Goal: Task Accomplishment & Management: Manage account settings

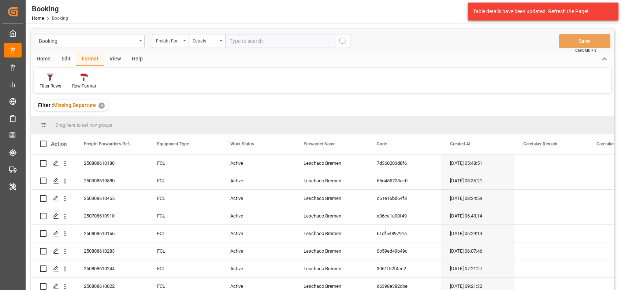
click at [115, 59] on div "View" at bounding box center [115, 59] width 22 height 12
click at [42, 79] on div at bounding box center [47, 77] width 14 height 8
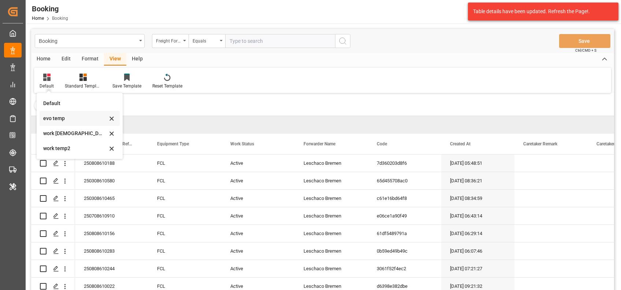
click at [59, 115] on div "evo temp" at bounding box center [75, 119] width 64 height 8
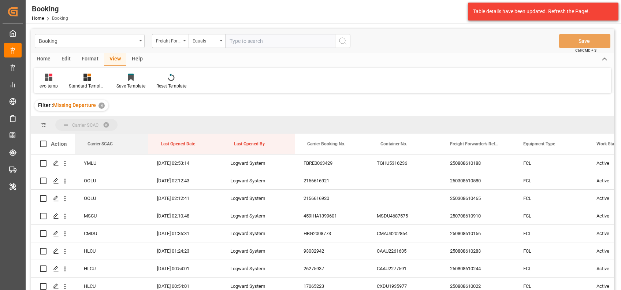
drag, startPoint x: 99, startPoint y: 142, endPoint x: 85, endPoint y: 117, distance: 29.2
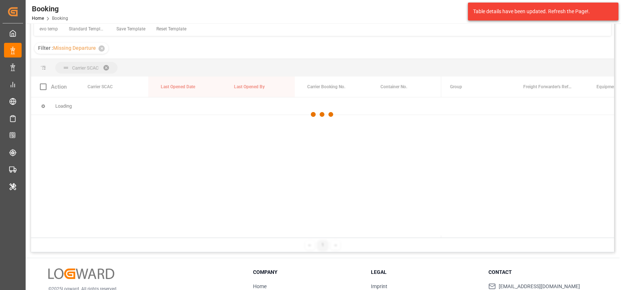
scroll to position [57, 0]
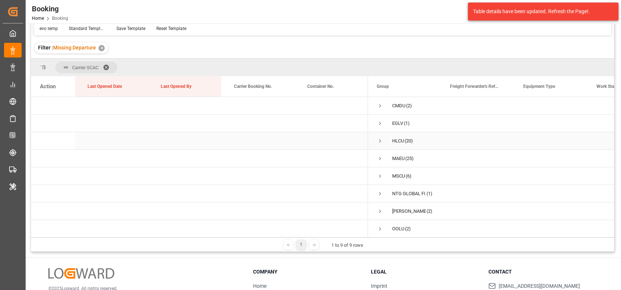
click at [380, 139] on span "Press SPACE to select this row." at bounding box center [380, 141] width 7 height 7
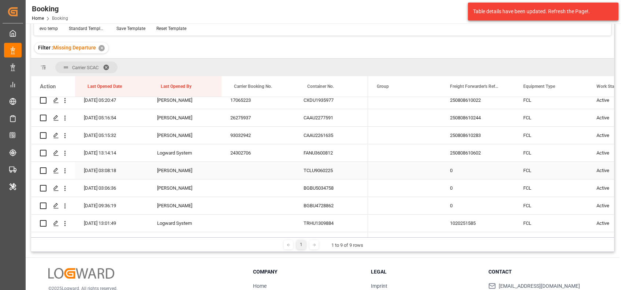
scroll to position [268, 0]
click at [66, 155] on icon "open menu" at bounding box center [65, 154] width 8 height 8
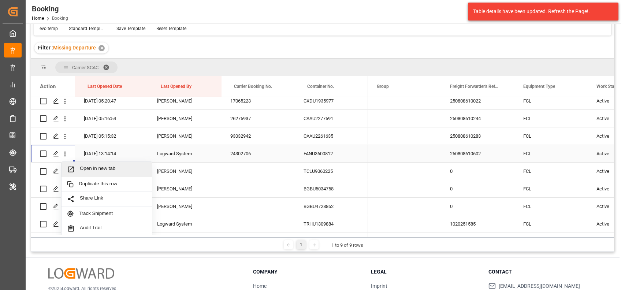
click at [88, 163] on div "Open in new tab" at bounding box center [107, 169] width 90 height 15
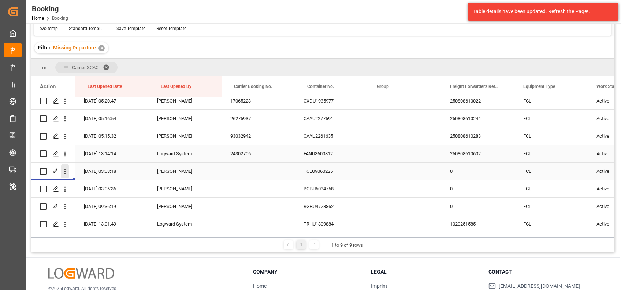
click at [65, 170] on icon "open menu" at bounding box center [65, 172] width 8 height 8
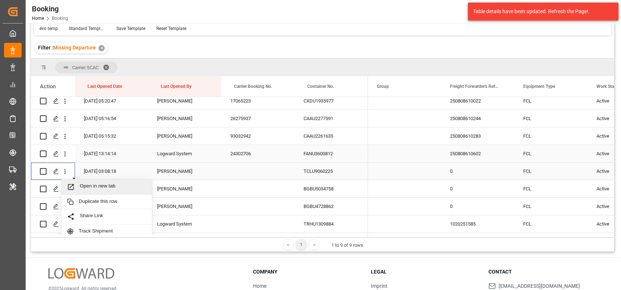
click at [98, 183] on span "Open in new tab" at bounding box center [113, 187] width 67 height 8
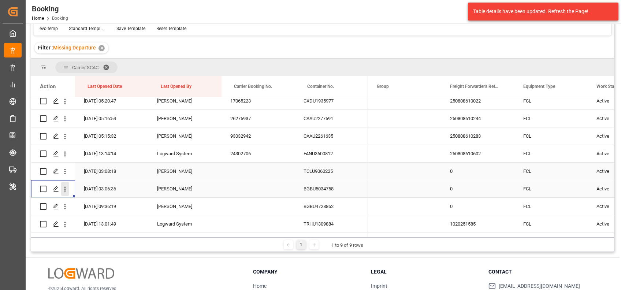
click at [67, 191] on icon "open menu" at bounding box center [65, 189] width 8 height 8
click at [104, 208] on div "Open in new tab" at bounding box center [107, 204] width 90 height 15
click at [67, 208] on icon "open menu" at bounding box center [65, 207] width 8 height 8
click at [85, 222] on span "Open in new tab" at bounding box center [113, 222] width 67 height 8
click at [66, 223] on icon "open menu" at bounding box center [65, 224] width 8 height 8
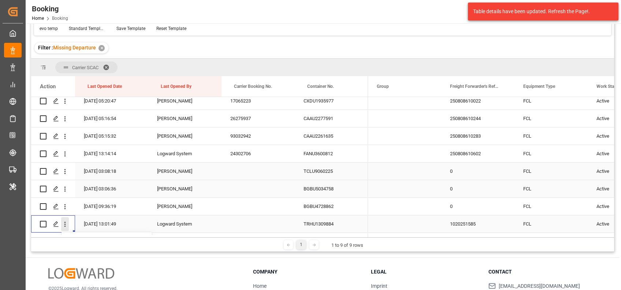
scroll to position [318, 0]
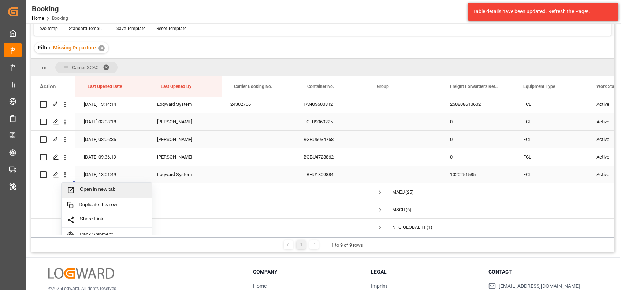
click at [79, 190] on span "Press SPACE to select this row." at bounding box center [73, 190] width 13 height 8
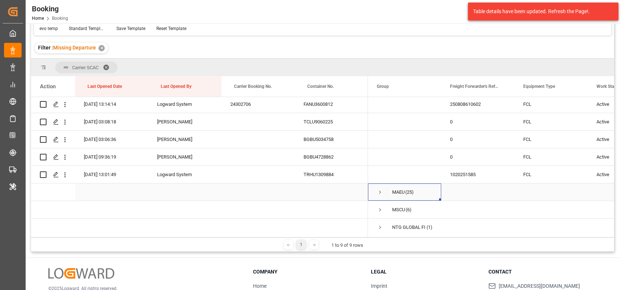
click at [377, 192] on span "Press SPACE to select this row." at bounding box center [380, 192] width 7 height 7
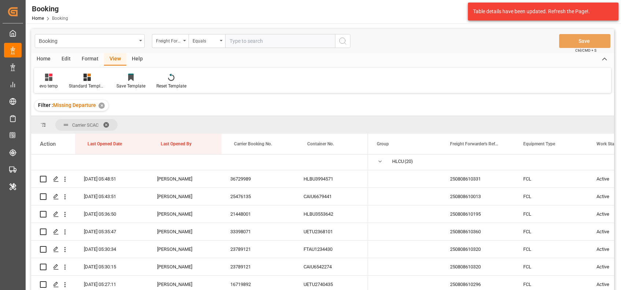
scroll to position [38, 0]
click at [379, 158] on span "Press SPACE to select this row." at bounding box center [380, 160] width 7 height 7
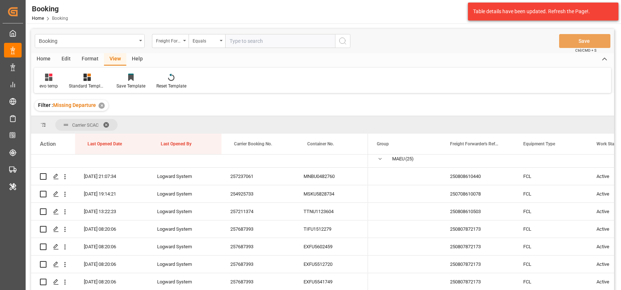
scroll to position [60, 0]
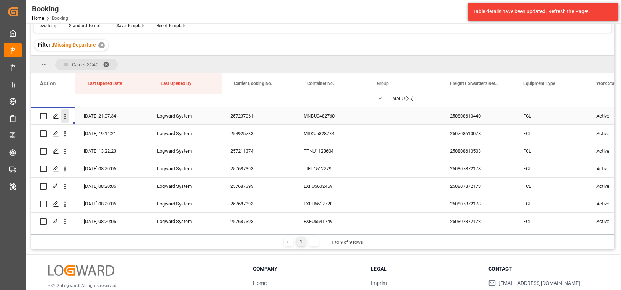
click at [67, 117] on icon "open menu" at bounding box center [65, 116] width 8 height 8
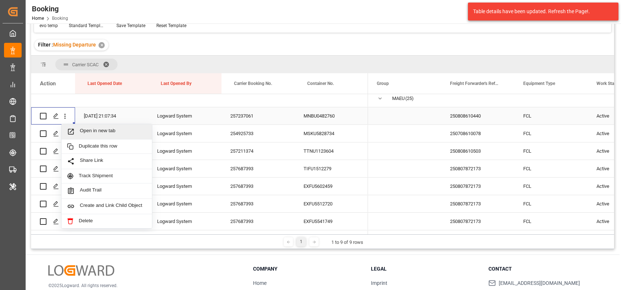
click at [103, 134] on span "Open in new tab" at bounding box center [113, 132] width 67 height 8
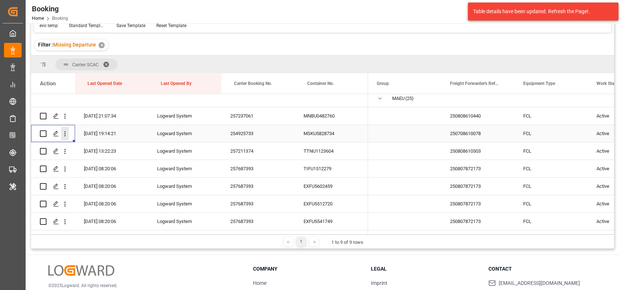
click at [63, 132] on icon "open menu" at bounding box center [65, 134] width 8 height 8
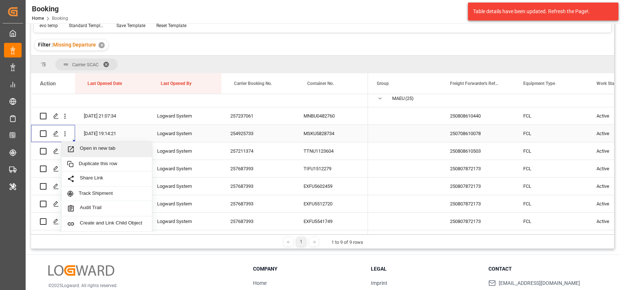
click at [87, 152] on span "Open in new tab" at bounding box center [113, 149] width 67 height 8
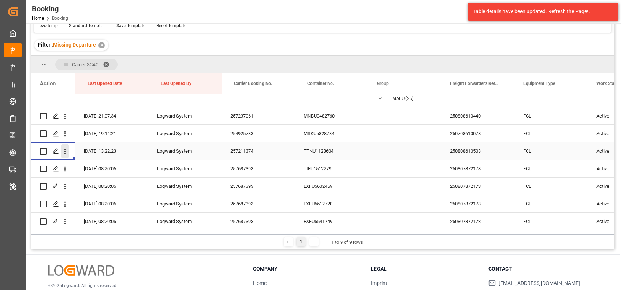
click at [67, 154] on icon "open menu" at bounding box center [65, 152] width 8 height 8
click at [81, 161] on div "Open in new tab" at bounding box center [107, 166] width 90 height 15
click at [65, 168] on icon "open menu" at bounding box center [64, 169] width 1 height 5
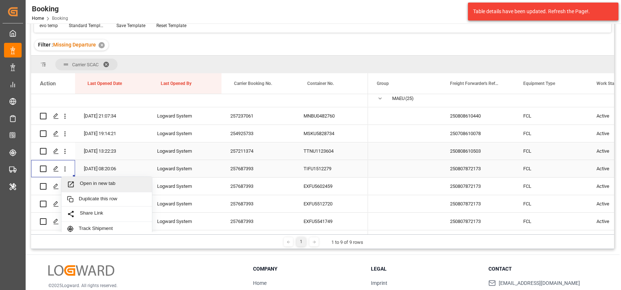
click at [82, 182] on span "Open in new tab" at bounding box center [113, 184] width 67 height 8
click at [62, 186] on icon "open menu" at bounding box center [65, 187] width 8 height 8
click at [80, 203] on span "Open in new tab" at bounding box center [113, 202] width 67 height 8
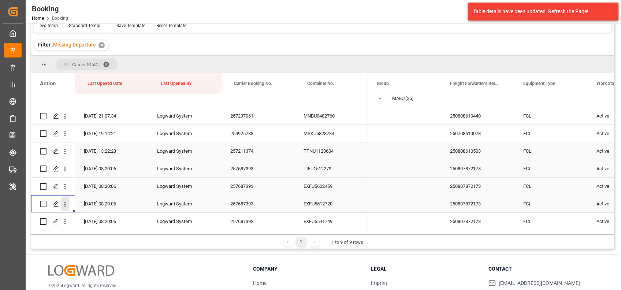
click at [65, 206] on icon "open menu" at bounding box center [64, 204] width 1 height 5
click at [81, 214] on div "Open in new tab" at bounding box center [107, 219] width 90 height 15
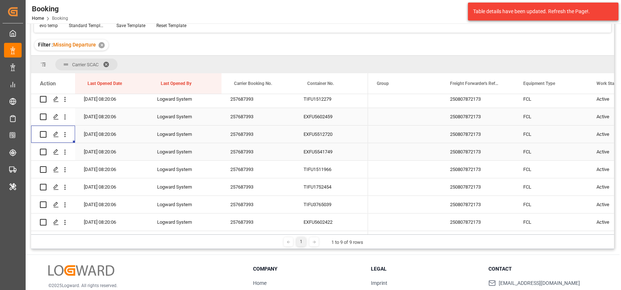
scroll to position [130, 0]
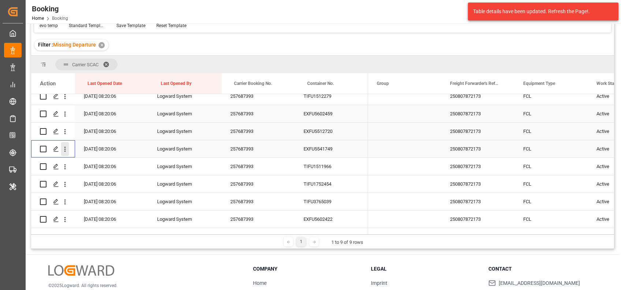
click at [63, 153] on button "open menu" at bounding box center [65, 149] width 8 height 14
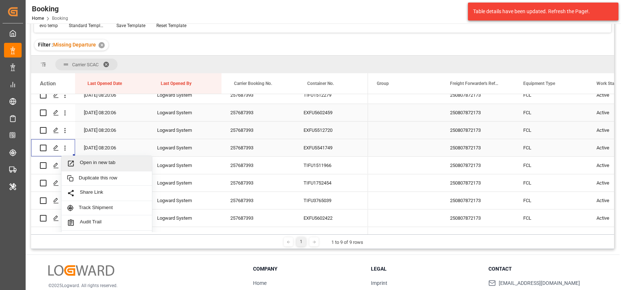
click at [96, 162] on span "Open in new tab" at bounding box center [113, 164] width 67 height 8
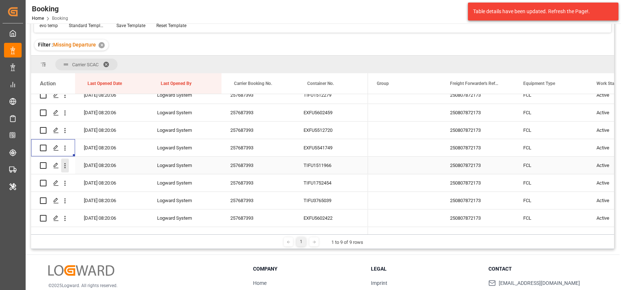
click at [66, 168] on icon "open menu" at bounding box center [65, 166] width 8 height 8
click at [92, 182] on span "Open in new tab" at bounding box center [113, 181] width 67 height 8
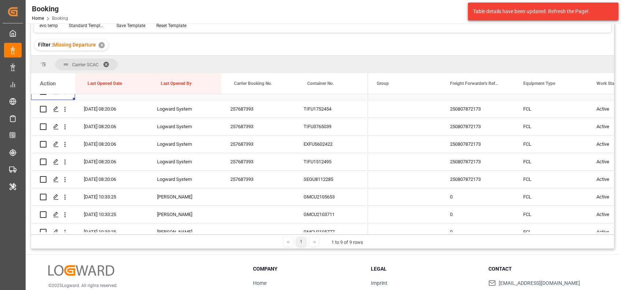
scroll to position [195, 0]
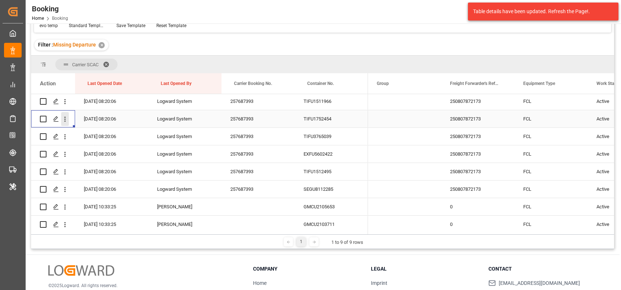
click at [65, 119] on icon "open menu" at bounding box center [64, 119] width 1 height 5
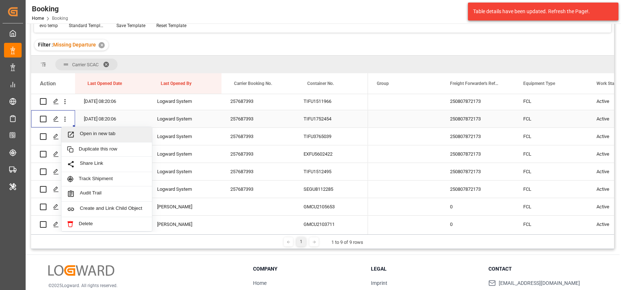
click at [92, 136] on span "Open in new tab" at bounding box center [113, 135] width 67 height 8
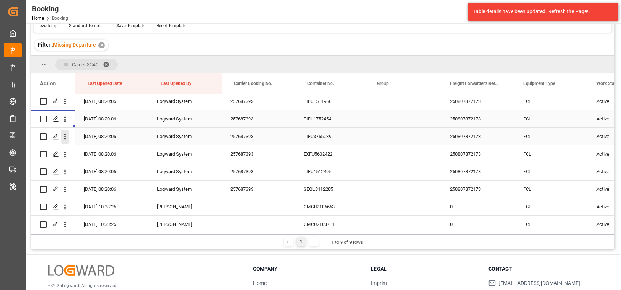
click at [63, 135] on icon "open menu" at bounding box center [65, 137] width 8 height 8
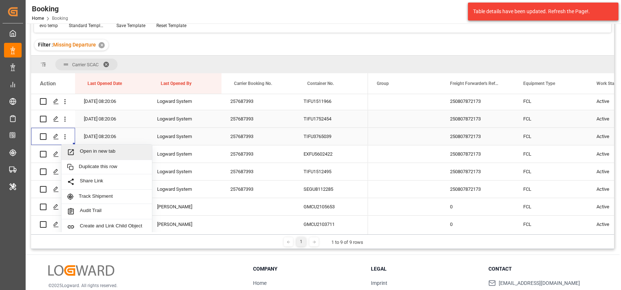
click at [85, 145] on div "Open in new tab" at bounding box center [107, 152] width 90 height 15
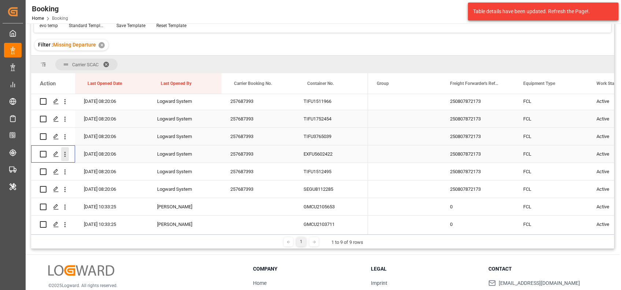
click at [64, 153] on icon "open menu" at bounding box center [64, 154] width 1 height 5
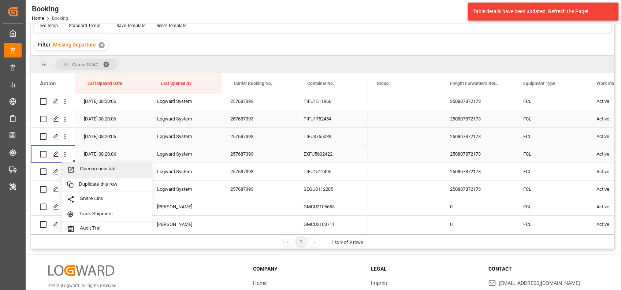
click at [85, 167] on span "Open in new tab" at bounding box center [113, 170] width 67 height 8
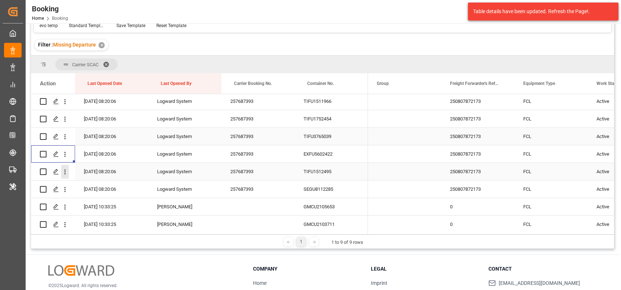
click at [67, 176] on button "open menu" at bounding box center [65, 172] width 8 height 14
click at [97, 187] on span "Open in new tab" at bounding box center [113, 187] width 67 height 8
click at [66, 189] on icon "open menu" at bounding box center [65, 190] width 8 height 8
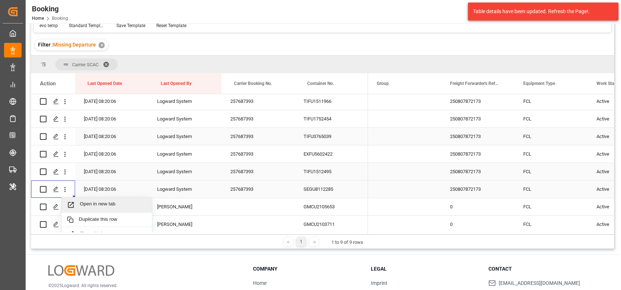
click at [95, 203] on span "Open in new tab" at bounding box center [113, 205] width 67 height 8
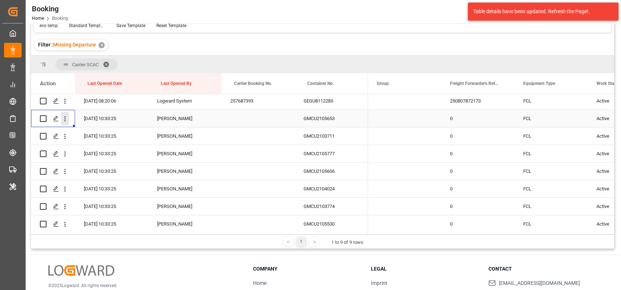
click at [66, 118] on icon "open menu" at bounding box center [65, 119] width 8 height 8
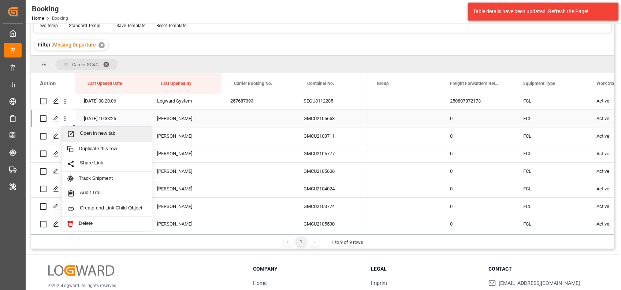
click at [95, 135] on span "Open in new tab" at bounding box center [113, 134] width 67 height 8
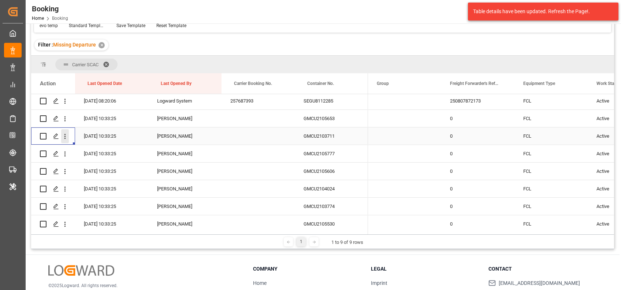
click at [62, 139] on icon "open menu" at bounding box center [65, 137] width 8 height 8
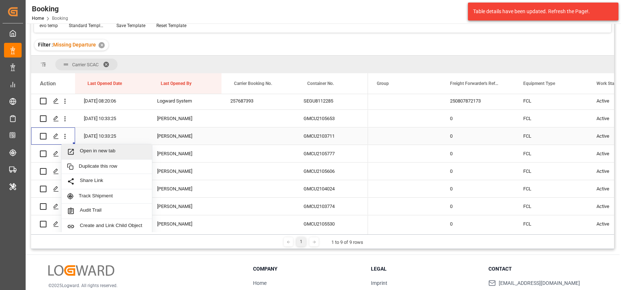
click at [79, 147] on div "Open in new tab" at bounding box center [107, 151] width 90 height 15
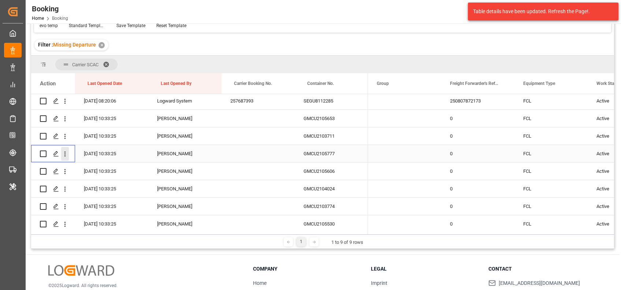
click at [62, 154] on icon "open menu" at bounding box center [65, 154] width 8 height 8
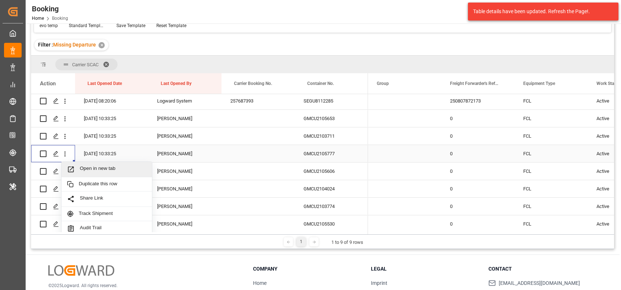
click at [92, 167] on span "Open in new tab" at bounding box center [113, 169] width 67 height 8
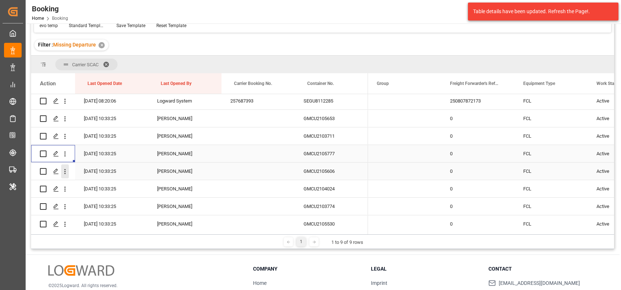
click at [64, 170] on icon "open menu" at bounding box center [65, 172] width 8 height 8
click at [88, 182] on div "Open in new tab" at bounding box center [107, 186] width 90 height 15
click at [66, 190] on icon "open menu" at bounding box center [65, 189] width 8 height 8
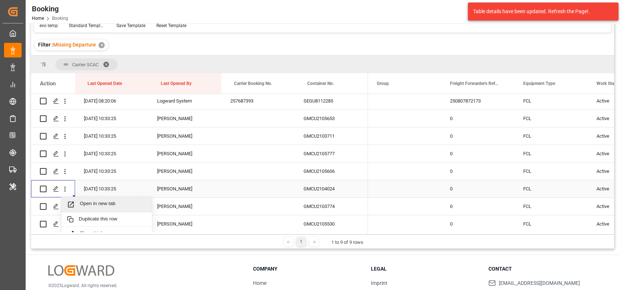
click at [88, 205] on span "Open in new tab" at bounding box center [113, 205] width 67 height 8
click at [65, 206] on icon "open menu" at bounding box center [65, 207] width 8 height 8
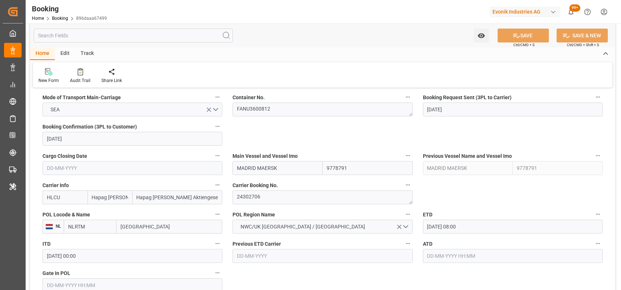
scroll to position [474, 0]
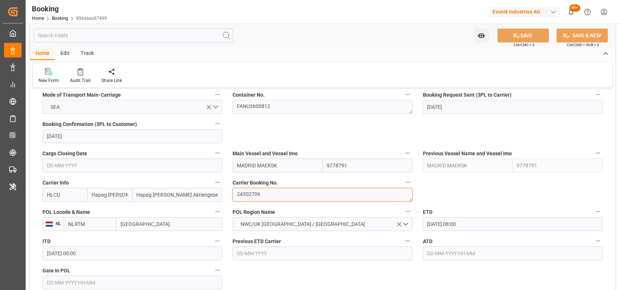
click at [253, 199] on textarea "24302706" at bounding box center [322, 195] width 180 height 14
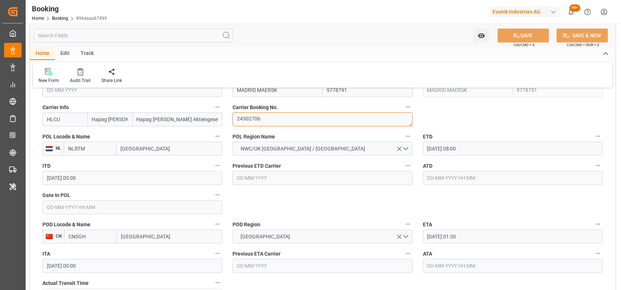
scroll to position [550, 0]
click at [429, 149] on input "10-08-2025 08:00" at bounding box center [513, 148] width 180 height 14
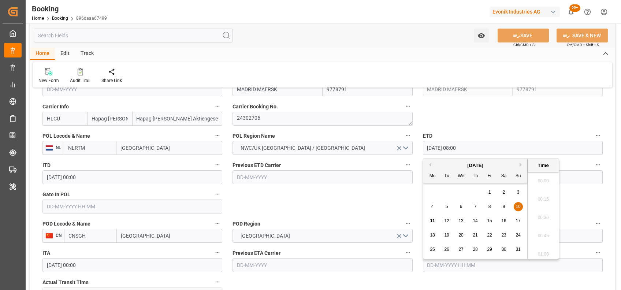
scroll to position [551, 0]
type input "12-08-2025 08:00"
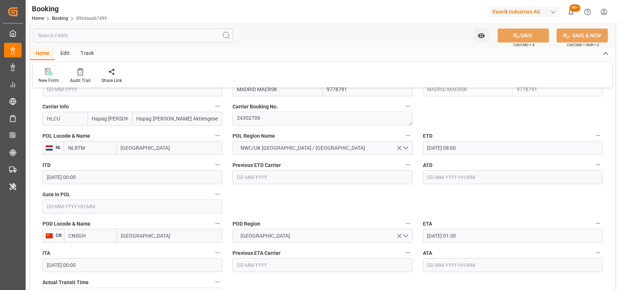
scroll to position [1321, 0]
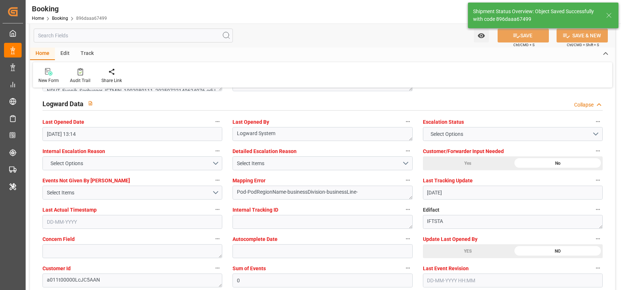
type textarea "[PERSON_NAME]"
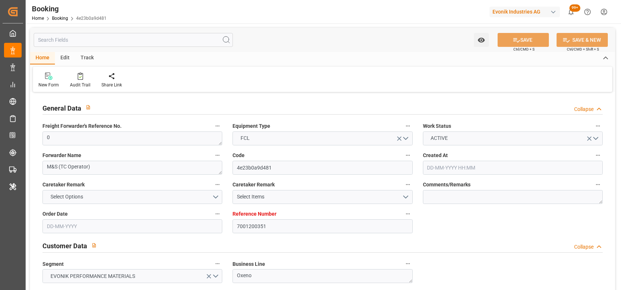
type input "20-06-2025 09:57"
type input "20-06-2025"
type input "07-10-2025"
type input "07-08-2025"
type input "[DATE] 00:00"
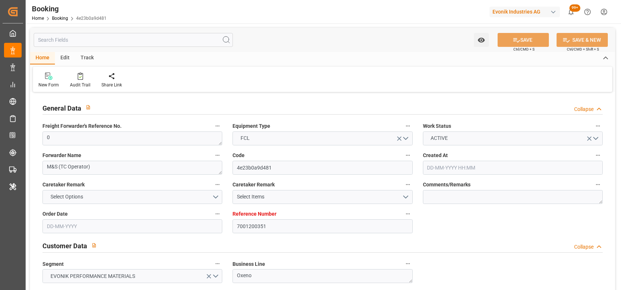
type input "[DATE] 00:00"
type input "05-08-2025 00:00"
type input "21-09-2025 00:00"
type input "04-08-2025"
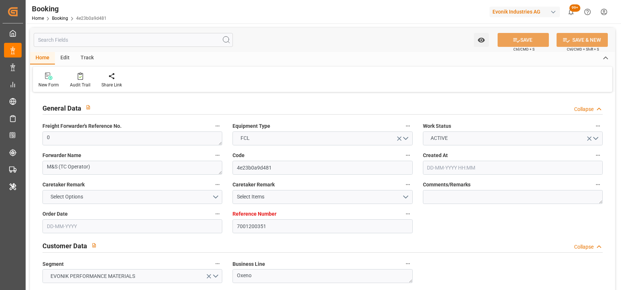
type input "08-08-2025 03:08"
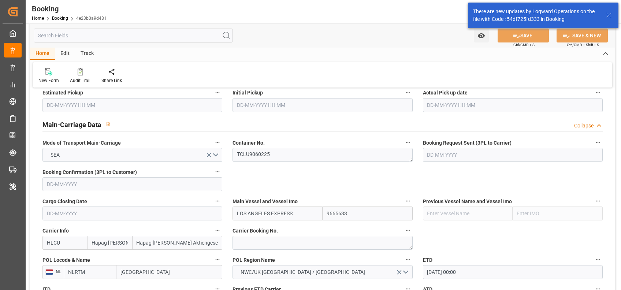
scroll to position [428, 0]
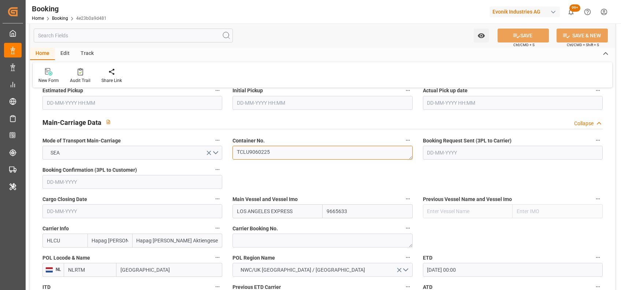
click at [251, 146] on textarea "TCLU9060225" at bounding box center [322, 153] width 180 height 14
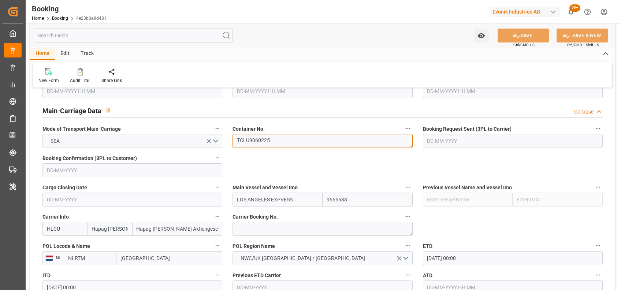
click at [251, 142] on textarea "TCLU9060225" at bounding box center [322, 141] width 180 height 14
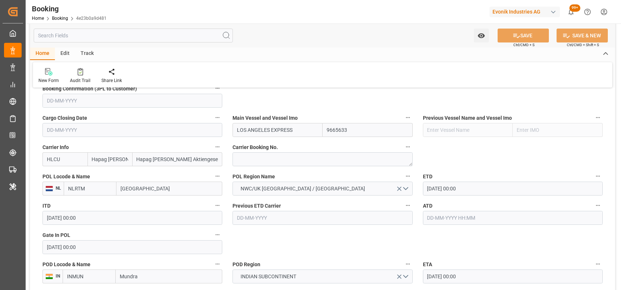
click at [428, 216] on input "text" at bounding box center [513, 218] width 180 height 14
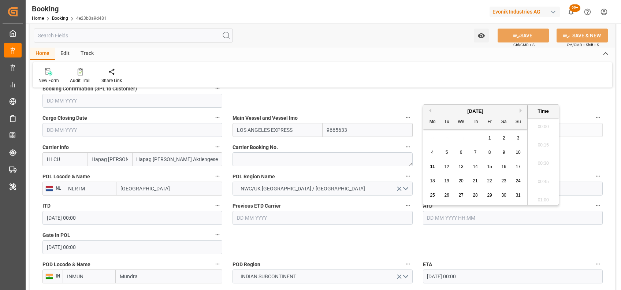
scroll to position [789, 0]
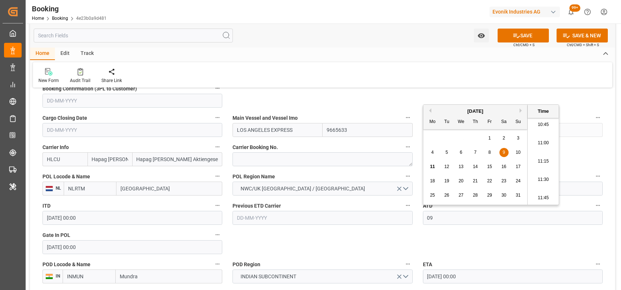
type input "09-08-2025 00:00"
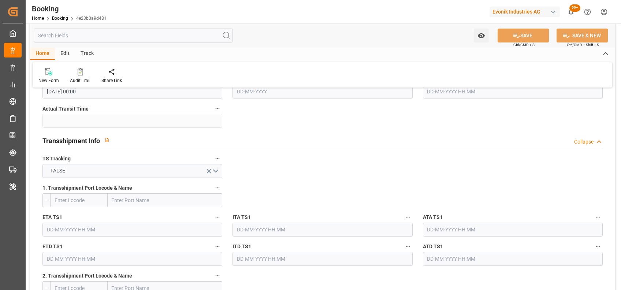
scroll to position [881, 0]
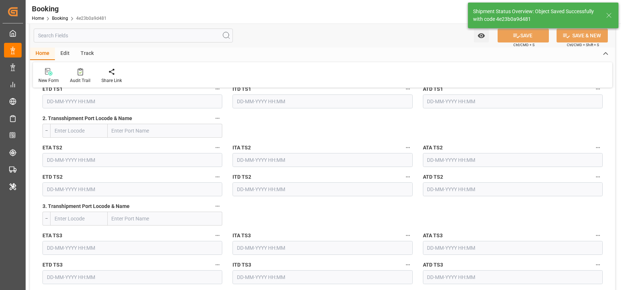
type textarea "[PERSON_NAME]"
type input "11-08-2025 05:59"
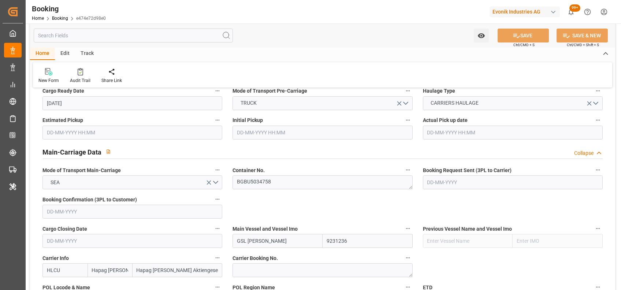
scroll to position [408, 0]
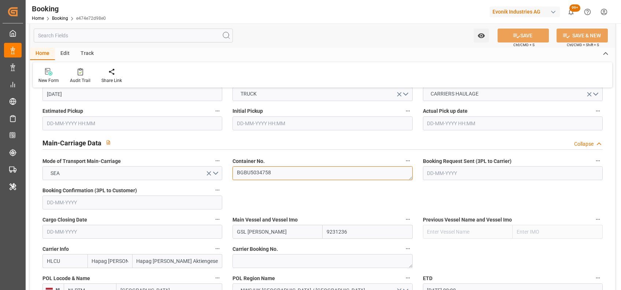
click at [264, 168] on textarea "BGBU5034758" at bounding box center [322, 173] width 180 height 14
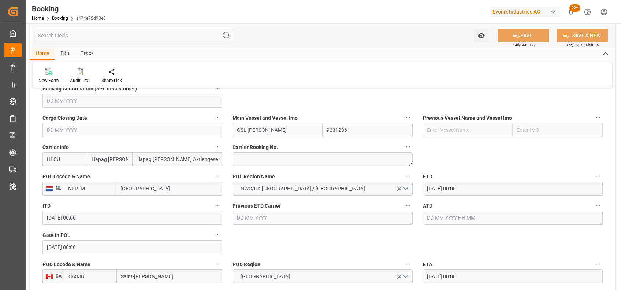
scroll to position [510, 0]
click at [427, 211] on input "text" at bounding box center [513, 218] width 180 height 14
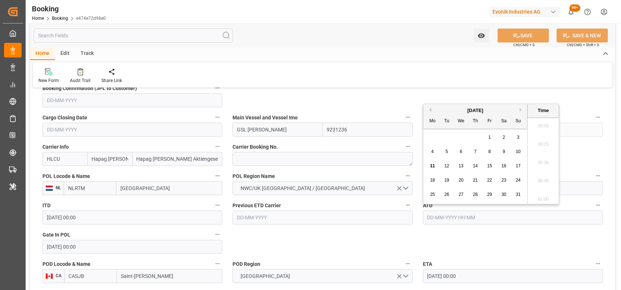
scroll to position [808, 0]
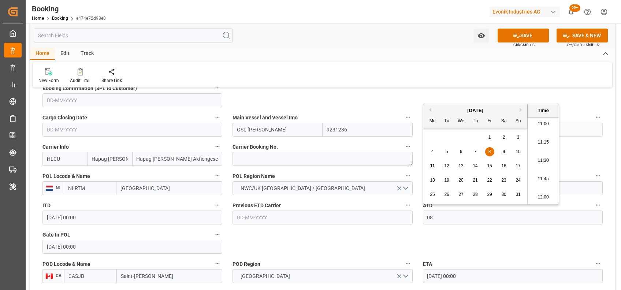
type input "[DATE] 00:00"
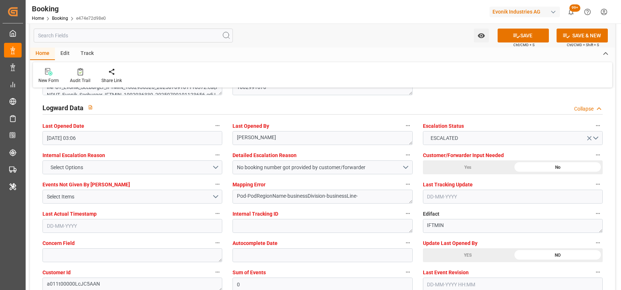
scroll to position [1318, 0]
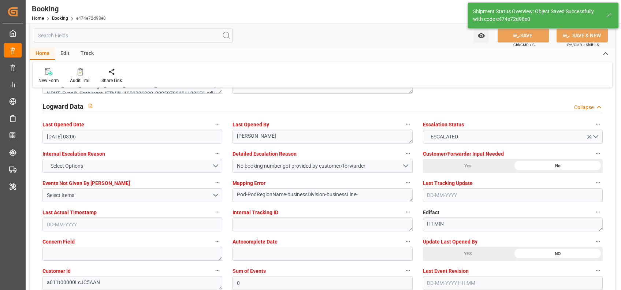
type input "[DATE] 06:00"
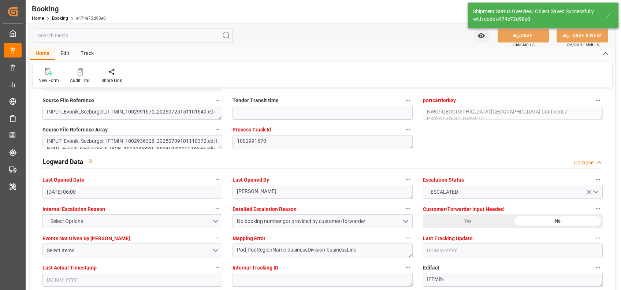
scroll to position [1262, 0]
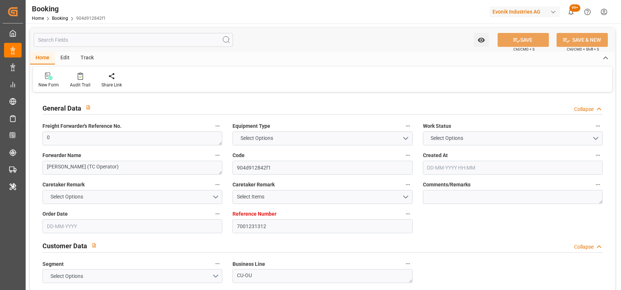
type input "7001231312"
type input "9778791"
type input "Hapag [PERSON_NAME]"
type input "Hapag [PERSON_NAME] Aktiengesellschaft"
type input "NLRTM"
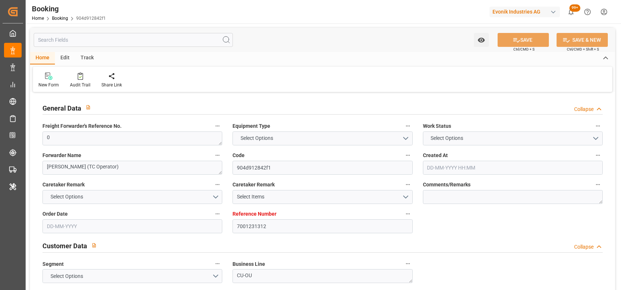
type input "CNSGH"
type input "24-07-2025 09:03"
type input "24-07-2025"
type input "09-10-2025"
type input "13-08-2025"
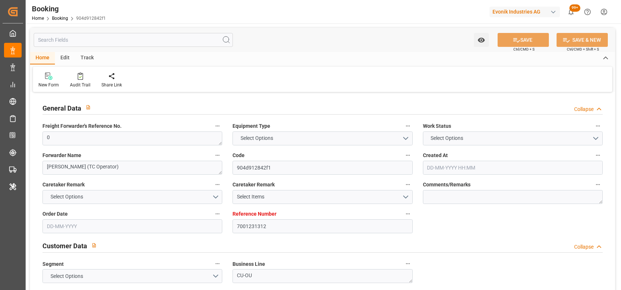
type input "10-08-2025 00:00"
type input "22-09-2025 00:00"
type input "31-07-2025"
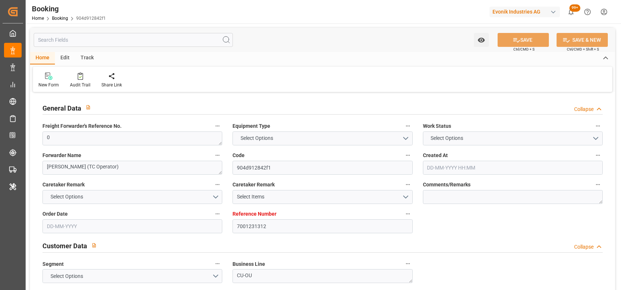
type input "04-08-2025 09:36"
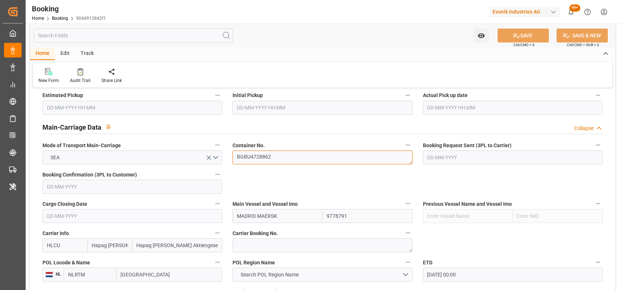
click at [266, 159] on textarea "BGBU4728862" at bounding box center [322, 157] width 180 height 14
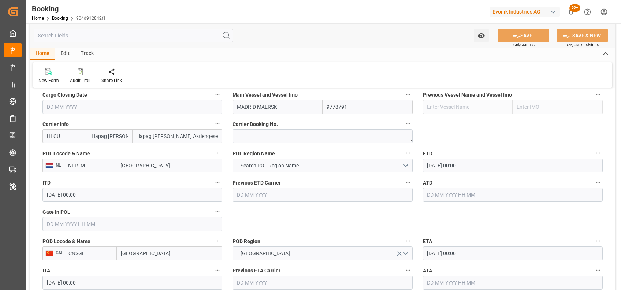
scroll to position [539, 0]
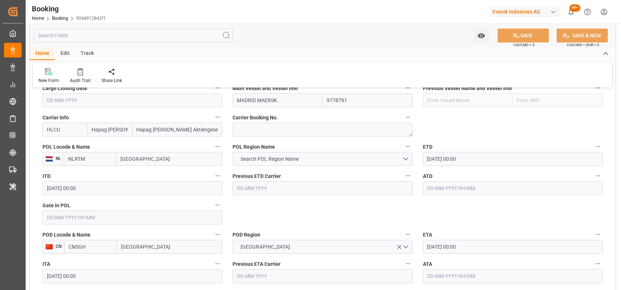
click at [183, 215] on input "text" at bounding box center [132, 218] width 180 height 14
type input "07-08-2025 00:00"
click at [503, 187] on input "text" at bounding box center [513, 188] width 180 height 14
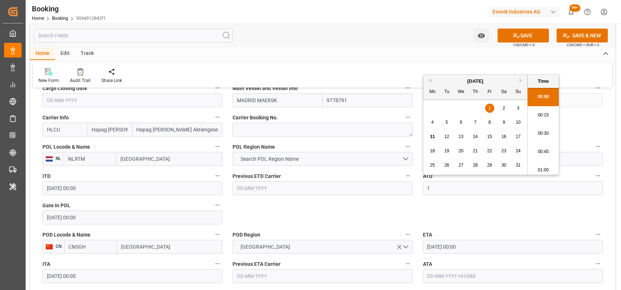
scroll to position [808, 0]
type input "10-08-2025 00:00"
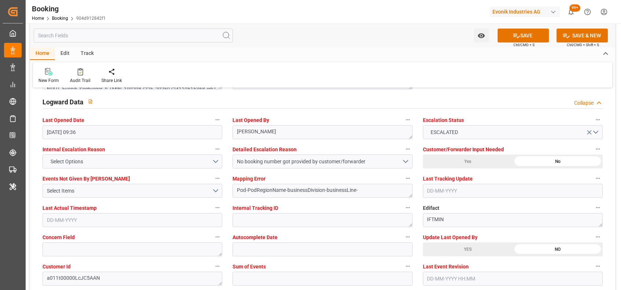
scroll to position [1325, 0]
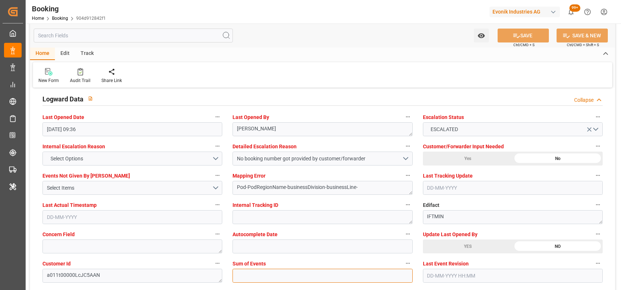
click at [358, 272] on input "text" at bounding box center [322, 276] width 180 height 14
type input "0"
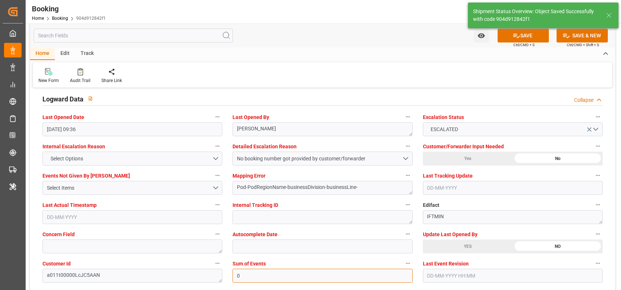
type textarea "[PERSON_NAME]"
type input "11-08-2025 06:00"
type input "0"
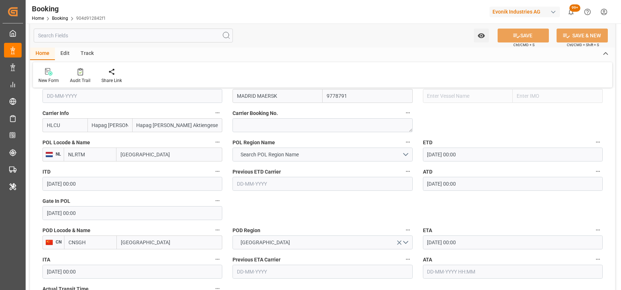
scroll to position [543, 0]
click at [283, 156] on span "Search POL Region Name" at bounding box center [270, 156] width 66 height 8
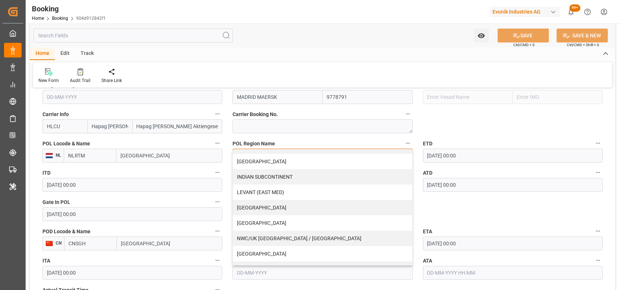
scroll to position [138, 0]
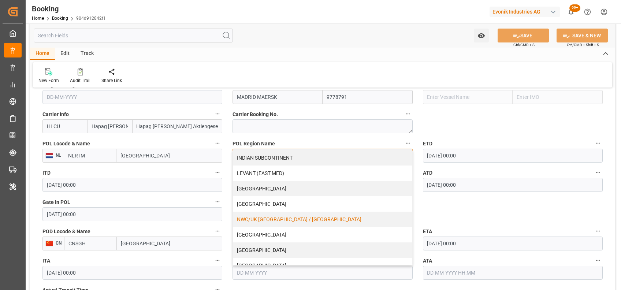
click at [281, 221] on div "NWC/UK [GEOGRAPHIC_DATA] / [GEOGRAPHIC_DATA]" at bounding box center [322, 219] width 179 height 15
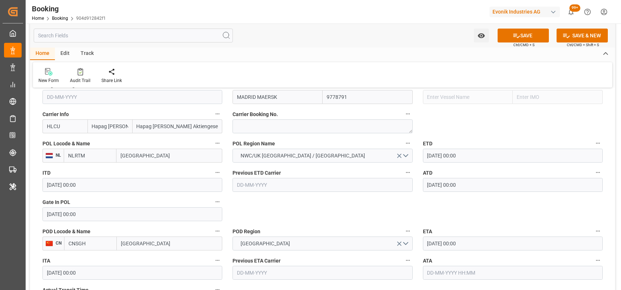
type textarea "NWC/UK North West Continent / UK_CNSGH_HLCU_CU-OU"
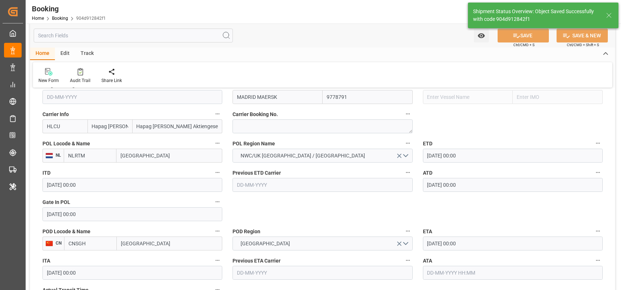
type input "11-08-2025 06:01"
drag, startPoint x: 82, startPoint y: 85, endPoint x: 76, endPoint y: 75, distance: 11.2
click at [76, 75] on div "New Form Audit Trail Share Link" at bounding box center [322, 74] width 579 height 25
click at [76, 75] on div at bounding box center [80, 72] width 21 height 8
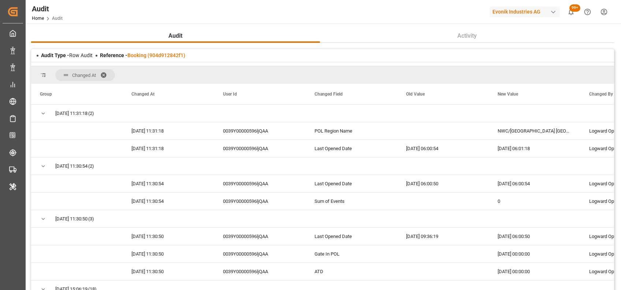
click at [104, 73] on span at bounding box center [106, 75] width 12 height 7
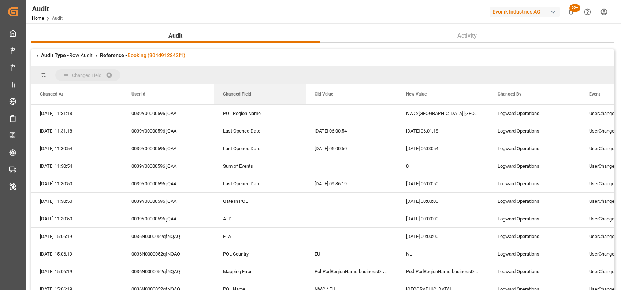
drag, startPoint x: 233, startPoint y: 96, endPoint x: 216, endPoint y: 73, distance: 29.0
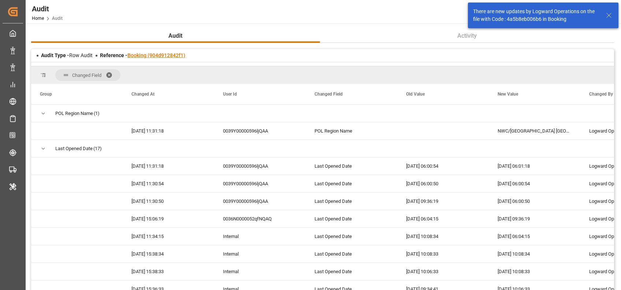
click at [154, 58] on link "Booking (904d912842f1)" at bounding box center [156, 55] width 58 height 6
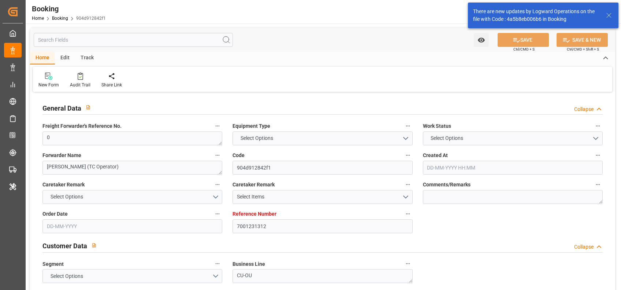
type input "7001231312"
type input "9778791"
type input "Hapag Lloyd"
type input "Hapag Lloyd Aktiengesellschaft"
type input "NLRTM"
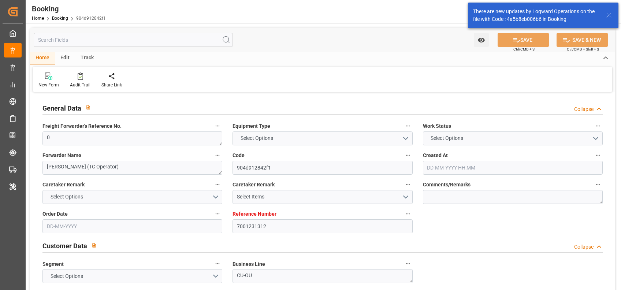
type input "CNSGH"
type input "0"
type input "24-07-2025 09:03"
type input "24-07-2025"
type input "09-10-2025"
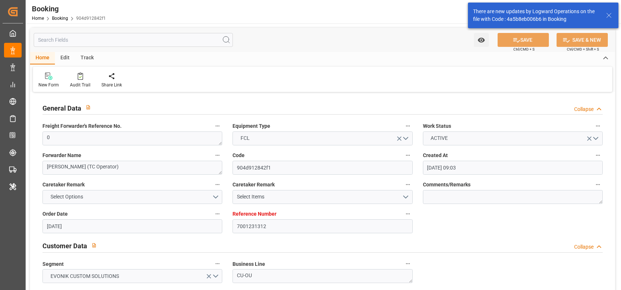
type input "13-08-2025"
type input "10-08-2025 00:00"
type input "07-08-2025 00:00"
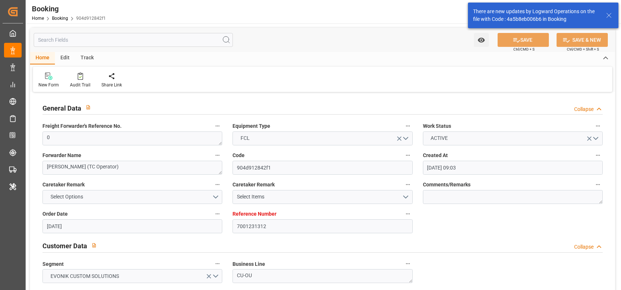
type input "22-09-2025 00:00"
type input "31-07-2025"
type input "11-08-2025 06:01"
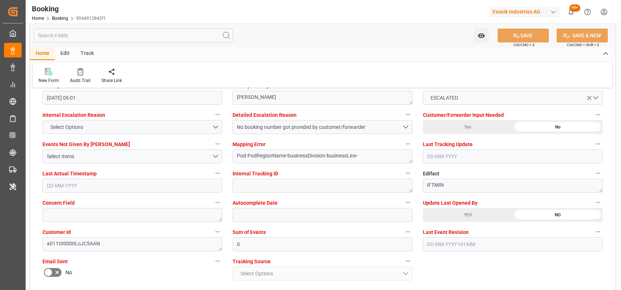
scroll to position [1359, 0]
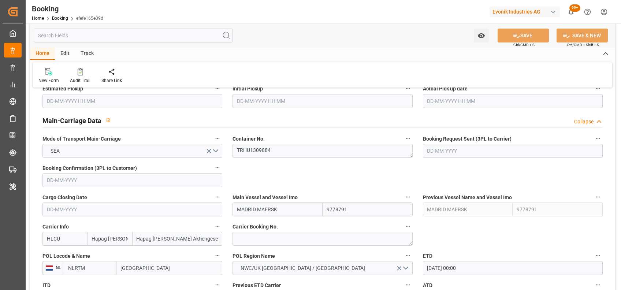
scroll to position [429, 0]
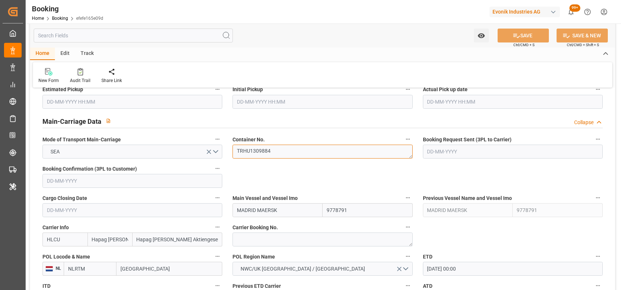
click at [269, 152] on textarea "TRHU1309884" at bounding box center [322, 152] width 180 height 14
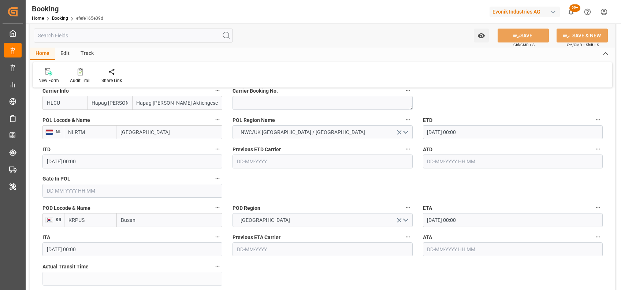
scroll to position [572, 0]
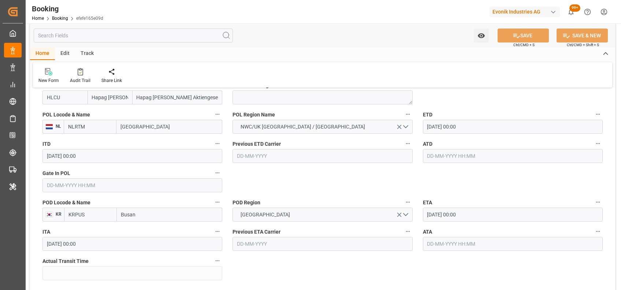
click at [190, 182] on input "text" at bounding box center [132, 185] width 180 height 14
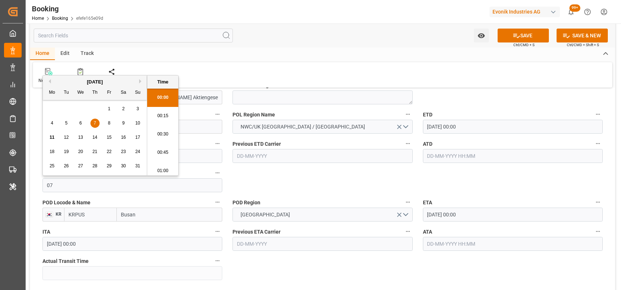
type input "07-08-2025 00:00"
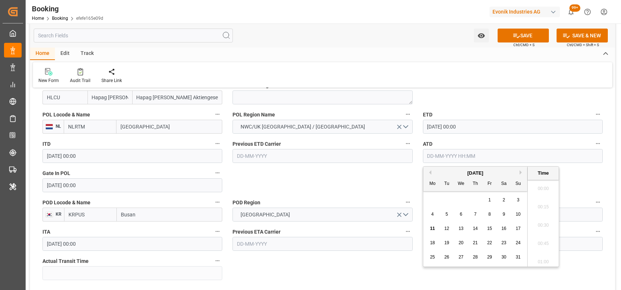
click at [533, 159] on input "text" at bounding box center [513, 156] width 180 height 14
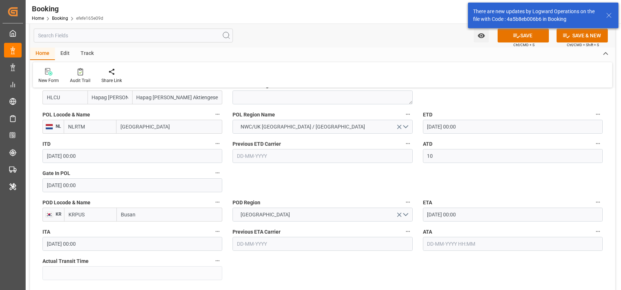
type input "10-08-2025 00:00"
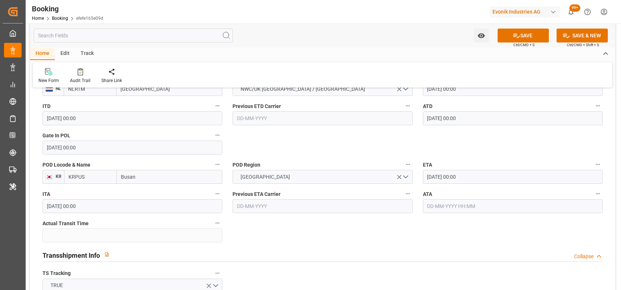
scroll to position [615, 0]
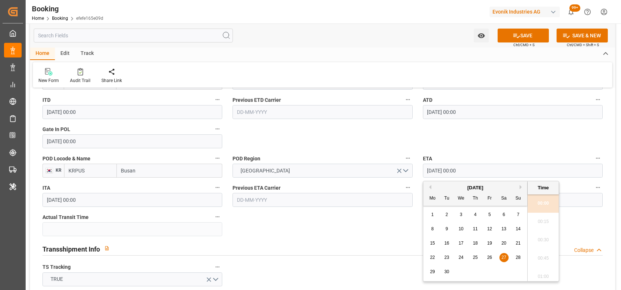
drag, startPoint x: 473, startPoint y: 168, endPoint x: 416, endPoint y: 170, distance: 56.8
type input "04-10-2025 00:00"
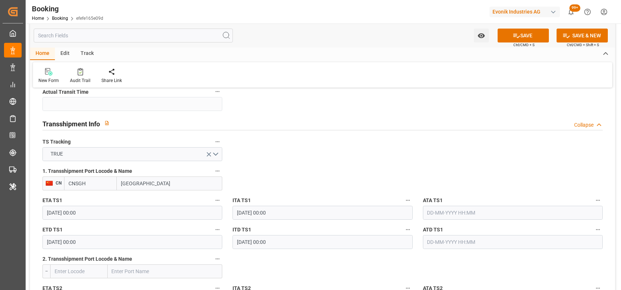
scroll to position [820, 0]
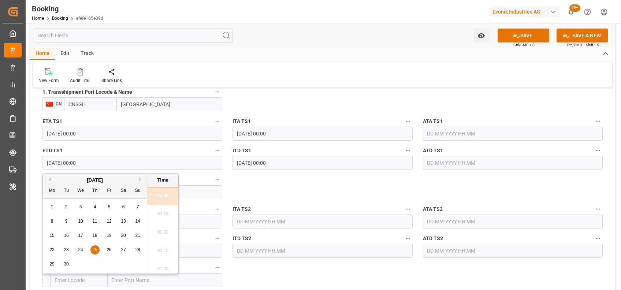
drag, startPoint x: 88, startPoint y: 159, endPoint x: 50, endPoint y: 160, distance: 37.7
click at [50, 160] on input "25-09-2025 00:00" at bounding box center [132, 163] width 180 height 14
type input "2"
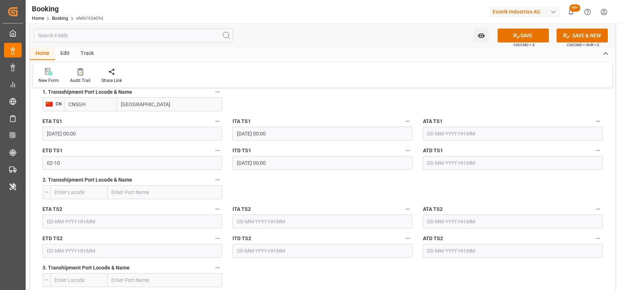
type input "02-10-2025 00:00"
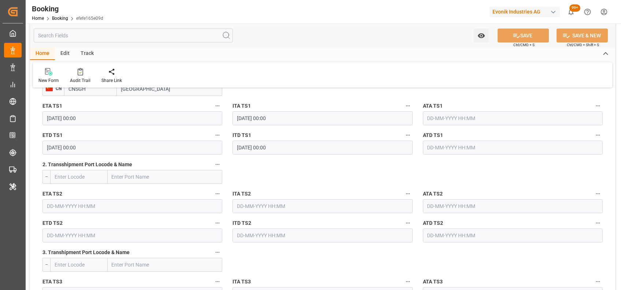
scroll to position [751, 0]
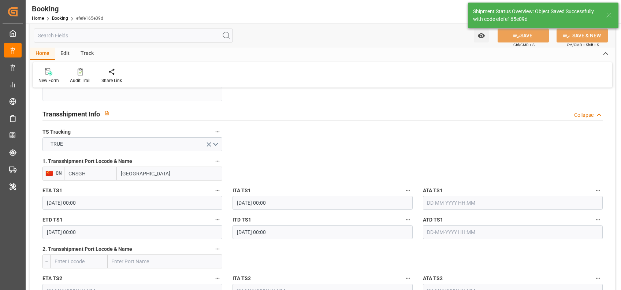
type textarea "[PERSON_NAME]"
type input "11-08-2025 06:03"
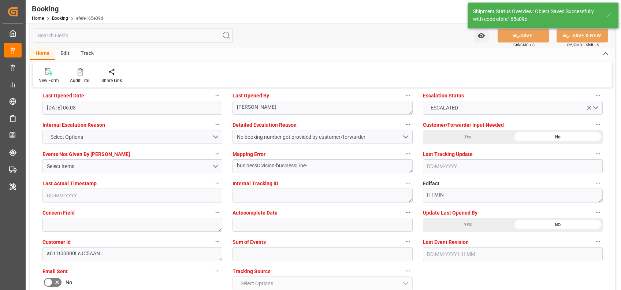
scroll to position [1348, 0]
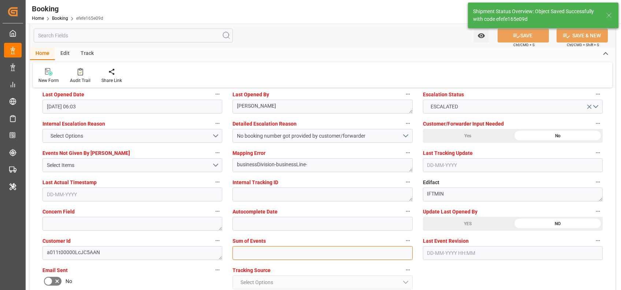
click at [243, 248] on input "text" at bounding box center [322, 253] width 180 height 14
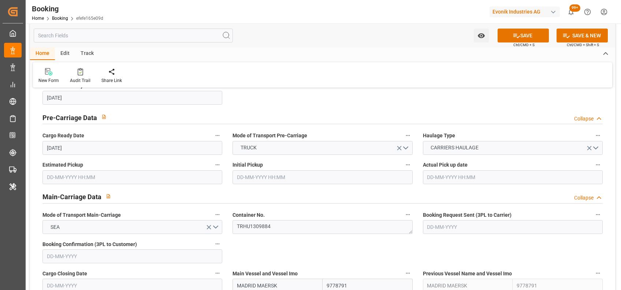
scroll to position [353, 0]
type input "0"
click at [79, 79] on div "Audit Trail" at bounding box center [80, 80] width 21 height 7
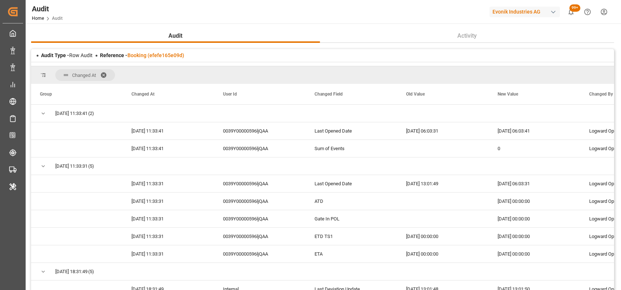
click at [102, 74] on span at bounding box center [106, 75] width 12 height 7
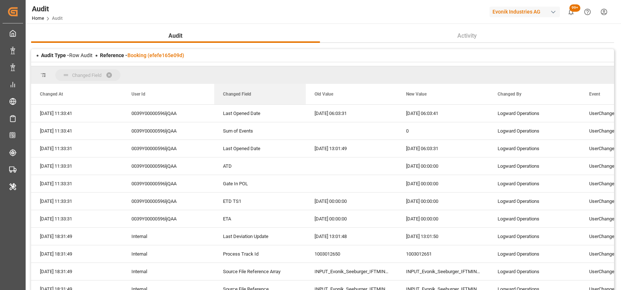
drag, startPoint x: 232, startPoint y: 93, endPoint x: 216, endPoint y: 81, distance: 19.9
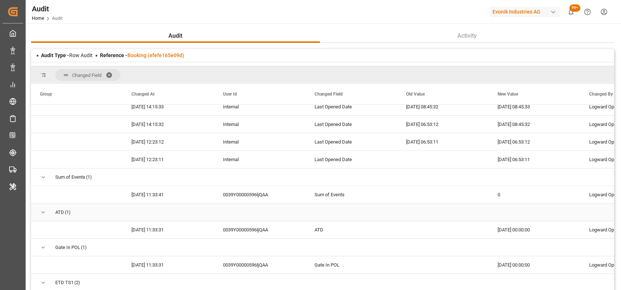
scroll to position [201, 0]
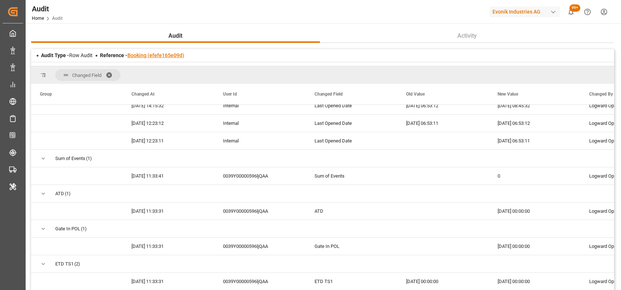
click at [134, 56] on link "Booking (efefe165e09d)" at bounding box center [155, 55] width 57 height 6
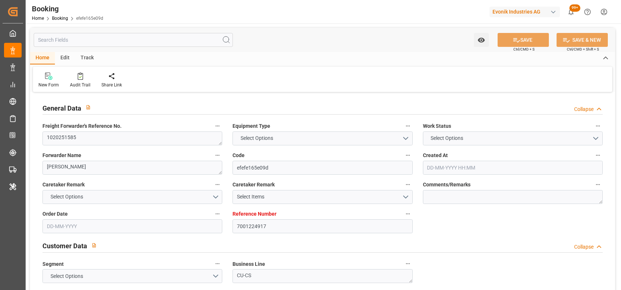
type input "7001224917"
type input "9778791"
type input "Hapag Lloyd"
type input "Hapag Lloyd Aktiengesellschaft"
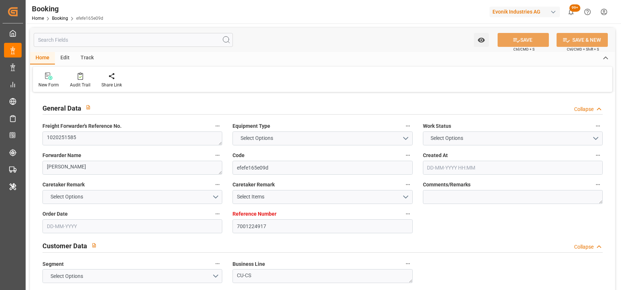
type input "NLRTM"
type input "KRPUS"
type input "CNSGH"
type input "0"
type input "17-07-2025 06:50"
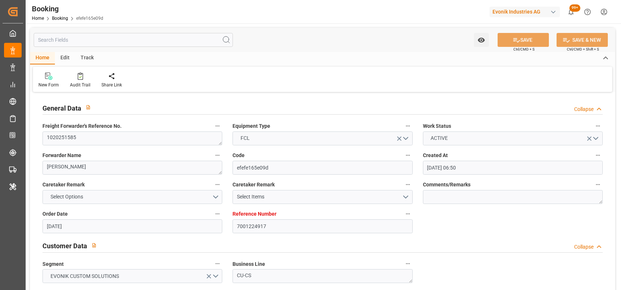
type input "17-07-2025"
type input "13-10-2025"
type input "08-08-2025"
type input "10-08-2025 00:00"
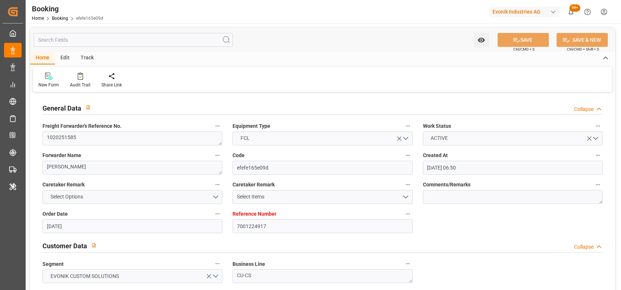
type input "10-08-2025 00:00"
type input "07-08-2025 00:00"
type input "04-10-2025 00:00"
type input "27-09-2025 00:00"
type input "22-09-2025 00:00"
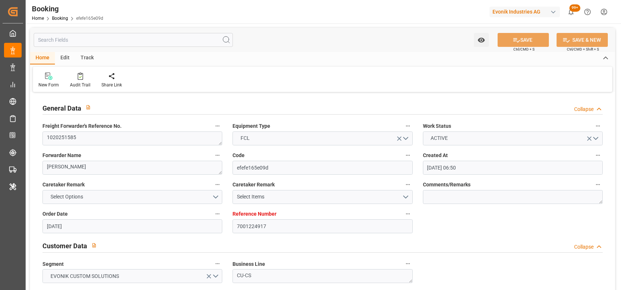
type input "22-09-2025 00:00"
type input "02-10-2025 00:00"
type input "25-09-2025 00:00"
type input "[DATE]"
type input "11-08-2025 06:03"
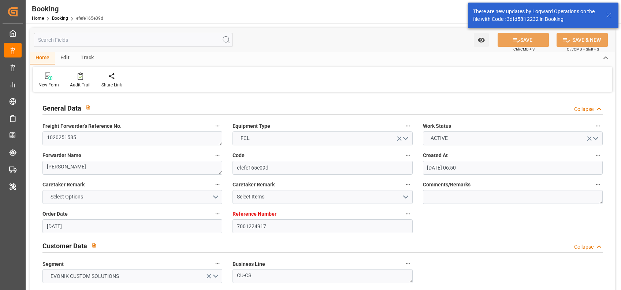
click at [345, 89] on div "New Form Audit Trail Share Link" at bounding box center [322, 79] width 579 height 25
click at [84, 136] on textarea "1020251585" at bounding box center [132, 138] width 180 height 14
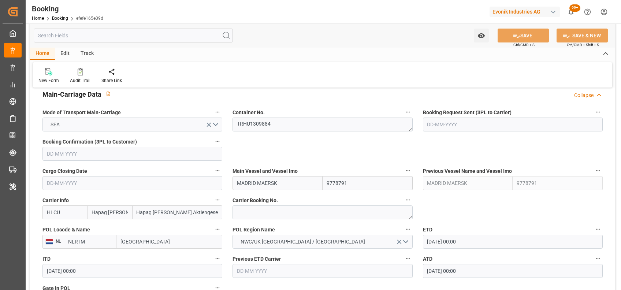
scroll to position [455, 0]
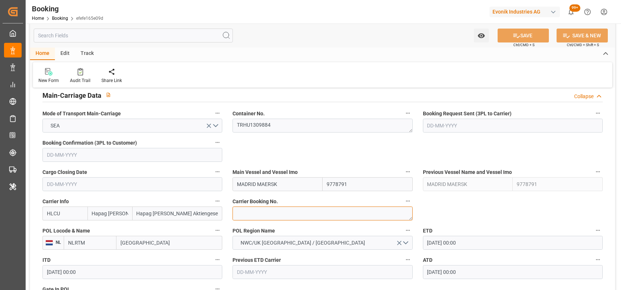
click at [280, 214] on textarea at bounding box center [322, 213] width 180 height 14
paste textarea "27779549"
type textarea "27779549"
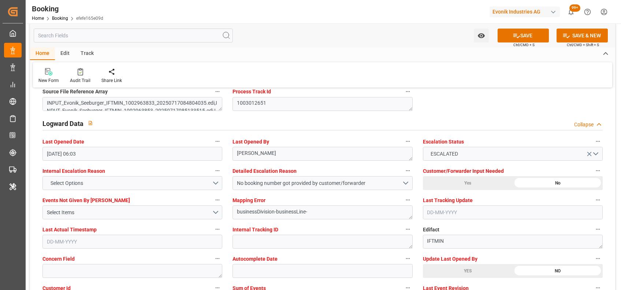
scroll to position [1299, 0]
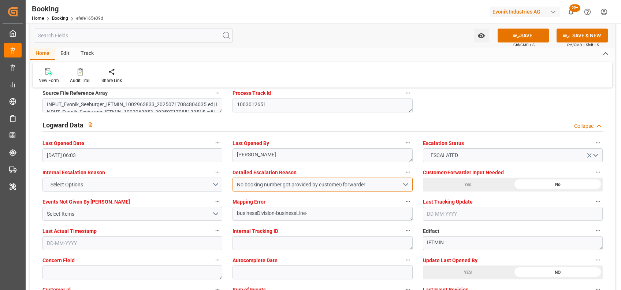
click at [298, 182] on div "No booking number got provided by customer/forwarder" at bounding box center [319, 185] width 165 height 8
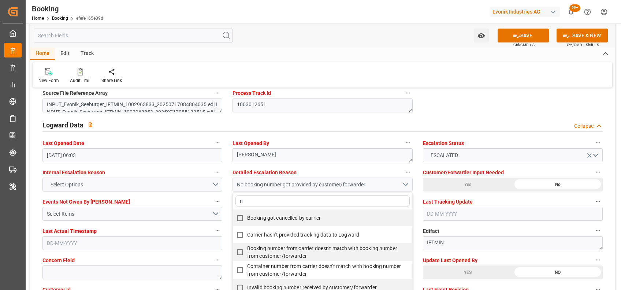
type input "no"
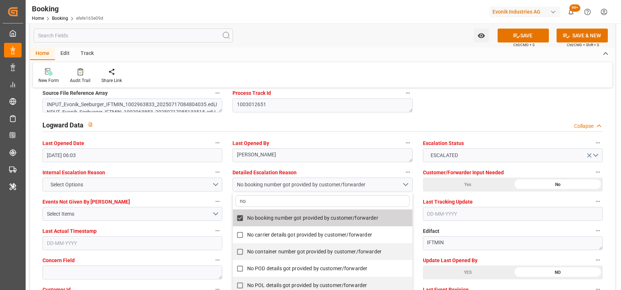
click at [281, 217] on span "No booking number got provided by customer/forwarder" at bounding box center [312, 218] width 131 height 6
checkbox input "false"
type input "no"
click at [587, 154] on icon "open menu" at bounding box center [589, 156] width 8 height 8
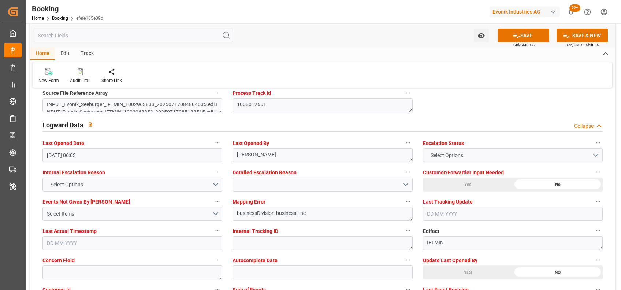
click at [410, 57] on div "Home Edit Track" at bounding box center [322, 54] width 585 height 12
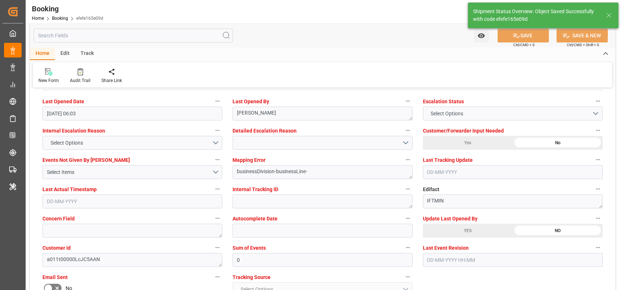
type input "11-08-2025 06:07"
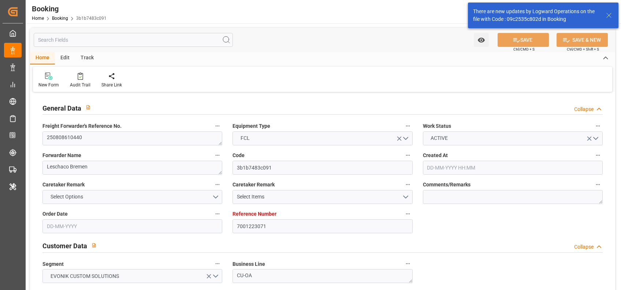
type input "7001223071"
type input "9619995"
type input "Maersk"
type input "Maersk Line AS"
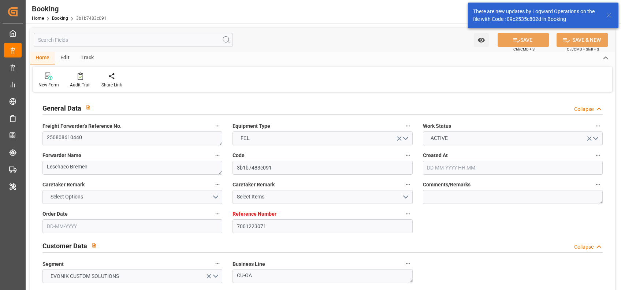
type input "NLRTM"
type input "TWKEL"
type input "MYTPP"
type input "NLRTM"
type input "TWKEL"
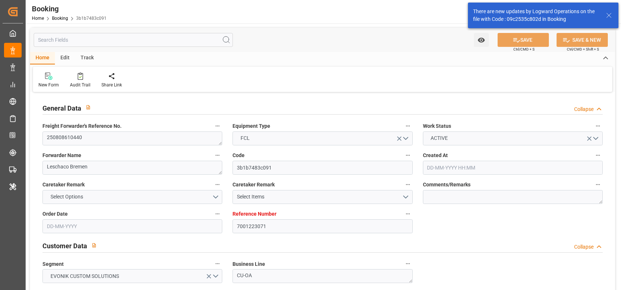
type input "9966128"
type input "[DATE] 13:21"
type input "[DATE]"
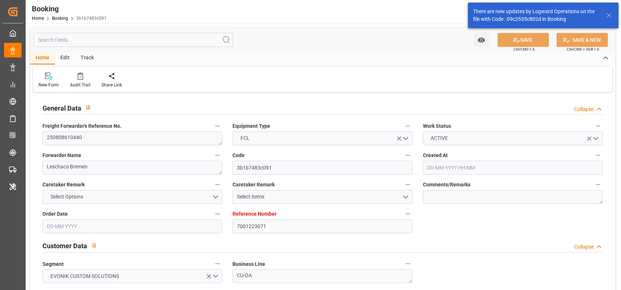
type input "[DATE]"
type input "[DATE] 15:00"
type input "[DATE] 00:00"
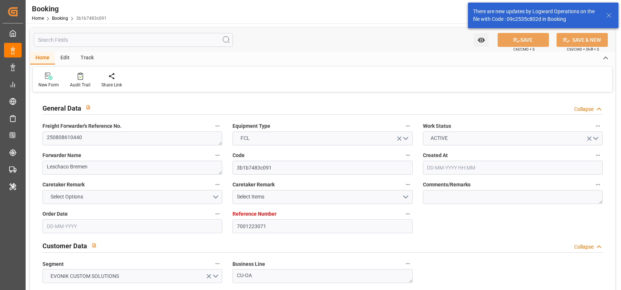
type input "[DATE] 08:06"
type input "[DATE] 11:00"
type input "[DATE] 00:00"
type input "[DATE] 08:00"
type input "[DATE] 00:00"
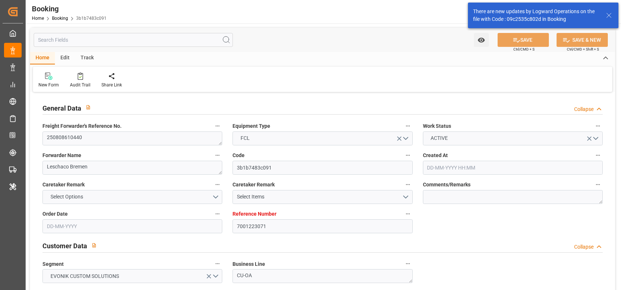
type input "[DATE] 10:00"
type input "[DATE] 00:00"
type input "[DATE]"
type input "[DATE] 21:07"
type input "[DATE]"
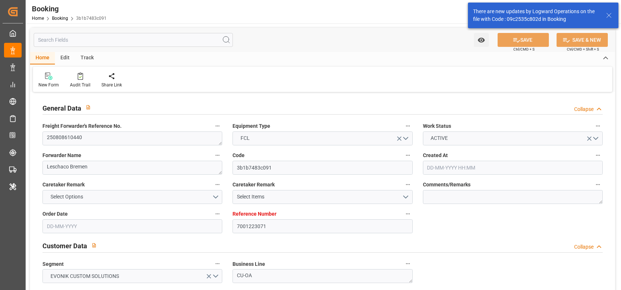
type input "[DATE] 21:08"
type input "[DATE] 15:00"
type input "[DATE] 08:00"
type input "[DATE] 23:37"
type input "[DATE] 10:00"
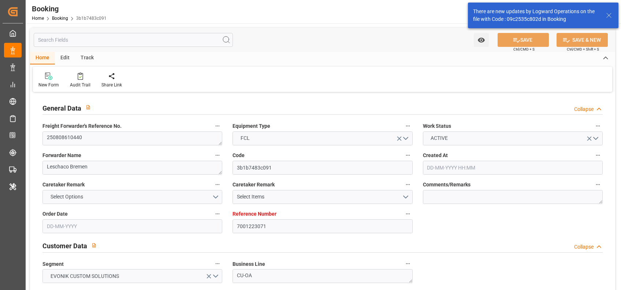
type input "[DATE] 11:00"
type input "[DATE] 18:39"
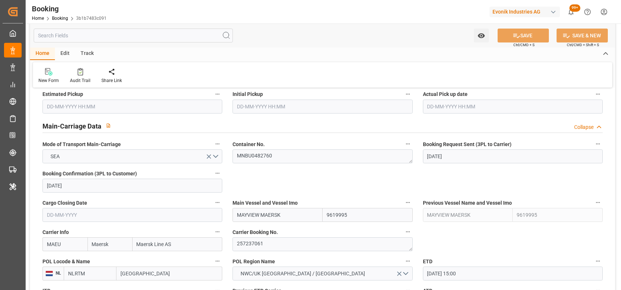
scroll to position [451, 0]
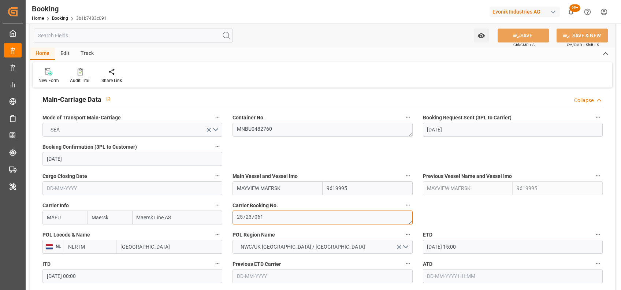
click at [243, 223] on textarea "257237061" at bounding box center [322, 218] width 180 height 14
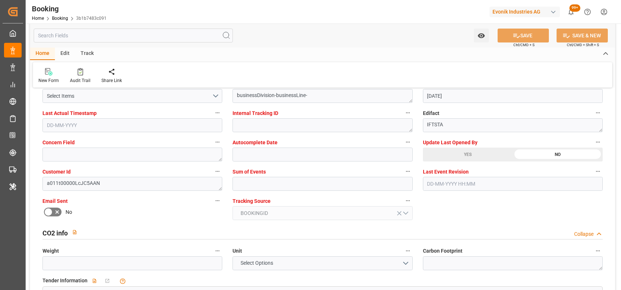
scroll to position [1418, 0]
click at [244, 180] on input "text" at bounding box center [322, 183] width 180 height 14
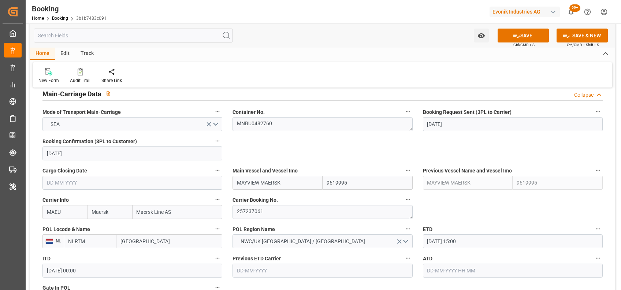
scroll to position [457, 0]
type input "0"
type textarea "shaini ghorai"
type input "11-08-2025 06:10"
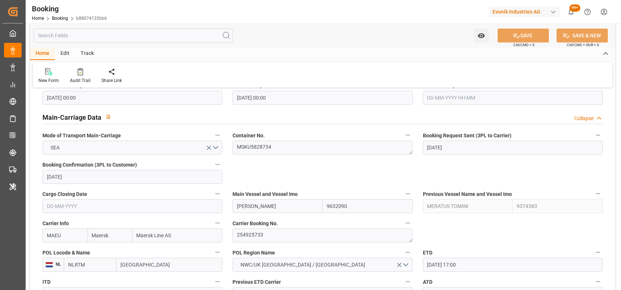
scroll to position [434, 0]
click at [265, 217] on textarea "254925733" at bounding box center [322, 235] width 180 height 14
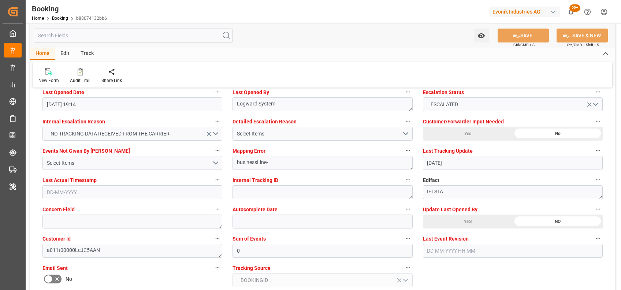
scroll to position [1352, 0]
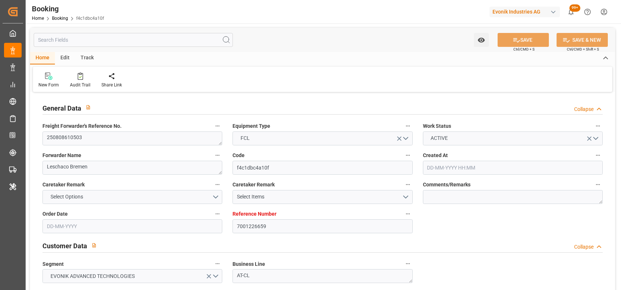
type input "[DATE] 11:53"
type input "[DATE]"
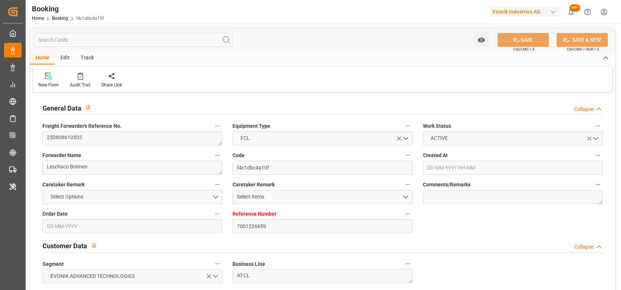
type input "[DATE]"
type input "[DATE] 12:00"
type input "[DATE] 00:00"
type input "[DATE] 11:22"
type input "24-09-2025 17:00"
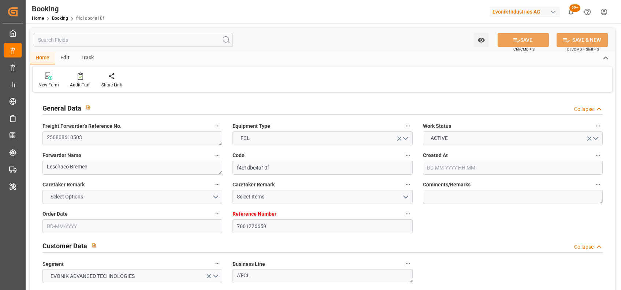
type input "20-09-2025 00:00"
type input "[DATE] 08:00"
type input "[DATE] 00:00"
type input "20-09-2025 09:00"
type input "15-09-2025 00:00"
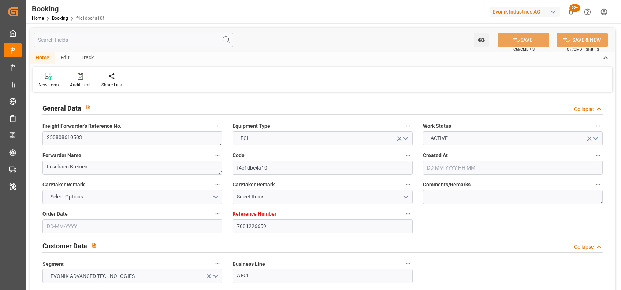
type input "06-08-2025"
type input "10-08-2025 13:22"
type input "[DATE]"
type input "01-08-2025 13:48"
type input "[DATE] 12:00"
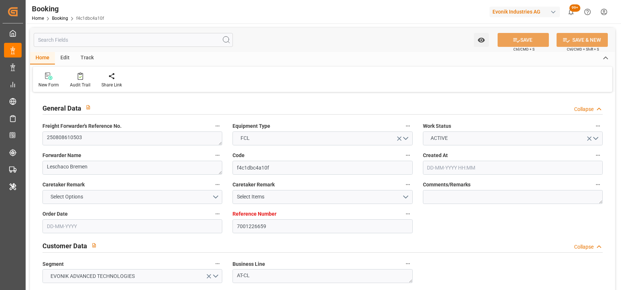
type input "[DATE] 08:00"
type input "[DATE] 23:37"
type input "20-09-2025 09:00"
type input "24-09-2025 17:00"
type input "25-09-2025 01:02"
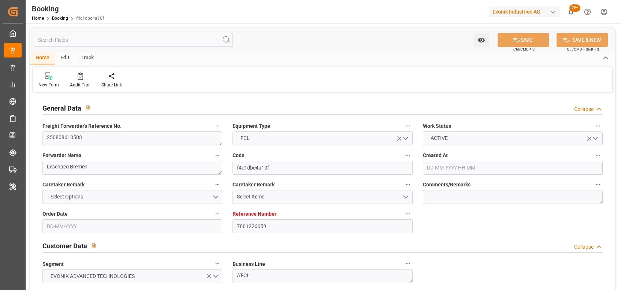
type input "29-09-2025 01:02"
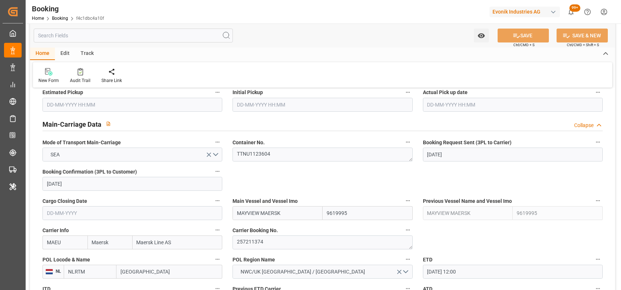
scroll to position [427, 0]
click at [250, 240] on textarea "257211374" at bounding box center [322, 242] width 180 height 14
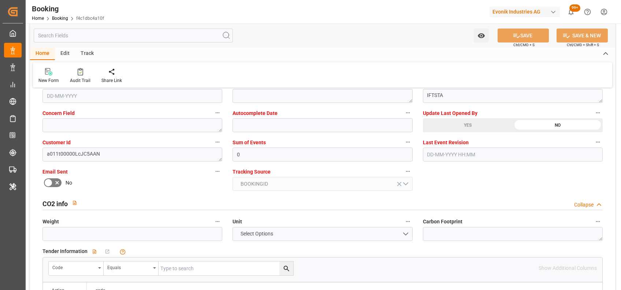
scroll to position [1447, 0]
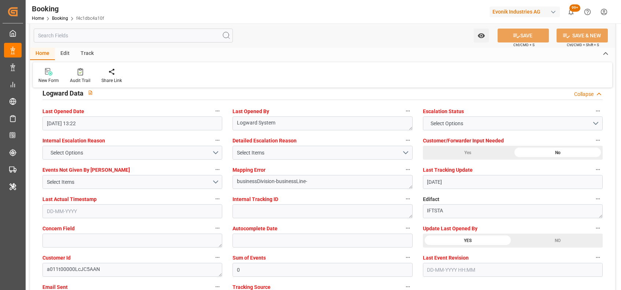
scroll to position [1354, 0]
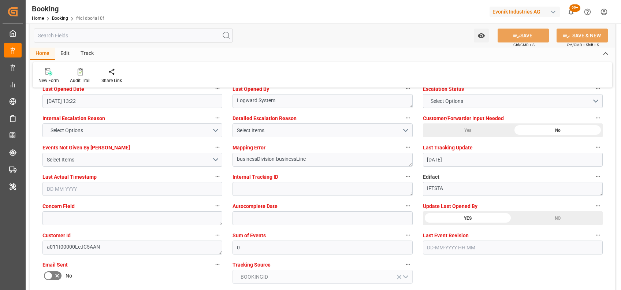
click at [512, 214] on div "YES" at bounding box center [468, 218] width 90 height 14
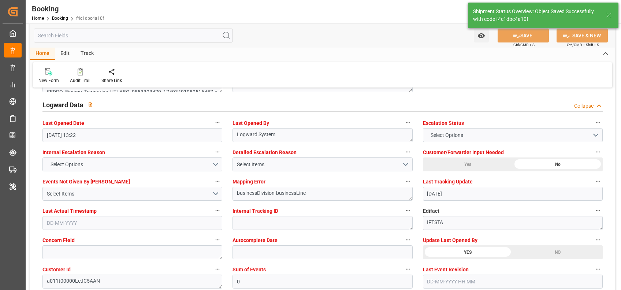
type textarea "[PERSON_NAME]"
type input "11-08-2025 06:29"
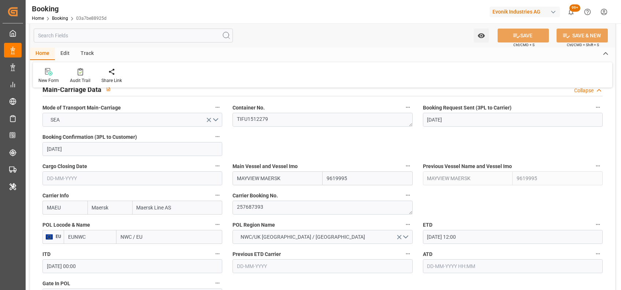
scroll to position [462, 0]
click at [256, 205] on textarea "257687393" at bounding box center [322, 207] width 180 height 14
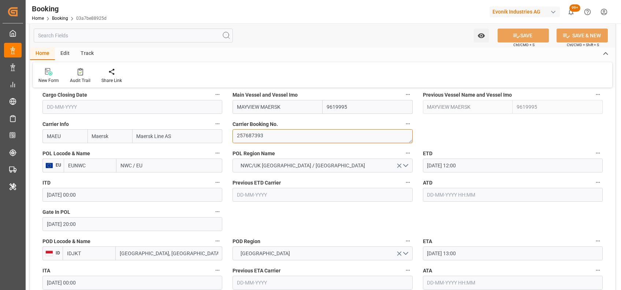
scroll to position [533, 0]
click at [101, 163] on input "EUNWC" at bounding box center [90, 165] width 53 height 14
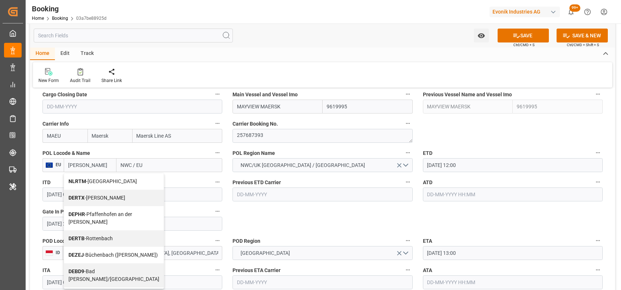
click at [83, 184] on b "NLRTM" at bounding box center [77, 181] width 18 height 6
type input "NLRTM"
type input "[GEOGRAPHIC_DATA]"
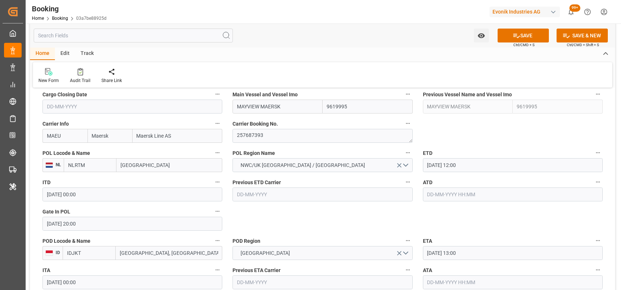
type input "NLRTM"
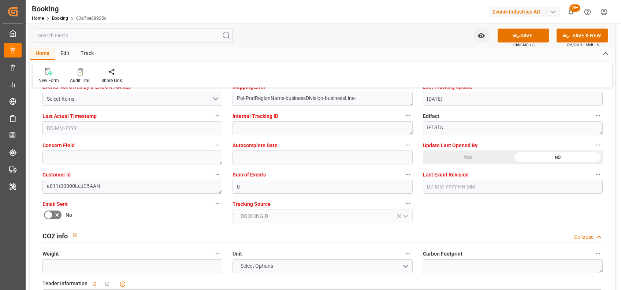
scroll to position [1428, 0]
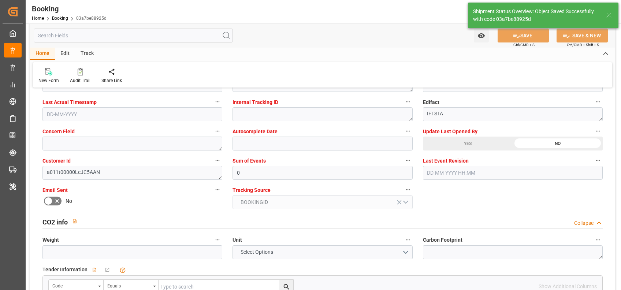
type textarea "[PERSON_NAME]"
type textarea "businessDivision-businessLine-"
type input "[DATE] 06:30"
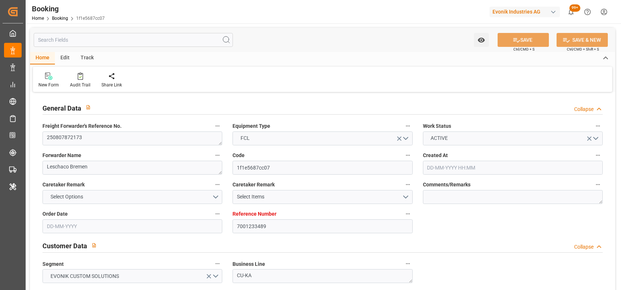
type input "[DATE] 07:43"
type input "[DATE]"
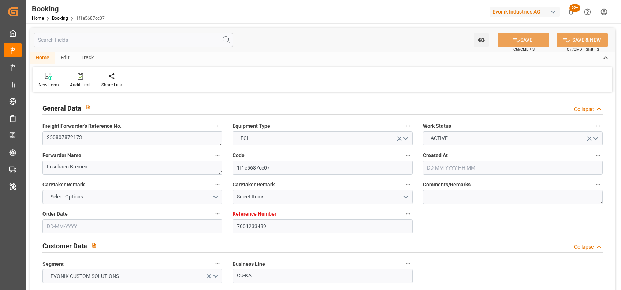
type input "[DATE]"
type input "[DATE] 12:00"
type input "[DATE] 00:00"
type input "[DATE] 15:54"
type input "[DATE] 13:00"
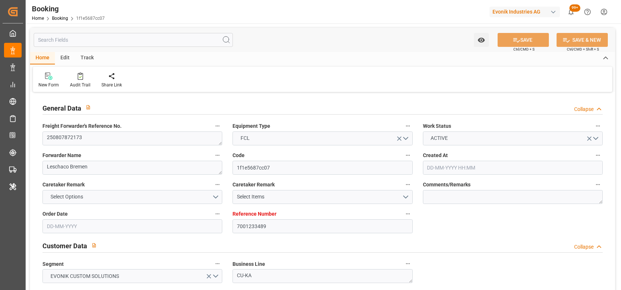
type input "[DATE] 00:00"
type input "[DATE] 08:00"
type input "[DATE] 00:00"
type input "[DATE] 17:00"
type input "[DATE] 00:00"
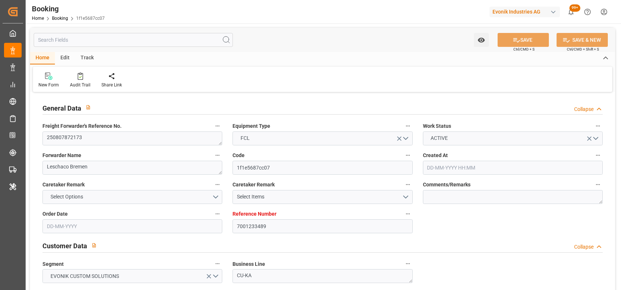
type input "[DATE]"
type input "[DATE] 08:20"
type input "[DATE]"
type input "[DATE] 12:00"
type input "[DATE] 08:00"
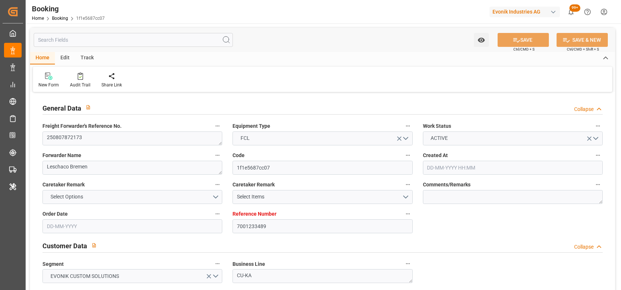
type input "[DATE] 23:37"
type input "[DATE] 17:00"
type input "[DATE] 13:00"
type input "[DATE] 23:51"
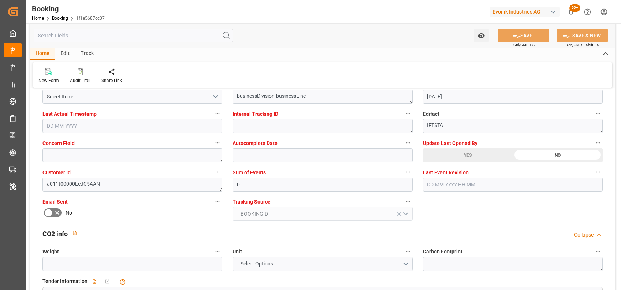
scroll to position [1417, 0]
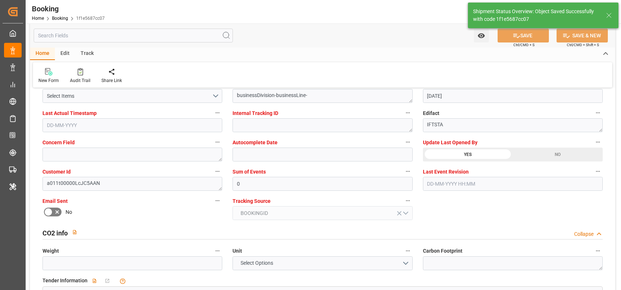
type textarea "[PERSON_NAME]"
type input "[DATE] 06:30"
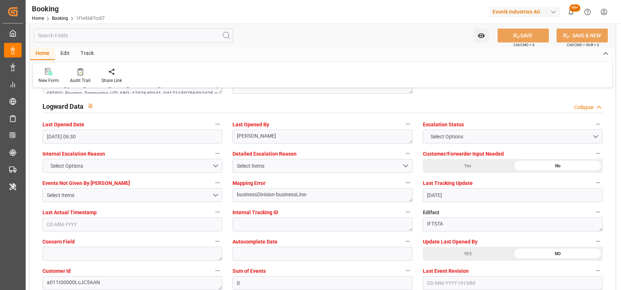
scroll to position [1318, 0]
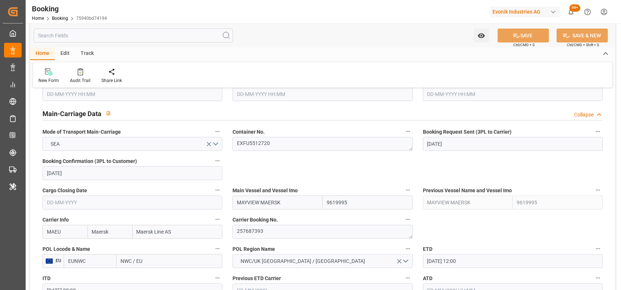
scroll to position [488, 0]
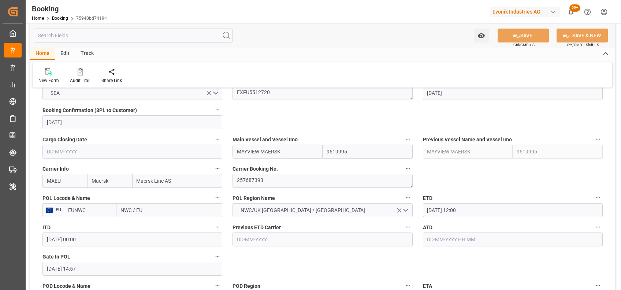
click at [78, 209] on input "EUNWC" at bounding box center [90, 210] width 53 height 14
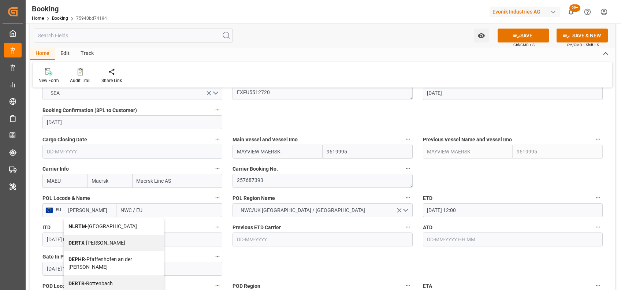
click at [85, 224] on b "NLRTM" at bounding box center [77, 226] width 18 height 6
type input "NLRTM"
type input "[GEOGRAPHIC_DATA]"
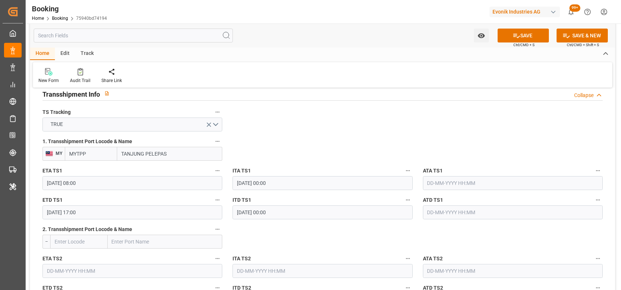
scroll to position [771, 0]
type input "NLRTM"
click at [78, 78] on div "Audit Trail" at bounding box center [80, 80] width 21 height 7
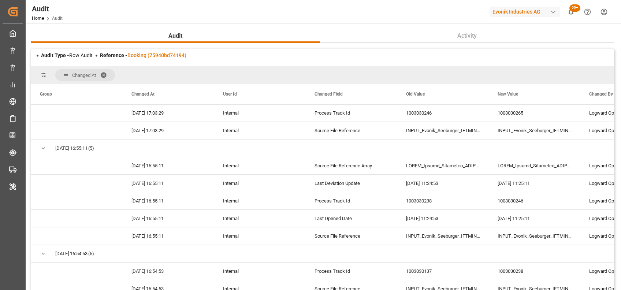
scroll to position [778, 0]
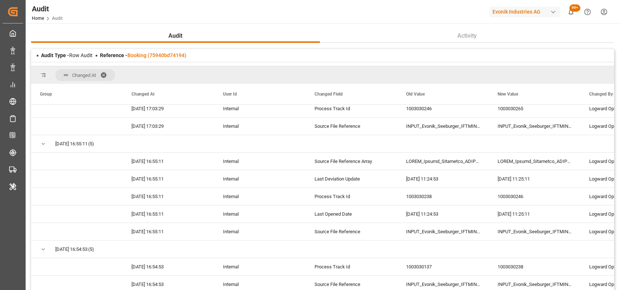
click at [162, 52] on div "Reference - Booking (75940bd74194)" at bounding box center [143, 56] width 86 height 8
click at [169, 54] on link "Booking (75940bd74194)" at bounding box center [156, 55] width 59 height 6
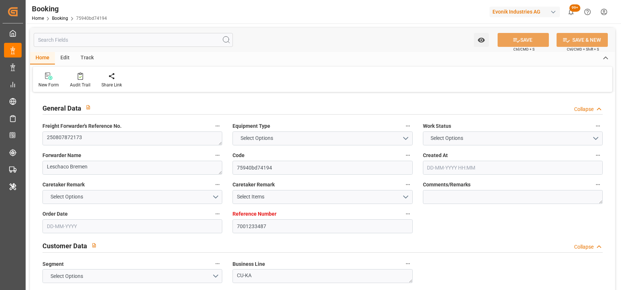
type input "7001233487"
type input "9619995"
type input "Maersk"
type input "Maersk Line AS"
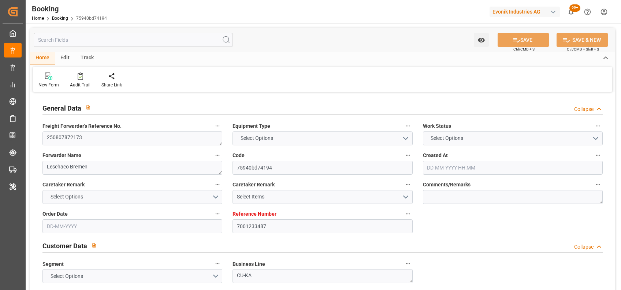
type input "NLRTM"
type input "IDJKT"
type input "MYTPP"
type input "0"
type input "NLRTM"
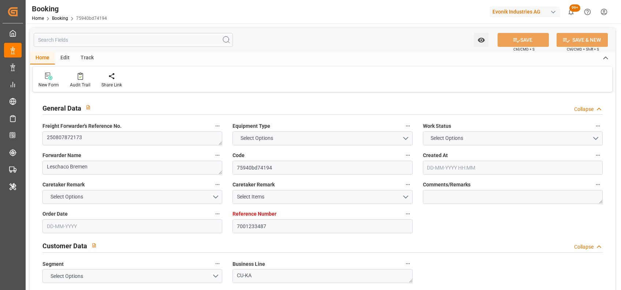
type input "IDJKT"
type input "9374583"
type input "[DATE] 07:43"
type input "[DATE]"
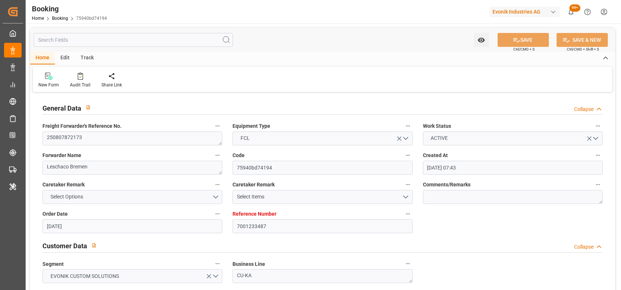
type input "[DATE]"
type input "[DATE] 12:00"
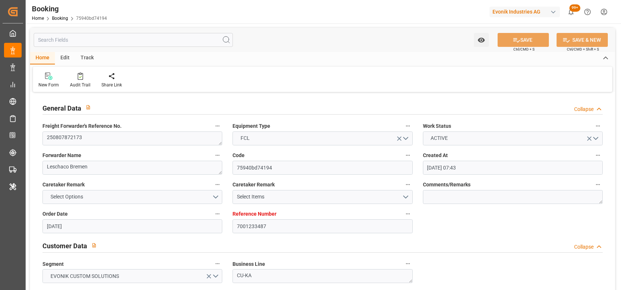
type input "[DATE] 00:00"
type input "06-08-2025 14:57"
type input "[DATE] 13:00"
type input "[DATE] 00:00"
type input "[DATE] 08:00"
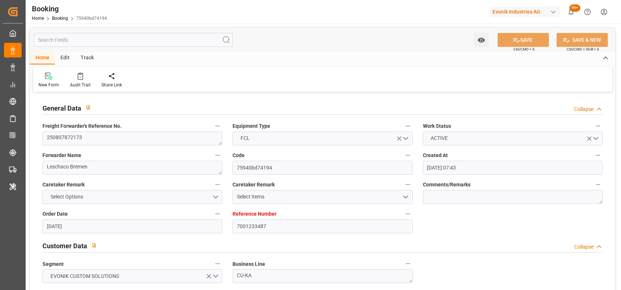
type input "[DATE] 00:00"
type input "[DATE] 17:00"
type input "[DATE] 00:00"
type input "[DATE]"
type input "11-08-2025 06:30"
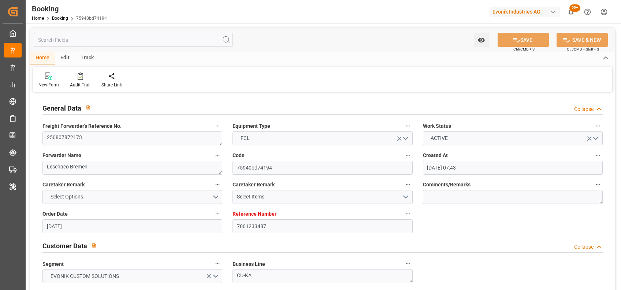
type input "[DATE]"
type input "[DATE] 12:00"
type input "[DATE] 08:00"
type input "[DATE] 23:37"
type input "[DATE] 17:00"
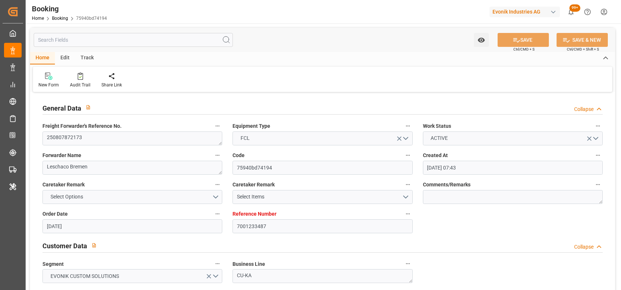
type input "[DATE] 13:00"
type input "[DATE] 23:51"
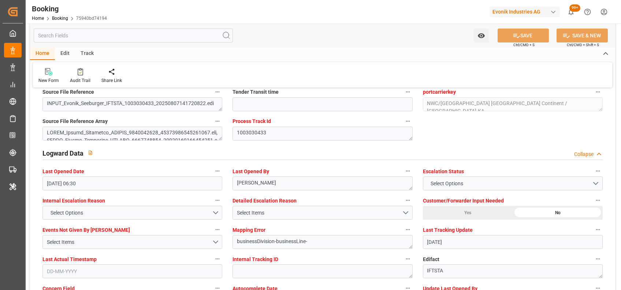
scroll to position [1272, 0]
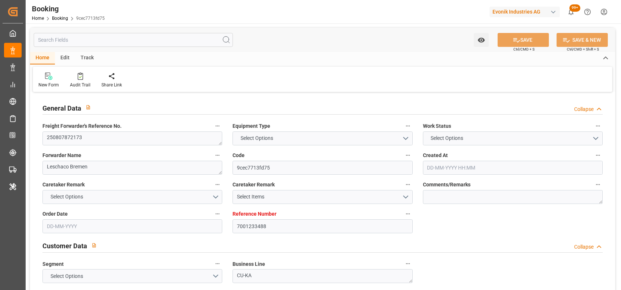
type input "7001233488"
type input "9619995"
type input "Maersk"
type input "Maersk Line AS"
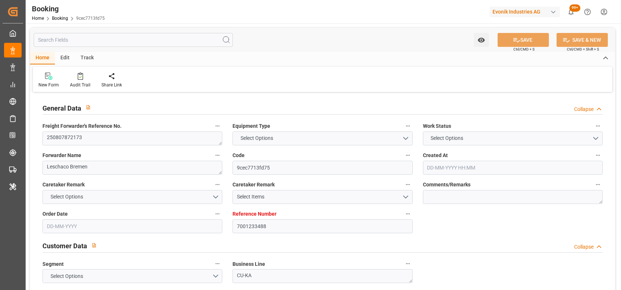
type input "EUNWC"
type input "IDJKT"
type input "MYTPP"
type input "0"
type input "NLRTM"
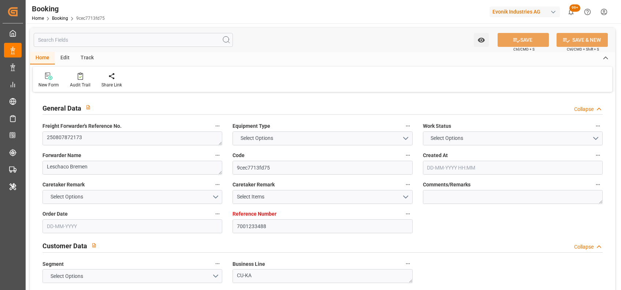
type input "IDJKT"
type input "9374583"
type input "[DATE] 07:43"
type input "[DATE]"
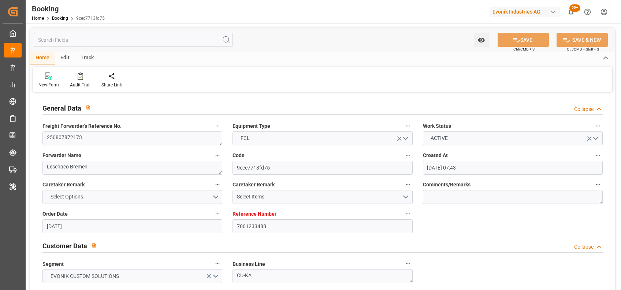
type input "[DATE]"
type input "[DATE] 12:00"
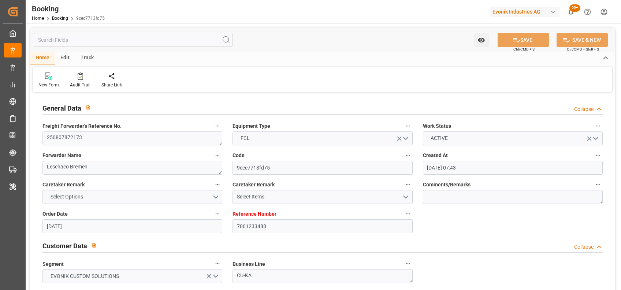
type input "[DATE] 00:00"
type input "06-08-2025 16:40"
type input "[DATE] 13:00"
type input "[DATE] 00:00"
type input "[DATE] 08:00"
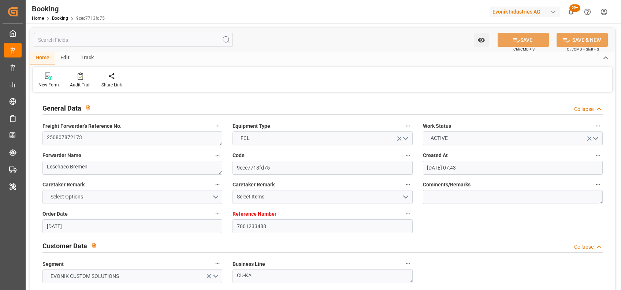
type input "[DATE] 00:00"
type input "[DATE] 17:00"
type input "[DATE] 00:00"
type input "[DATE]"
type input "[DATE] 08:20"
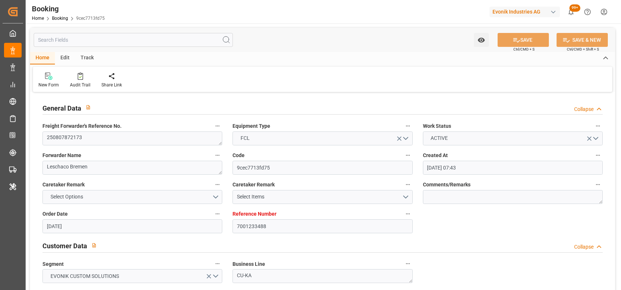
type input "[DATE]"
type input "[DATE] 12:00"
type input "[DATE] 08:00"
type input "[DATE] 23:37"
type input "[DATE] 17:00"
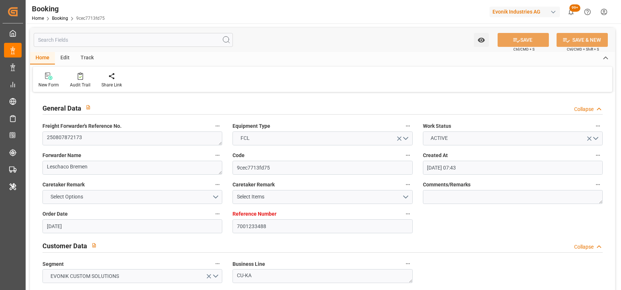
type input "[DATE] 13:00"
type input "[DATE] 23:51"
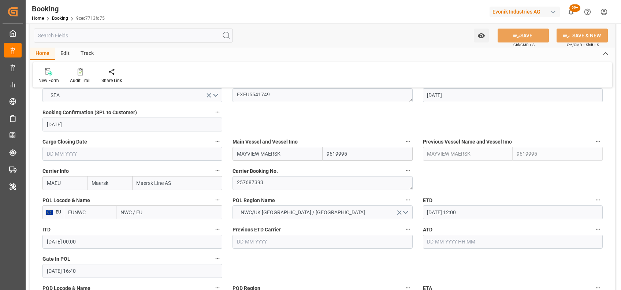
scroll to position [481, 0]
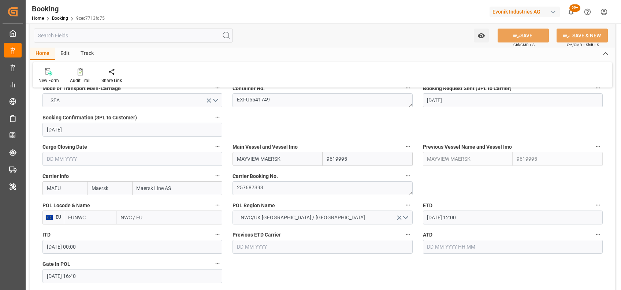
click at [79, 224] on input "EUNWC" at bounding box center [90, 218] width 53 height 14
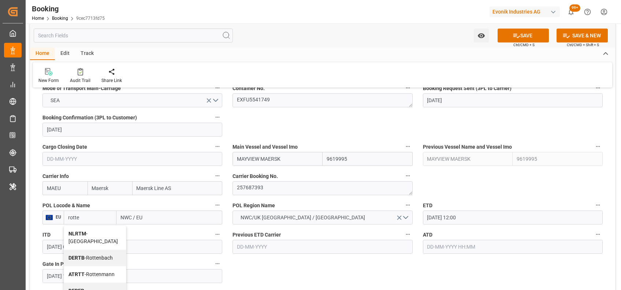
click at [81, 231] on b "NLRTM" at bounding box center [77, 234] width 18 height 6
type input "NLRTM"
type input "[GEOGRAPHIC_DATA]"
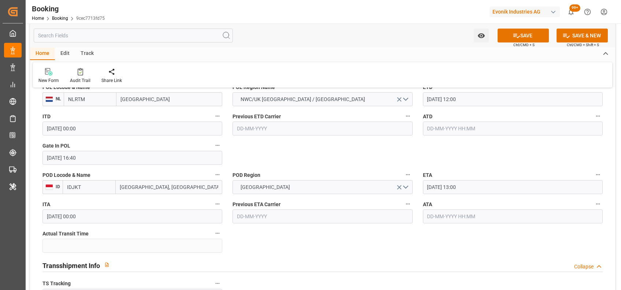
scroll to position [599, 0]
type input "NLRTM"
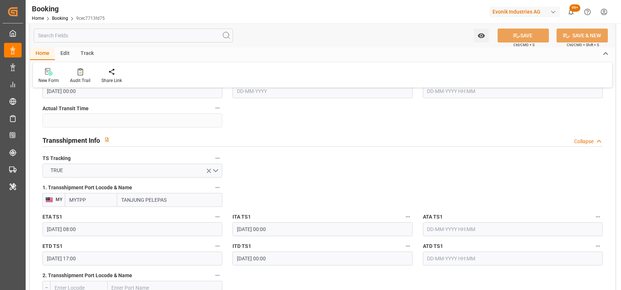
scroll to position [817, 0]
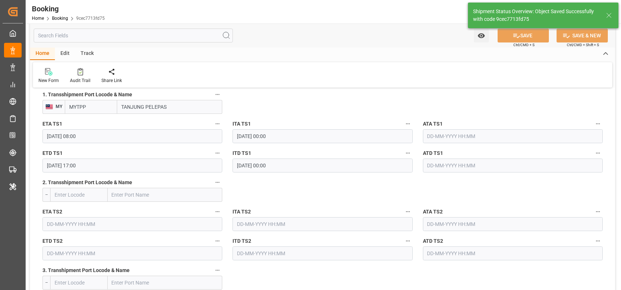
type textarea "[PERSON_NAME]"
type textarea "businessDivision-businessLine-"
type input "11-08-2025 06:31"
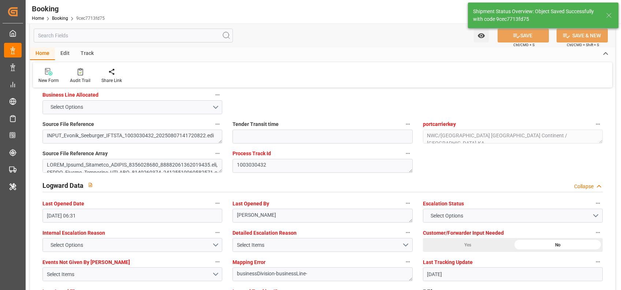
scroll to position [1279, 0]
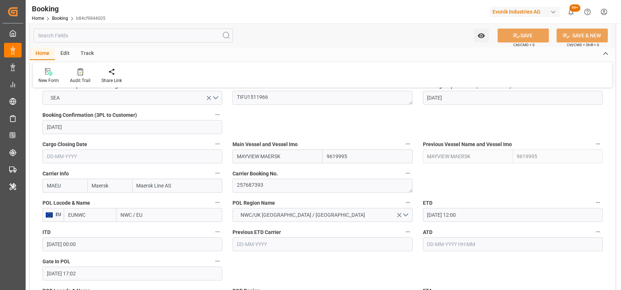
scroll to position [484, 0]
click at [96, 208] on input "EUNWC" at bounding box center [90, 215] width 53 height 14
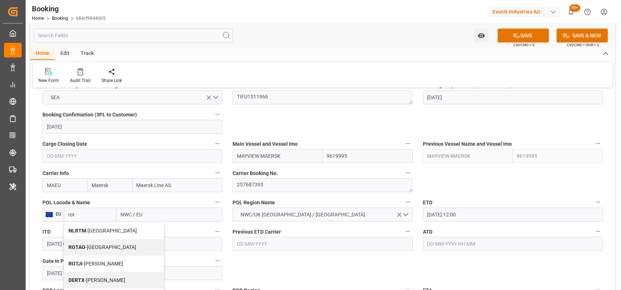
click at [73, 223] on div "NLRTM - [GEOGRAPHIC_DATA]" at bounding box center [114, 231] width 100 height 16
type input "NLRTM"
type input "[GEOGRAPHIC_DATA]"
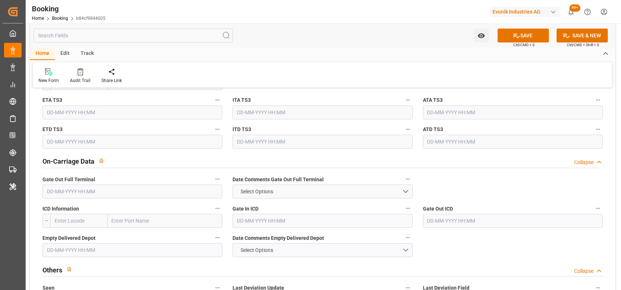
type input "NLRTM"
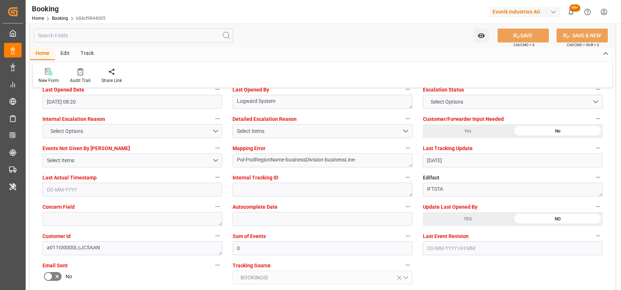
scroll to position [1354, 0]
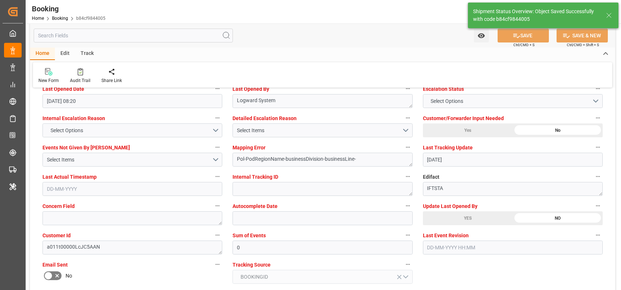
type textarea "[PERSON_NAME]"
type textarea "businessDivision-businessLine-"
type input "[DATE] 06:32"
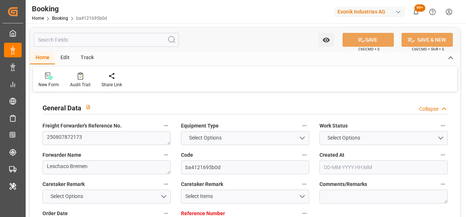
type input "7001233495"
type input "9619995"
type input "Maersk"
type input "Maersk Line AS"
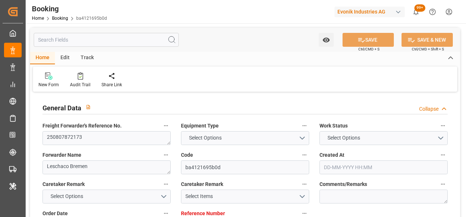
type input "EUNWC"
type input "IDJKT"
type input "MYTPP"
type input "0"
type input "NLRTM"
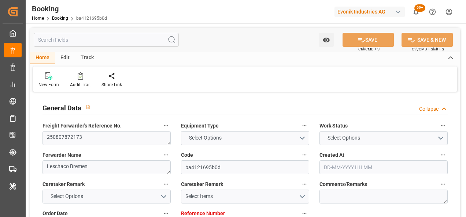
type input "IDJKT"
type input "9374583"
type input "[DATE] 07:43"
type input "[DATE]"
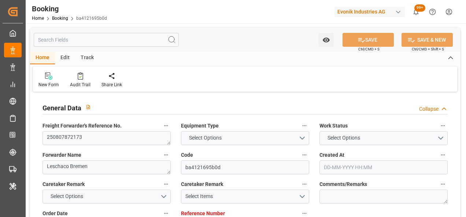
type input "[DATE]"
type input "[DATE] 12:00"
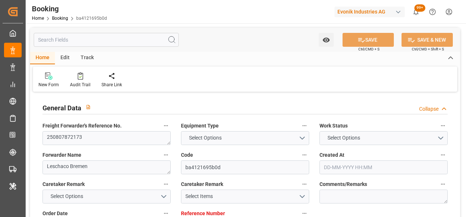
type input "[DATE] 00:00"
type input "07-08-2025 18:56"
type input "[DATE] 13:00"
type input "[DATE] 00:00"
type input "[DATE] 08:00"
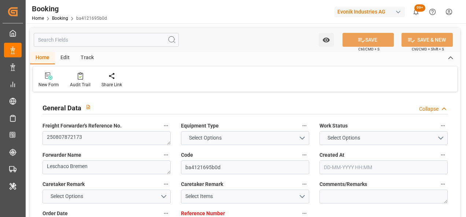
type input "[DATE] 00:00"
type input "[DATE] 17:00"
type input "[DATE] 00:00"
type input "[DATE]"
type input "[DATE] 08:20"
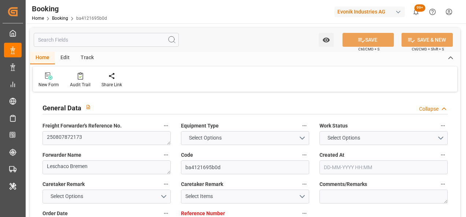
type input "[DATE]"
type input "[DATE] 12:00"
type input "[DATE] 08:00"
type input "[DATE] 23:37"
type input "[DATE] 17:00"
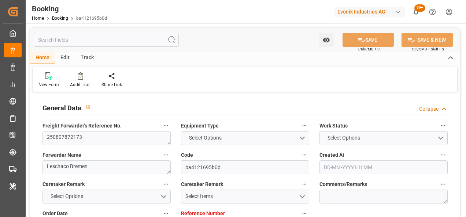
type input "[DATE] 13:00"
type input "[DATE] 23:51"
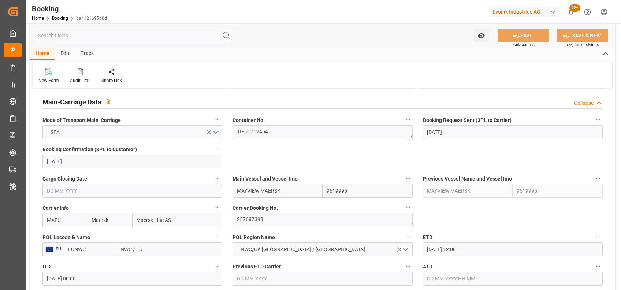
scroll to position [592, 0]
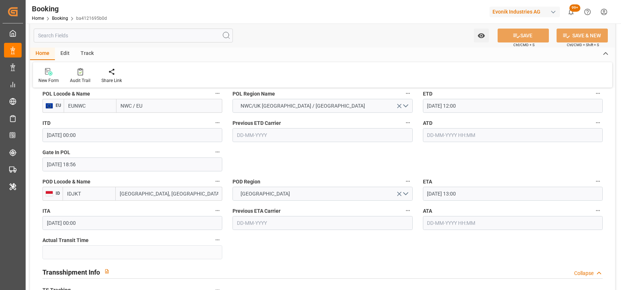
click at [73, 102] on input "EUNWC" at bounding box center [90, 106] width 53 height 14
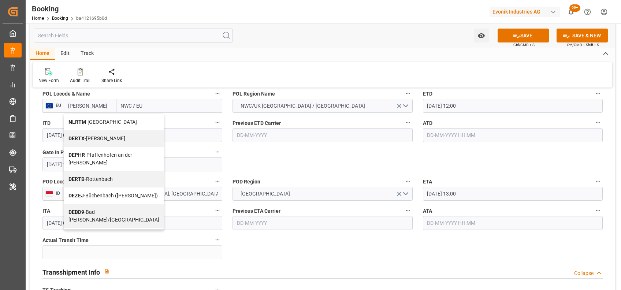
click at [67, 124] on div "NLRTM - [GEOGRAPHIC_DATA]" at bounding box center [114, 122] width 100 height 16
type input "NLRTM"
type input "[GEOGRAPHIC_DATA]"
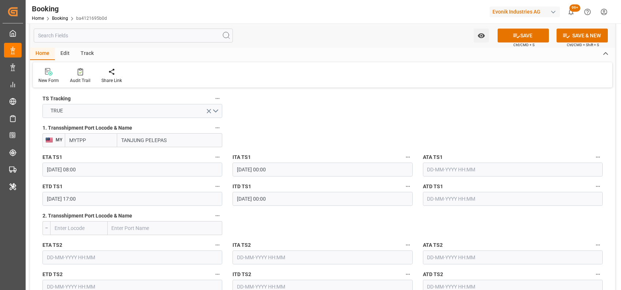
scroll to position [850, 0]
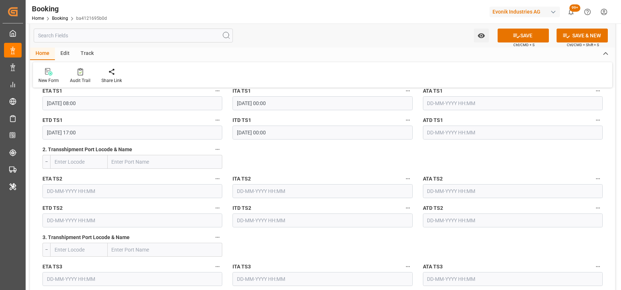
type input "NLRTM"
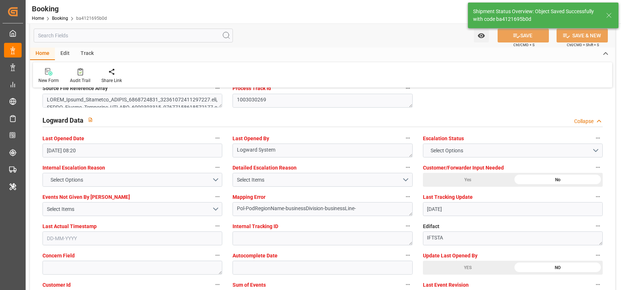
type textarea "[PERSON_NAME]"
type textarea "businessDivision-businessLine-"
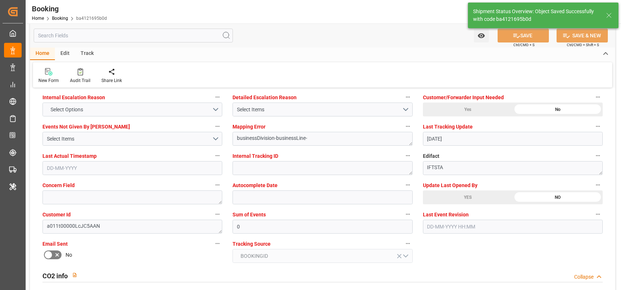
type input "11-08-2025 06:32"
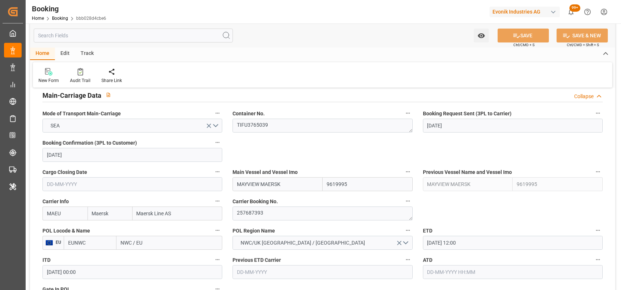
scroll to position [465, 0]
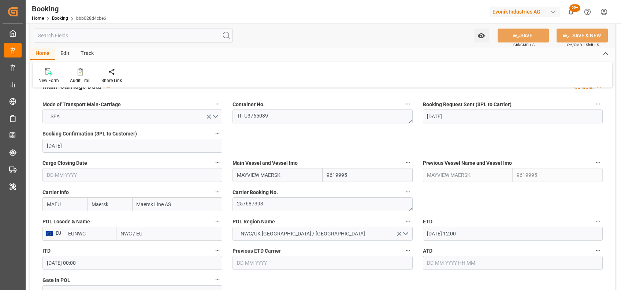
click at [83, 217] on input "EUNWC" at bounding box center [90, 234] width 53 height 14
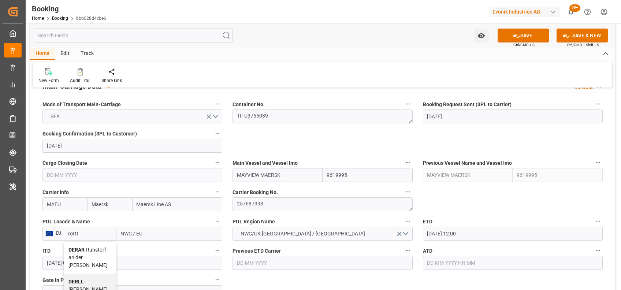
click at [86, 217] on span "DERAR - Ruhstorf an der [PERSON_NAME]" at bounding box center [87, 257] width 39 height 21
type input "DERAR"
type input "Ruhstorf an der [PERSON_NAME]"
click at [78, 217] on input "DERAR" at bounding box center [90, 234] width 53 height 14
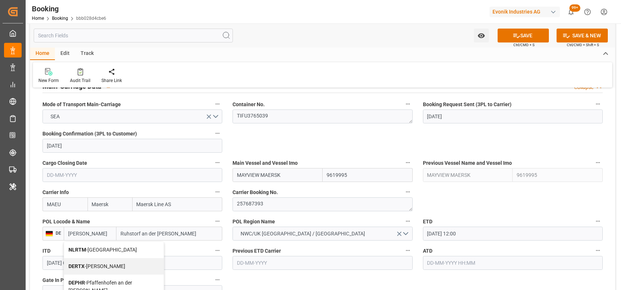
click at [82, 217] on b "NLRTM" at bounding box center [77, 250] width 18 height 6
type input "NLRTM"
type input "[GEOGRAPHIC_DATA]"
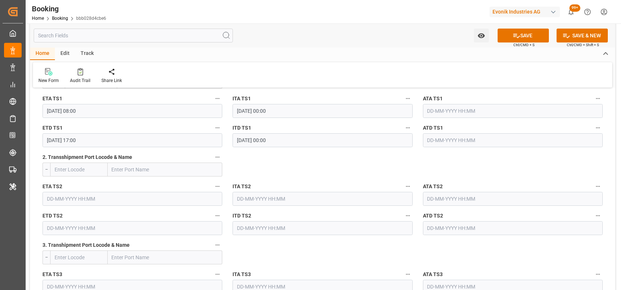
scroll to position [849, 0]
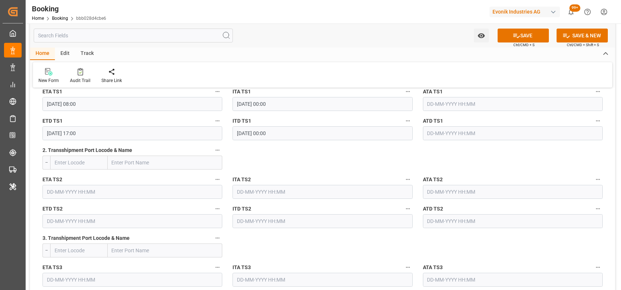
type input "NLRTM"
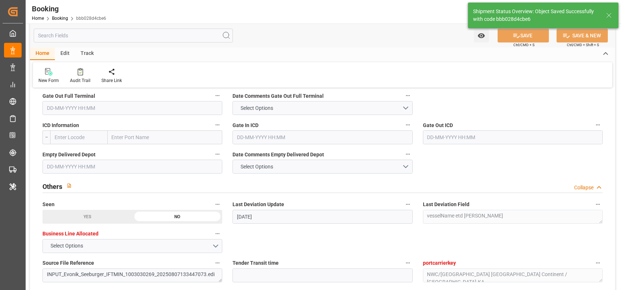
type textarea "[PERSON_NAME]"
type textarea "businessDivision-businessLine-"
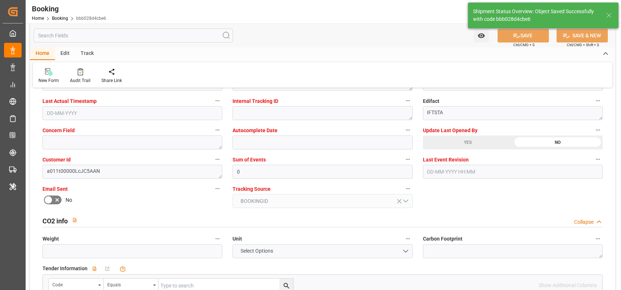
type input "[DATE] 06:33"
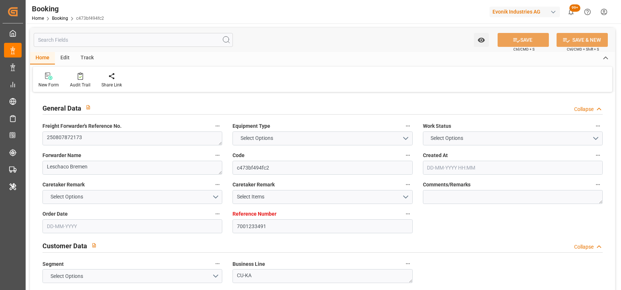
type input "7001233491"
type input "9619995"
type input "Maersk"
type input "Maersk Line AS"
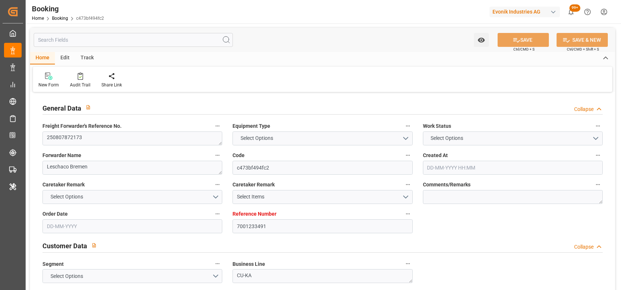
type input "EUNWC"
type input "IDJKT"
type input "MYTPP"
type input "0"
type input "NLRTM"
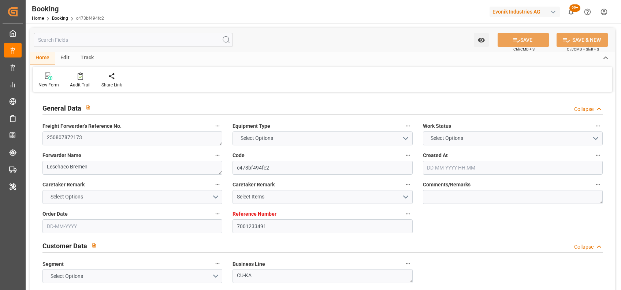
type input "IDJKT"
type input "9374583"
type input "[DATE] 07:43"
type input "[DATE]"
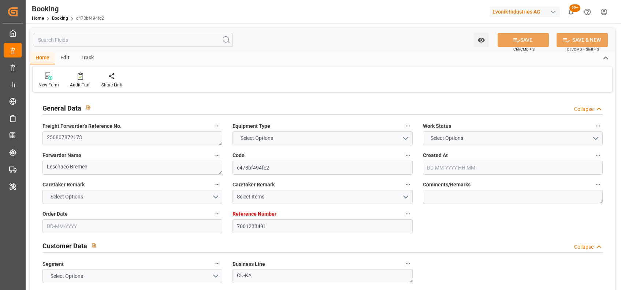
type input "[DATE]"
type input "[DATE] 12:00"
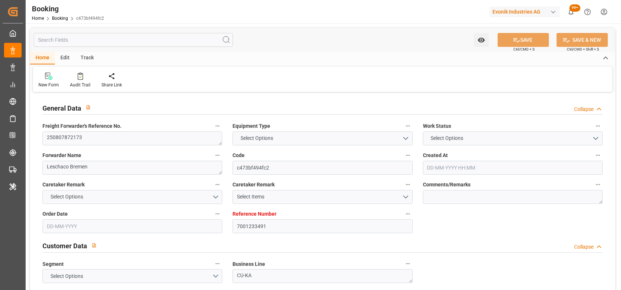
type input "[DATE] 00:00"
type input "06-08-2025 18:41"
type input "[DATE] 13:00"
type input "[DATE] 00:00"
type input "[DATE] 08:00"
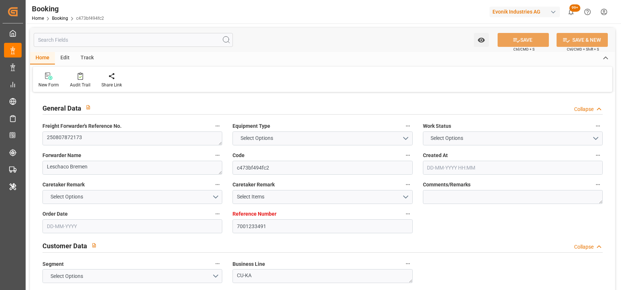
type input "[DATE] 00:00"
type input "[DATE] 17:00"
type input "[DATE] 00:00"
type input "[DATE]"
type input "[DATE] 08:20"
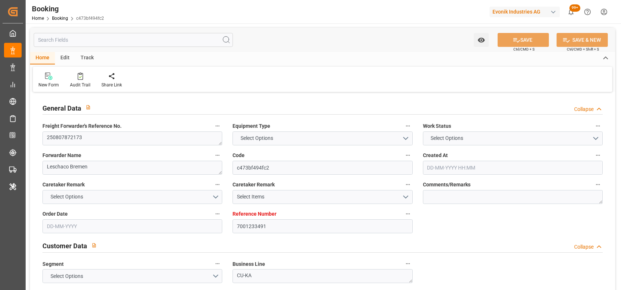
type input "10-08-2025"
type input "11-08-2025 12:00"
type input "13-09-2025 08:00"
type input "13-09-2025 23:37"
type input "16-09-2025 17:00"
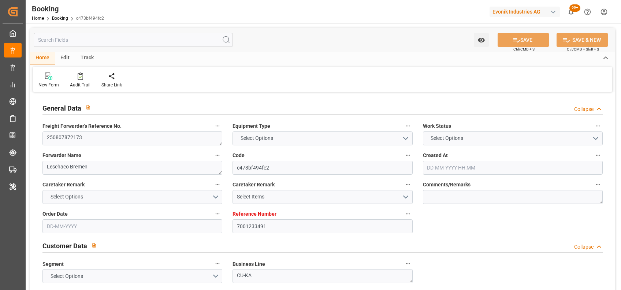
type input "21-09-2025 13:00"
type input "21-09-2025 23:51"
type input "25-09-2025 23:51"
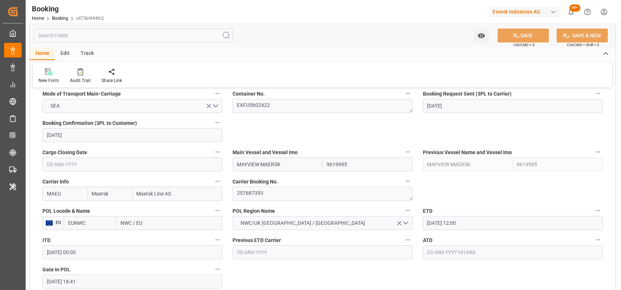
scroll to position [476, 0]
click at [103, 222] on input "EUNWC" at bounding box center [90, 223] width 53 height 14
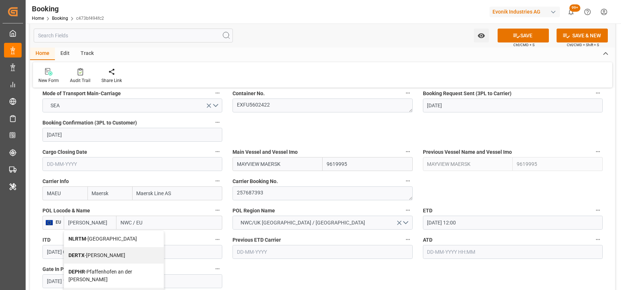
click at [77, 238] on b "NLRTM" at bounding box center [77, 239] width 18 height 6
type input "NLRTM"
type input "[GEOGRAPHIC_DATA]"
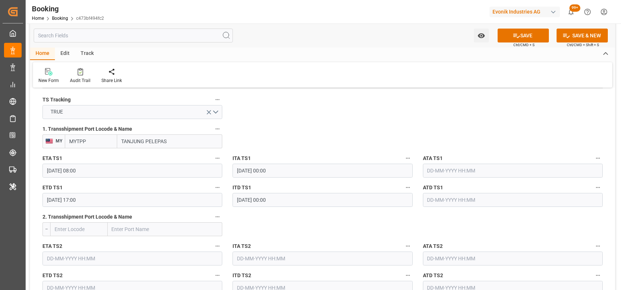
scroll to position [784, 0]
type input "NLRTM"
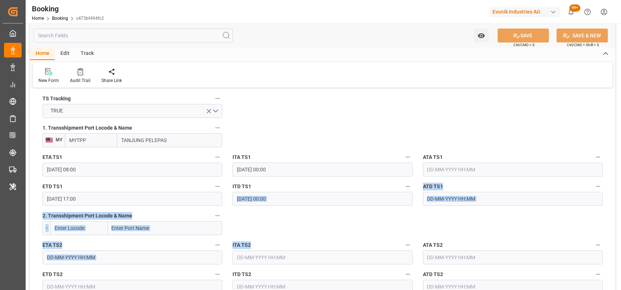
drag, startPoint x: 284, startPoint y: 201, endPoint x: 282, endPoint y: 209, distance: 8.3
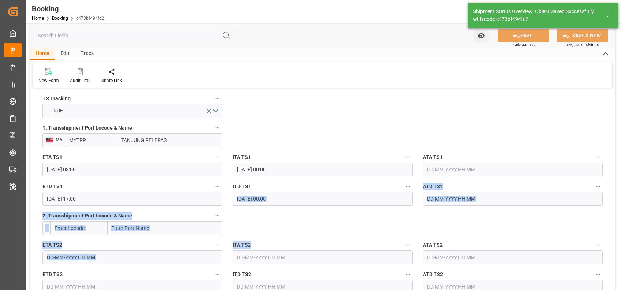
type textarea "[PERSON_NAME]"
type textarea "businessDivision-businessLine-"
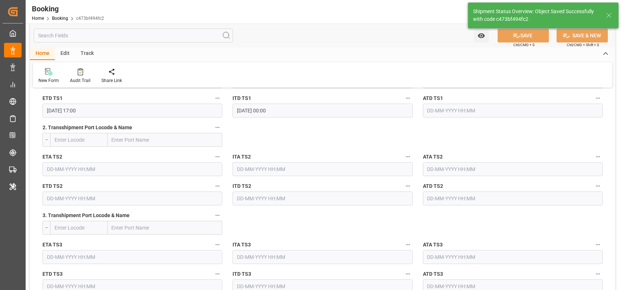
type input "11-08-2025 06:33"
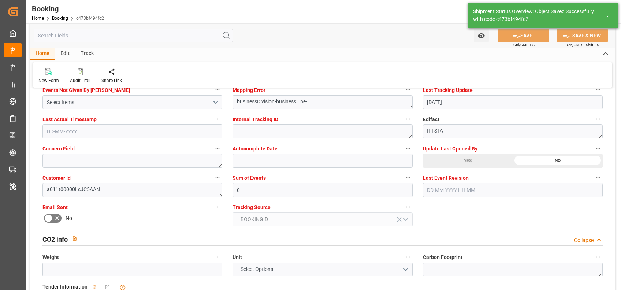
scroll to position [1412, 0]
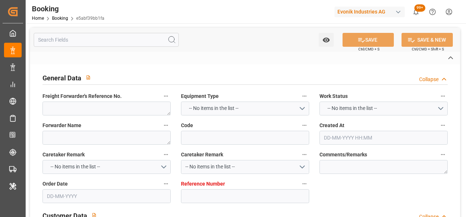
type textarea "250807872173"
type textarea "Leschaco Bremen"
type input "e5abf39bb1fa"
type input "7001233493"
type textarea "CU-KA"
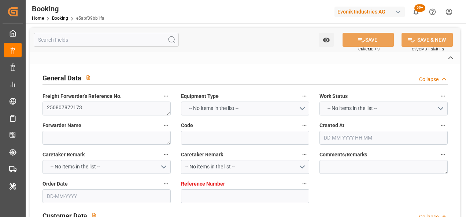
type input "7001233486"
type textarea "[EMAIL_ADDRESS][DOMAIN_NAME]"
type textarea "CIF"
type textarea "[GEOGRAPHIC_DATA]"
type textarea "3"
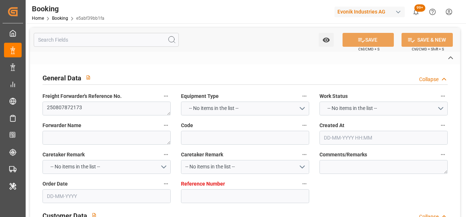
type textarea "Niederkassel"
type textarea "TIFU1512495"
type input "MAYVIEW MAERSK"
type input "MAEU"
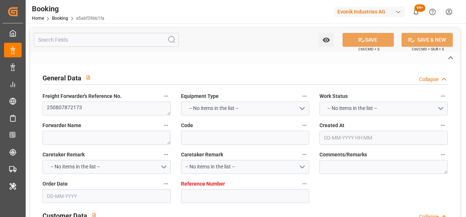
type textarea "257687393"
type input "NWC / EU"
type input "[GEOGRAPHIC_DATA], [GEOGRAPHIC_DATA]"
type input "TANJUNG PELEPAS"
type textarea "vesselName etd eta"
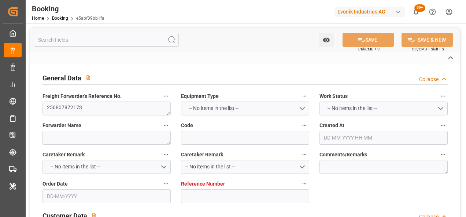
type textarea "INPUT_Evonik_Seeburger_IFTMIN_1003030269_20250807133447073.edi"
type textarea "NWC/UK North West Continent / UK_IDJKT_MAEU_CU-KA"
type textarea "INPUT_Evonik_Seeburger_IFTMIN_1002996684_20250728094110823.edi,INPUT_Evonik_See…"
type textarea "1003030269"
type textarea "Logward System"
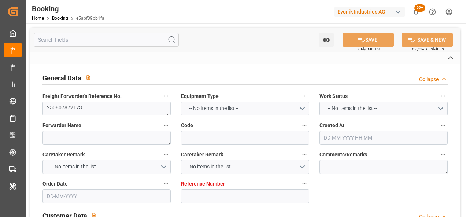
type textarea "Pol-PodRegionName-businessDivision-businessLine-"
type textarea "IFTSTA"
type textarea "a011t00000LcJC5AAN"
type textarea "Yes"
type input "ROTTERDAM"
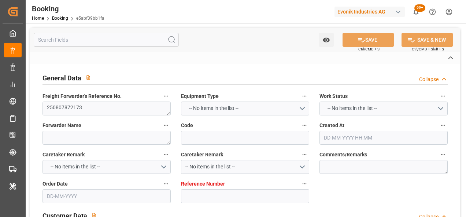
type input "JAKARTA, JAVA"
type input "531E"
type input "VESSEL"
type input "MERATUS TOMINI"
type input "538E"
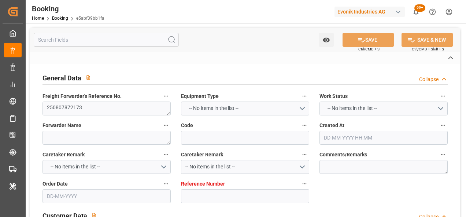
type input "MERATUS TOMINI"
type input "TRUCK"
type input "7001233493"
type input "9619995"
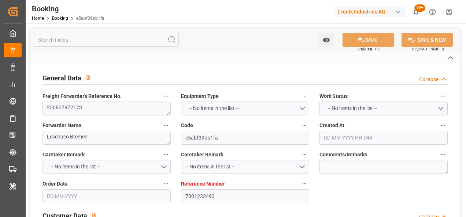
type input "Maersk"
type input "Maersk Line AS"
type input "EUNWC"
type input "IDJKT"
type input "MYTPP"
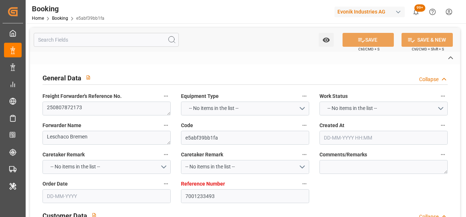
type input "0"
type input "NLRTM"
type input "IDJKT"
type input "9374583"
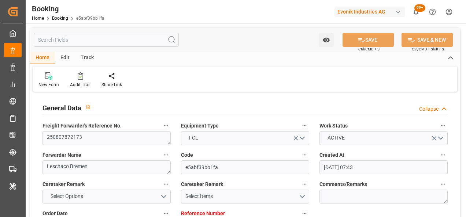
type input "28-07-2025 07:43"
type input "28-07-2025"
type input "22-09-2025"
type input "29-07-2025"
type input "30-07-2025"
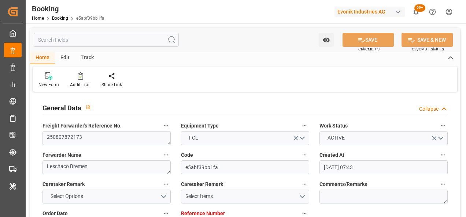
type input "01-08-2025"
type input "11-08-2025 12:00"
type input "[DATE] 00:00"
type input "07-08-2025 17:15"
type input "21-09-2025 13:00"
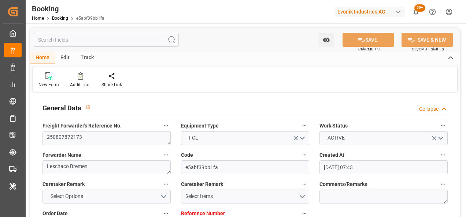
type input "21-09-2025 00:00"
type input "13-09-2025 08:00"
type input "[DATE] 00:00"
type input "16-09-2025 17:00"
type input "16-09-2025 00:00"
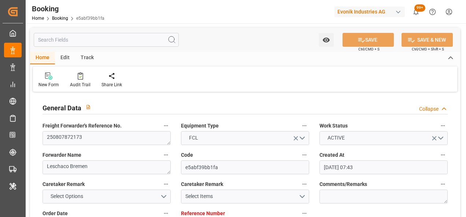
type input "[DATE]"
type input "10-08-2025 08:20"
type input "10-08-2025"
type input "11-08-2025 12:00"
type input "13-09-2025 08:00"
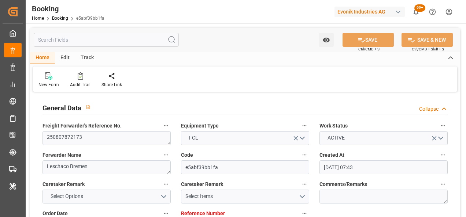
type input "13-09-2025 23:37"
type input "16-09-2025 17:00"
type input "21-09-2025 13:00"
type input "21-09-2025 23:51"
type input "25-09-2025 23:51"
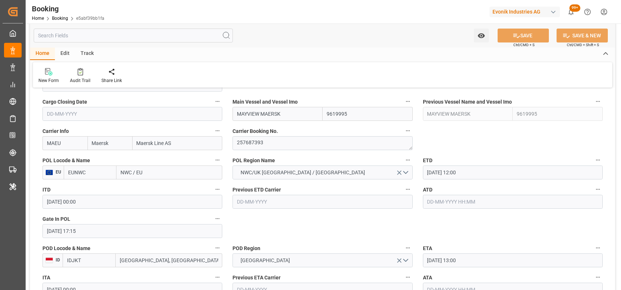
scroll to position [525, 0]
click at [96, 168] on input "EUNWC" at bounding box center [90, 174] width 53 height 14
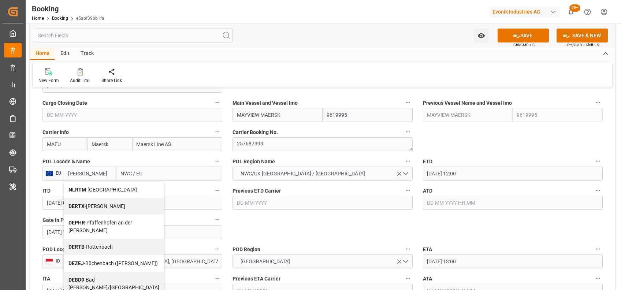
click at [92, 196] on div "NLRTM - Rotterdam" at bounding box center [114, 190] width 100 height 16
type input "NLRTM"
type input "[GEOGRAPHIC_DATA]"
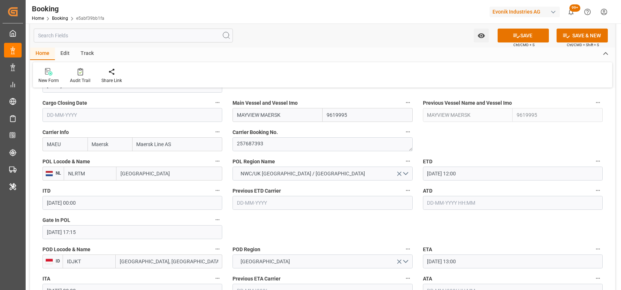
type input "NLRTM"
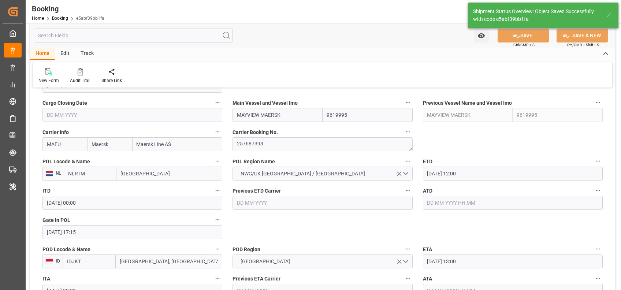
type textarea "[PERSON_NAME]"
type textarea "businessDivision-businessLine-"
type input "11-08-2025 06:33"
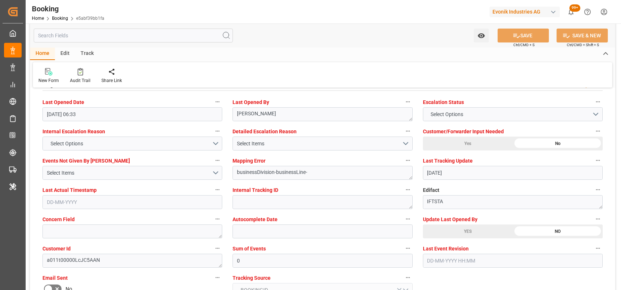
scroll to position [1339, 0]
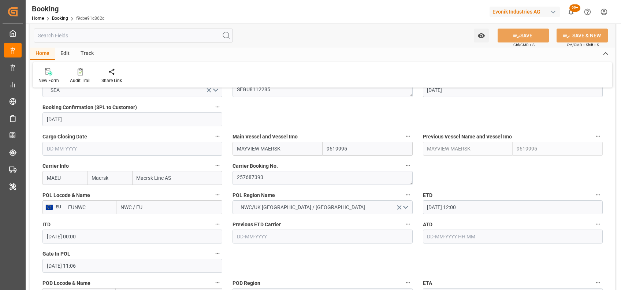
scroll to position [563, 0]
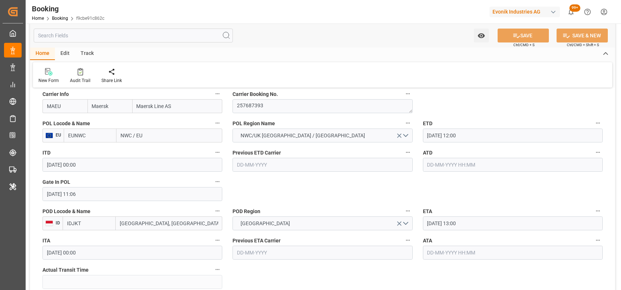
click at [78, 138] on input "EUNWC" at bounding box center [90, 136] width 53 height 14
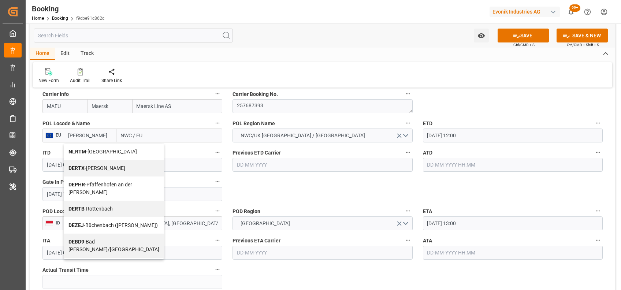
click at [72, 150] on b "NLRTM" at bounding box center [77, 152] width 18 height 6
type input "NLRTM"
type input "[GEOGRAPHIC_DATA]"
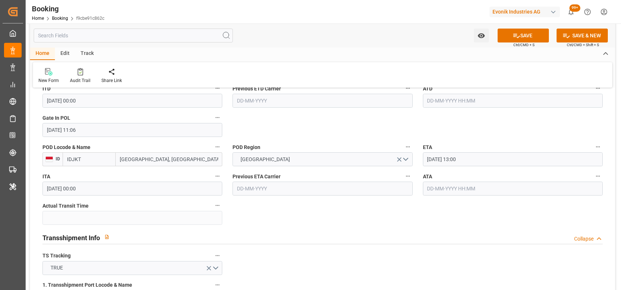
scroll to position [655, 0]
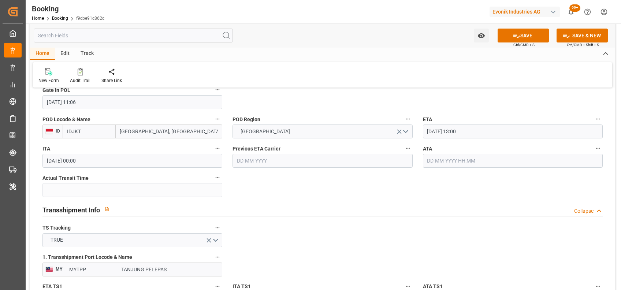
type input "NLRTM"
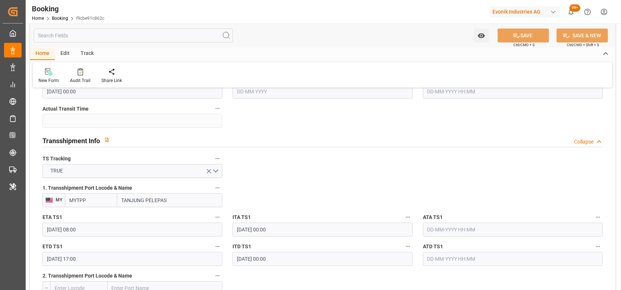
scroll to position [726, 0]
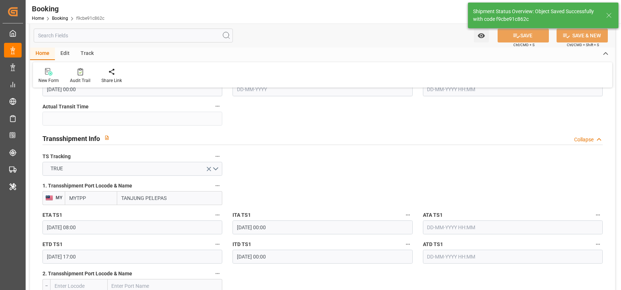
type textarea "[PERSON_NAME]"
type textarea "businessDivision-businessLine-"
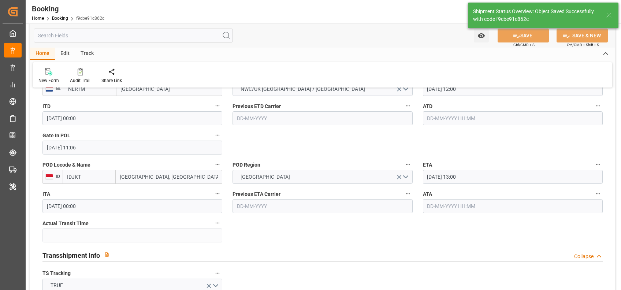
type input "11-08-2025 06:34"
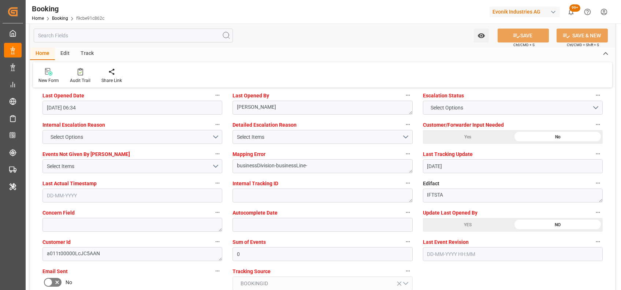
scroll to position [1347, 0]
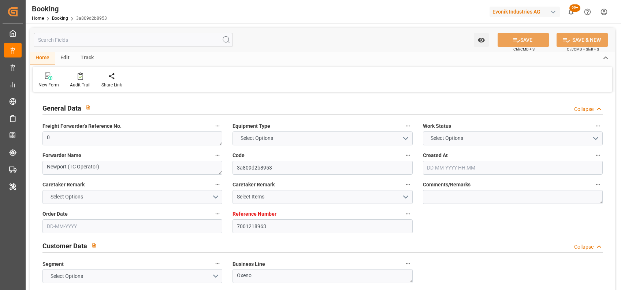
type input "7001218963"
type input "9619995"
type input "Maersk Line AS"
type input "NLRTM"
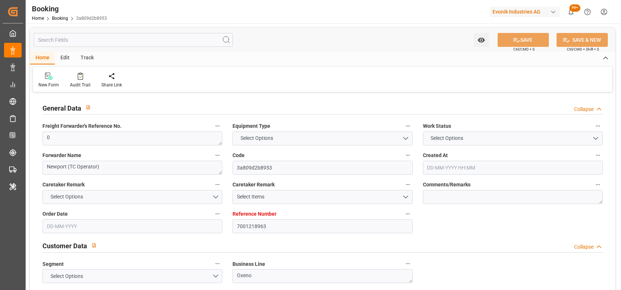
type input "THLCH"
type input "MYTPP"
type input "0"
type input "[DATE] 09:35"
type input "[DATE]"
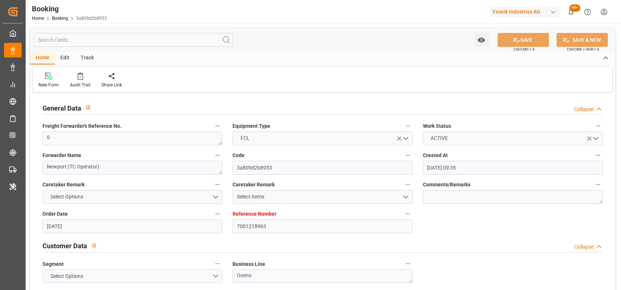
type input "[DATE]"
type input "[DATE] 00:00"
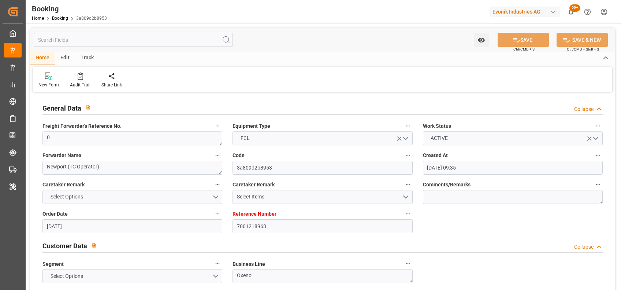
type input "[DATE] 00:00"
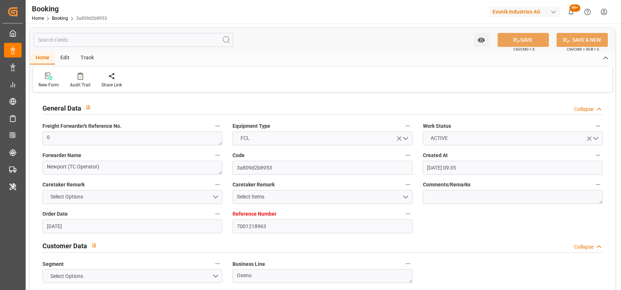
type input "[DATE]"
type input "[DATE] 10:33"
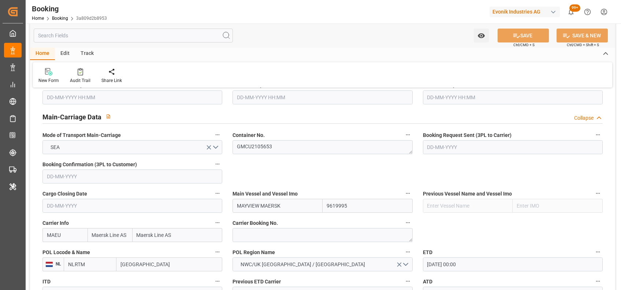
scroll to position [443, 0]
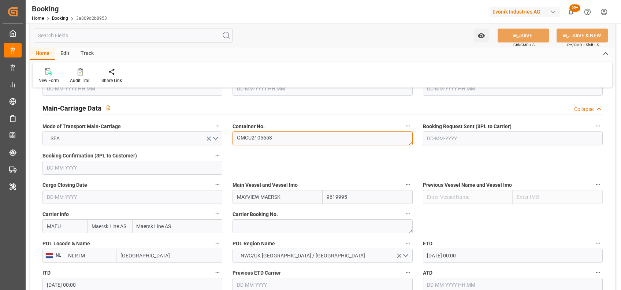
click at [252, 136] on textarea "GMCU2105653" at bounding box center [322, 138] width 180 height 14
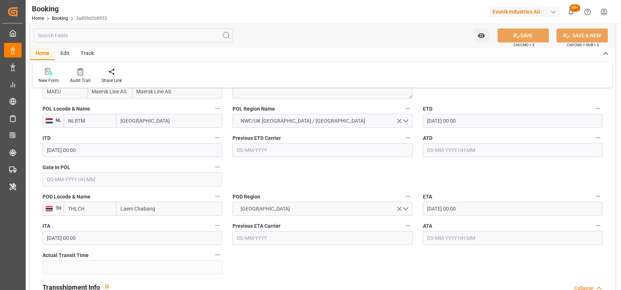
scroll to position [578, 0]
click at [191, 179] on input "text" at bounding box center [132, 178] width 180 height 14
type input "o"
type input "07-08-2025 00:00"
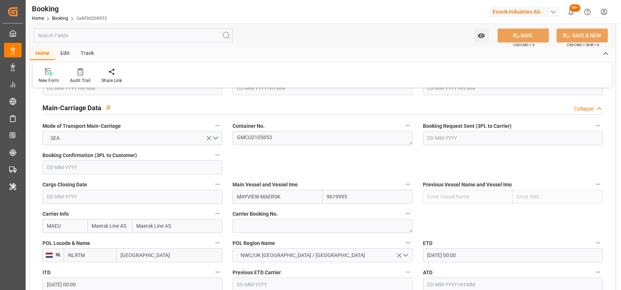
scroll to position [443, 0]
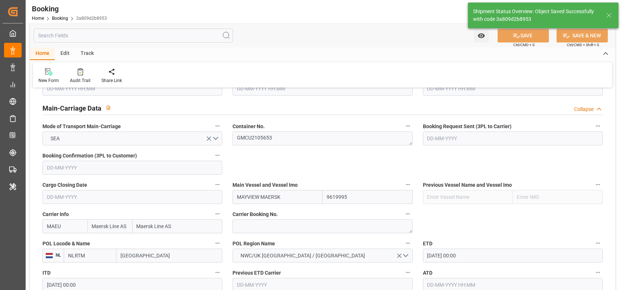
type textarea "[PERSON_NAME]"
type input "[DATE] 06:35"
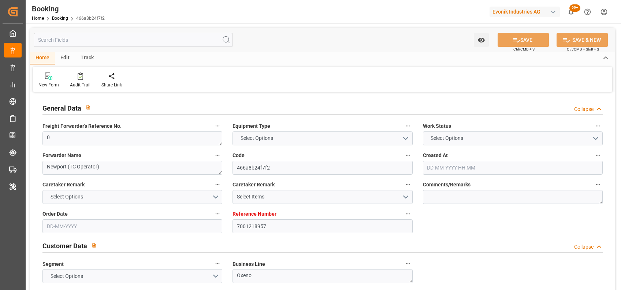
type input "7001218957"
type input "9619995"
type input "Maersk Line AS"
type input "NLRTM"
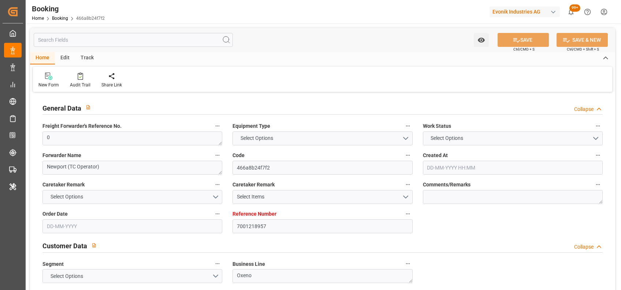
type input "THLCH"
type input "MYTPP"
type input "0"
type input "[DATE] 09:35"
type input "[DATE]"
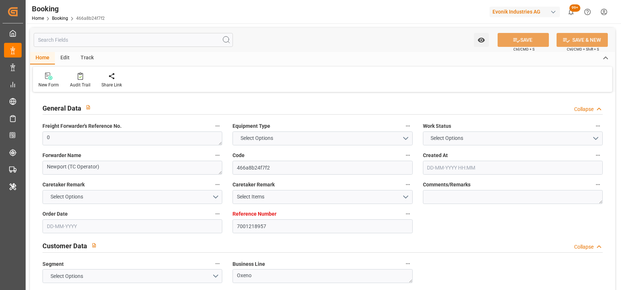
type input "[DATE]"
type input "[DATE] 00:00"
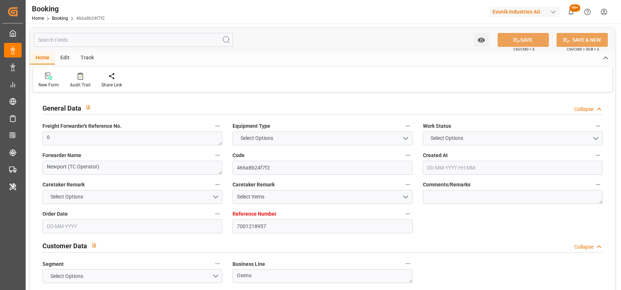
type input "[DATE] 00:00"
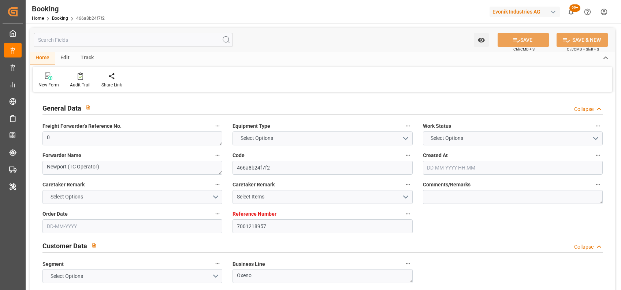
type input "[DATE]"
type input "[DATE] 10:33"
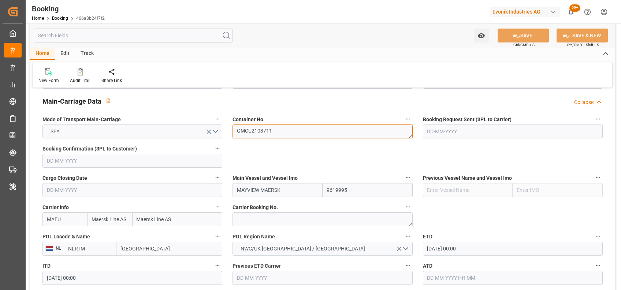
click at [284, 127] on textarea "GMCU2103711" at bounding box center [322, 131] width 180 height 14
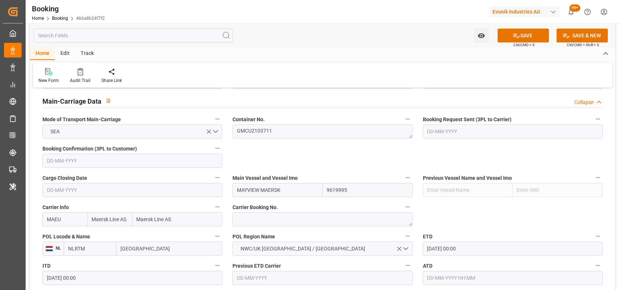
type input "06-08-2025 00:00"
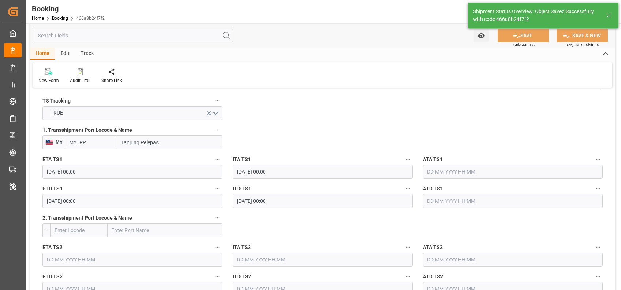
scroll to position [1324, 0]
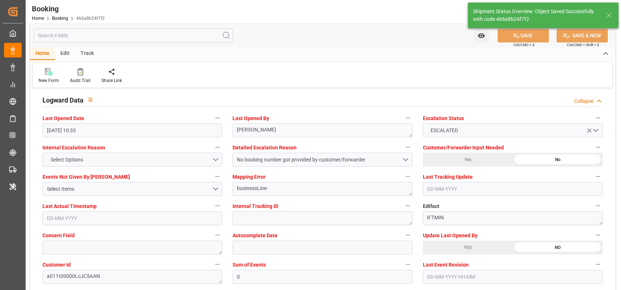
type input "11-08-2025 06:35"
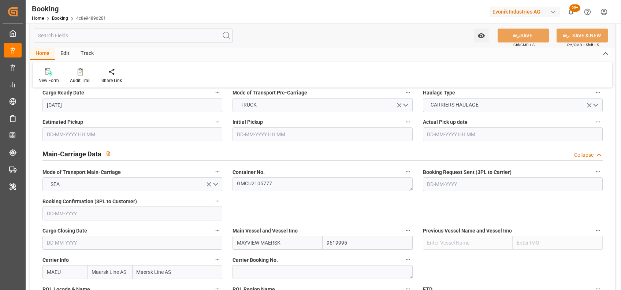
scroll to position [444, 0]
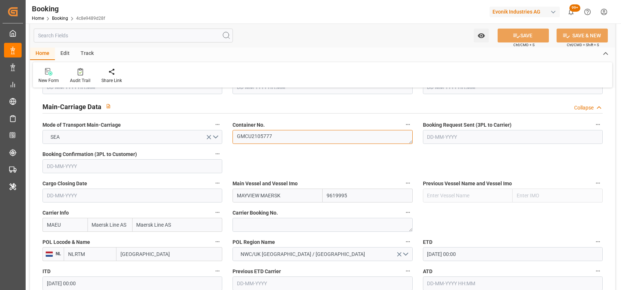
click at [258, 141] on textarea "GMCU2105777" at bounding box center [322, 137] width 180 height 14
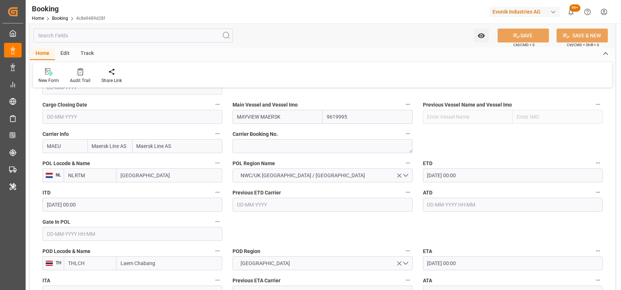
scroll to position [528, 0]
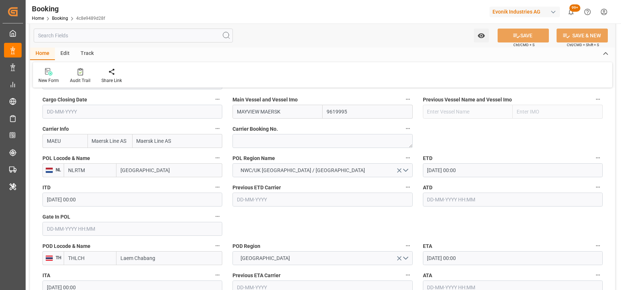
click at [112, 231] on input "text" at bounding box center [132, 229] width 180 height 14
type input "[DATE] 00:00"
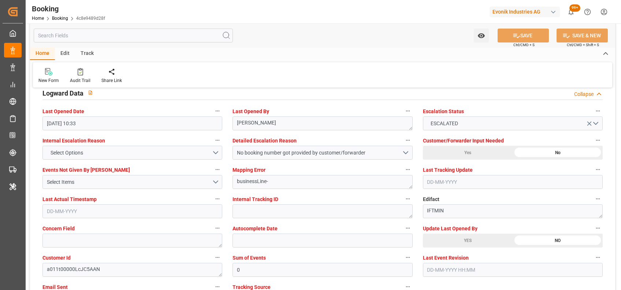
scroll to position [1336, 0]
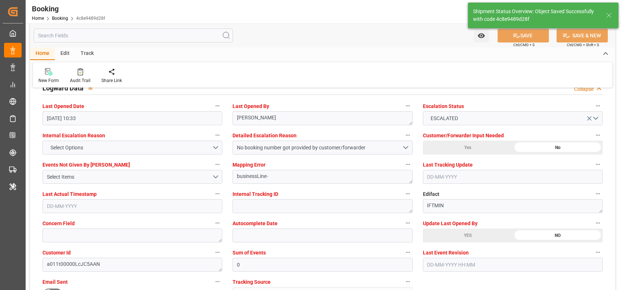
type textarea "[PERSON_NAME]"
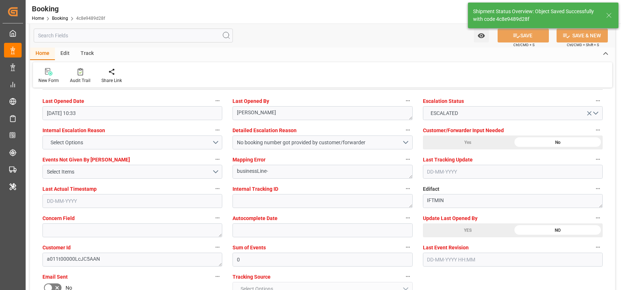
type input "11-08-2025 06:46"
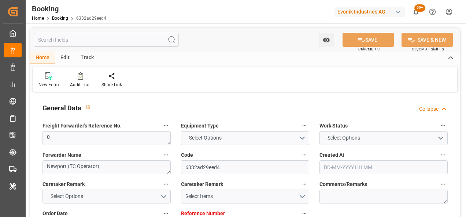
type input "7001218962"
type input "9619995"
type input "Maersk Line AS"
type input "NLRTM"
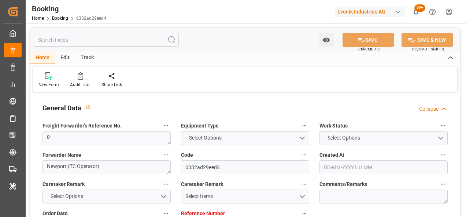
type input "THLCH"
type input "MYTPP"
type input "0"
type input "[DATE] 09:35"
type input "[DATE]"
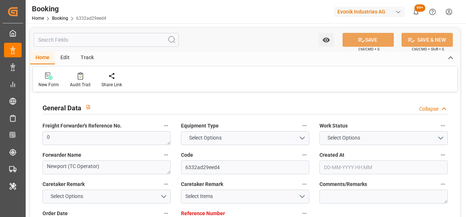
type input "[DATE]"
type input "[DATE] 00:00"
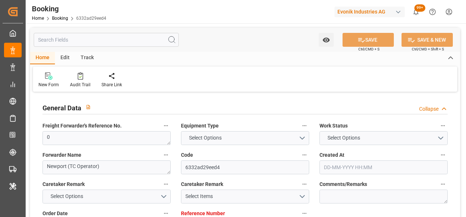
type input "[DATE] 00:00"
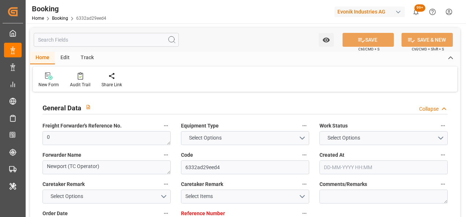
type input "[DATE]"
type input "[DATE] 10:33"
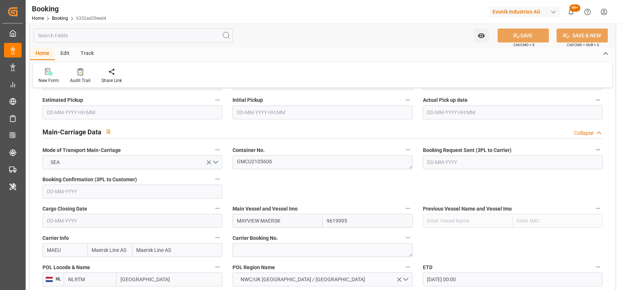
scroll to position [419, 0]
click at [256, 165] on textarea "GMCU2105606" at bounding box center [322, 162] width 180 height 14
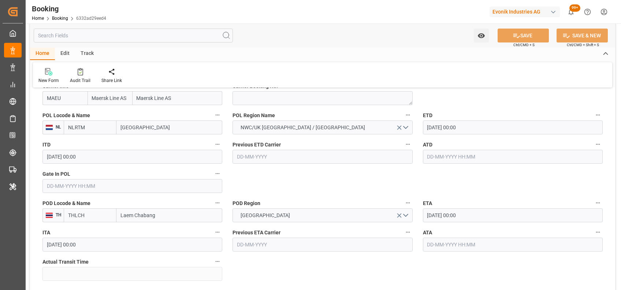
scroll to position [573, 0]
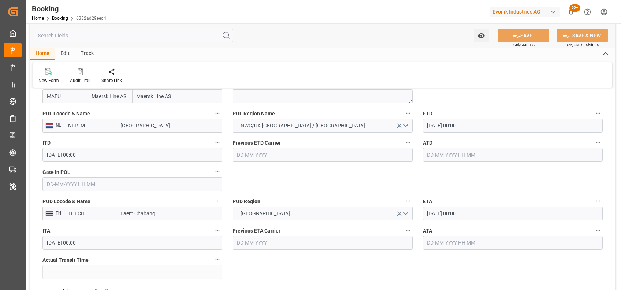
click at [190, 182] on input "text" at bounding box center [132, 184] width 180 height 14
type input "[DATE] 00:00"
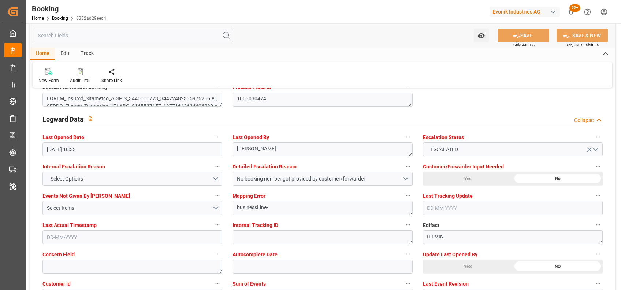
scroll to position [1300, 0]
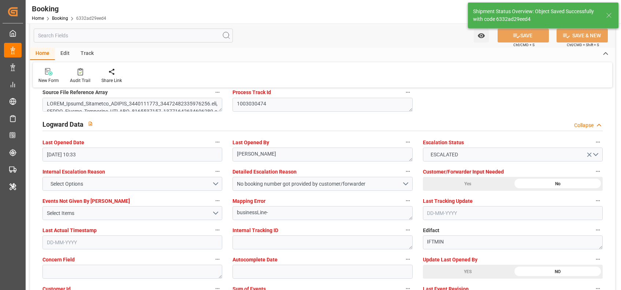
type textarea "[PERSON_NAME]"
type input "11-08-2025 06:47"
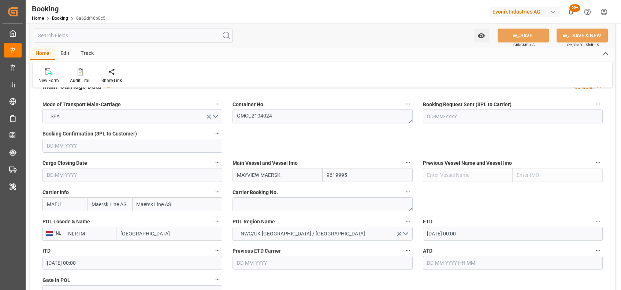
scroll to position [477, 0]
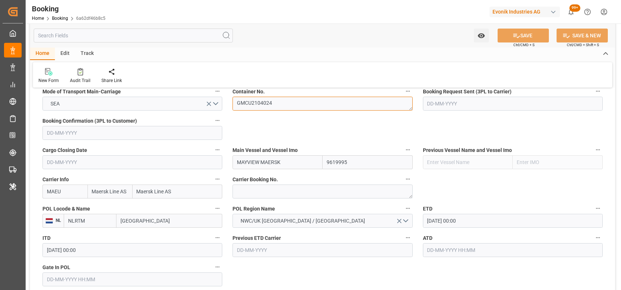
click at [257, 111] on textarea "GMCU2104024" at bounding box center [322, 104] width 180 height 14
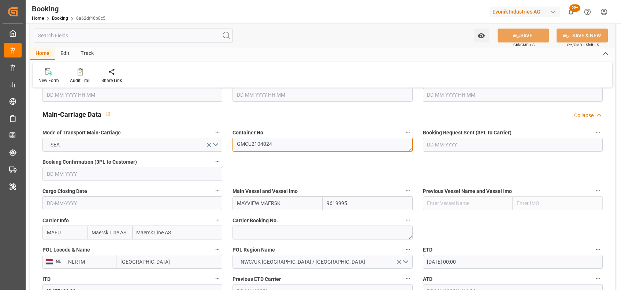
click at [257, 147] on textarea "GMCU2104024" at bounding box center [322, 145] width 180 height 14
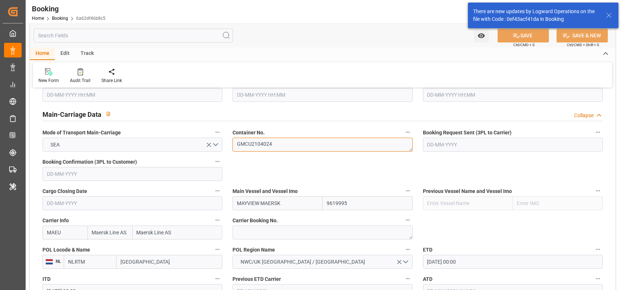
scroll to position [563, 0]
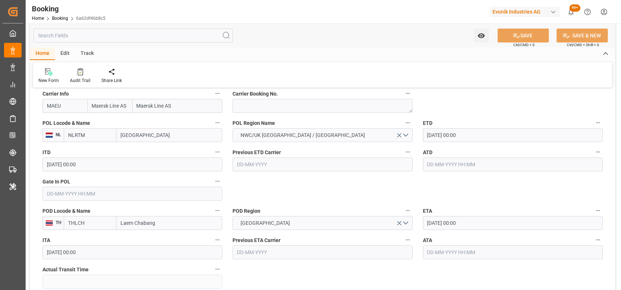
click at [118, 193] on input "text" at bounding box center [132, 194] width 180 height 14
type input "[DATE] 00:00"
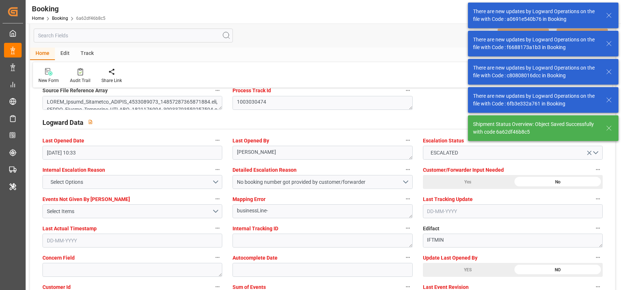
scroll to position [1330, 0]
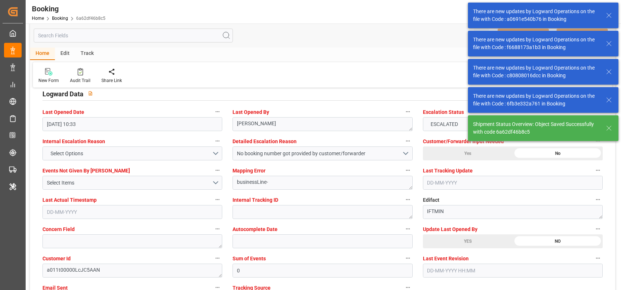
type textarea "[PERSON_NAME]"
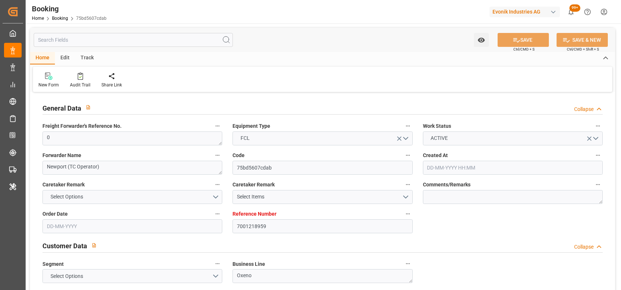
type input "7001218959"
type input "9619995"
type input "Maersk Line AS"
type input "NLRTM"
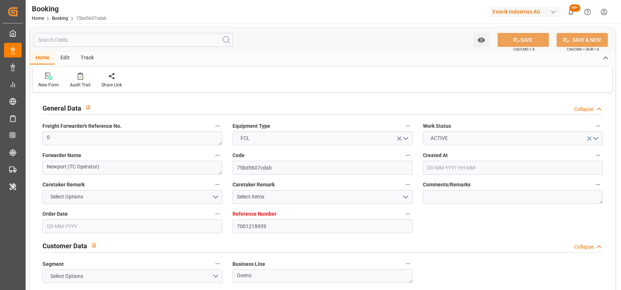
type input "THLCH"
type input "MYTPP"
type input "0"
type input "[DATE] 09:35"
type input "[DATE]"
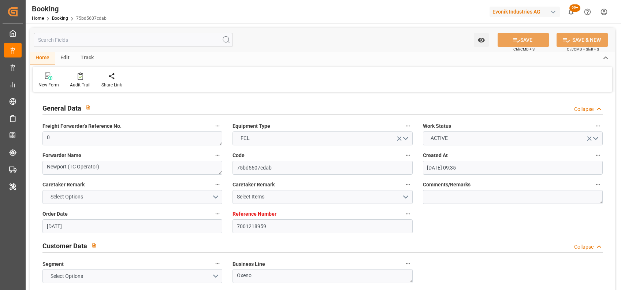
type input "[DATE]"
type input "06-08-2025"
type input "[DATE] 00:00"
type input "06-08-2025 00:00"
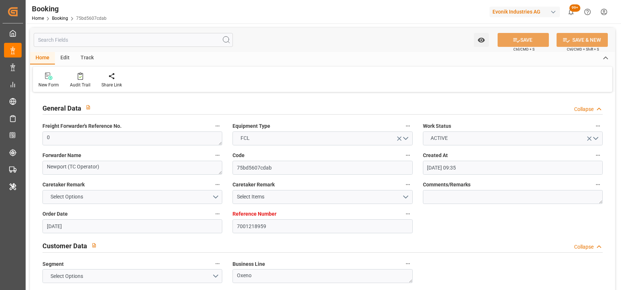
type input "[DATE] 00:00"
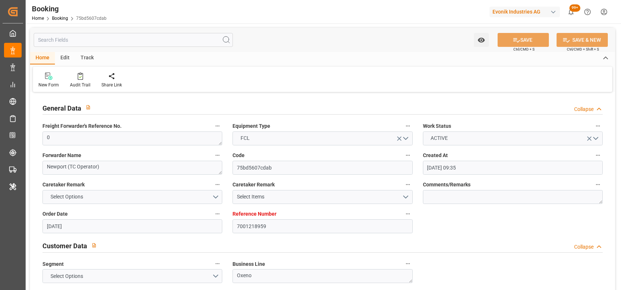
type input "[DATE] 00:00"
type input "[DATE]"
type input "[DATE] 10:33"
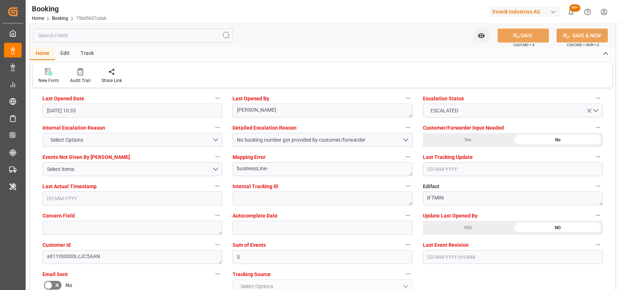
scroll to position [1355, 0]
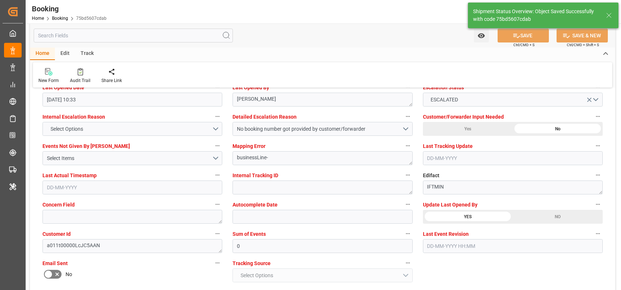
type textarea "[PERSON_NAME]"
type input "11-08-2025 06:49"
click at [71, 55] on div "Edit" at bounding box center [65, 54] width 20 height 12
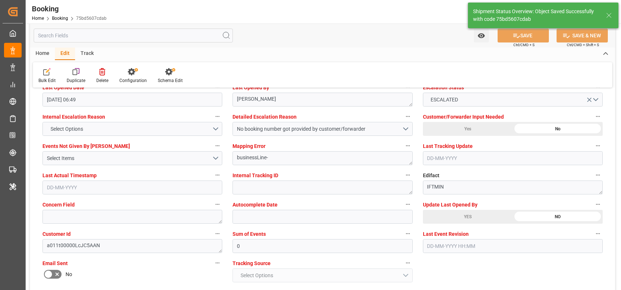
click at [44, 54] on div "Home" at bounding box center [42, 54] width 25 height 12
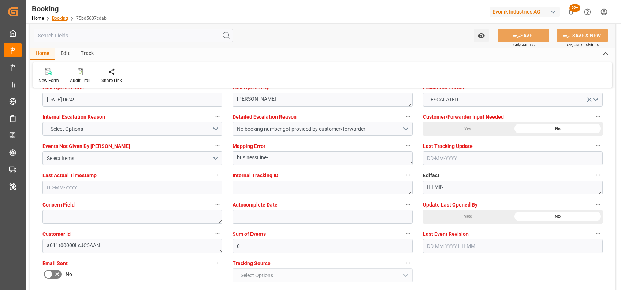
click at [59, 19] on link "Booking" at bounding box center [60, 18] width 16 height 5
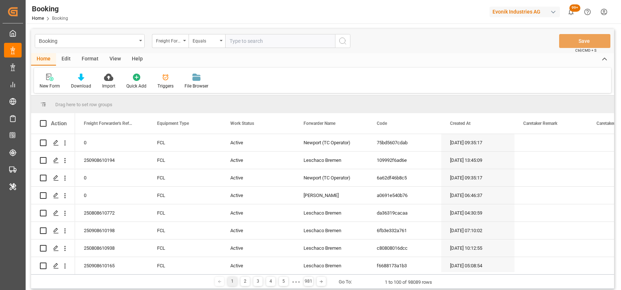
click at [91, 61] on div "Format" at bounding box center [90, 59] width 28 height 12
click at [49, 82] on div "Filter Rows" at bounding box center [50, 81] width 33 height 16
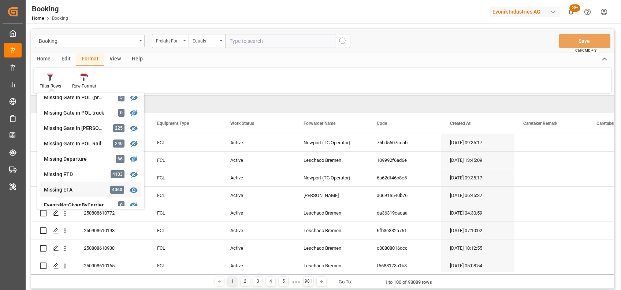
scroll to position [127, 0]
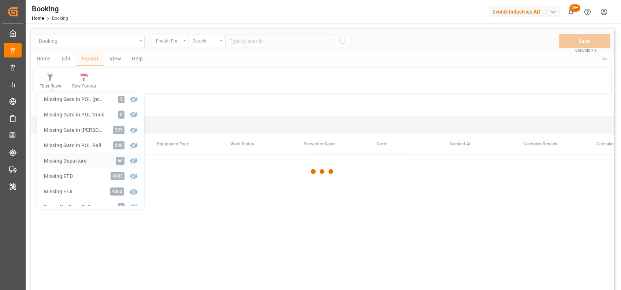
click at [70, 163] on div "Booking Freight Forwarder's Reference No. Equals Save Ctrl/CMD + S Home Edit Fo…" at bounding box center [322, 169] width 583 height 280
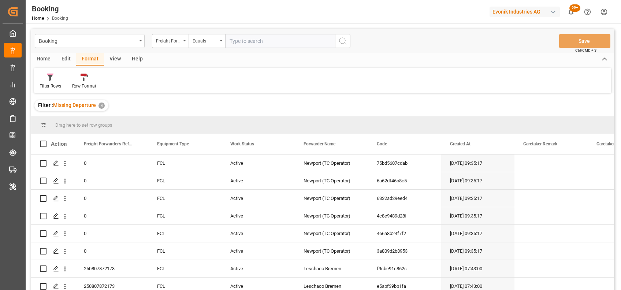
click at [114, 62] on div "View" at bounding box center [115, 59] width 22 height 12
click at [56, 79] on div "Default" at bounding box center [46, 81] width 25 height 16
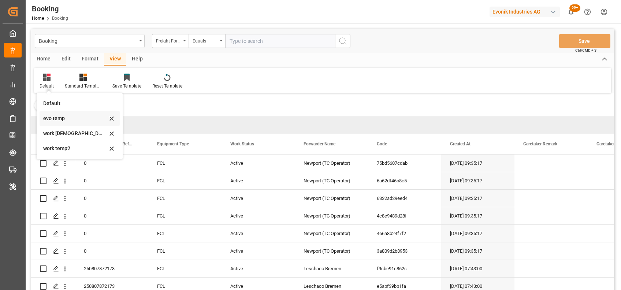
click at [48, 118] on div "evo temp" at bounding box center [75, 119] width 64 height 8
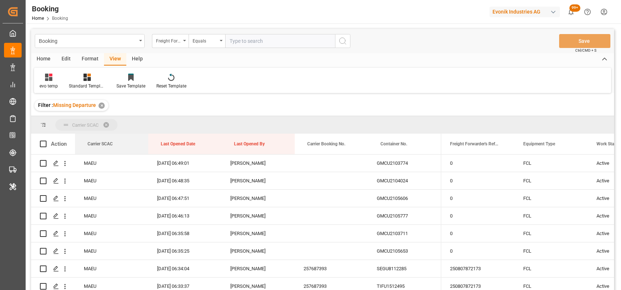
drag, startPoint x: 101, startPoint y: 144, endPoint x: 88, endPoint y: 119, distance: 27.5
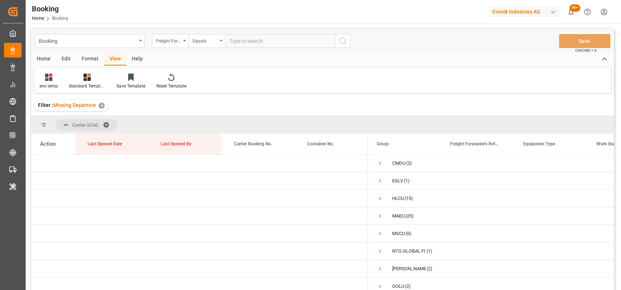
scroll to position [91, 0]
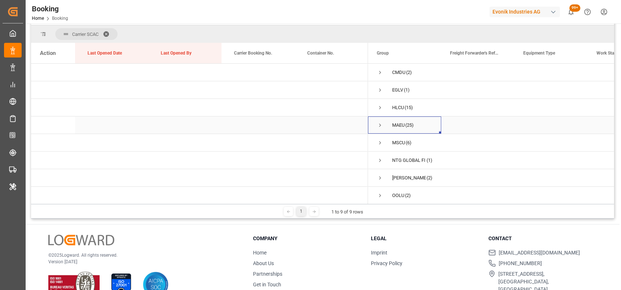
click at [378, 126] on span "Press SPACE to select this row." at bounding box center [380, 125] width 7 height 7
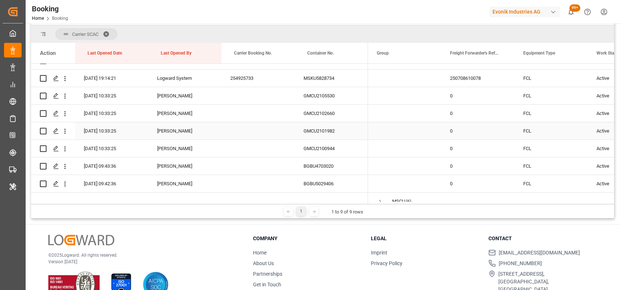
scroll to position [382, 0]
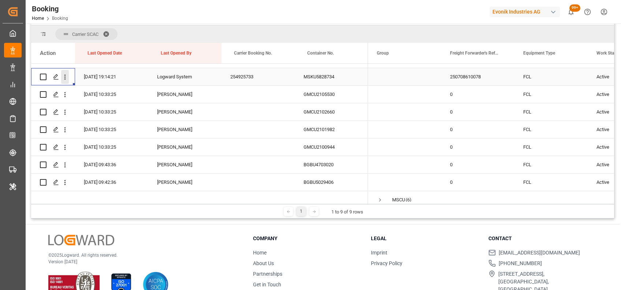
click at [68, 75] on icon "open menu" at bounding box center [65, 77] width 8 height 8
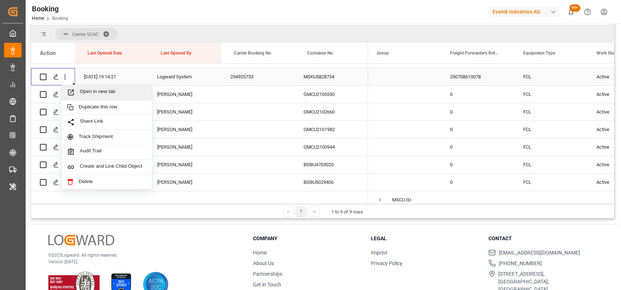
click at [88, 88] on div "Open in new tab" at bounding box center [107, 92] width 90 height 15
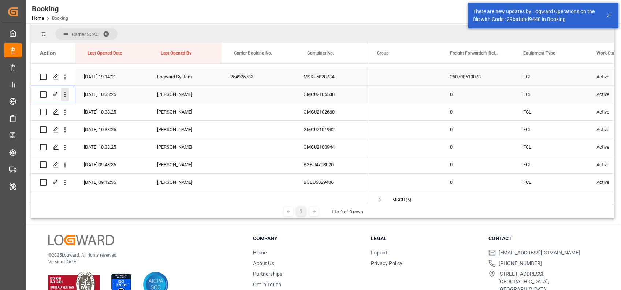
click at [64, 94] on icon "open menu" at bounding box center [64, 94] width 1 height 5
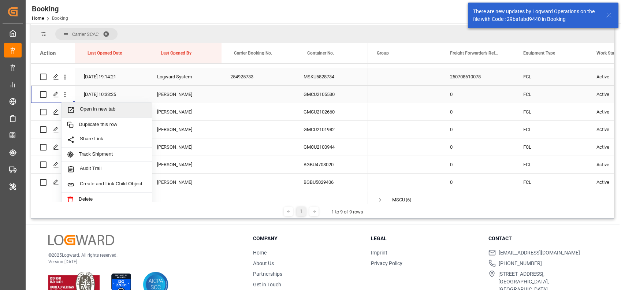
click at [78, 104] on div "Open in new tab" at bounding box center [107, 110] width 90 height 15
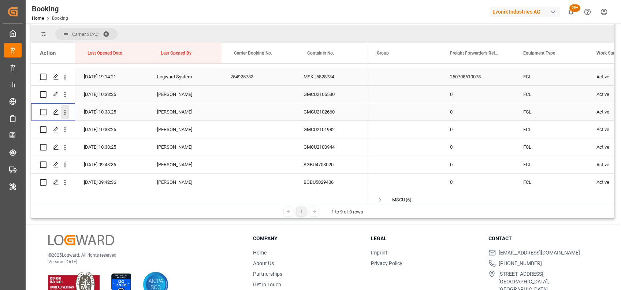
click at [66, 114] on icon "open menu" at bounding box center [65, 112] width 8 height 8
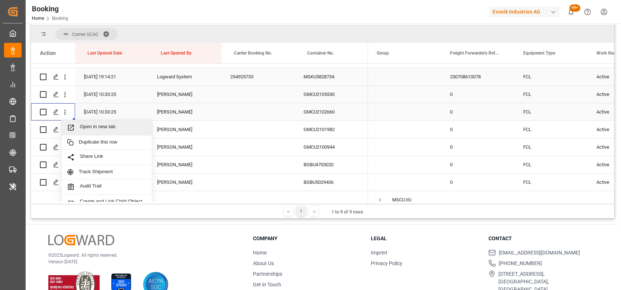
click at [82, 124] on span "Open in new tab" at bounding box center [113, 128] width 67 height 8
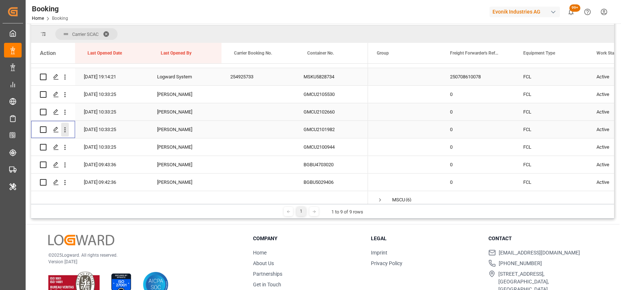
click at [64, 132] on icon "open menu" at bounding box center [64, 129] width 1 height 5
click at [87, 145] on span "Open in new tab" at bounding box center [113, 145] width 67 height 8
click at [62, 144] on icon "open menu" at bounding box center [65, 148] width 8 height 8
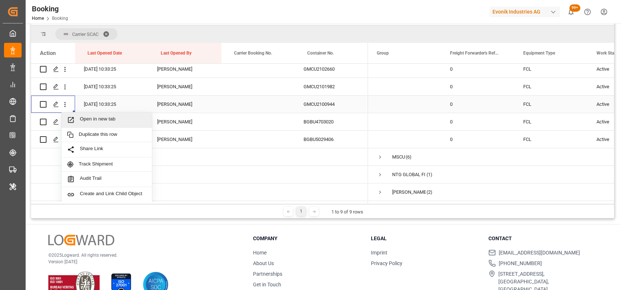
click at [86, 120] on span "Open in new tab" at bounding box center [113, 120] width 67 height 8
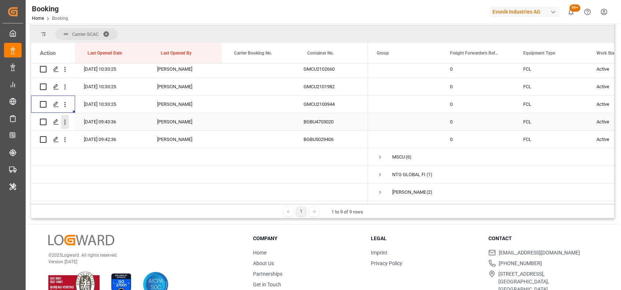
click at [64, 123] on icon "open menu" at bounding box center [65, 122] width 8 height 8
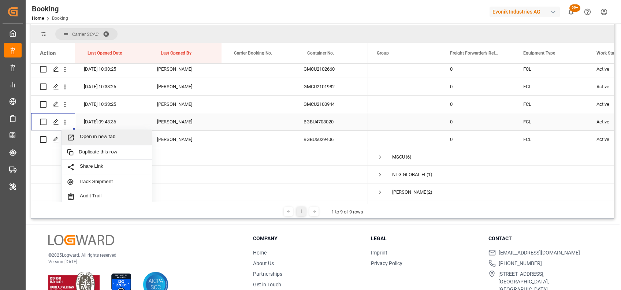
click at [90, 135] on span "Open in new tab" at bounding box center [113, 138] width 67 height 8
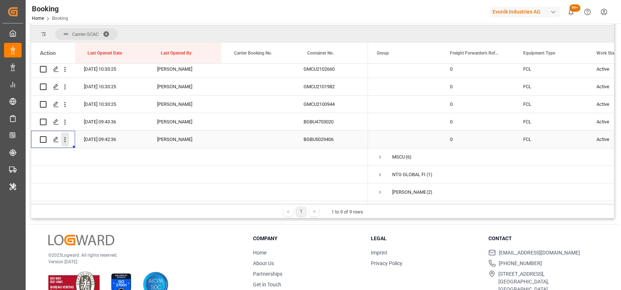
click at [68, 140] on icon "open menu" at bounding box center [65, 140] width 8 height 8
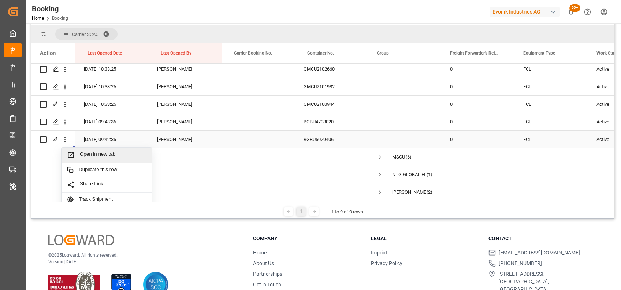
click at [94, 158] on span "Open in new tab" at bounding box center [113, 155] width 67 height 8
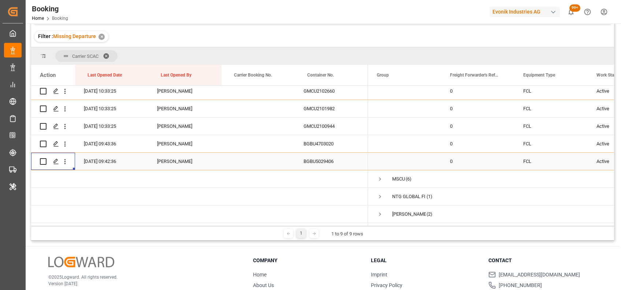
scroll to position [112, 0]
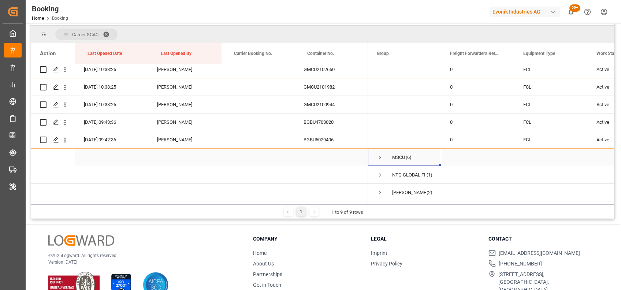
click at [378, 153] on span "Press SPACE to select this row." at bounding box center [380, 157] width 7 height 17
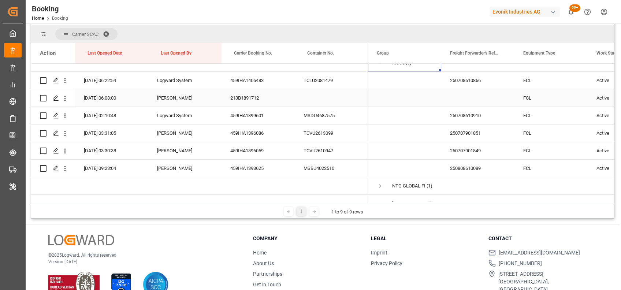
scroll to position [520, 0]
click at [66, 78] on icon "open menu" at bounding box center [65, 80] width 8 height 8
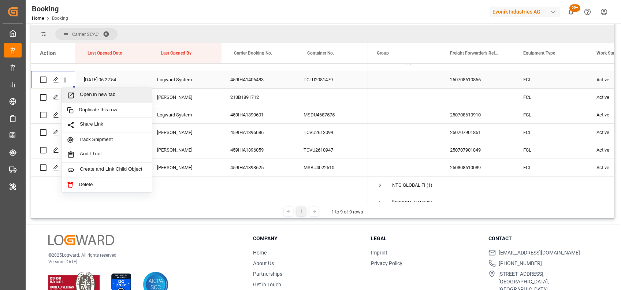
click at [89, 95] on span "Open in new tab" at bounding box center [113, 96] width 67 height 8
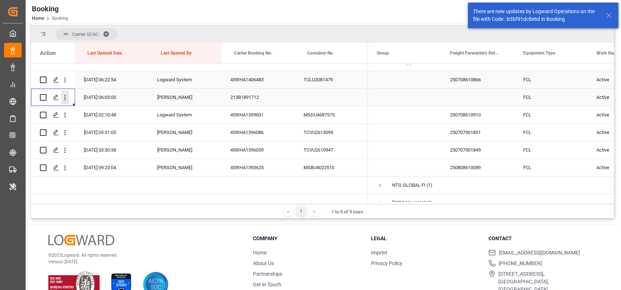
click at [66, 99] on icon "open menu" at bounding box center [65, 98] width 8 height 8
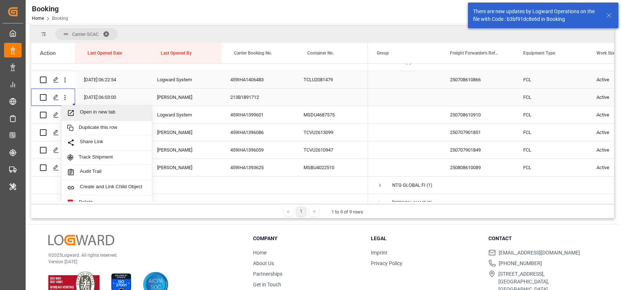
click at [87, 115] on span "Open in new tab" at bounding box center [113, 113] width 67 height 8
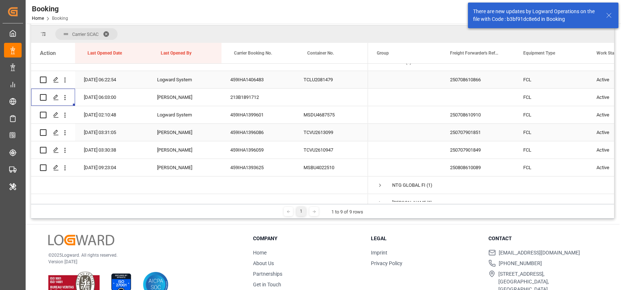
click at [64, 114] on icon "open menu" at bounding box center [65, 115] width 8 height 8
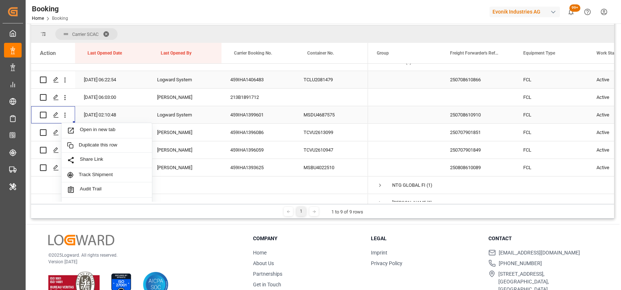
click at [79, 129] on span "Press SPACE to select this row." at bounding box center [73, 131] width 13 height 8
click at [64, 134] on icon "open menu" at bounding box center [65, 133] width 8 height 8
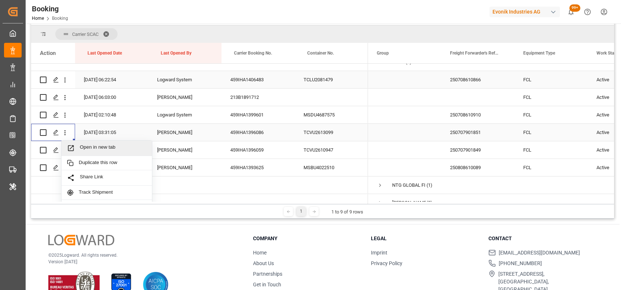
click at [84, 145] on span "Open in new tab" at bounding box center [113, 148] width 67 height 8
click at [67, 149] on icon "open menu" at bounding box center [65, 150] width 8 height 8
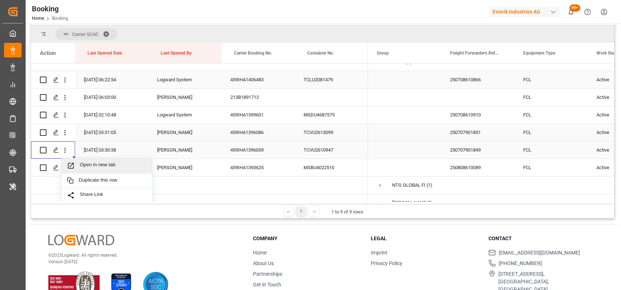
click at [79, 159] on div "Open in new tab" at bounding box center [107, 165] width 90 height 15
click at [67, 168] on icon "open menu" at bounding box center [65, 168] width 8 height 8
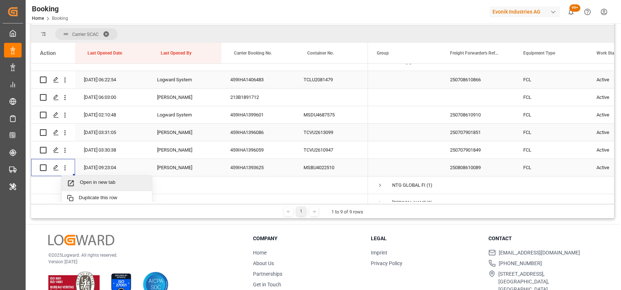
click at [83, 184] on span "Open in new tab" at bounding box center [113, 183] width 67 height 8
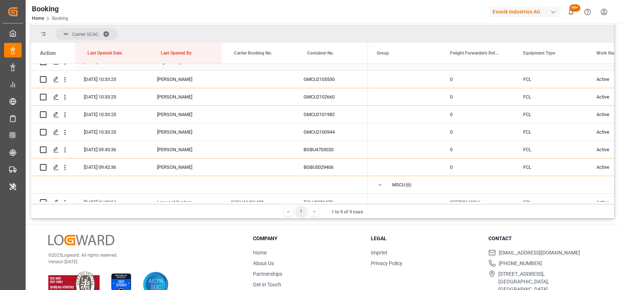
scroll to position [397, 0]
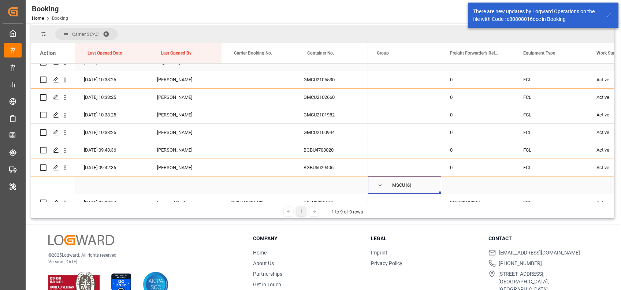
click at [379, 186] on span "Press SPACE to select this row." at bounding box center [380, 185] width 7 height 7
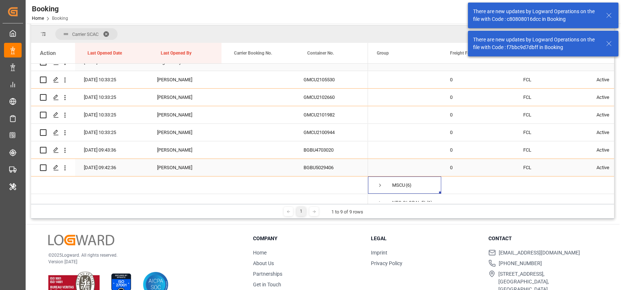
scroll to position [462, 0]
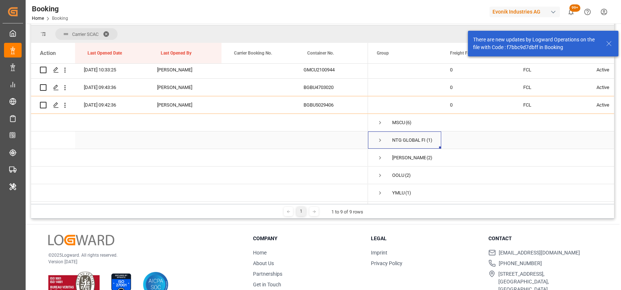
click at [382, 138] on span "Press SPACE to select this row." at bounding box center [380, 140] width 7 height 7
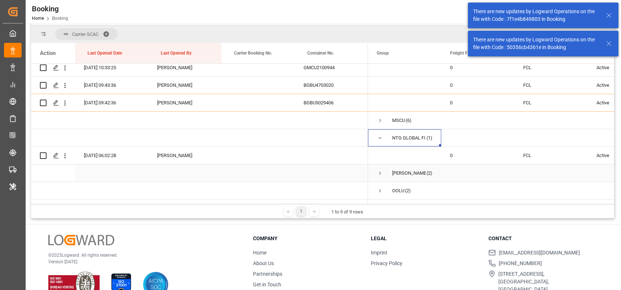
click at [381, 172] on span "Press SPACE to select this row." at bounding box center [380, 173] width 7 height 7
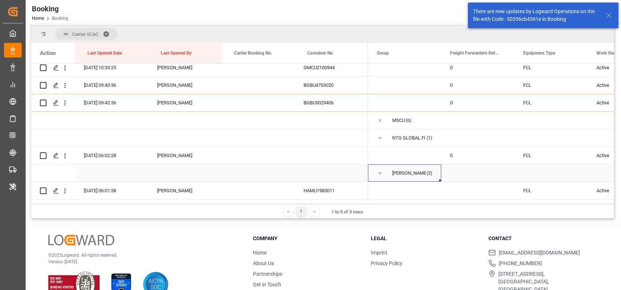
scroll to position [514, 0]
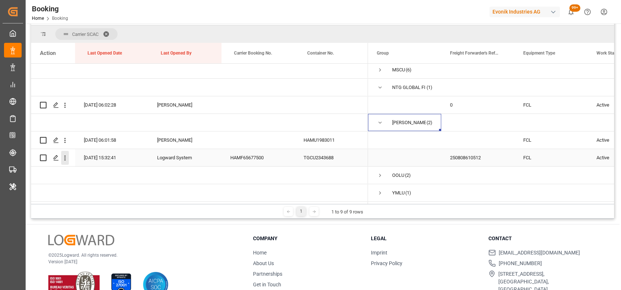
click at [67, 155] on icon "open menu" at bounding box center [65, 158] width 8 height 8
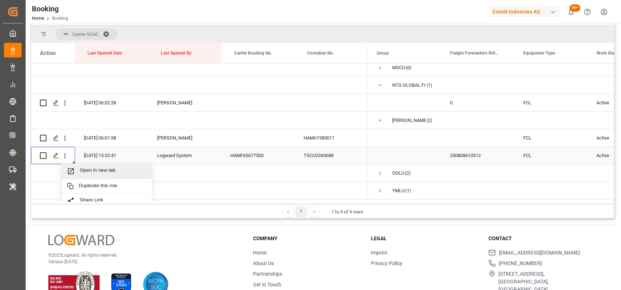
click at [97, 171] on span "Open in new tab" at bounding box center [113, 171] width 67 height 8
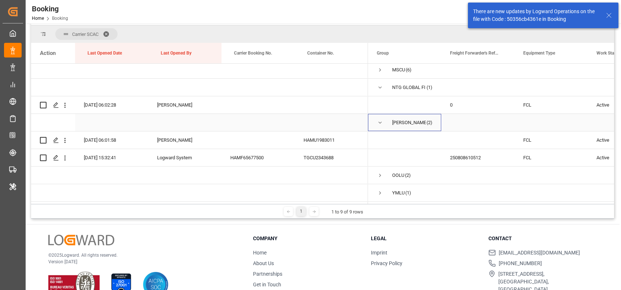
click at [379, 119] on span "Press SPACE to select this row." at bounding box center [380, 122] width 7 height 7
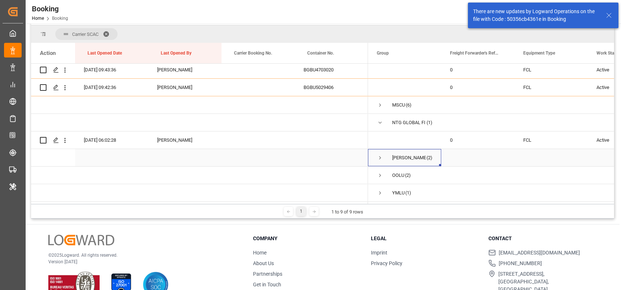
scroll to position [479, 0]
click at [379, 172] on span "Press SPACE to select this row." at bounding box center [380, 175] width 7 height 7
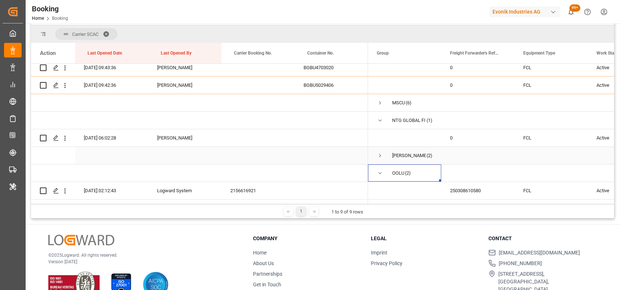
scroll to position [514, 0]
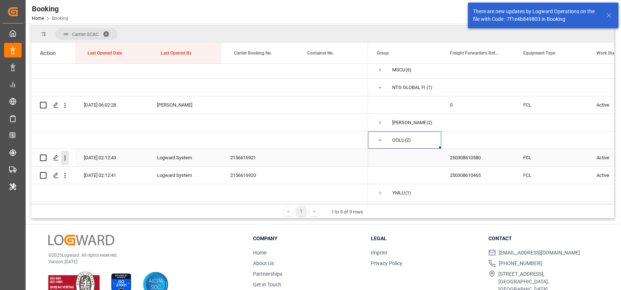
click at [66, 157] on icon "open menu" at bounding box center [65, 158] width 8 height 8
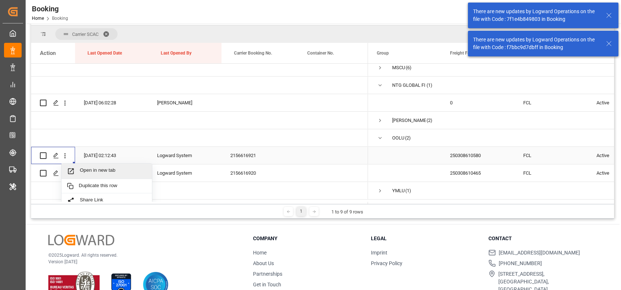
click at [90, 171] on span "Open in new tab" at bounding box center [113, 171] width 67 height 8
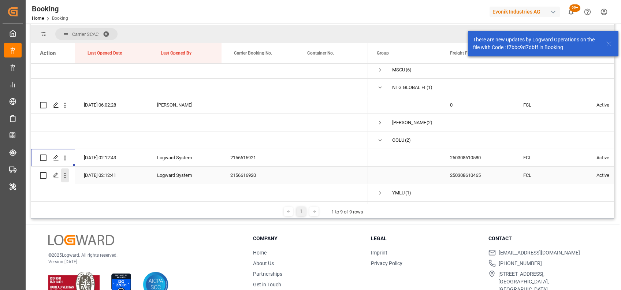
click at [67, 172] on icon "open menu" at bounding box center [65, 176] width 8 height 8
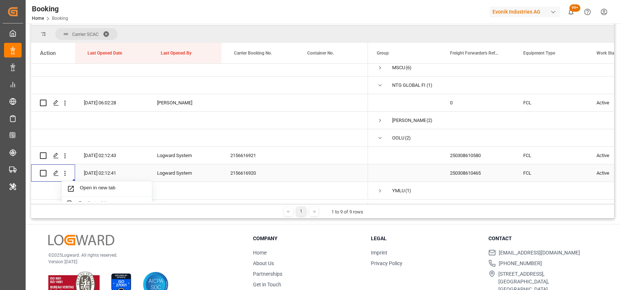
click at [103, 190] on span "Open in new tab" at bounding box center [113, 189] width 67 height 8
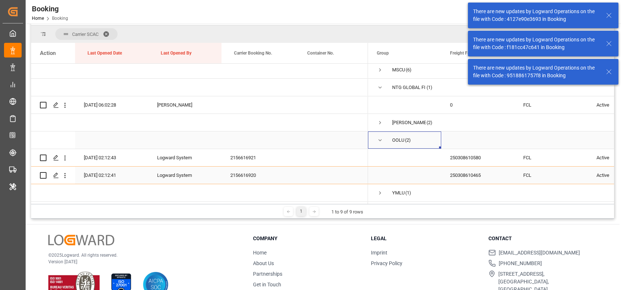
click at [379, 138] on span "Press SPACE to select this row." at bounding box center [380, 140] width 7 height 7
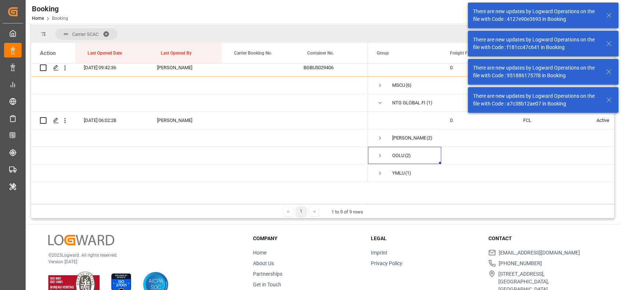
scroll to position [479, 0]
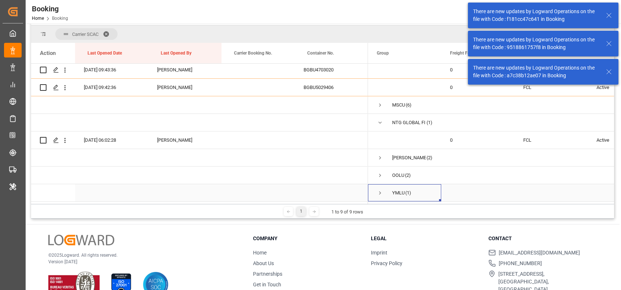
click at [382, 190] on span "Press SPACE to select this row." at bounding box center [380, 193] width 7 height 7
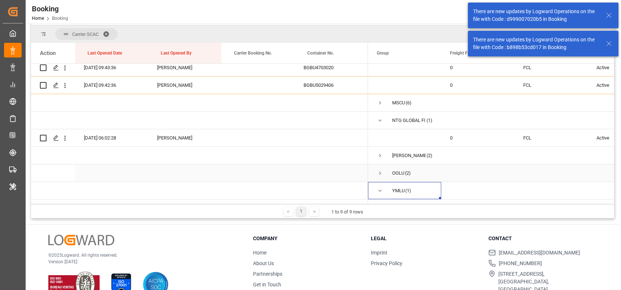
scroll to position [497, 0]
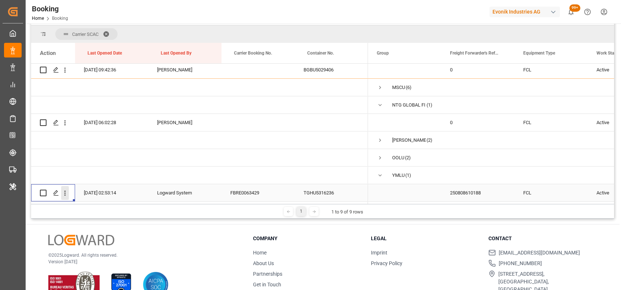
click at [64, 190] on icon "open menu" at bounding box center [65, 193] width 8 height 8
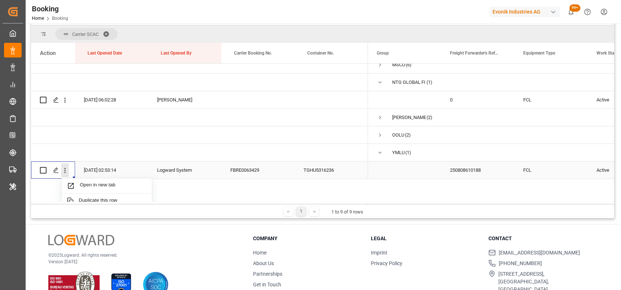
scroll to position [518, 0]
click at [81, 187] on span "Open in new tab" at bounding box center [113, 185] width 67 height 8
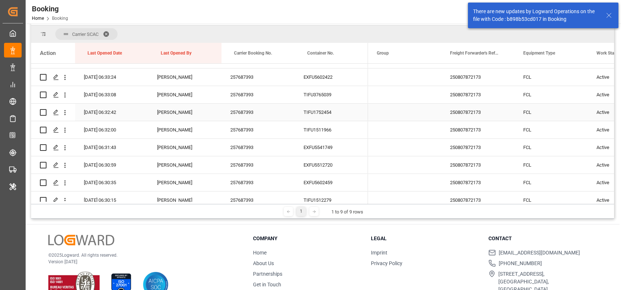
scroll to position [0, 0]
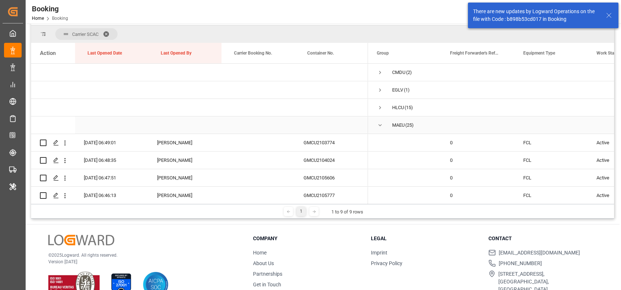
click at [379, 122] on span "Press SPACE to select this row." at bounding box center [380, 125] width 7 height 7
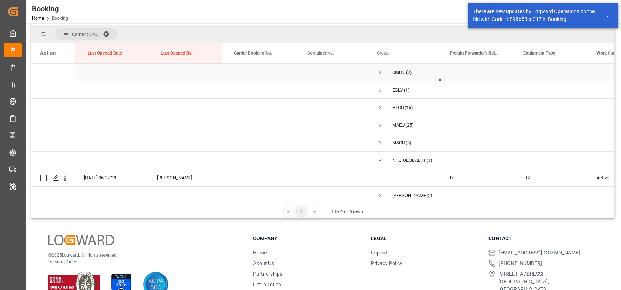
click at [380, 69] on span "Press SPACE to select this row." at bounding box center [380, 72] width 7 height 7
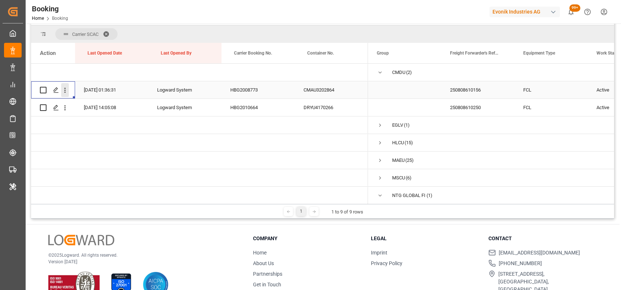
click at [64, 90] on icon "open menu" at bounding box center [64, 90] width 1 height 5
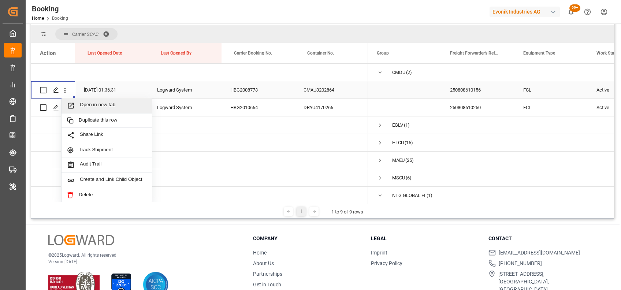
click at [99, 103] on span "Open in new tab" at bounding box center [113, 106] width 67 height 8
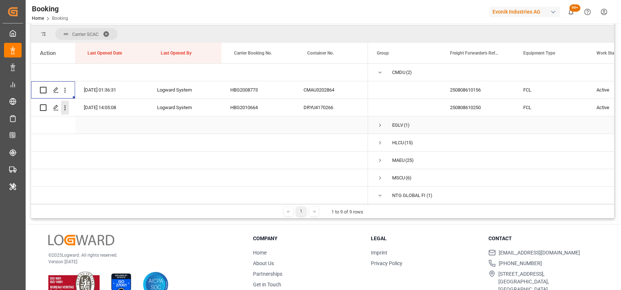
click at [64, 107] on icon "open menu" at bounding box center [65, 108] width 8 height 8
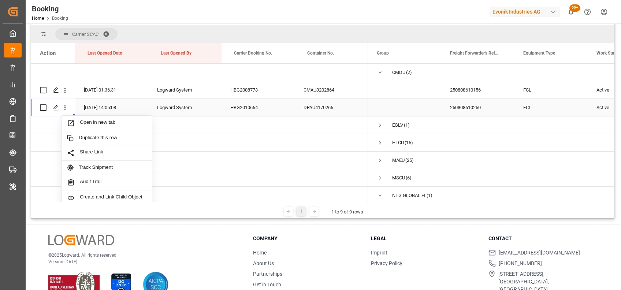
click at [83, 119] on span "Open in new tab" at bounding box center [113, 123] width 67 height 8
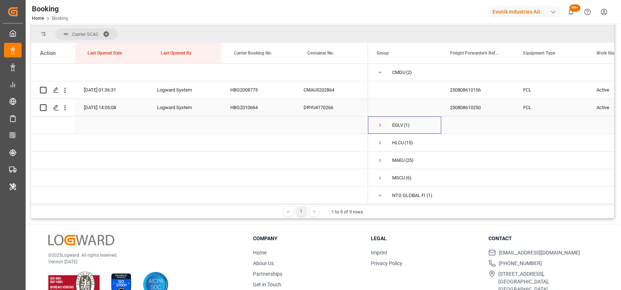
click at [381, 126] on span "Press SPACE to select this row." at bounding box center [380, 125] width 7 height 7
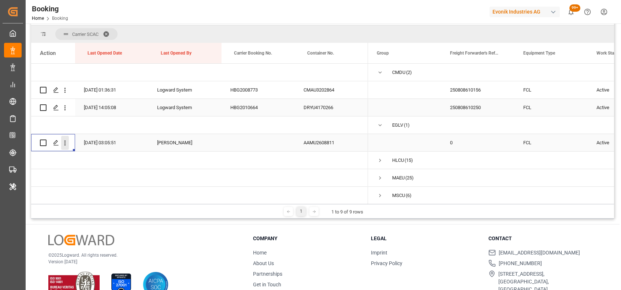
click at [67, 141] on icon "open menu" at bounding box center [65, 143] width 8 height 8
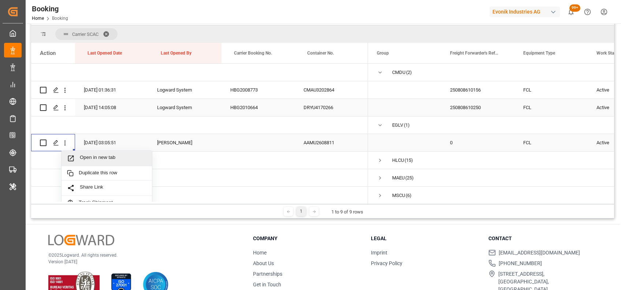
click at [94, 156] on span "Open in new tab" at bounding box center [113, 159] width 67 height 8
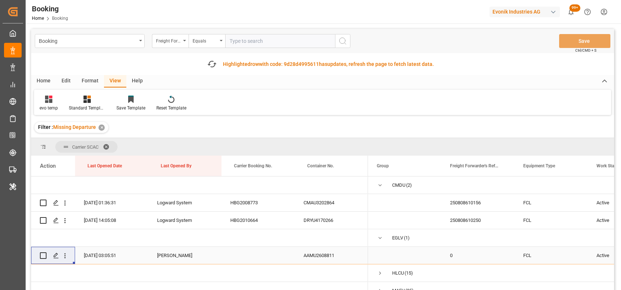
click at [109, 147] on span at bounding box center [109, 147] width 12 height 7
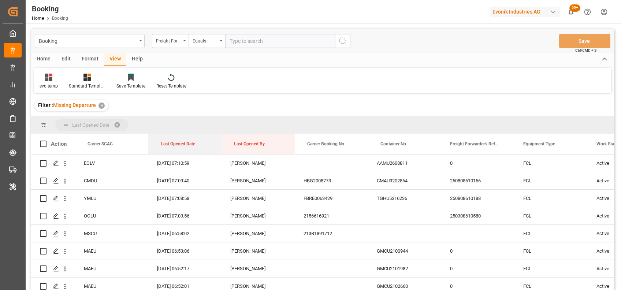
drag, startPoint x: 170, startPoint y: 143, endPoint x: 163, endPoint y: 126, distance: 19.0
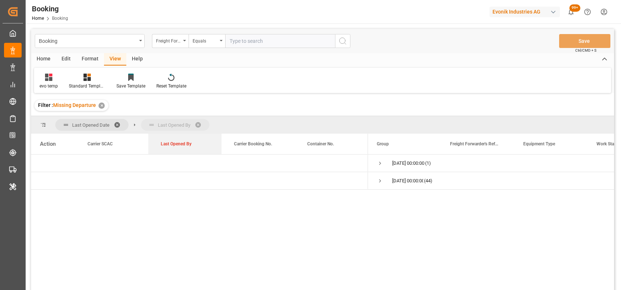
drag, startPoint x: 183, startPoint y: 144, endPoint x: 161, endPoint y: 124, distance: 29.1
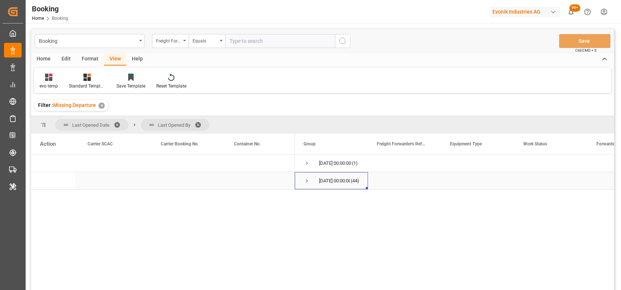
click at [307, 180] on span "Press SPACE to select this row." at bounding box center [307, 181] width 7 height 7
click at [81, 59] on div "Format" at bounding box center [90, 59] width 28 height 12
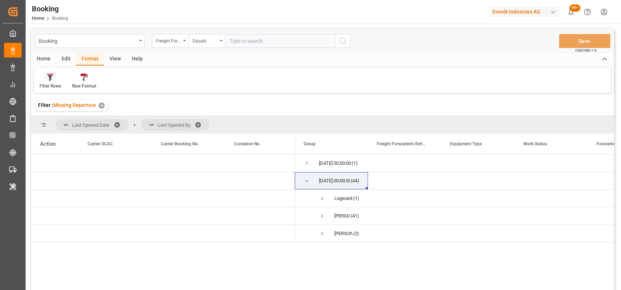
click at [52, 80] on icon at bounding box center [50, 77] width 7 height 7
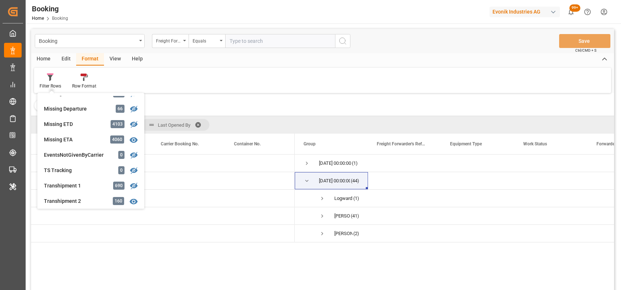
scroll to position [260, 0]
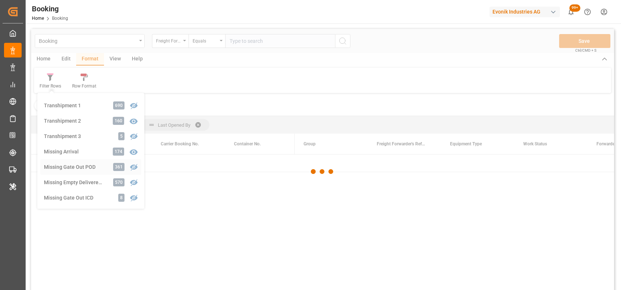
click at [71, 164] on div "Booking Freight Forwarder's Reference No. Equals Save Ctrl/CMD + S Home Edit Fo…" at bounding box center [322, 169] width 583 height 280
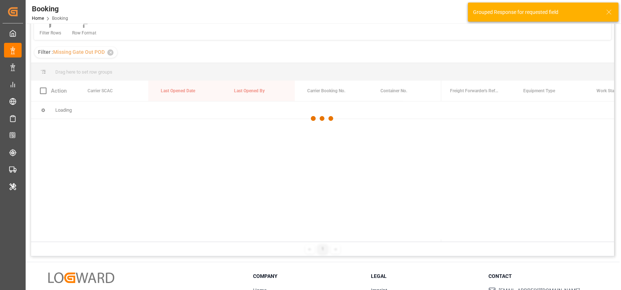
scroll to position [53, 0]
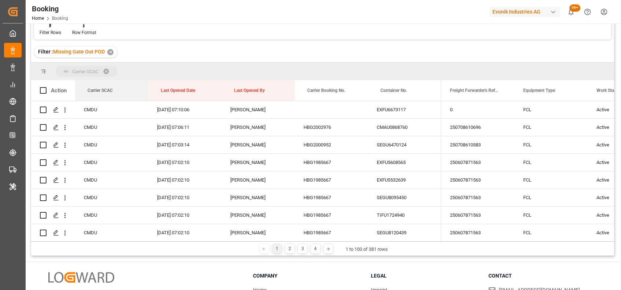
drag, startPoint x: 98, startPoint y: 93, endPoint x: 84, endPoint y: 76, distance: 22.1
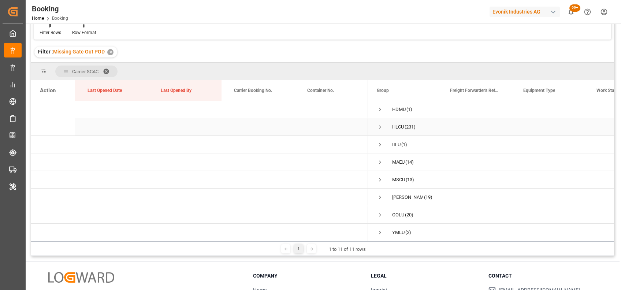
scroll to position [57, 0]
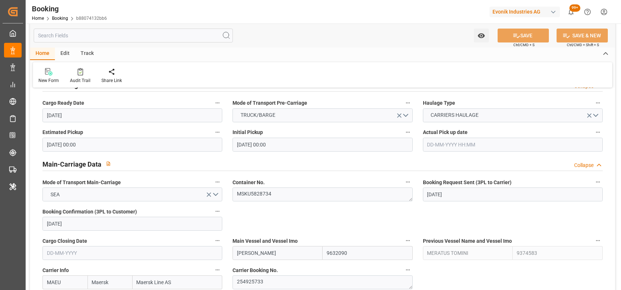
scroll to position [387, 0]
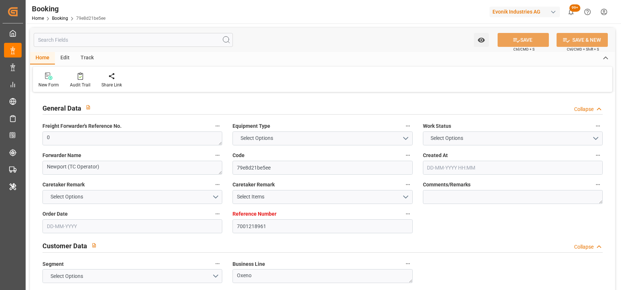
type input "7001218961"
type input "9619995"
type input "Maersk Line AS"
type input "NLRTM"
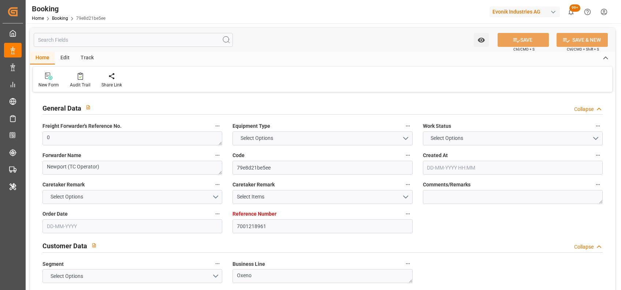
type input "THLCH"
type input "MYTPP"
type input "0"
type input "[DATE] 09:35"
type input "[DATE]"
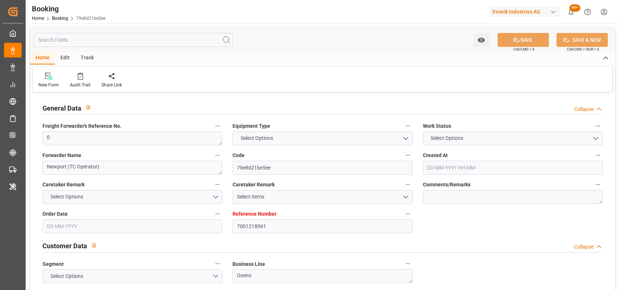
type input "[DATE]"
type input "[DATE] 00:00"
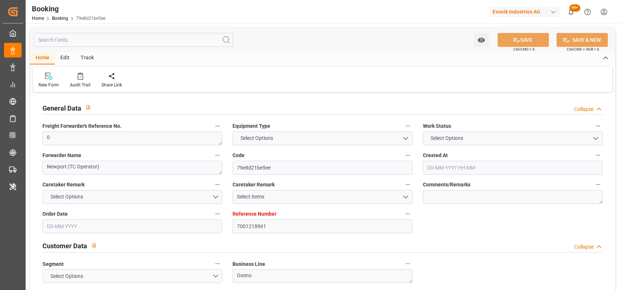
type input "[DATE] 00:00"
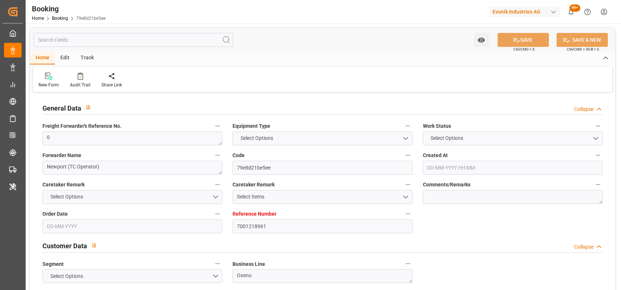
type input "[DATE]"
type input "[DATE] 10:33"
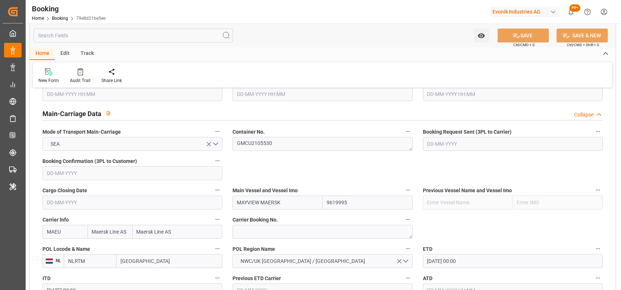
scroll to position [438, 0]
click at [258, 143] on textarea "GMCU2105530" at bounding box center [322, 143] width 180 height 14
type input "07-08-2025 00:00"
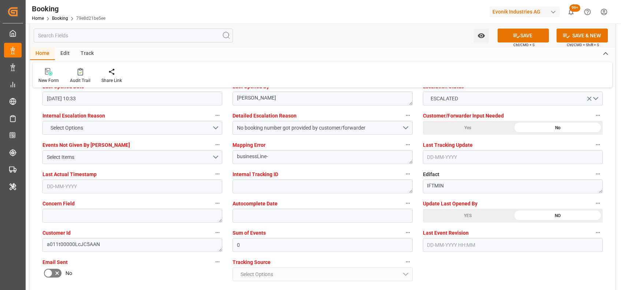
scroll to position [1363, 0]
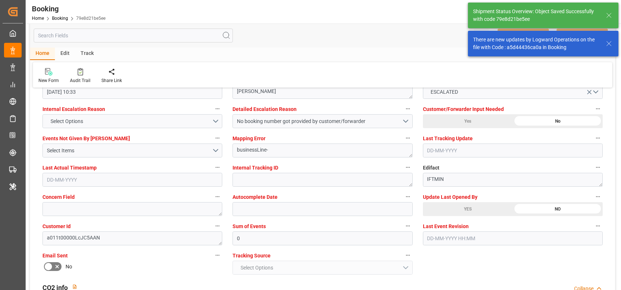
type input "11-08-2025 06:51"
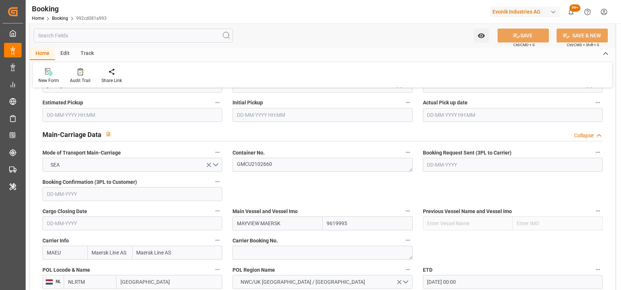
scroll to position [457, 0]
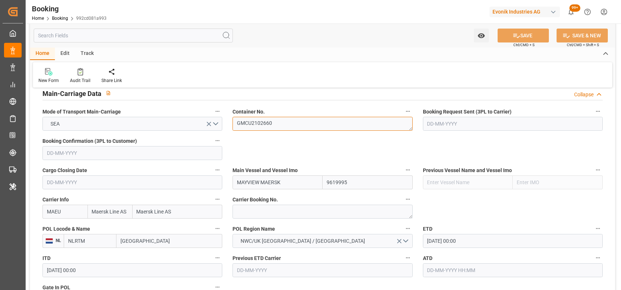
click at [246, 124] on textarea "GMCU2102660" at bounding box center [322, 124] width 180 height 14
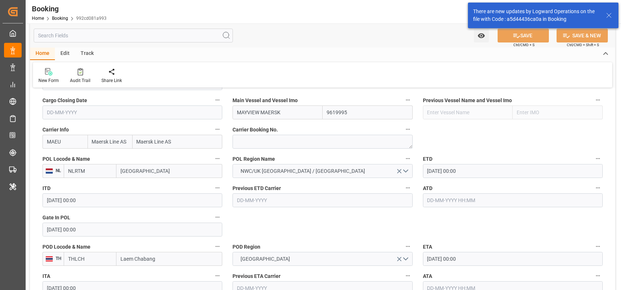
scroll to position [1352, 0]
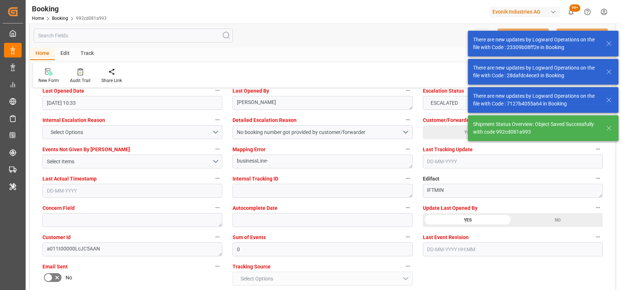
type textarea "[PERSON_NAME]"
type input "11-08-2025 06:52"
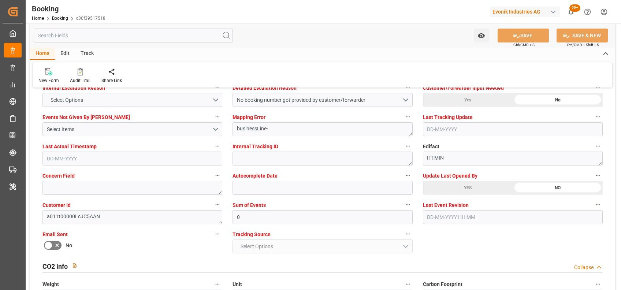
scroll to position [1385, 0]
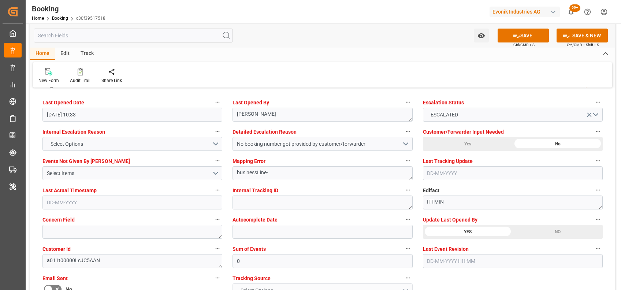
scroll to position [1339, 0]
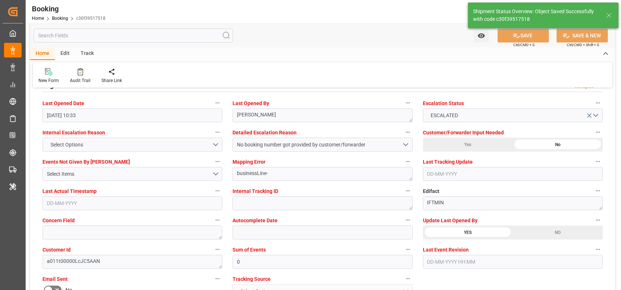
type textarea "[PERSON_NAME]"
type input "[DATE] 06:52"
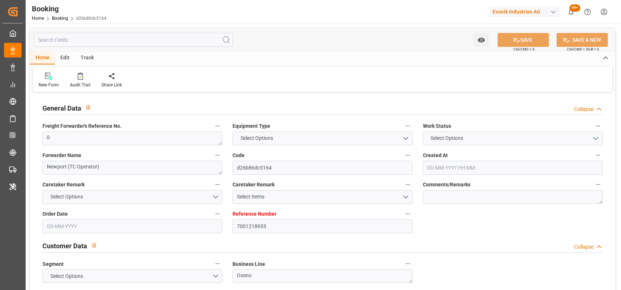
type input "7001218955"
type input "9619995"
type input "Maersk Line AS"
type input "NLRTM"
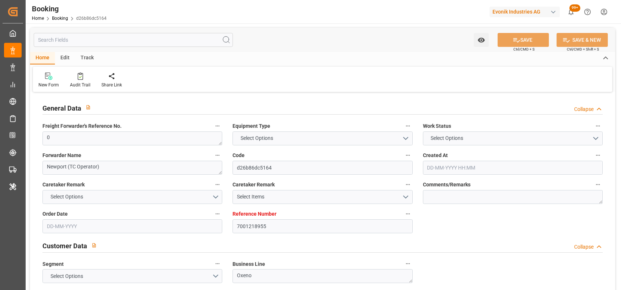
type input "THLCH"
type input "MYTPP"
type input "0"
type input "10-07-2025 09:35"
type input "10-07-2025"
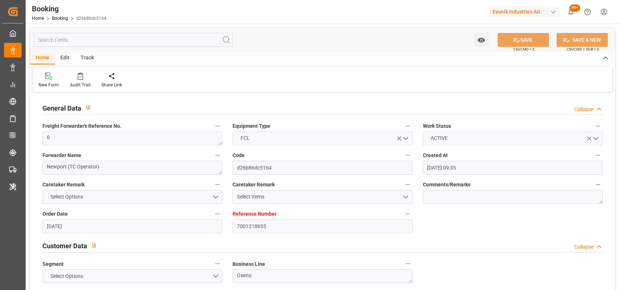
type input "17-09-2025"
type input "06-08-2025"
type input "11-08-2025 00:00"
type input "06-08-2025 00:00"
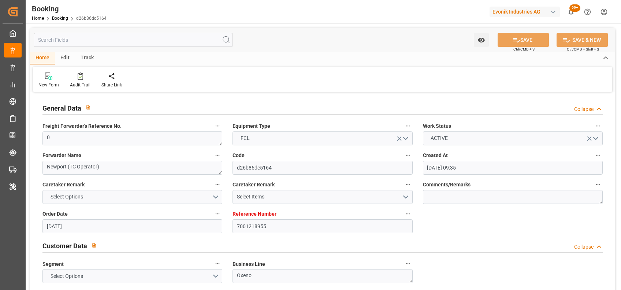
type input "17-09-2025 00:00"
type input "13-09-2025 00:00"
type input "[DATE] 00:00"
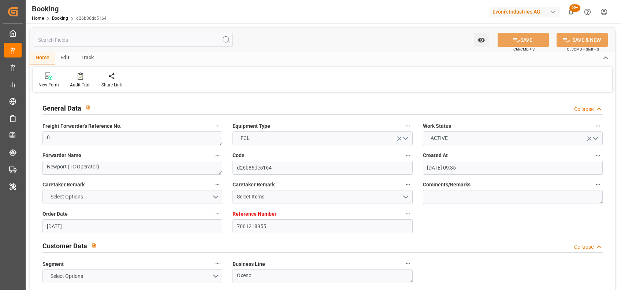
type input "[DATE] 00:00"
type input "07-08-2025"
type input "08-08-2025 10:33"
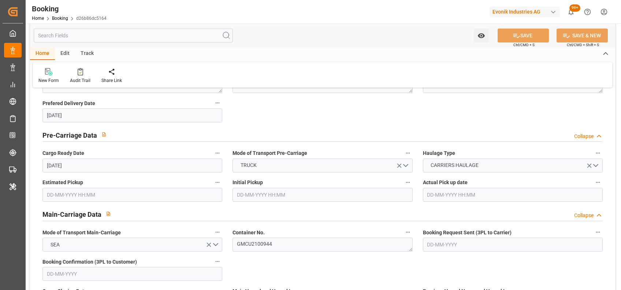
scroll to position [419, 0]
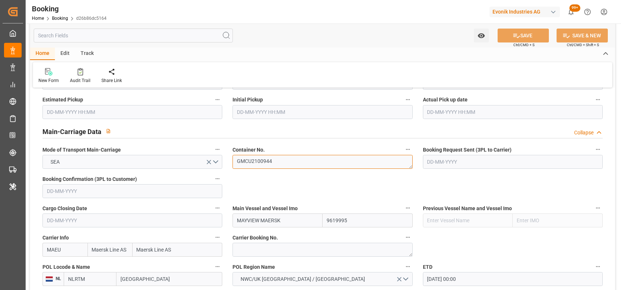
click at [271, 162] on textarea "GMCU2100944" at bounding box center [322, 162] width 180 height 14
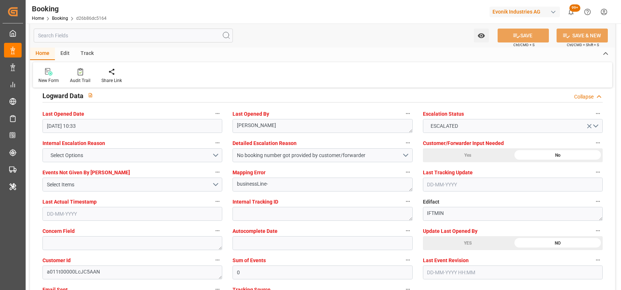
scroll to position [1330, 0]
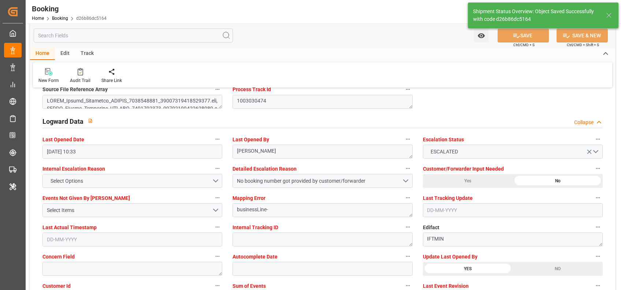
type textarea "[PERSON_NAME]"
type input "11-08-2025 06:53"
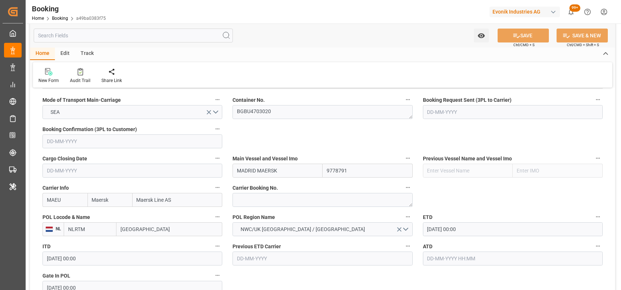
scroll to position [469, 0]
click at [251, 109] on textarea "BGBU4703020" at bounding box center [322, 112] width 180 height 14
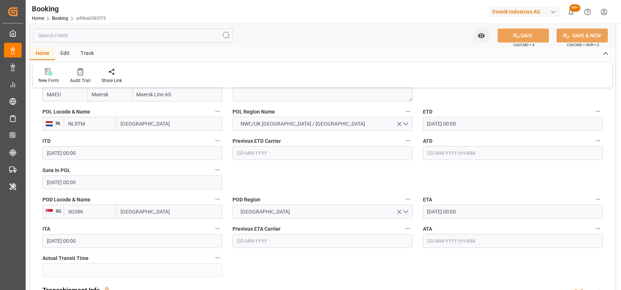
scroll to position [576, 0]
click at [464, 152] on input "text" at bounding box center [513, 152] width 180 height 14
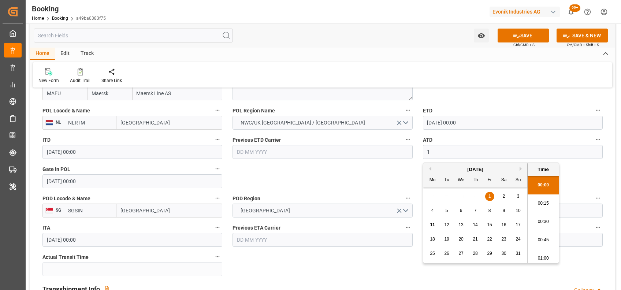
scroll to position [863, 0]
type input "[DATE] 00:00"
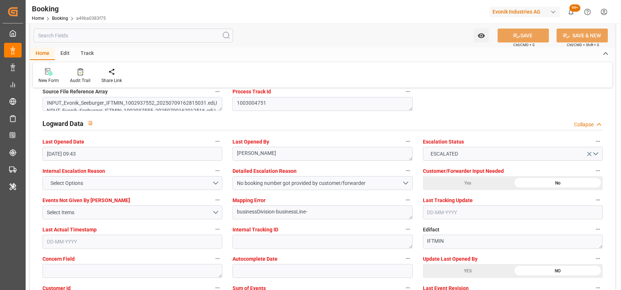
scroll to position [1347, 0]
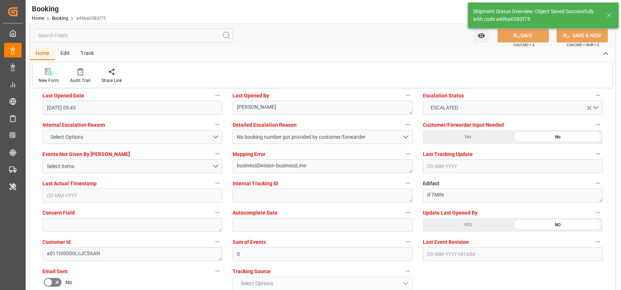
type input "11-08-2025 06:53"
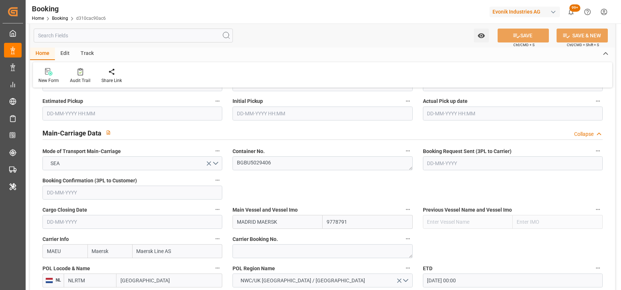
scroll to position [431, 0]
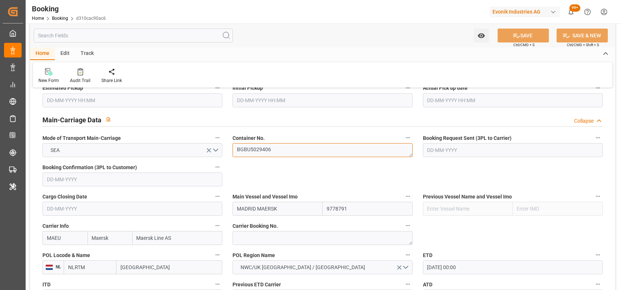
click at [265, 151] on textarea "BGBU5029406" at bounding box center [322, 150] width 180 height 14
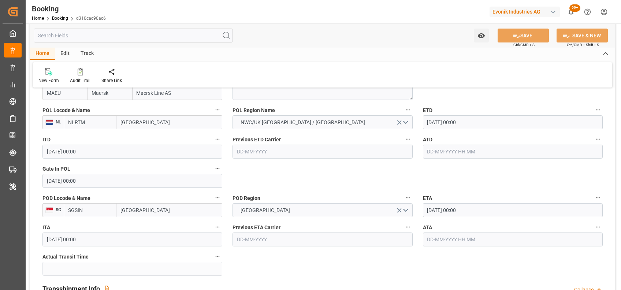
click at [428, 151] on input "text" at bounding box center [513, 152] width 180 height 14
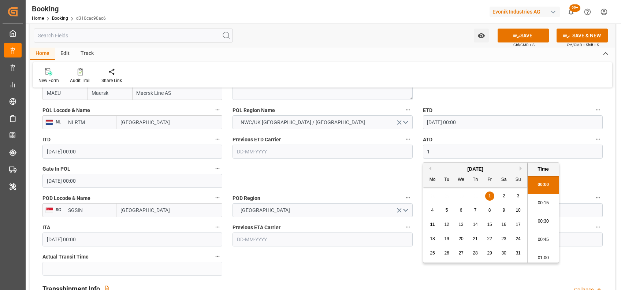
scroll to position [863, 0]
type input "[DATE] 00:00"
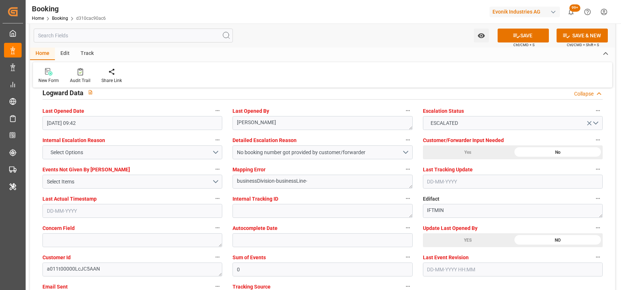
scroll to position [1334, 0]
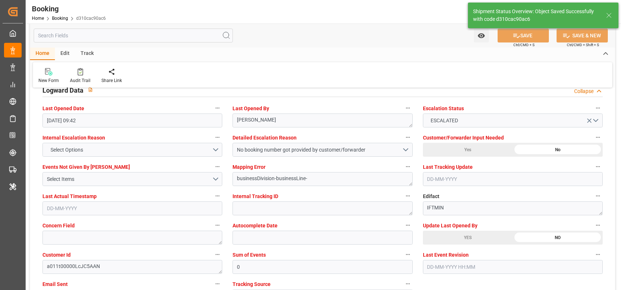
type input "11-08-2025 06:55"
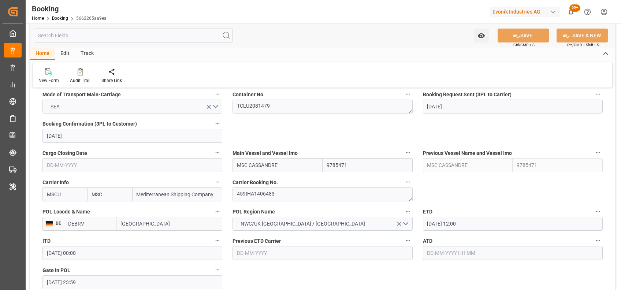
scroll to position [475, 0]
click at [275, 196] on textarea "459IHA1406483" at bounding box center [322, 194] width 180 height 14
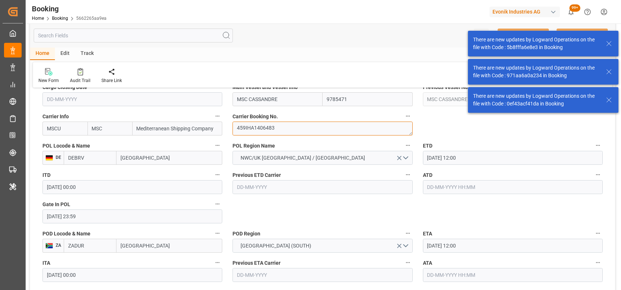
scroll to position [566, 0]
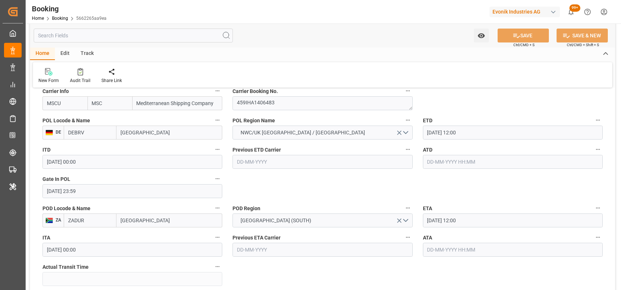
click at [434, 166] on input "text" at bounding box center [513, 162] width 180 height 14
type input "[DATE] 00:00"
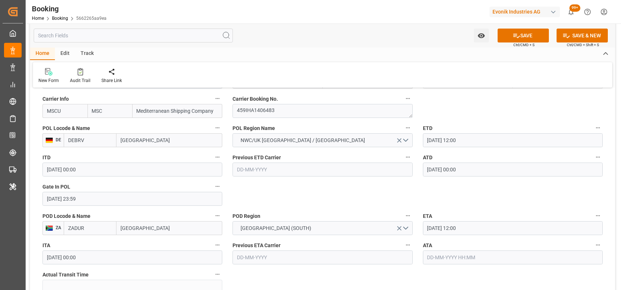
scroll to position [557, 0]
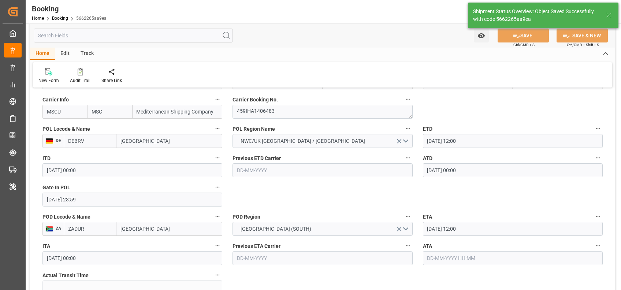
type textarea "[PERSON_NAME]"
type input "11-08-2025 06:57"
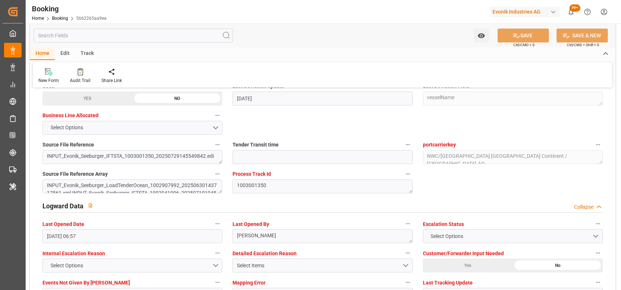
scroll to position [1358, 0]
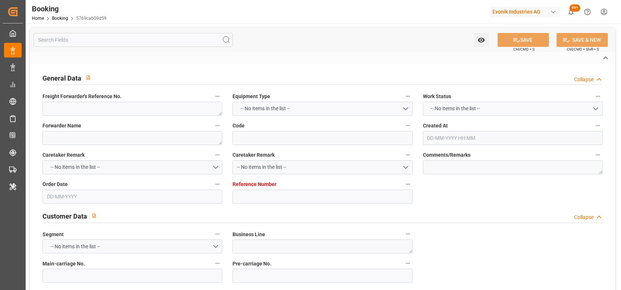
type textarea "Evonik Antwerp"
type input "5769cab09d59"
type input "0"
type textarea "SM-SE"
type input "4006564783"
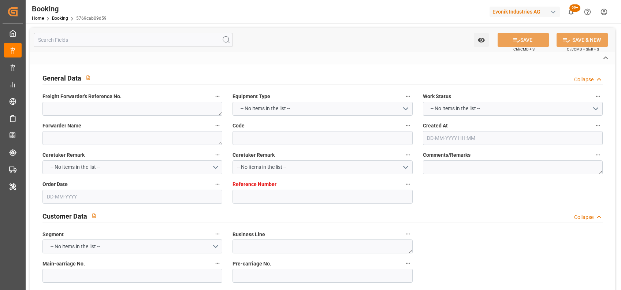
type textarea "maren.splanemann@evonik.com"
type textarea "CIF"
type textarea "10112 Tallinn"
type textarea "Evonik Plant 7000320775"
type textarea "[GEOGRAPHIC_DATA]"
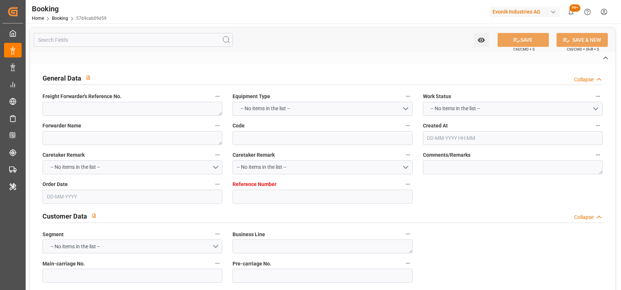
type input "MSC ELKE F"
type input "MSCU"
type textarea "213B1891712"
type input "[GEOGRAPHIC_DATA]"
type input "Tallinn"
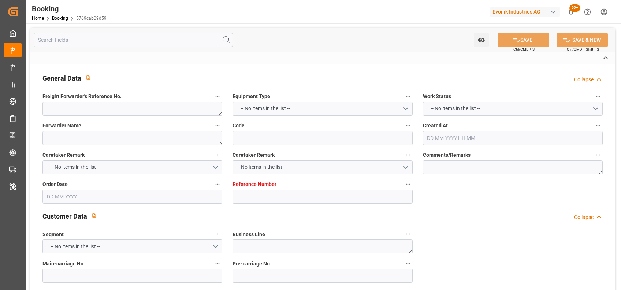
type textarea "vesselName etd [PERSON_NAME]"
type textarea "INPUT_Evonik_Seeburger_LoadTenderOcean_1002713998_20250430133345723.xml"
type textarea "NWC/UK North West Continent / UK_EETLL_MSCU_SM-SE"
type textarea "INPUT_Evonik_Seeburger_LoadTenderOcean_1002704952_20250428141940706.xml,INPUT_E…"
type textarea "1002713998"
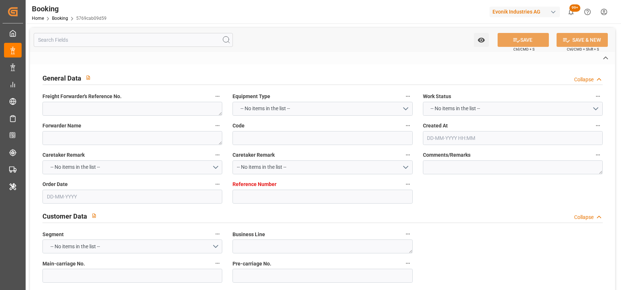
type textarea "Shashidhar Mm"
type textarea "Pod-businessLine-"
type textarea "EVONIK Load Tender XML"
type textarea "a011t00000LcJC5AAN"
type textarea "No"
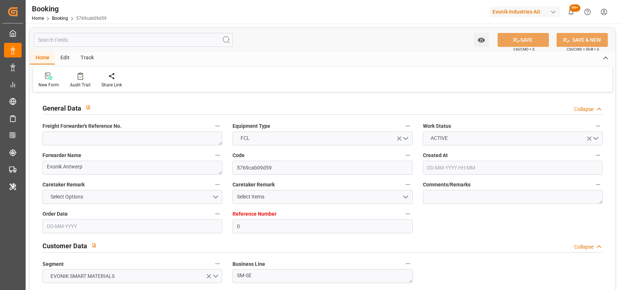
type input "0"
type input "9318773"
type input "MSC"
type input "Mediterranean Shipping Company"
type input "BEANR"
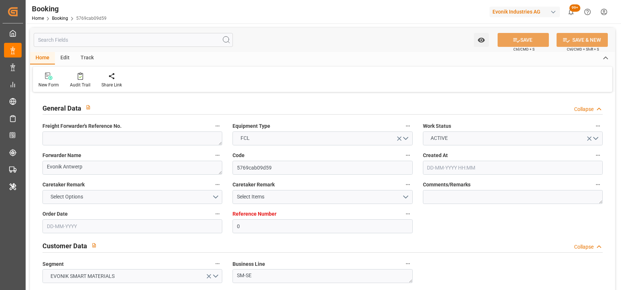
type input "EETLL"
type input "28-04-2025 12:21"
type input "28-04-2025"
type input "04-06-2025"
type input "15-05-2025"
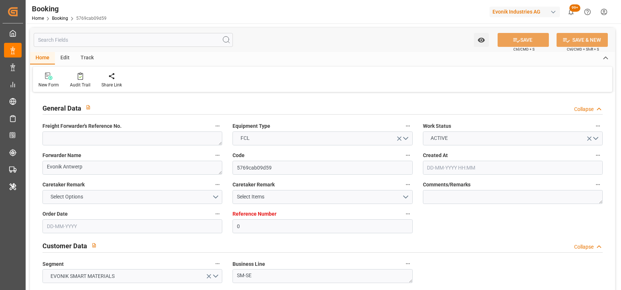
type input "15-05-2025 00:00"
type input "22-05-2025 00:00"
type input "26-05-2025 00:00"
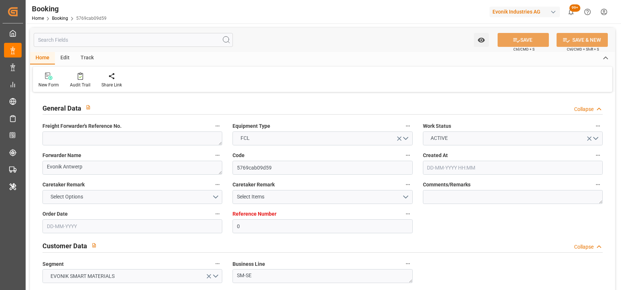
type input "28-05-2025"
type input "11-08-2025 06:03"
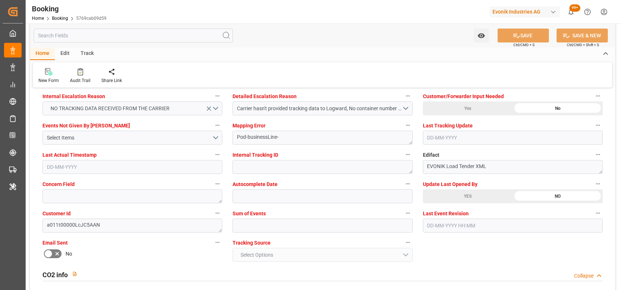
scroll to position [1384, 0]
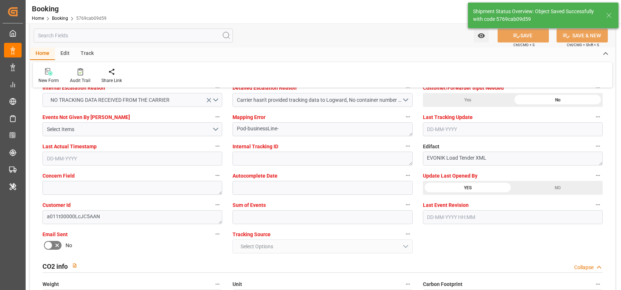
type textarea "[PERSON_NAME]"
type input "11-08-2025 06:58"
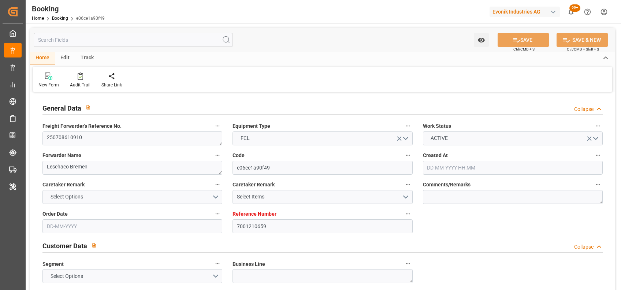
type input "[DATE] 06:43"
type input "[DATE]"
type input "[DATE] 12:00"
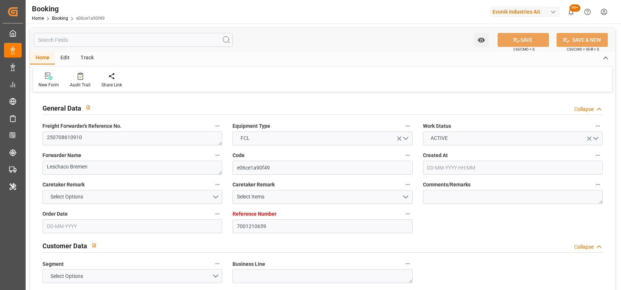
type input "[DATE] 00:00"
type input "[DATE] 12:00"
type input "[DATE] 00:00"
type input "[DATE]"
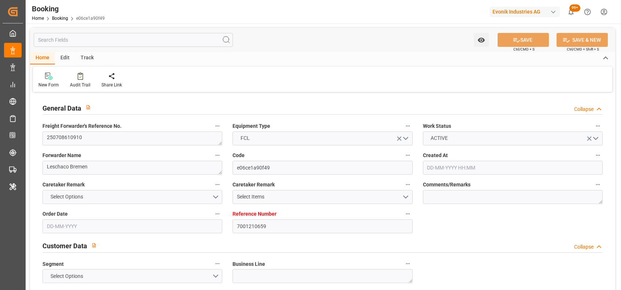
type input "[DATE] 02:10"
type input "[DATE]"
type input "[DATE] 12:00"
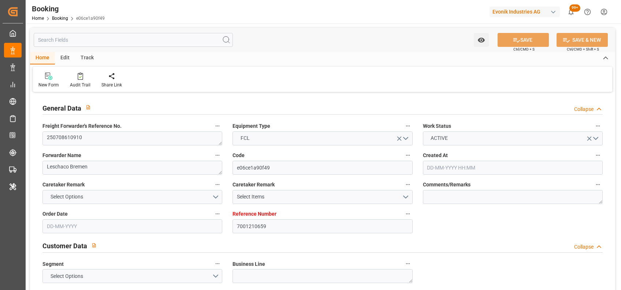
type input "[DATE] 00:01"
type input "[DATE] 12:00"
type input "[DATE] 10:09"
type input "[DATE] 12:00"
type input "[DATE] 06:09"
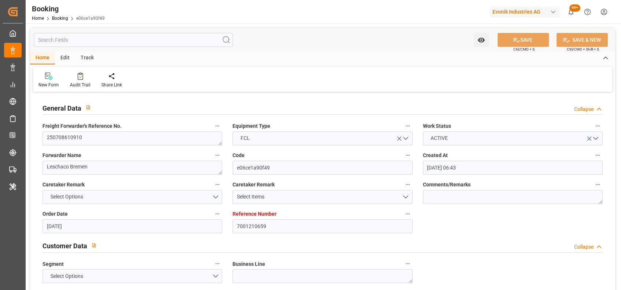
type input "[DATE] 06:09"
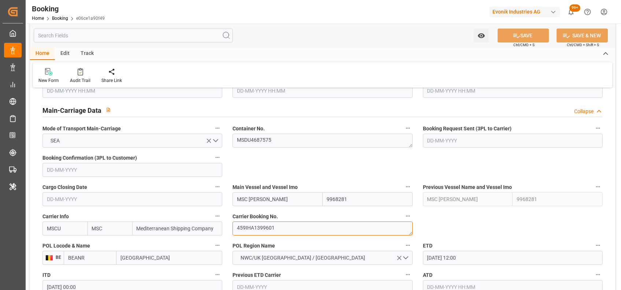
click at [268, 227] on textarea "459IHA1399601" at bounding box center [322, 229] width 180 height 14
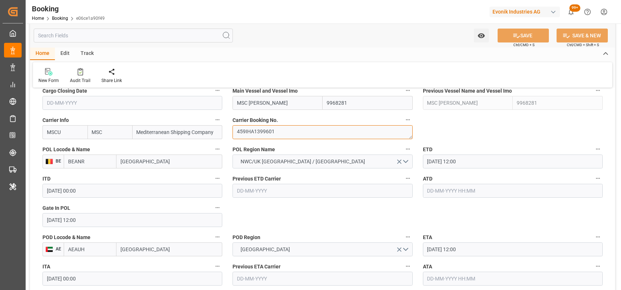
scroll to position [537, 0]
click at [459, 189] on input "text" at bounding box center [513, 190] width 180 height 14
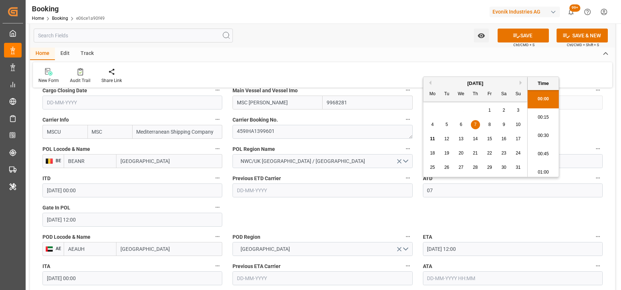
scroll to position [863, 0]
type input "[DATE] 00:00"
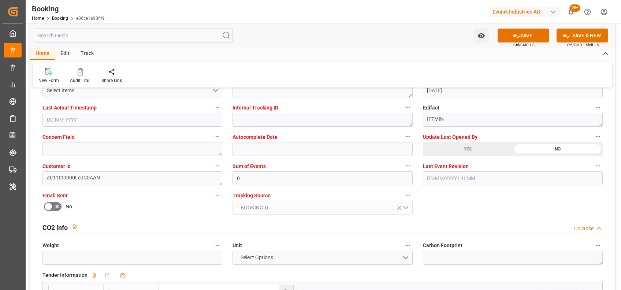
scroll to position [1305, 0]
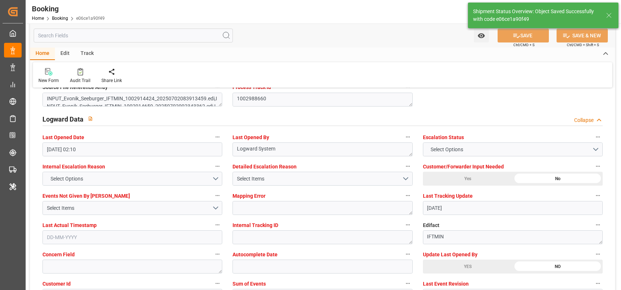
type textarea "[PERSON_NAME]"
type input "11-08-2025 06:58"
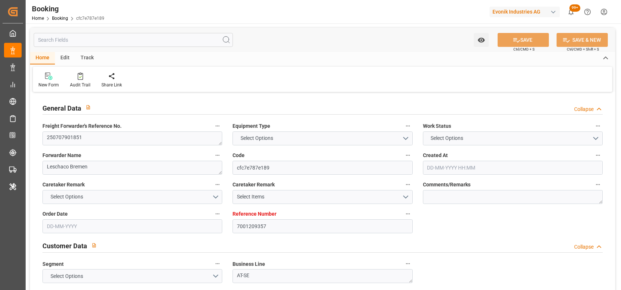
type input "7001209357"
type input "9281267"
type input "MSC"
type input "Mediterranean Shipping Company"
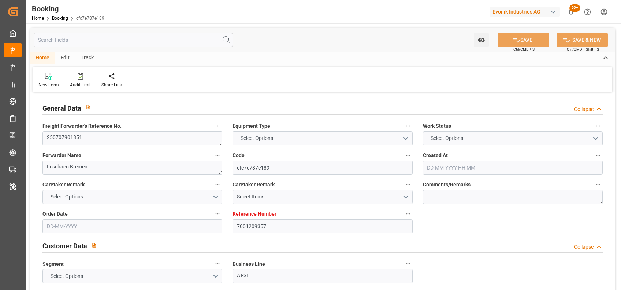
type input "BEANR"
type input "USMOB"
type input "0"
type input "[DATE] 06:28"
type input "[DATE]"
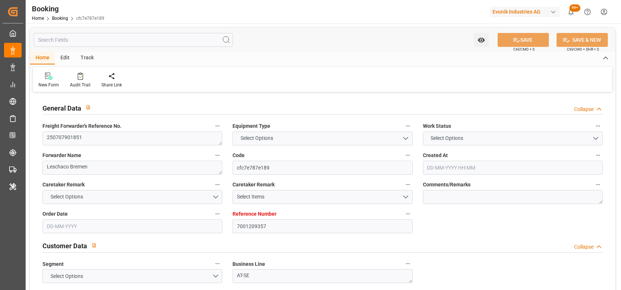
type input "[DATE]"
type input "[DATE] 00:00"
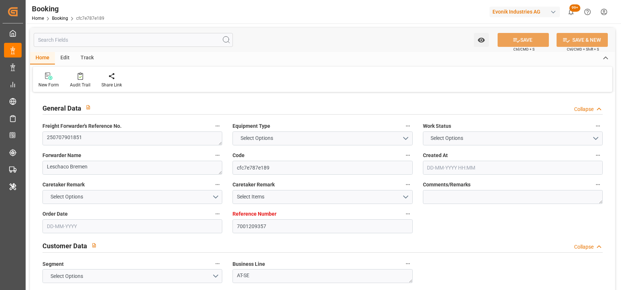
type input "[DATE] 00:00"
type input "[DATE]"
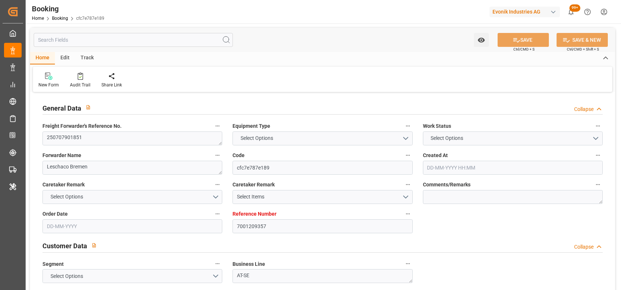
type input "[DATE] 03:31"
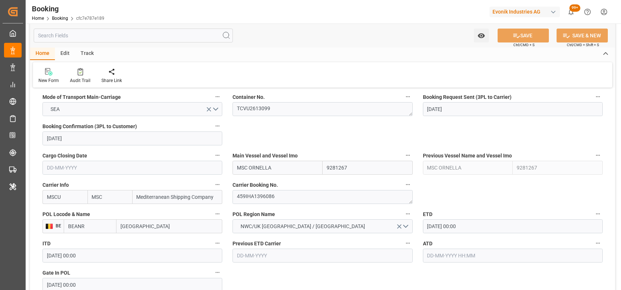
scroll to position [472, 0]
click at [267, 201] on textarea "459IHA1396086" at bounding box center [322, 197] width 180 height 14
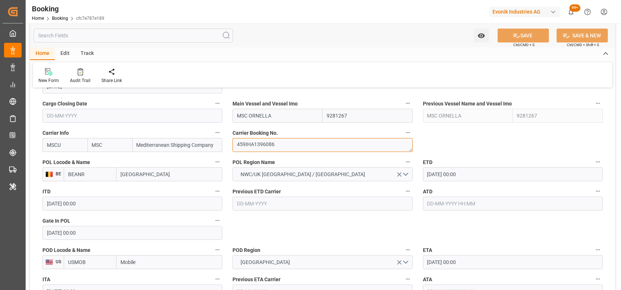
scroll to position [468, 0]
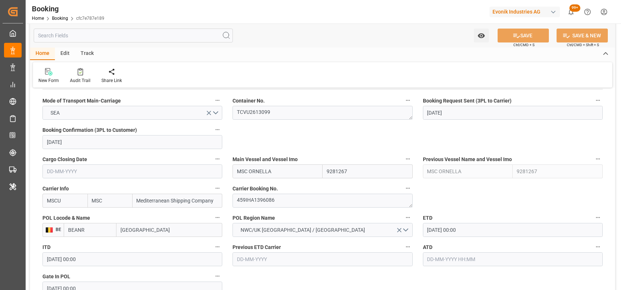
click at [429, 260] on input "text" at bounding box center [513, 259] width 180 height 14
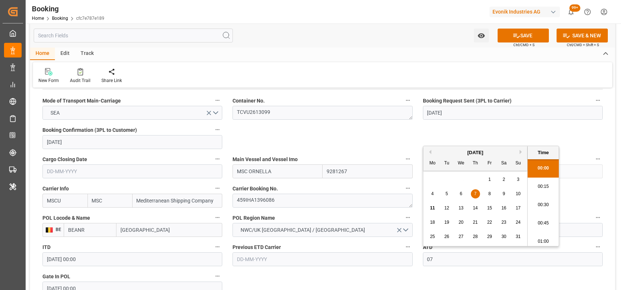
scroll to position [863, 0]
type input "07-08-2025 00:00"
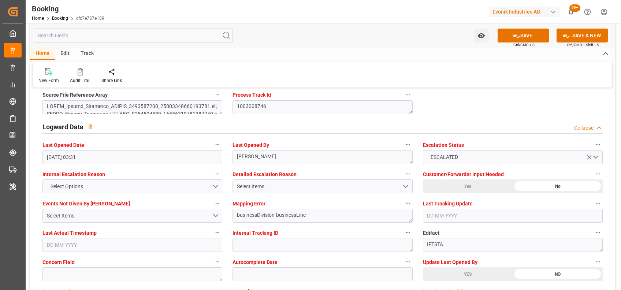
scroll to position [1349, 0]
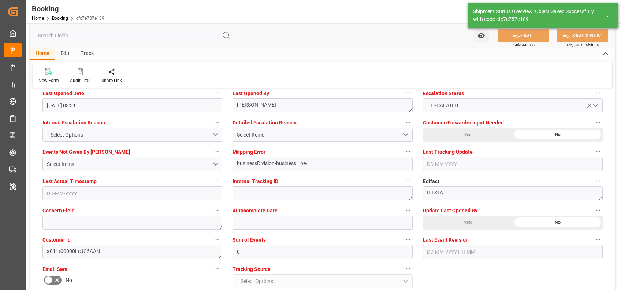
type textarea "[PERSON_NAME]"
type input "11-08-2025 06:59"
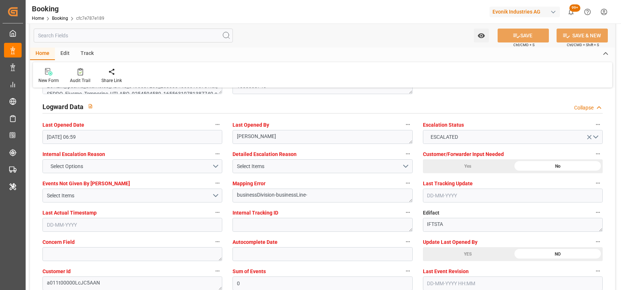
scroll to position [1313, 0]
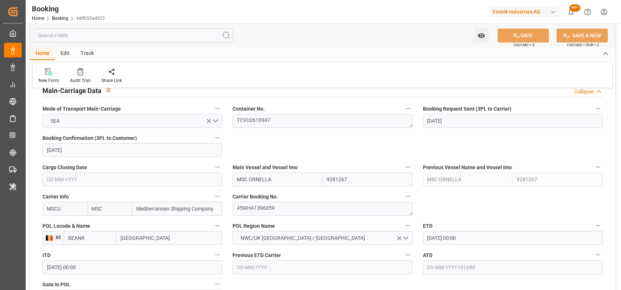
scroll to position [461, 0]
click at [265, 208] on textarea "459IHA1396059" at bounding box center [322, 208] width 180 height 14
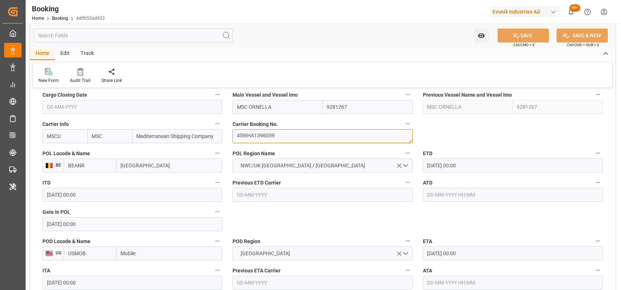
scroll to position [555, 0]
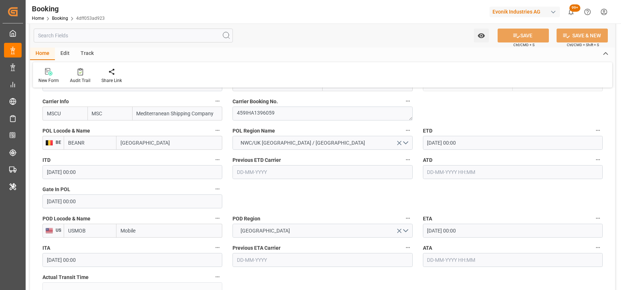
click at [435, 172] on input "text" at bounding box center [513, 172] width 180 height 14
type input "07-08-2025 00:00"
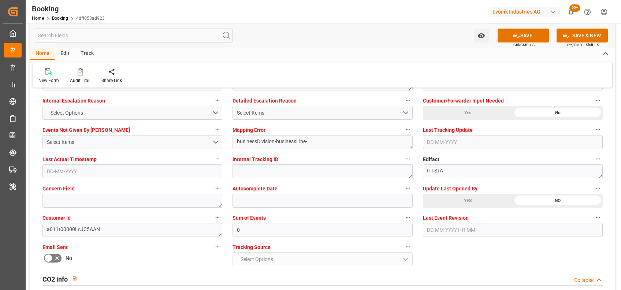
scroll to position [1387, 0]
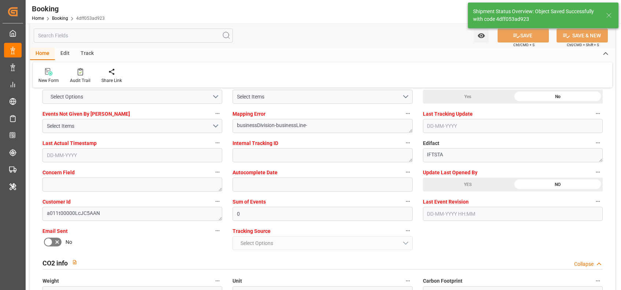
type textarea "[PERSON_NAME]"
type input "11-08-2025 07:00"
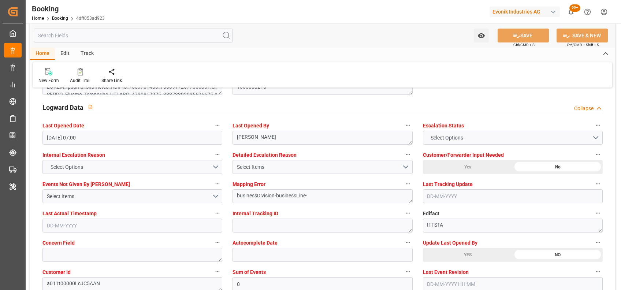
scroll to position [1315, 0]
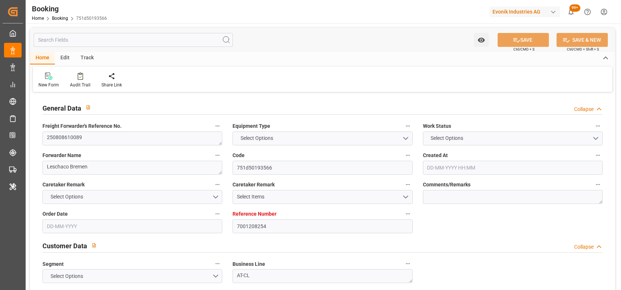
type textarea "250808610089"
type textarea "Leschaco Bremen"
type input "751d50193566"
type input "7001208254"
type textarea "AT-CL"
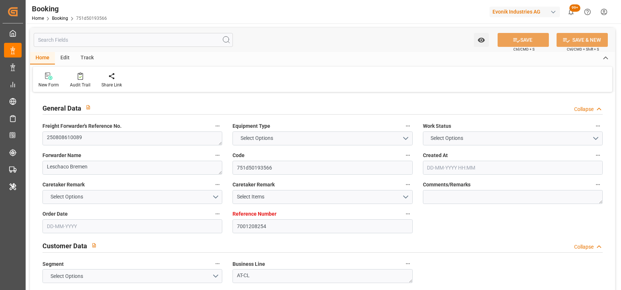
type input "7001208253"
type textarea "[EMAIL_ADDRESS][PERSON_NAME][DOMAIN_NAME]"
type textarea "CIP"
type textarea "[PERSON_NAME], AL"
type textarea "Marl"
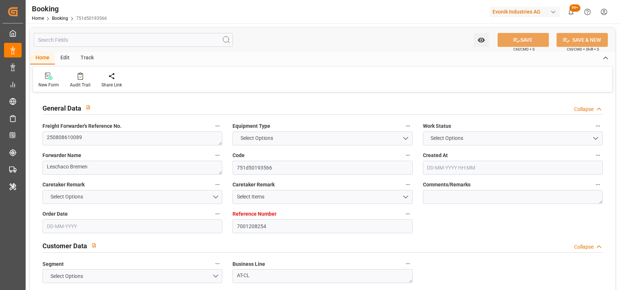
type textarea "MSBU4022510"
type input "MSC ORNELLA"
type input "MSCU"
type textarea "459IHA1393625"
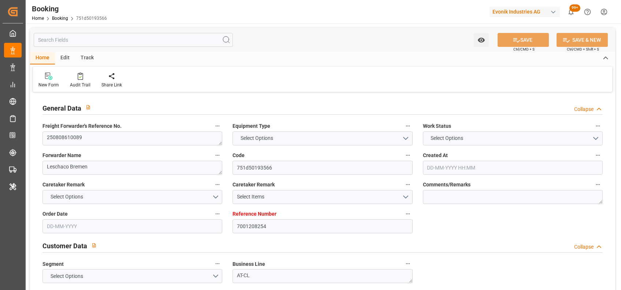
type input "[GEOGRAPHIC_DATA]"
type input "Mobile"
type textarea "vesselName"
type textarea "INPUT_Evonik_Seeburger_IFTSTA_1003000731_20250729113339375.edi"
type textarea "NWC/[GEOGRAPHIC_DATA] [GEOGRAPHIC_DATA] Continent / [GEOGRAPHIC_DATA]-CL"
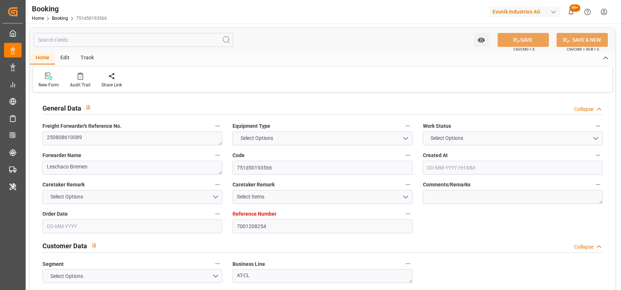
type textarea "INPUT_Evonik_Seeburger_IFTMIN_1002906952_20250630100633161.edi,INPUT_Evonik_See…"
type textarea "1003000731"
type textarea "[PERSON_NAME]"
type textarea "businessDivision-businessLine-"
type textarea "IFTSTA"
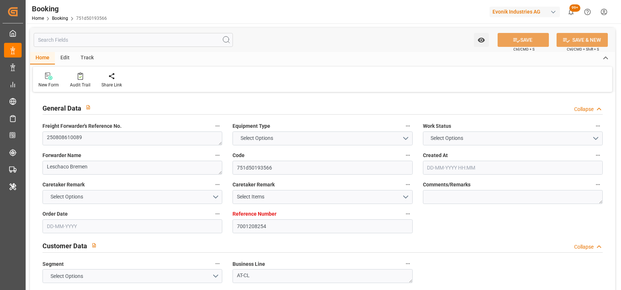
type textarea "a011t00000LcJC5AAN"
type textarea "No"
type input "7001208254"
type input "9281267"
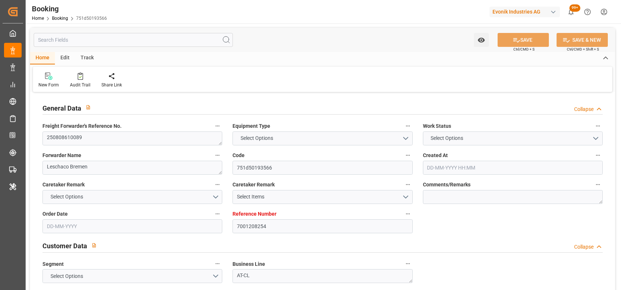
type input "MSC"
type input "Mediterranean Shipping Company"
type input "NLRTM"
type input "USMOB"
type input "0"
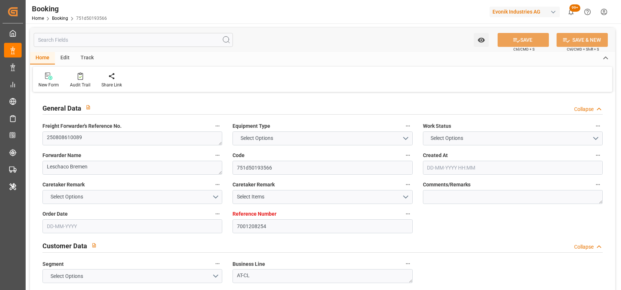
type input "30-06-2025 08:08"
type input "30-06-2025"
type input "03-09-2025"
type input "24-07-2025"
type input "30-06-2025"
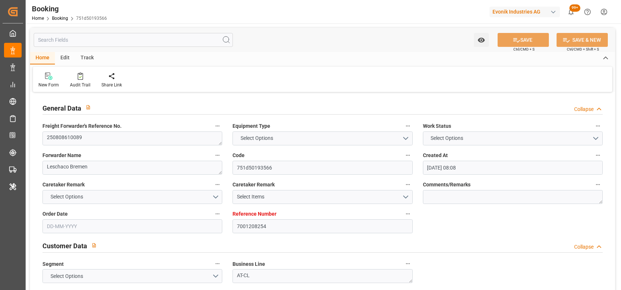
type input "01-07-2025"
type input "09-08-2025 00:00"
type input "05-08-2025 00:00"
type input "02-09-2025 00:00"
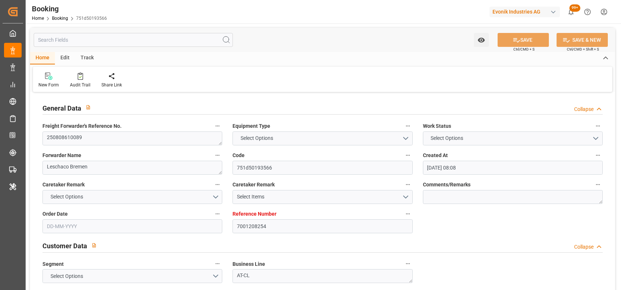
type input "30-08-2025 00:00"
type input "29-07-2025"
type input "06-08-2025 09:23"
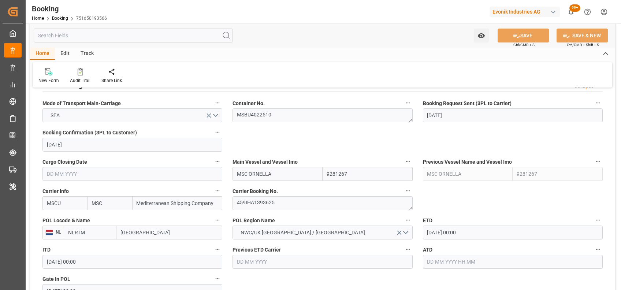
scroll to position [464, 0]
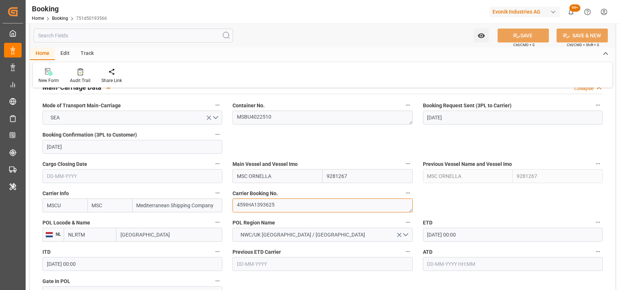
click at [266, 199] on textarea "459IHA1393625" at bounding box center [322, 205] width 180 height 14
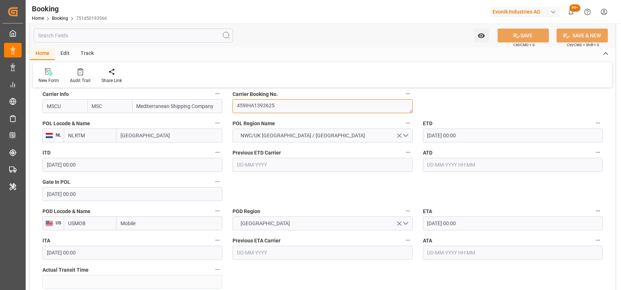
scroll to position [563, 0]
click at [432, 160] on input "text" at bounding box center [513, 164] width 180 height 14
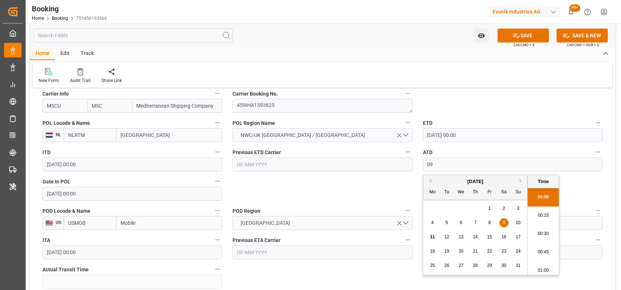
type input "[DATE] 00:00"
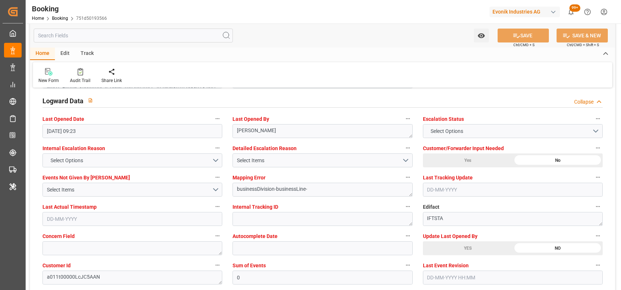
scroll to position [1322, 0]
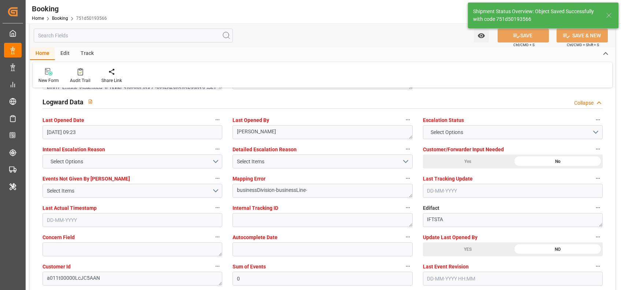
type textarea "[PERSON_NAME]"
type input "11-08-2025 07:01"
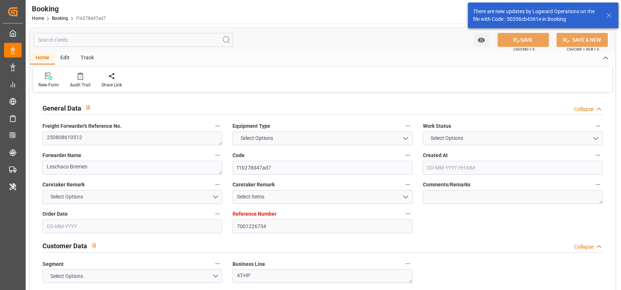
type input "7001226734"
type input "9588081"
type input "ONE"
type input "Ocean Network Express"
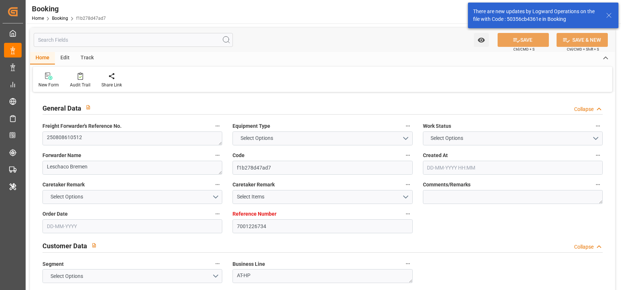
type input "NLRTM"
type input "JPUKB"
type input "0"
type input "NLRTM"
type input "JPUKB"
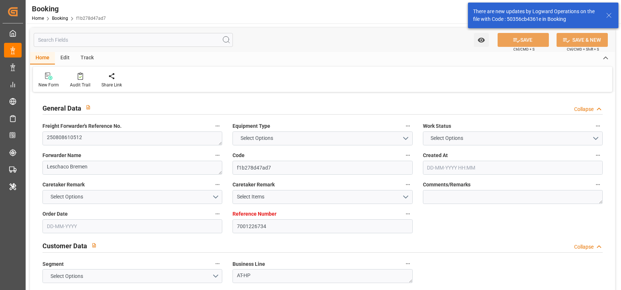
type input "9588081"
type input "18-07-2025 14:00"
type input "18-07-2025"
type input "10-10-2025"
type input "25-07-2025"
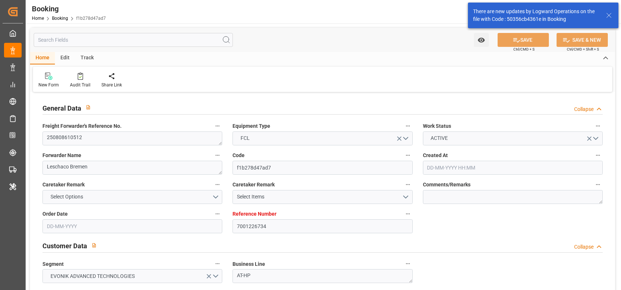
type input "21-07-2025"
type input "29-07-2025"
type input "08-08-2025 23:00"
type input "01-08-2025 00:00"
type input "05-08-2025 09:10"
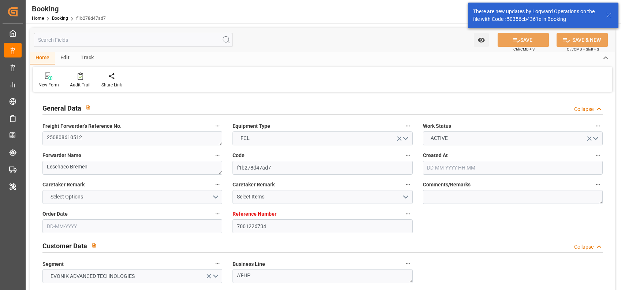
type input "28-09-2025 08:00"
type input "28-09-2025 00:00"
type input "29-07-2025"
type input "10-08-2025 15:32"
type input "10-08-2025"
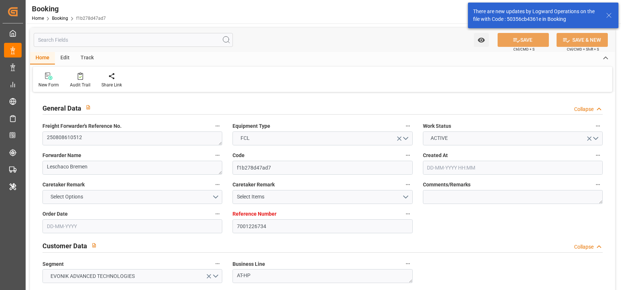
type input "23-07-2025 07:04"
type input "06-08-2025 21:04"
type input "08-08-2025 20:43"
type input "08-08-2025 12:43"
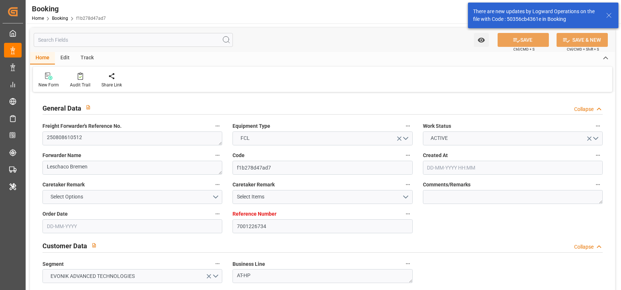
type input "08-08-2025 23:00"
type input "28-09-2025 08:00"
type input "28-09-2025 15:08"
type input "28-09-2025 09:30"
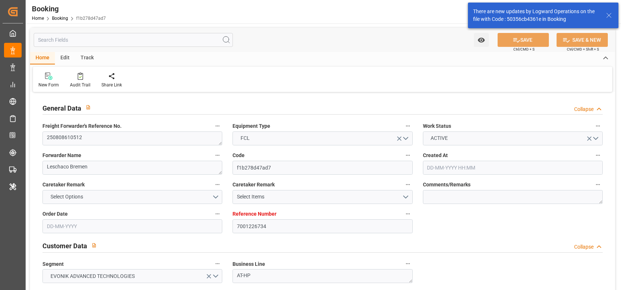
type input "28-09-2025 14:00"
type input "02-10-2025 15:08"
type input "28-09-2025 11:00"
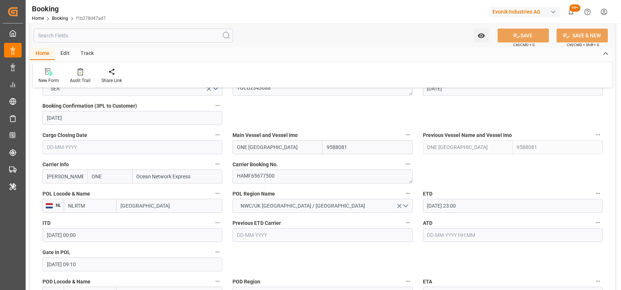
scroll to position [508, 0]
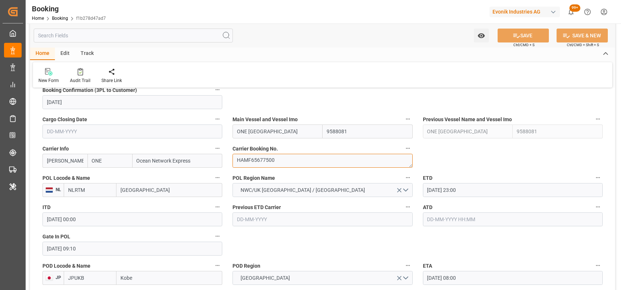
click at [273, 155] on textarea "HAMF65677500" at bounding box center [322, 161] width 180 height 14
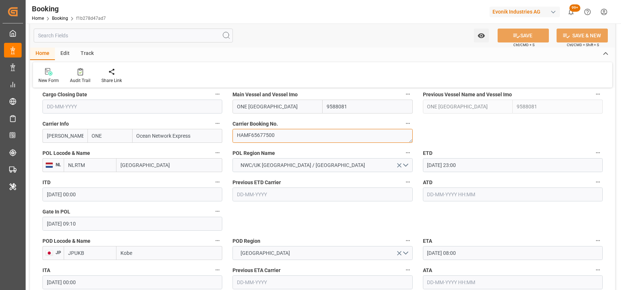
scroll to position [533, 0]
click at [481, 188] on input "text" at bounding box center [513, 194] width 180 height 14
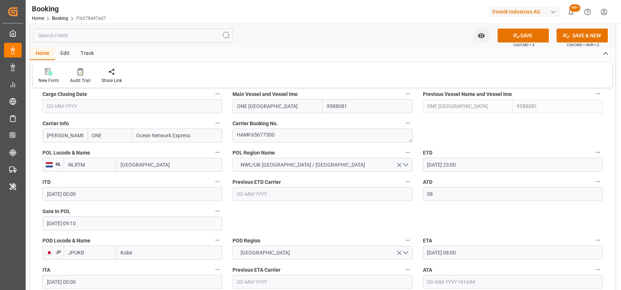
type input "08-08-2025 00:00"
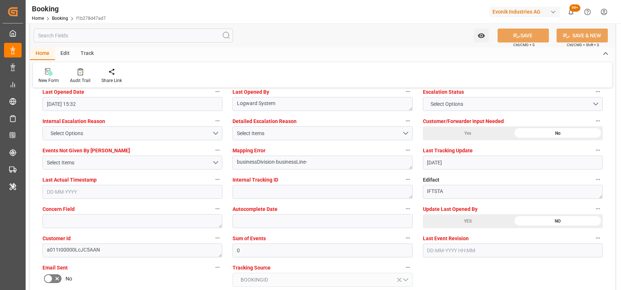
scroll to position [1351, 0]
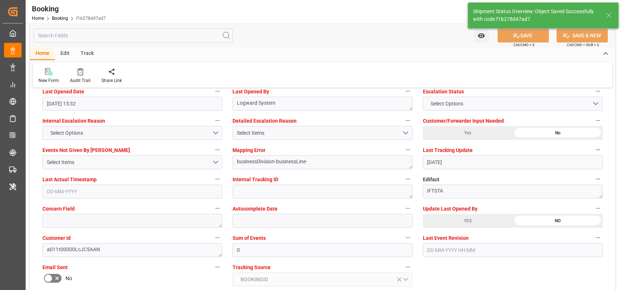
type textarea "[PERSON_NAME]"
type input "11-08-2025 07:03"
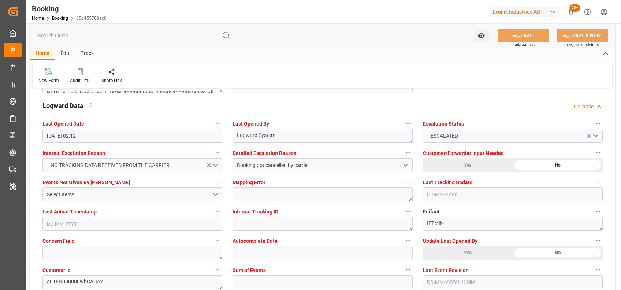
scroll to position [1350, 0]
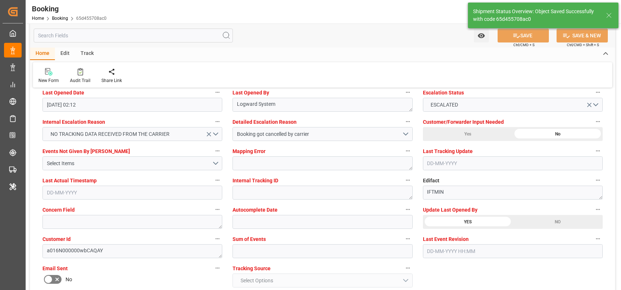
type textarea "[PERSON_NAME]"
type input "[DATE] 07:03"
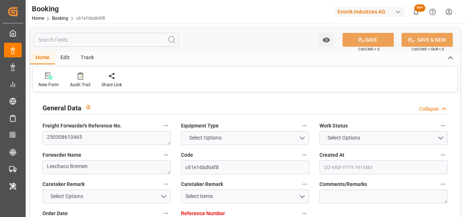
type input "7001082543"
type input "9839179"
type input "OOCL"
type input "Orient Overseas Container Line Ltd"
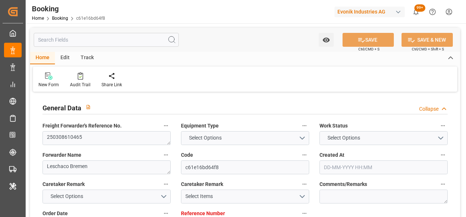
type input "DEHAM"
type input "AUMEL"
type input "MYPKG"
type input "41"
type input "-62"
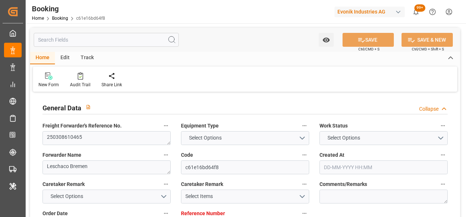
type input "[DATE] 08:34"
type input "[DATE]"
type input "26-04-2025"
type input "25-02-2025"
type input "25-02-2025 00:00"
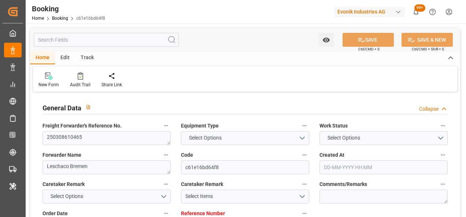
type input "25-02-2025 00:00"
type input "09-03-2025 00:00"
type input "09-03-2025"
type input "26-04-2025 00:00"
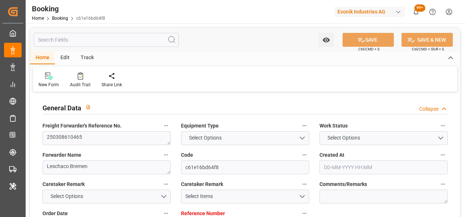
type input "26-04-2025 00:00"
type input "10-05-2025"
type input "17-04-2025 00:00"
type input "23-04-2025 00:00"
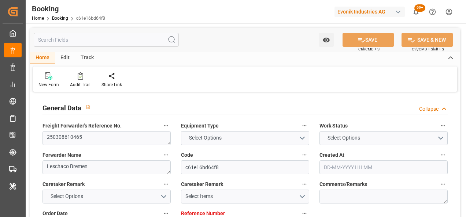
type input "23-04-2025 00:00"
type input "[DATE]"
type input "11-08-2025 02:12"
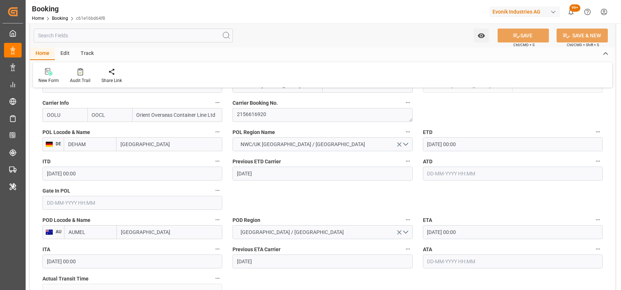
scroll to position [554, 0]
click at [258, 116] on textarea "2156616920" at bounding box center [322, 115] width 180 height 14
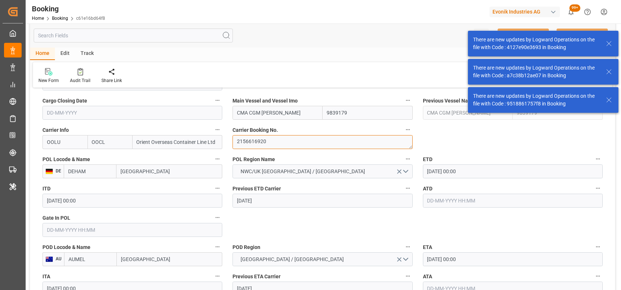
scroll to position [527, 0]
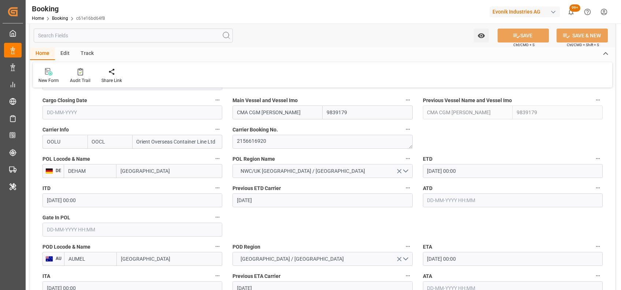
click at [465, 152] on div "ETD 09-03-2025 00:00" at bounding box center [513, 165] width 190 height 29
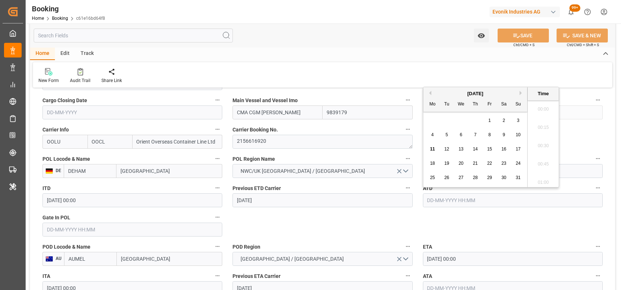
click at [463, 197] on input "text" at bounding box center [513, 200] width 180 height 14
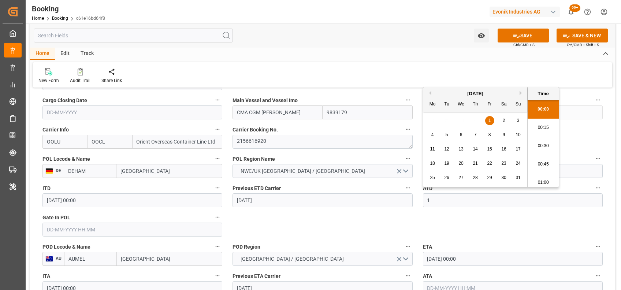
scroll to position [881, 0]
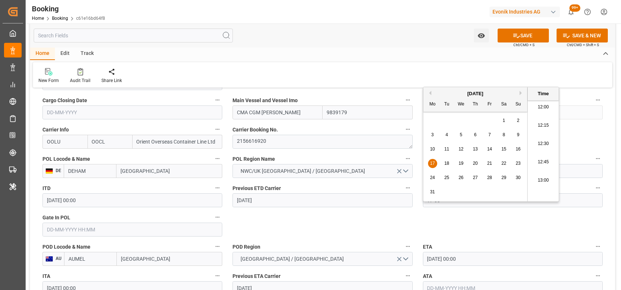
type input "17-03-2025 00:00"
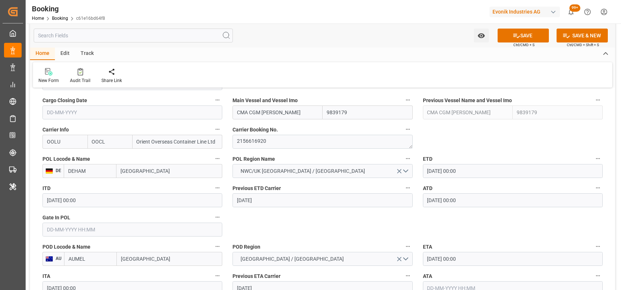
scroll to position [569, 0]
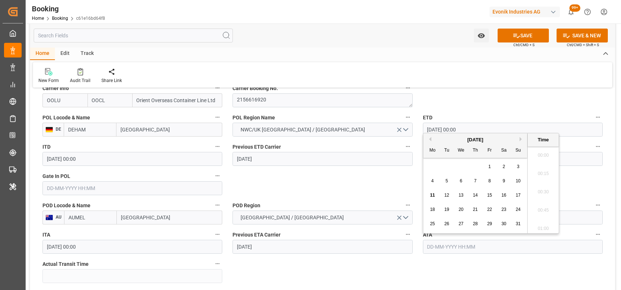
click at [436, 217] on input "text" at bounding box center [513, 247] width 180 height 14
type input "18-05-2025 00:00"
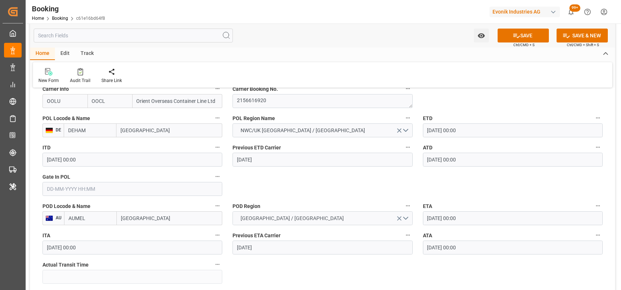
scroll to position [741, 0]
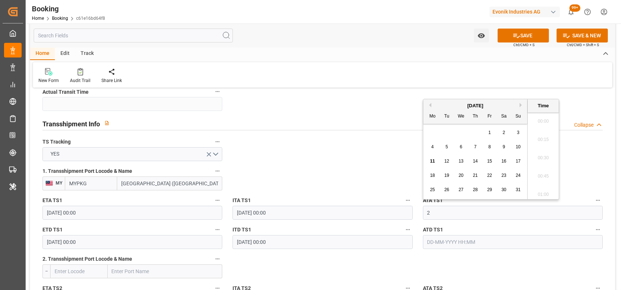
click at [442, 213] on input "2" at bounding box center [513, 213] width 180 height 14
type input "24-04-2025 00:00"
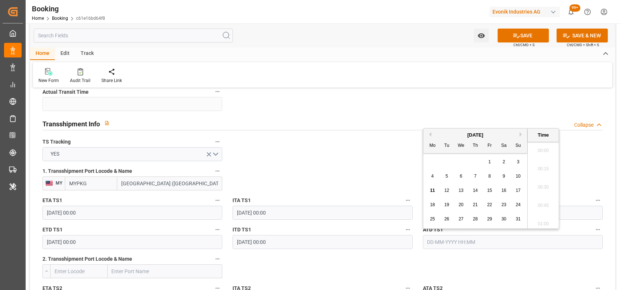
click at [427, 217] on input "text" at bounding box center [513, 242] width 180 height 14
type input "30-04-2025 00:00"
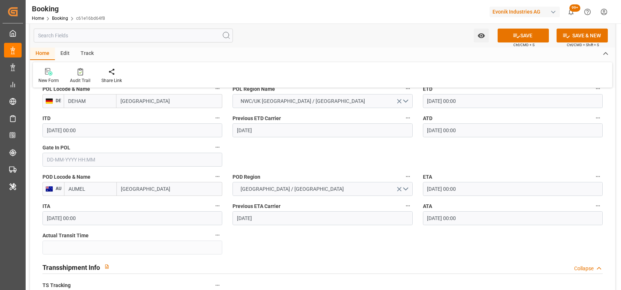
scroll to position [574, 0]
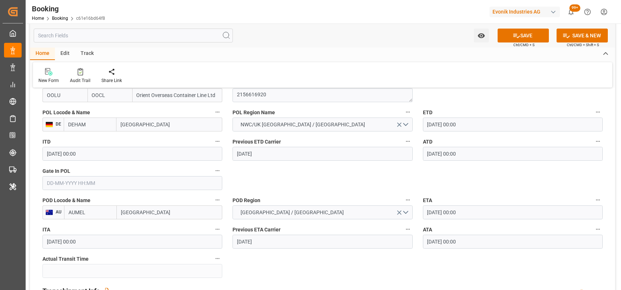
click at [59, 184] on input "text" at bounding box center [132, 183] width 180 height 14
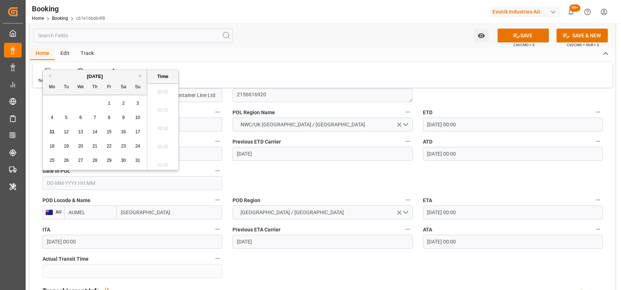
scroll to position [881, 0]
type input "28-02-2025 00:00"
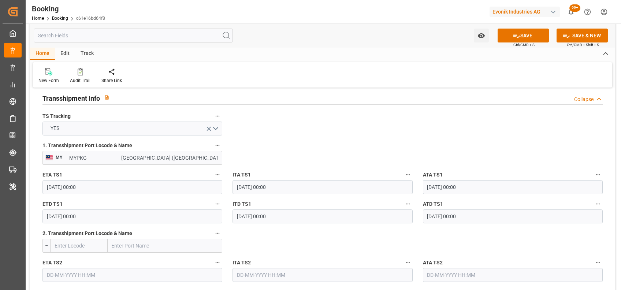
scroll to position [771, 0]
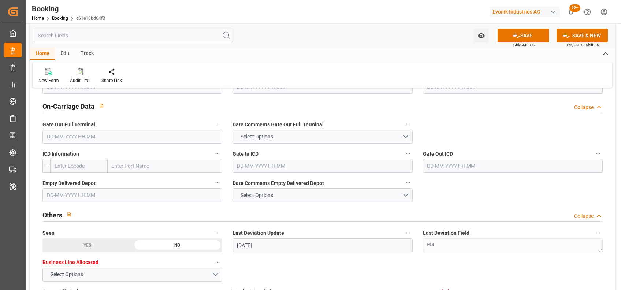
scroll to position [1072, 0]
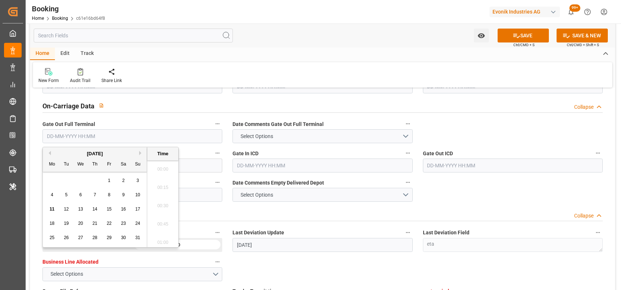
click at [90, 133] on input "text" at bounding box center [132, 136] width 180 height 14
type input "21-05-2025 00:00"
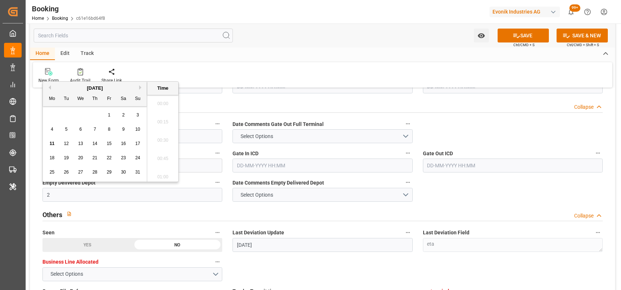
click at [69, 193] on input "2" at bounding box center [132, 195] width 180 height 14
type input "22-05-2025 00:00"
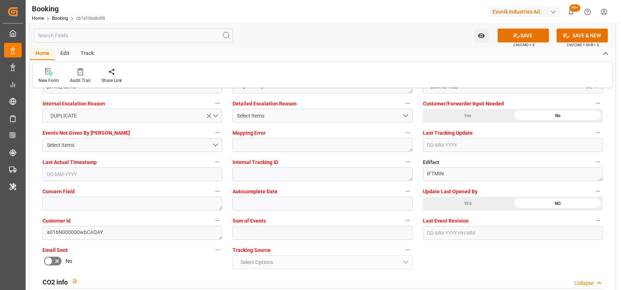
scroll to position [1370, 0]
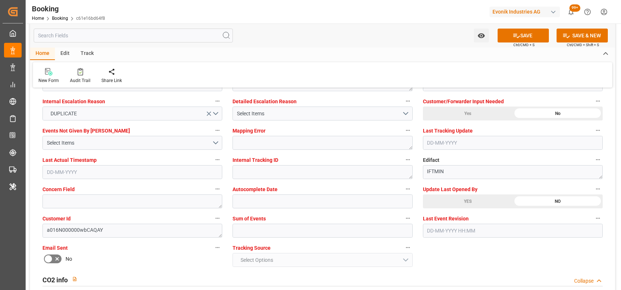
click at [255, 217] on div "Sum of Events" at bounding box center [322, 225] width 190 height 29
click at [243, 217] on input "text" at bounding box center [322, 231] width 180 height 14
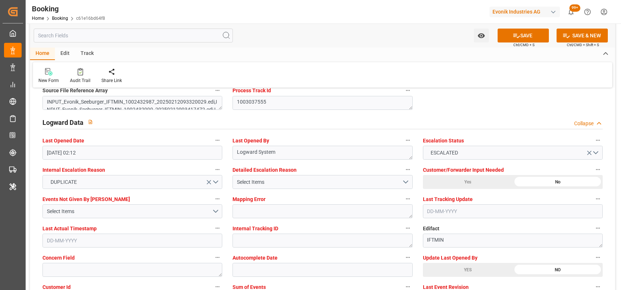
scroll to position [1297, 0]
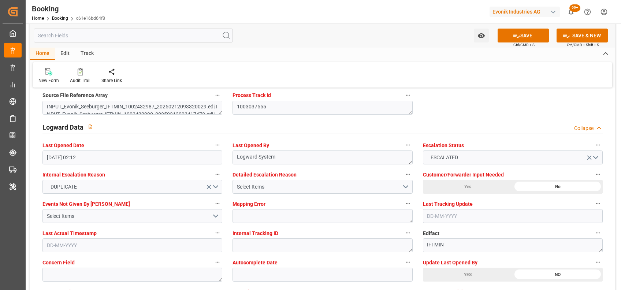
type input "0"
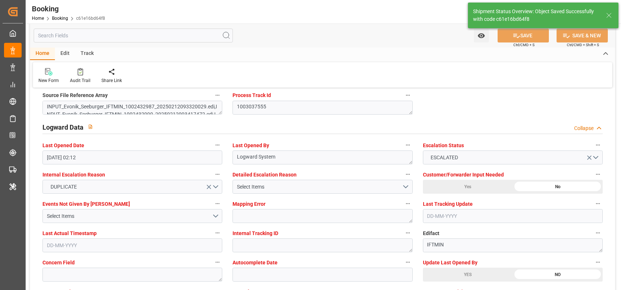
type input "62"
type input "11-08-2025 07:06"
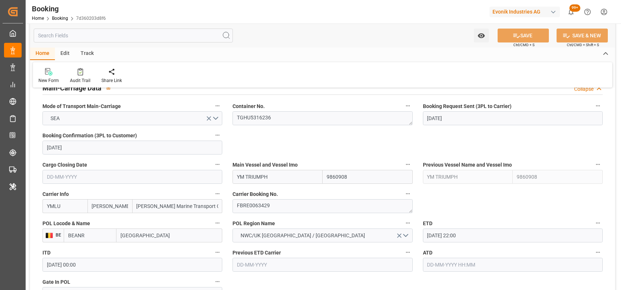
scroll to position [464, 0]
click at [268, 206] on textarea "FBRE0063429" at bounding box center [322, 205] width 180 height 14
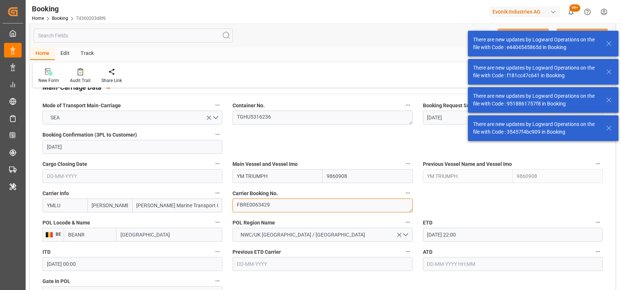
scroll to position [639, 0]
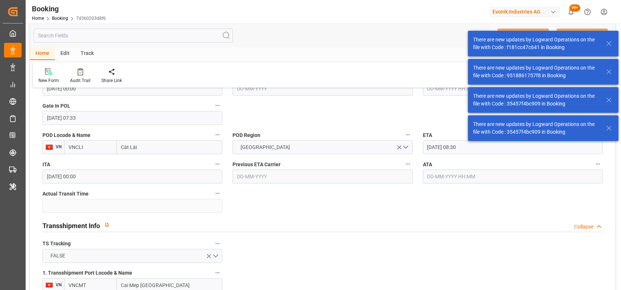
click at [213, 252] on icon "open menu" at bounding box center [209, 256] width 8 height 8
click at [213, 249] on button "FALSE" at bounding box center [132, 256] width 180 height 14
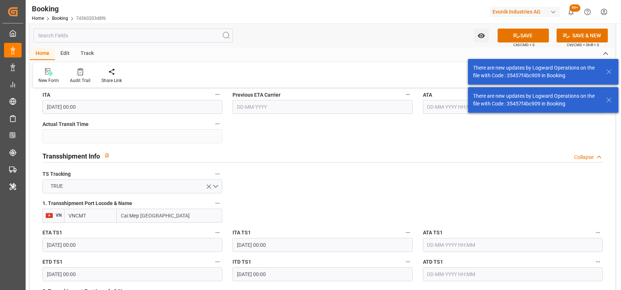
click at [428, 85] on input "19-09-2025 08:30" at bounding box center [513, 78] width 180 height 14
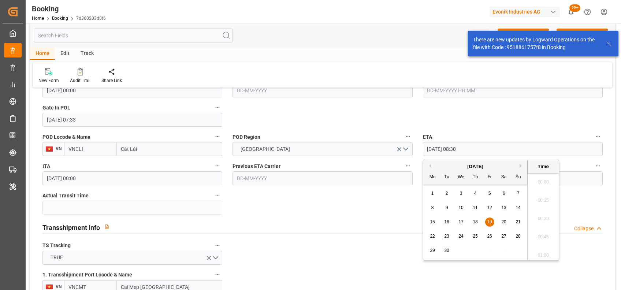
scroll to position [588, 0]
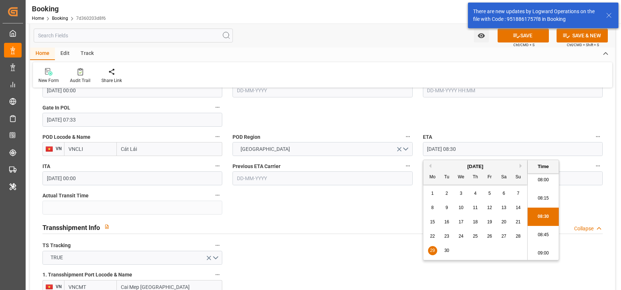
type input "29-09-2025 08:30"
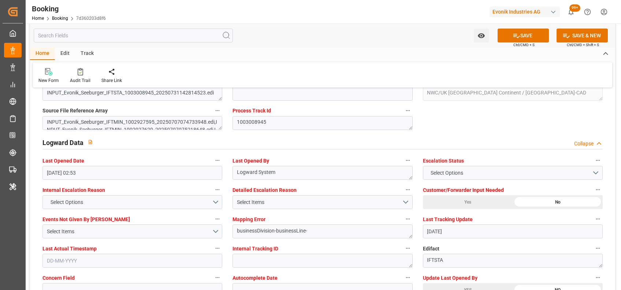
scroll to position [1258, 0]
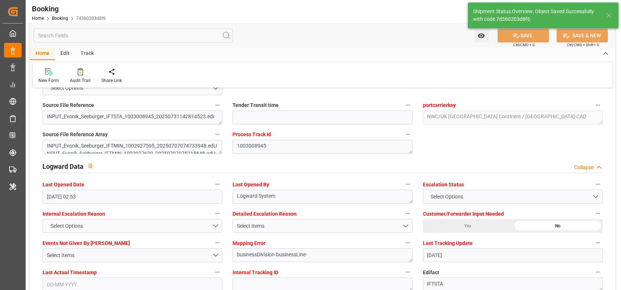
type textarea "[PERSON_NAME]"
type input "11-08-2025 07:08"
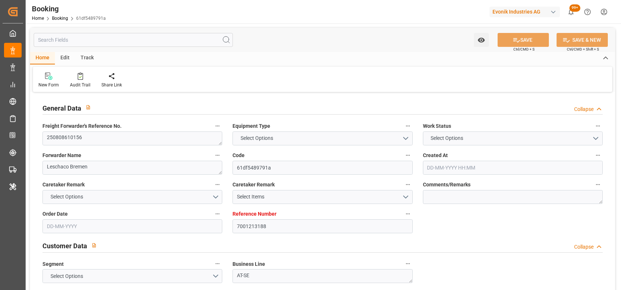
type input "7001213188"
type input "9332846"
type input "CMACGM"
type input "CMA CGM Group"
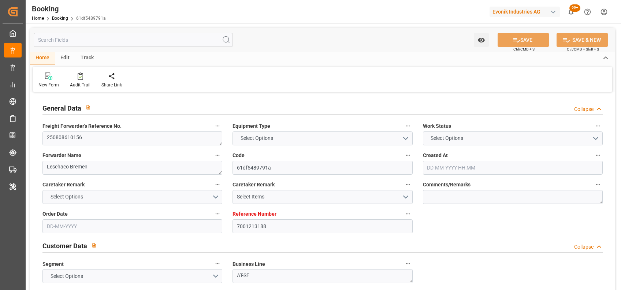
type input "DEBRV"
type input "USSAV"
type input "USATL"
type input "0"
type input "DEBRV"
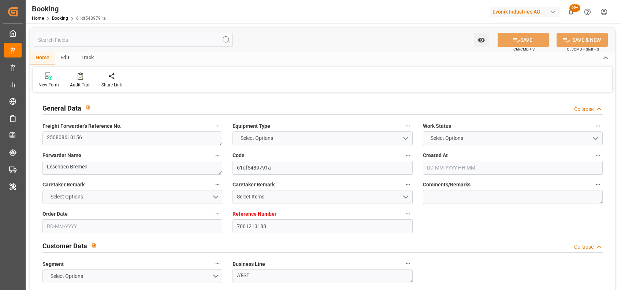
type input "USSAV"
type input "9332846"
type input "04-07-2025 06:29"
type input "04-07-2025"
type input "31-08-2025"
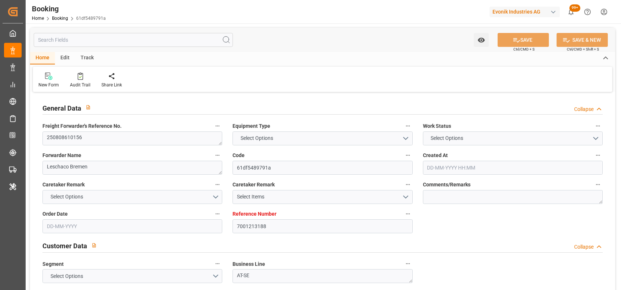
type input "25-07-2025"
type input "04-07-2025"
type input "07-07-2025"
type input "11-08-2025 22:00"
type input "[DATE] 00:00"
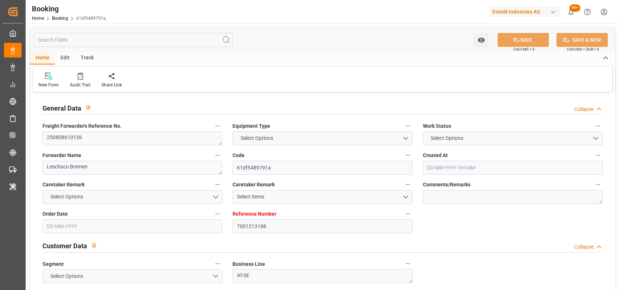
type input "02-08-2025 03:36"
type input "25-08-2025 16:00"
type input "19-08-2025 00:00"
type input "29-07-2025"
type input "11-08-2025 01:36"
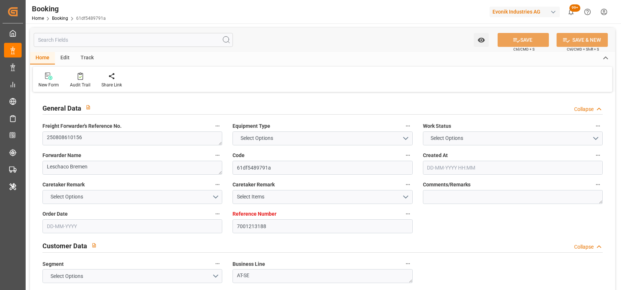
type input "11-08-2025"
type input "28-07-2025 13:32"
type input "10-08-2025 18:47"
type input "11-08-2025 22:00"
type input "25-08-2025 16:00"
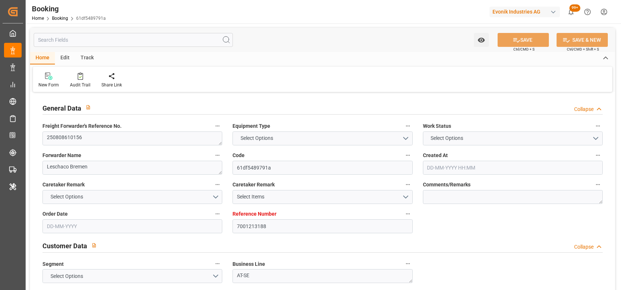
type input "26-08-2025 05:59"
type input "30-08-2025 05:59"
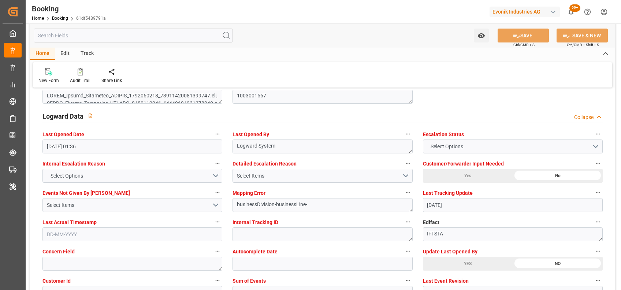
scroll to position [1388, 0]
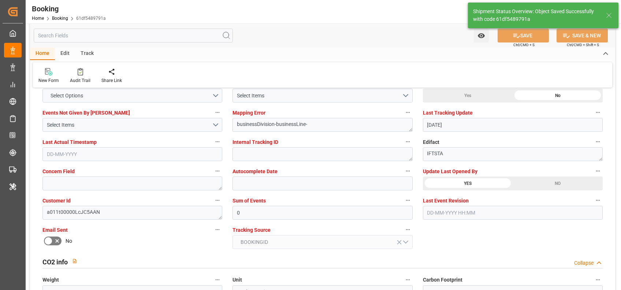
type textarea "[PERSON_NAME]"
type input "11-08-2025 07:09"
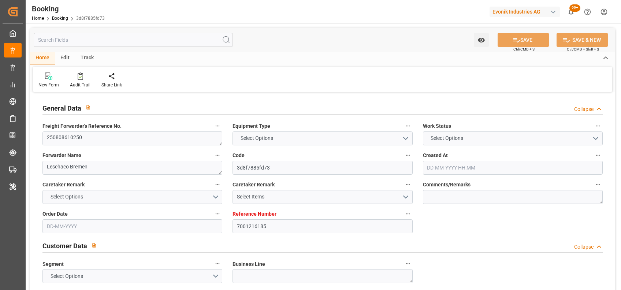
type textarea "250808610250"
type textarea "Leschaco Bremen"
type input "3d8f7885fd73"
type input "7001216185"
type input "7001216184"
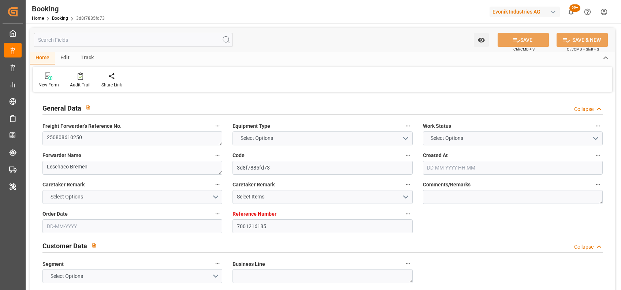
type textarea "[PERSON_NAME][EMAIL_ADDRESS][PERSON_NAME][DOMAIN_NAME]"
type textarea "CIF"
type textarea "ALTAMIRA"
type textarea "Marl"
type textarea "DRYU4170266"
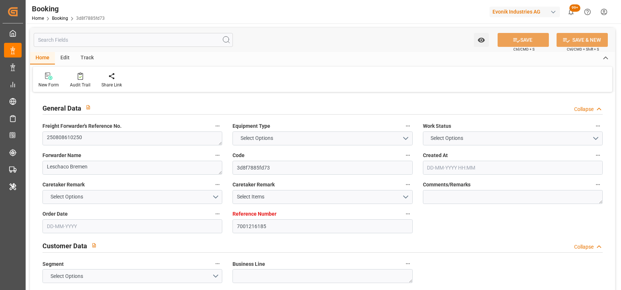
type input "APL CALIFORNIA"
type input "APL LE HAVRE"
type input "CMDU"
type textarea "HBG2010664"
type input "[GEOGRAPHIC_DATA]"
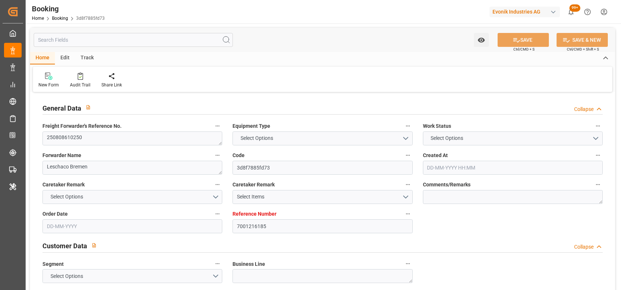
type input "Altamira"
type input "BREMERHAVEN"
type textarea "vesselName etd [PERSON_NAME]"
type textarea "INPUT_Evonik_Seeburger_IFTMIN_1002987170_20250724104509301.edi"
type textarea "INPUT_Evonik_Seeburger_IFTMIN_1002932324_20250708110755481.edi,INPUT_Evonik_See…"
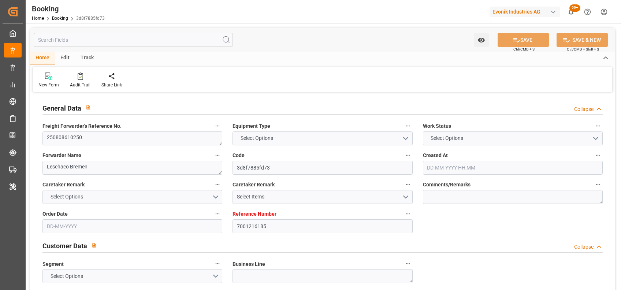
type textarea "1002987170"
type textarea "Logward System"
type textarea "IFTMIN"
type textarea "a011t00000LcJC5AAN"
type textarea "Yes"
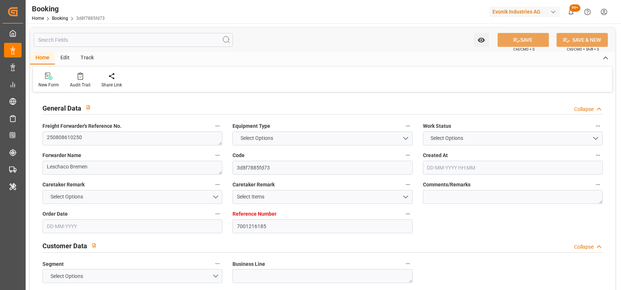
type input "ANTWERPEN"
type input "ALTAMIRA"
type input "DUISBURG"
type input "DE"
type input "TRUCK"
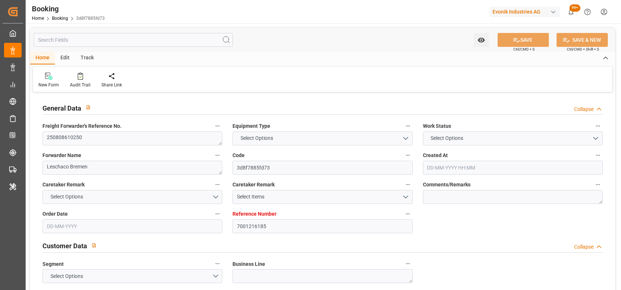
type input "0VBKHW1MA"
type input "VESSEL"
type input "CMA CGM MOLIERE"
type input "0VBKFW1MA"
type input "APL CALIFORNIA"
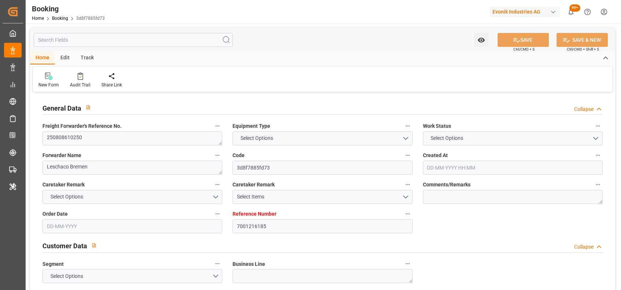
type input "TRUCK"
type input "7001216185"
type input "9350044"
type input "9461881"
type input "CMACGM"
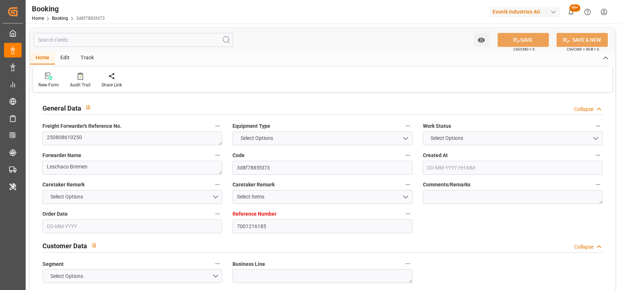
type input "CMA CGM Group"
type input "BEANR"
type input "MXATM"
type input "DEBRV"
type input "0"
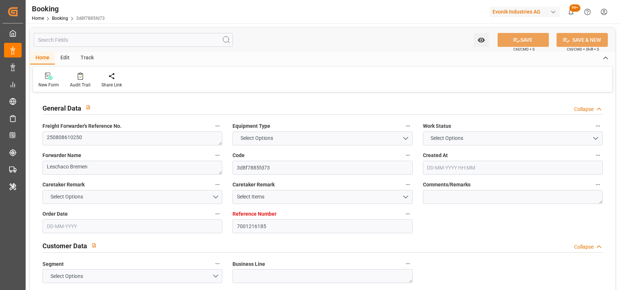
type input "BEANR"
type input "MXATM"
type input "9401099"
type input "9350044"
type input "08-07-2025 09:09"
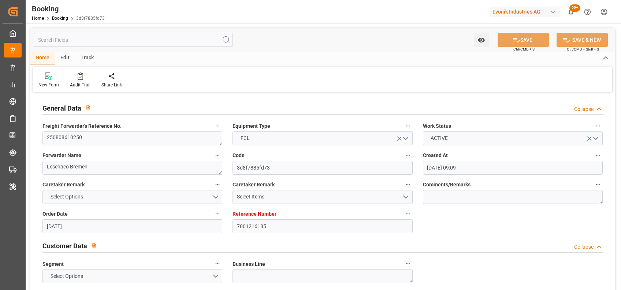
type input "[DATE]"
type input "27-08-2025"
type input "28-07-2025"
type input "10-08-2025 08:00"
type input "04-08-2025 00:00"
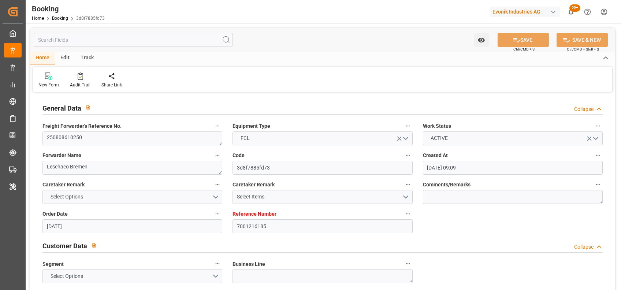
type input "31-07-2025 22:38"
type input "08-09-2025 10:00"
type input "28-08-2025 00:00"
type input "09-08-2025 14:00"
type input "07-08-2025 00:00"
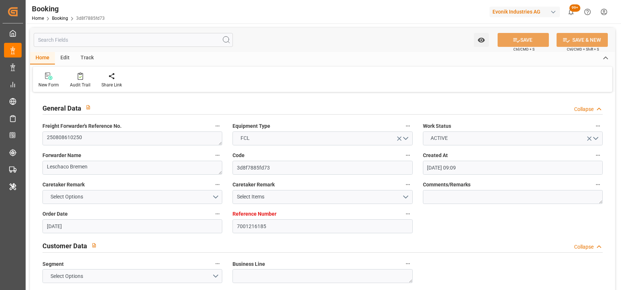
type input "11-08-2025 03:00"
type input "11-08-2025 00:00"
type input "24-07-2025"
type input "10-08-2025 14:05"
type input "[DATE]"
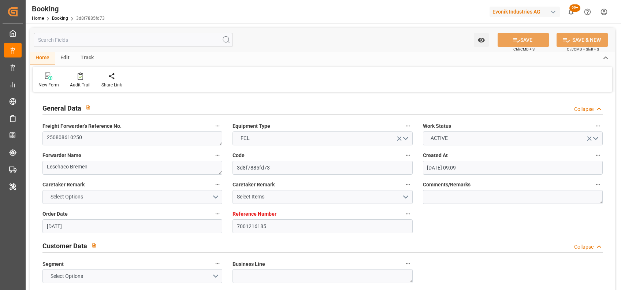
type input "22-07-2025 18:00"
type input "09-08-2025 18:44"
type input "10-08-2025 08:00"
type input "10-08-2025 11:30"
type input "09-08-2025 14:00"
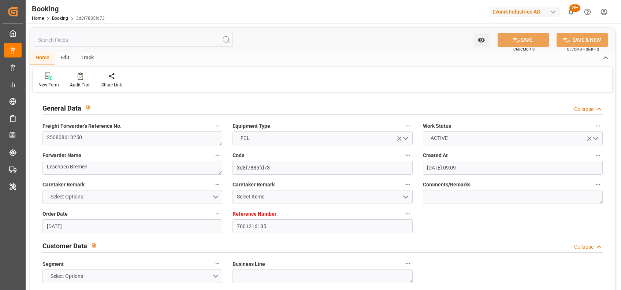
type input "10-08-2025 18:25"
type input "11-08-2025 03:00"
type input "08-09-2025 10:00"
type input "08-09-2025 21:39"
type input "12-09-2025 21:39"
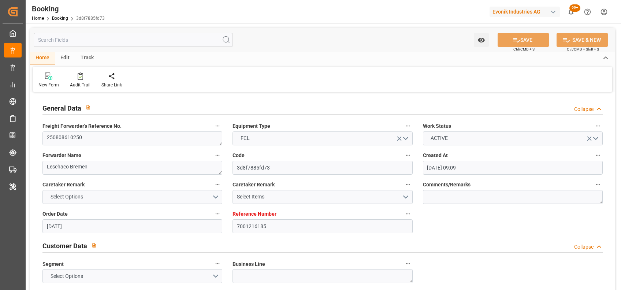
scroll to position [455, 0]
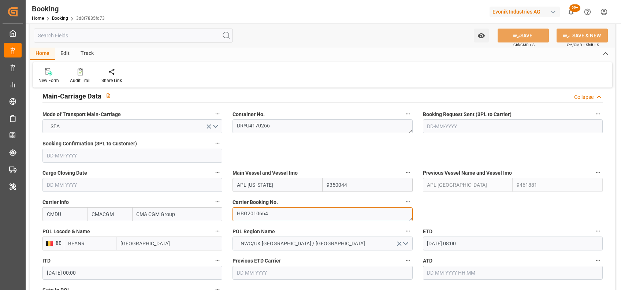
click at [262, 209] on textarea "HBG2010664" at bounding box center [322, 214] width 180 height 14
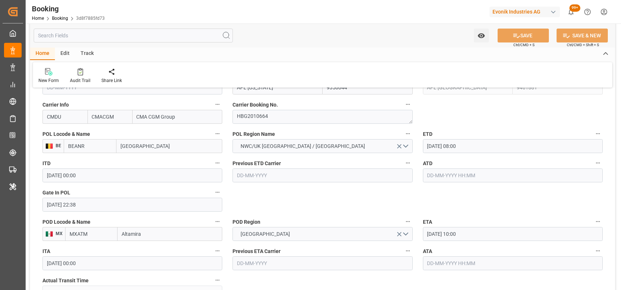
click at [453, 174] on input "text" at bounding box center [513, 175] width 180 height 14
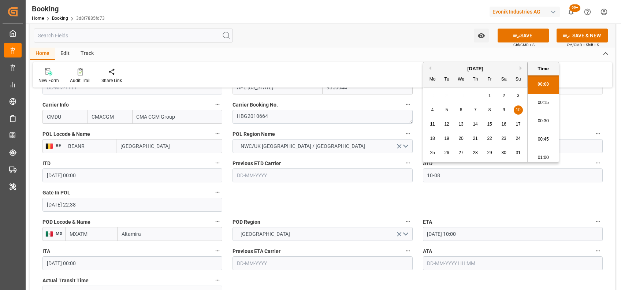
type input "10-08-2025 00:00"
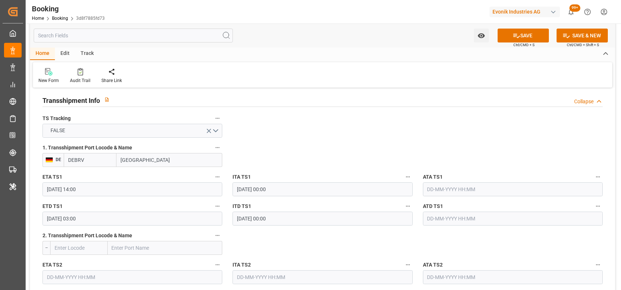
scroll to position [764, 0]
click at [146, 161] on input "BREMERHAVEN" at bounding box center [169, 160] width 106 height 14
click at [89, 161] on input "DEBRV" at bounding box center [90, 160] width 53 height 14
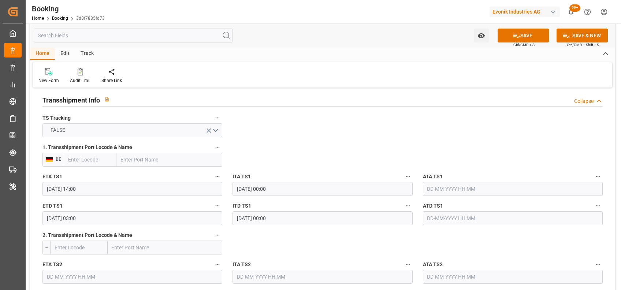
click at [218, 146] on icon "button" at bounding box center [218, 146] width 4 height 1
click at [95, 182] on div at bounding box center [310, 145] width 621 height 290
click at [95, 182] on div "Description Audits" at bounding box center [310, 145] width 621 height 290
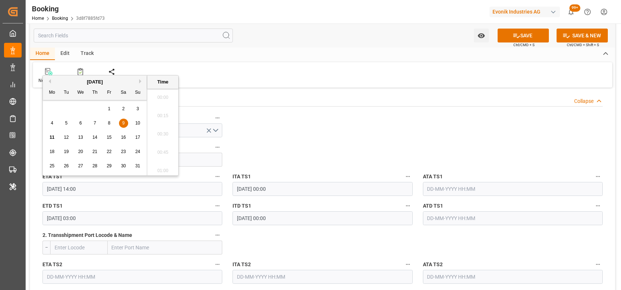
scroll to position [991, 0]
drag, startPoint x: 96, startPoint y: 183, endPoint x: 47, endPoint y: 189, distance: 49.1
click at [47, 189] on input "09-08-2025 14:00" at bounding box center [132, 189] width 180 height 14
drag, startPoint x: 93, startPoint y: 217, endPoint x: 12, endPoint y: 223, distance: 81.5
click at [12, 223] on div "Created by potrace 1.15, written by Peter Selinger 2001-2017 Created by potrace…" at bounding box center [310, 145] width 621 height 290
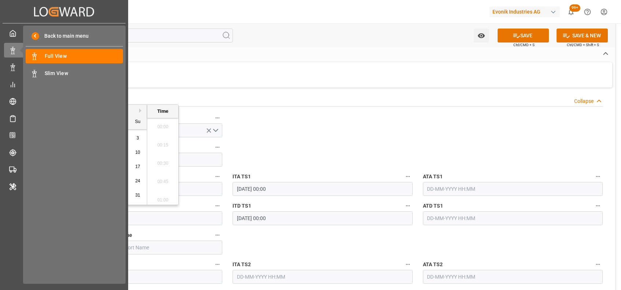
scroll to position [185, 0]
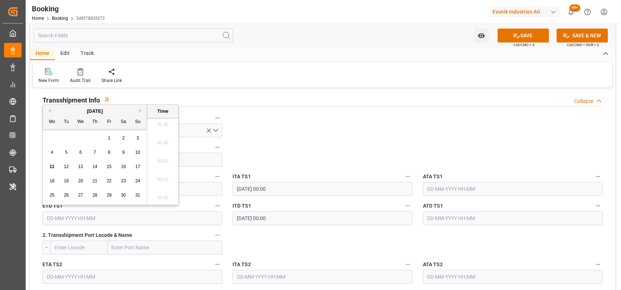
click at [218, 175] on icon "button" at bounding box center [218, 177] width 6 height 6
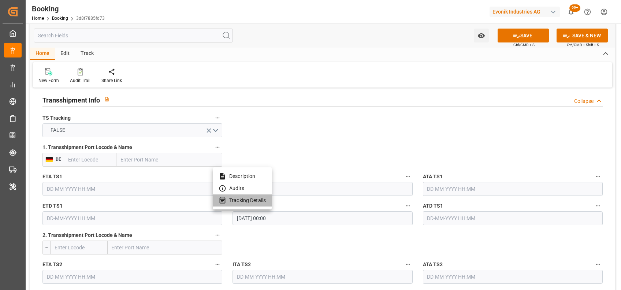
click at [254, 199] on li "Tracking Details" at bounding box center [242, 200] width 59 height 12
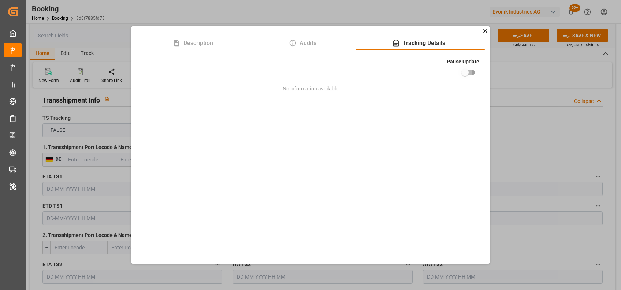
click at [469, 71] on input "checkbox" at bounding box center [465, 73] width 42 height 14
checkbox input "true"
click at [111, 125] on div "Description Audits Tracking Details Pause Update No information available" at bounding box center [310, 145] width 621 height 290
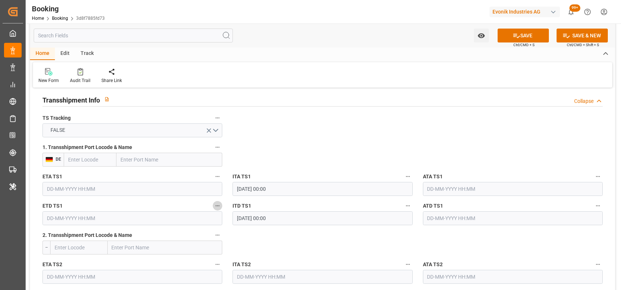
click at [222, 207] on button "ETD TS1" at bounding box center [218, 206] width 10 height 10
click at [254, 230] on li "Tracking Details" at bounding box center [242, 230] width 59 height 12
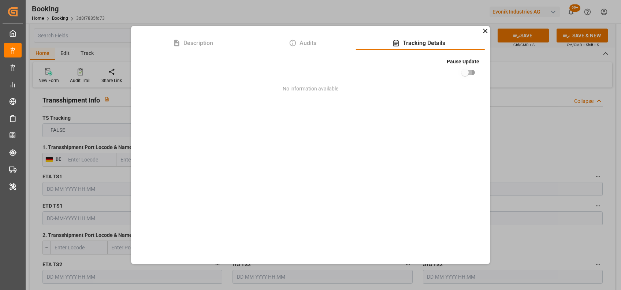
click at [472, 74] on input "checkbox" at bounding box center [465, 73] width 42 height 14
checkbox input "true"
click at [525, 128] on div "Description Audits Tracking Details Pause Update No information available" at bounding box center [310, 145] width 621 height 290
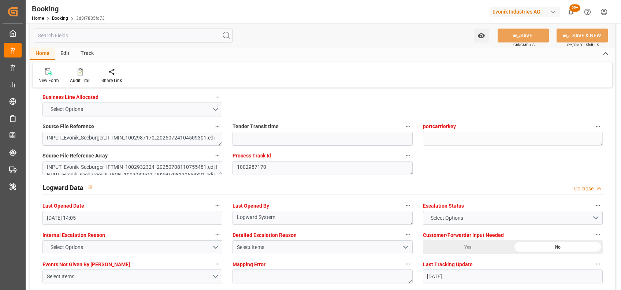
scroll to position [1380, 0]
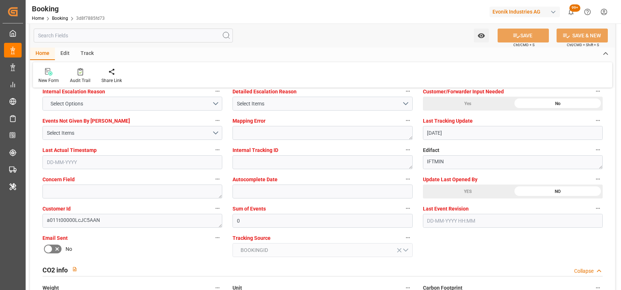
type textarea "[PERSON_NAME]"
type textarea "No"
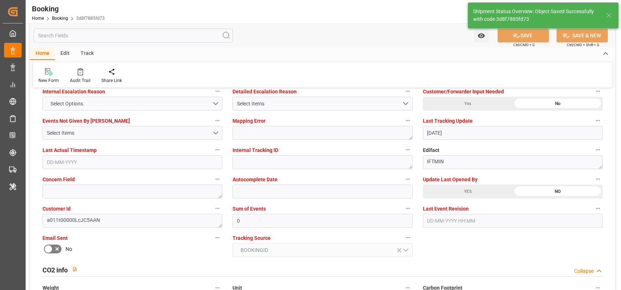
scroll to position [1287, 0]
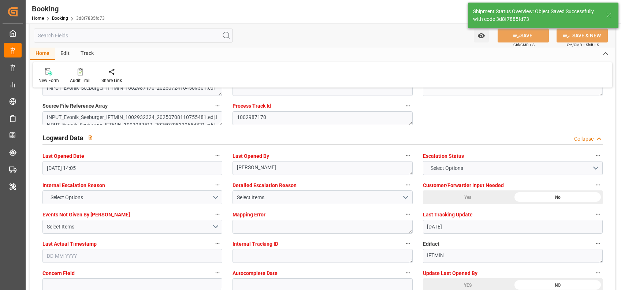
type input "11-08-2025 07:10"
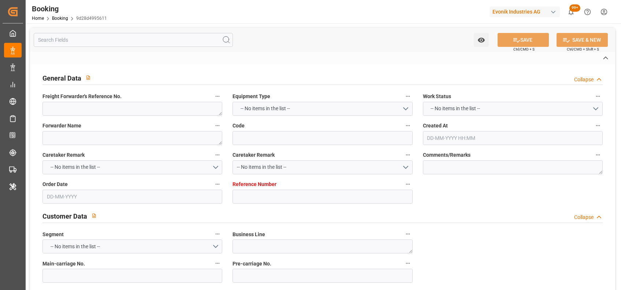
type textarea "0"
type textarea "Newport (TC Operator)"
type input "9d28d4995611"
type input "7001169900"
type textarea "PM-PI"
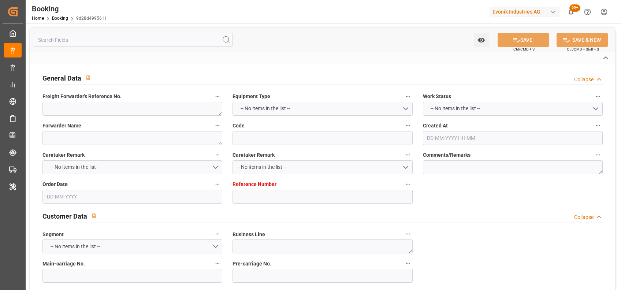
type input "7001169899"
type textarea "[PERSON_NAME][EMAIL_ADDRESS][PERSON_NAME][DOMAIN_NAME]"
type textarea "CIP"
type textarea "JIUTEPEC"
type textarea "Marl"
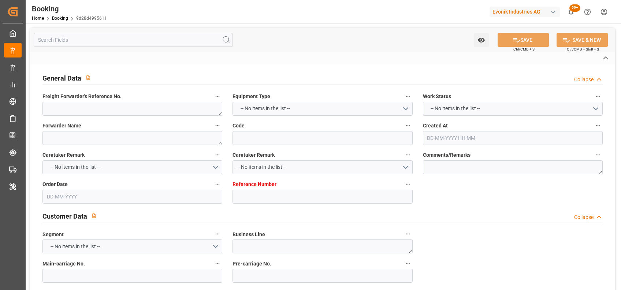
type textarea "AAMU2608811"
type input "CMA CGM MOLIERE"
type input "EGLV"
type input "[GEOGRAPHIC_DATA]"
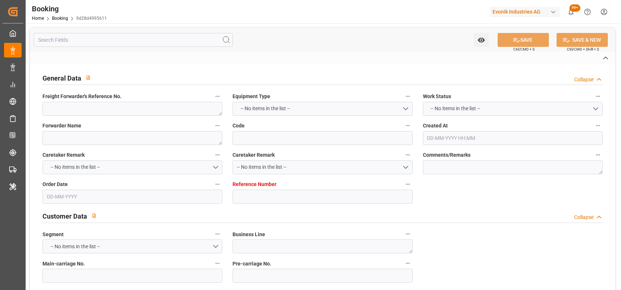
type input "[GEOGRAPHIC_DATA]"
type textarea "vesselName etd [PERSON_NAME]"
type textarea "INPUT_Evonik_Seeburger_IFTMIN_1002888942_20250624094241162.edi"
type textarea "NWC/[GEOGRAPHIC_DATA] [GEOGRAPHIC_DATA] Continent / [GEOGRAPHIC_DATA]-PI"
type textarea "INPUT_Evonik_Seeburger_IFTMIN_1002765090_20250515152639284.edi,INPUT_Evonik_See…"
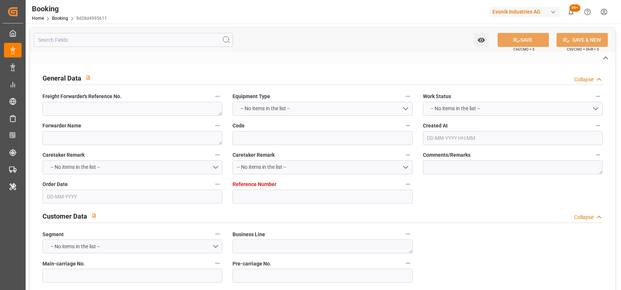
type textarea "1002888942"
type textarea "[PERSON_NAME]"
type textarea "IFTMIN"
type textarea "a016N000006xhJ9QAI"
type textarea "No"
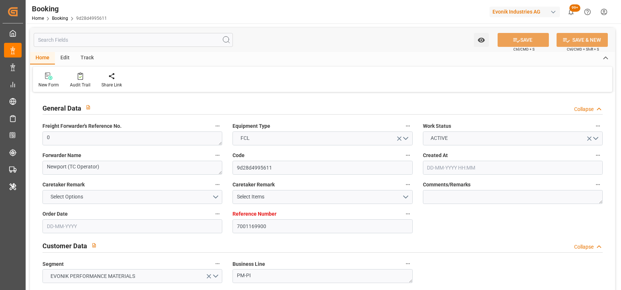
type input "7001169900"
type input "9401099"
type input "Evergreen"
type input "Evergreen Marine Corp."
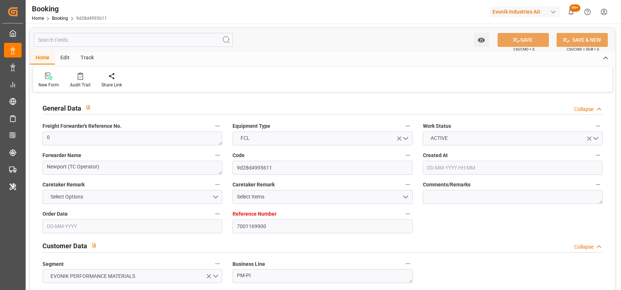
type input "BEANR"
type input "MXVER"
type input "0"
type input "-12"
type input "[DATE] 13:28"
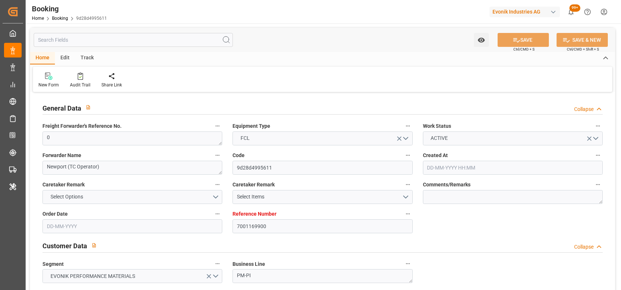
type input "[DATE]"
type input "[DATE] 00:00"
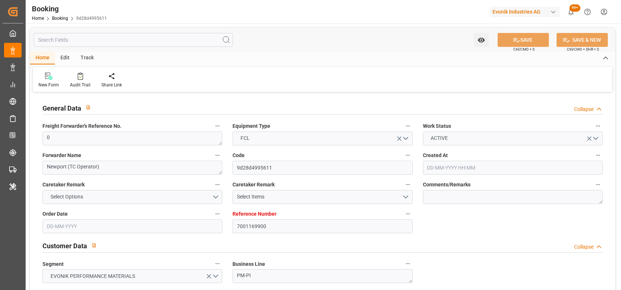
type input "11-06-2025 00:00"
type input "29-06-2025 00:00"
type input "23-06-2025 00:00"
type input "[DATE]"
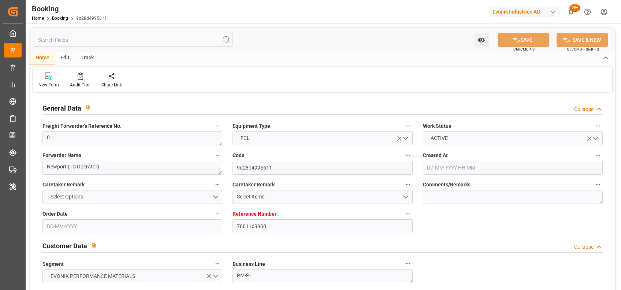
type input "[DATE]"
type input "08-08-2025 03:05"
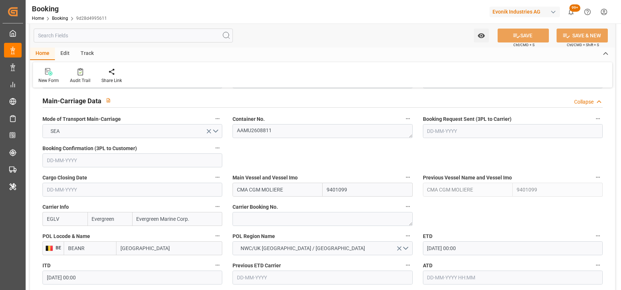
scroll to position [476, 0]
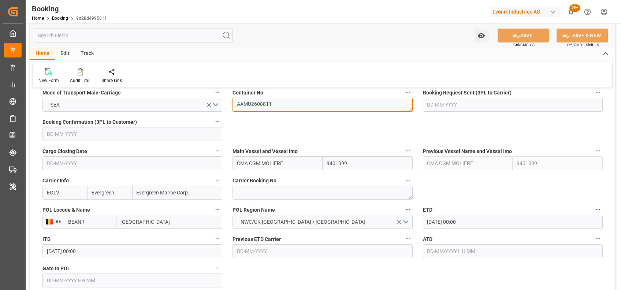
click at [247, 103] on textarea "AAMU2608811" at bounding box center [322, 105] width 180 height 14
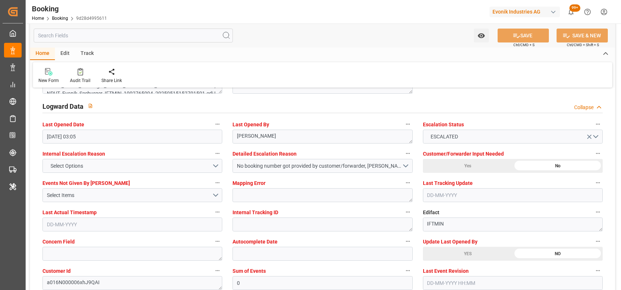
scroll to position [1373, 0]
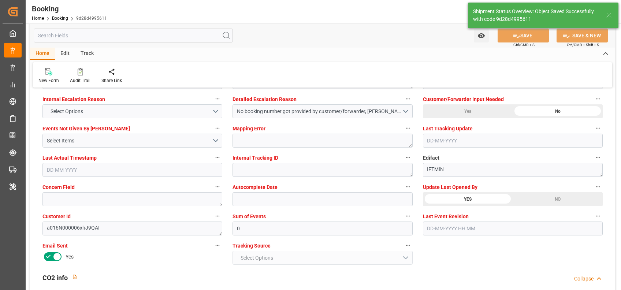
type textarea "shaini ghorai"
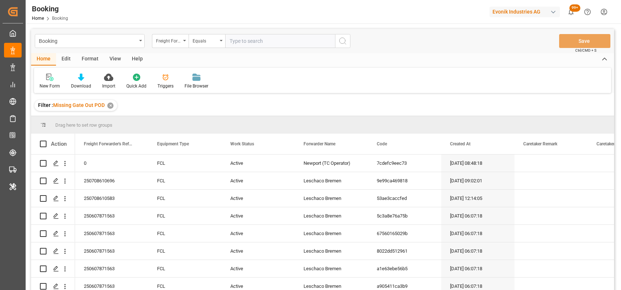
click at [115, 60] on div "View" at bounding box center [115, 59] width 22 height 12
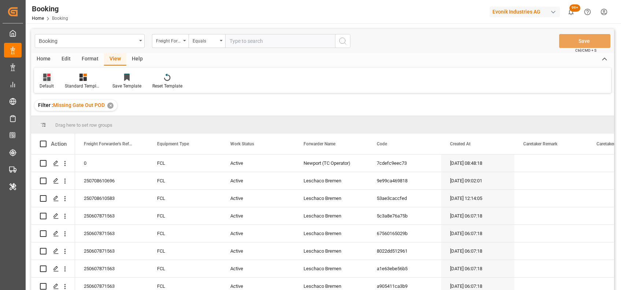
click at [45, 85] on div "Default" at bounding box center [47, 86] width 14 height 7
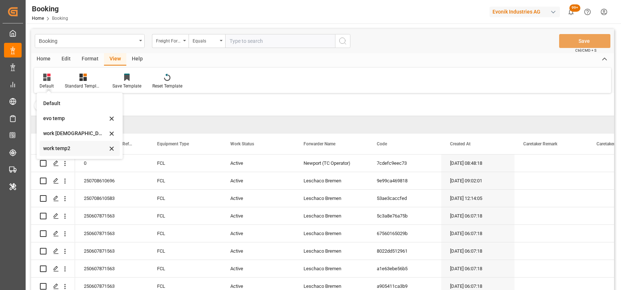
click at [65, 152] on div "work temp2" at bounding box center [75, 149] width 64 height 8
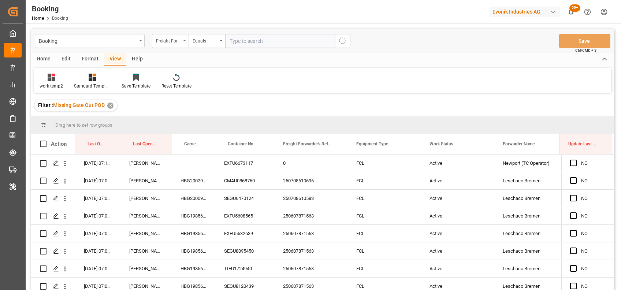
click at [182, 40] on div "Freight Forwarder's Reference No." at bounding box center [170, 41] width 37 height 14
type input "scac"
click at [179, 74] on div "Carrier SCAC" at bounding box center [206, 74] width 109 height 15
click at [230, 39] on input "text" at bounding box center [280, 41] width 110 height 14
type input "cmdu"
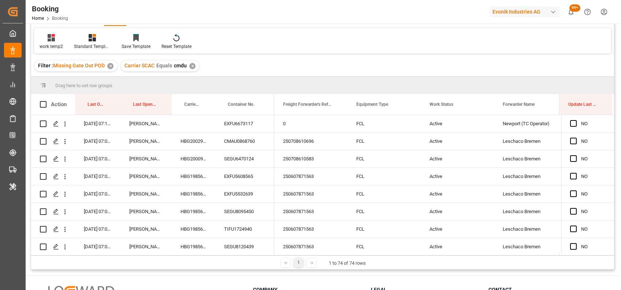
scroll to position [41, 0]
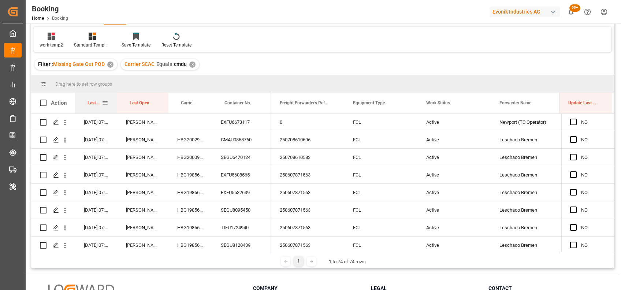
click at [117, 104] on div at bounding box center [117, 103] width 3 height 21
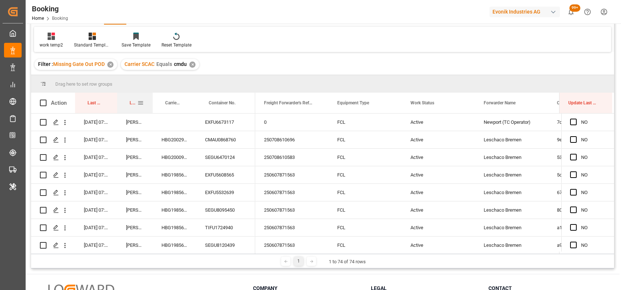
drag, startPoint x: 168, startPoint y: 104, endPoint x: 152, endPoint y: 105, distance: 15.8
click at [152, 105] on div at bounding box center [152, 103] width 3 height 21
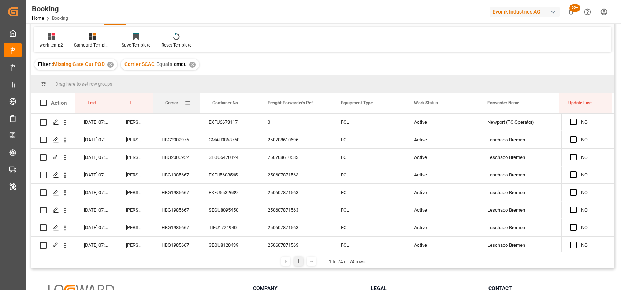
drag, startPoint x: 194, startPoint y: 99, endPoint x: 198, endPoint y: 100, distance: 3.8
click at [198, 100] on div at bounding box center [199, 103] width 3 height 21
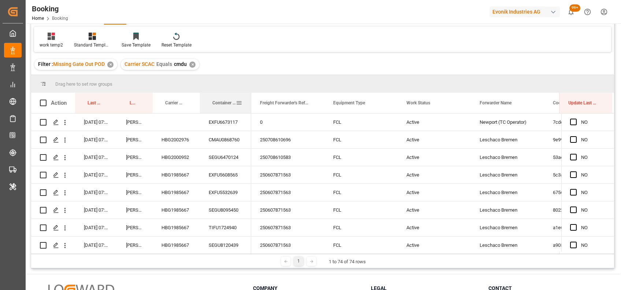
drag, startPoint x: 257, startPoint y: 101, endPoint x: 250, endPoint y: 101, distance: 7.7
click at [250, 101] on div at bounding box center [251, 103] width 3 height 21
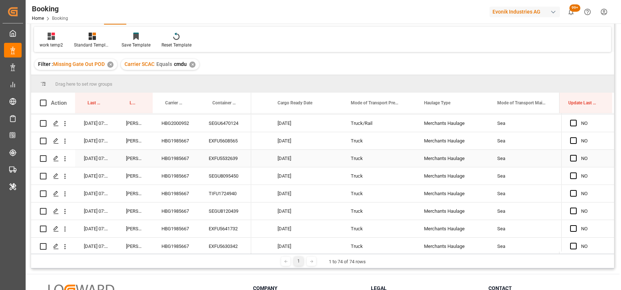
scroll to position [0, 0]
click at [570, 118] on div "Press SPACE to select this row." at bounding box center [575, 122] width 11 height 17
click at [572, 122] on span "Press SPACE to select this row." at bounding box center [573, 122] width 7 height 7
click at [576, 119] on input "Press SPACE to select this row." at bounding box center [576, 119] width 0 height 0
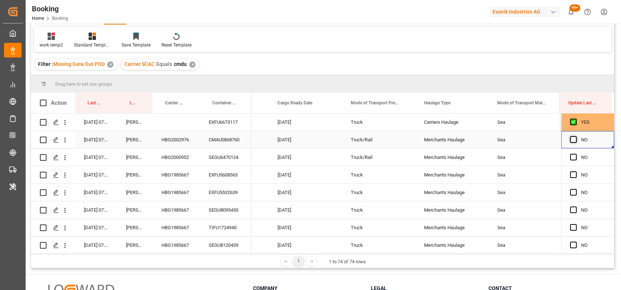
click at [572, 138] on span "Press SPACE to select this row." at bounding box center [573, 139] width 7 height 7
click at [576, 136] on input "Press SPACE to select this row." at bounding box center [576, 136] width 0 height 0
click at [573, 156] on span "Press SPACE to select this row." at bounding box center [573, 157] width 7 height 7
click at [576, 154] on input "Press SPACE to select this row." at bounding box center [576, 154] width 0 height 0
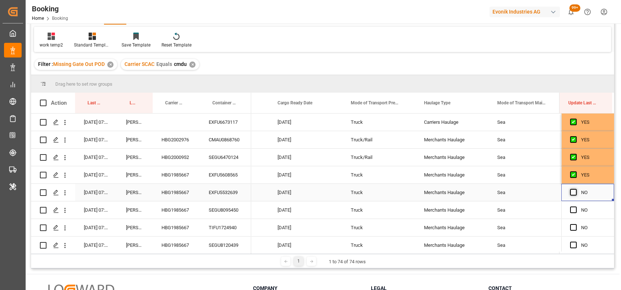
click at [570, 193] on span "Press SPACE to select this row." at bounding box center [573, 192] width 7 height 7
click at [576, 189] on input "Press SPACE to select this row." at bounding box center [576, 189] width 0 height 0
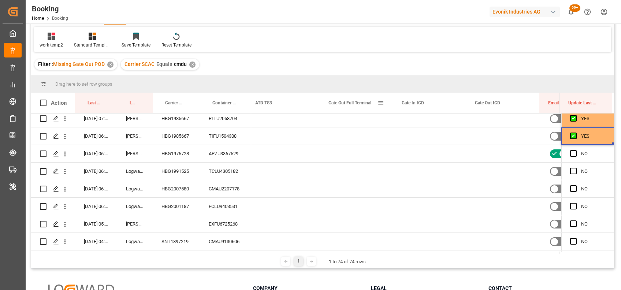
click at [383, 104] on span at bounding box center [380, 103] width 7 height 7
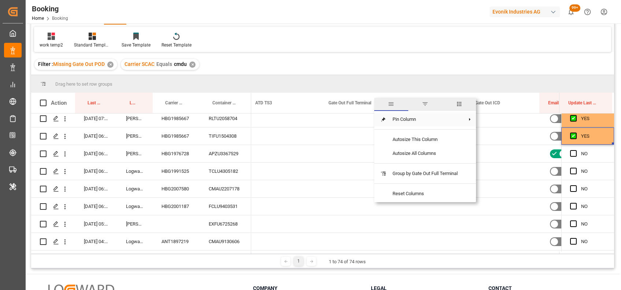
click at [399, 118] on span "Pin Column" at bounding box center [425, 119] width 77 height 14
click at [501, 136] on span "Pin Right" at bounding box center [505, 136] width 31 height 14
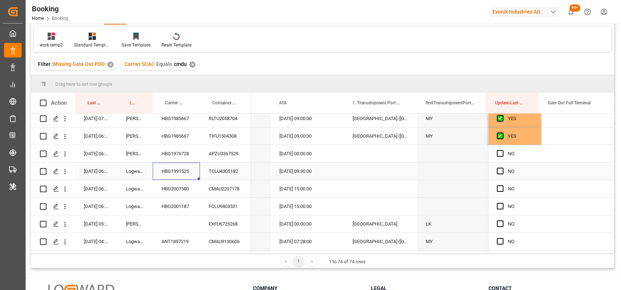
click at [169, 169] on div "HBG1991525" at bounding box center [176, 171] width 47 height 17
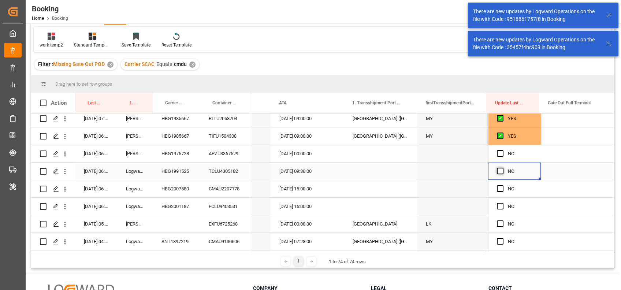
click at [499, 169] on span "Press SPACE to select this row." at bounding box center [500, 171] width 7 height 7
click at [502, 168] on input "Press SPACE to select this row." at bounding box center [502, 168] width 0 height 0
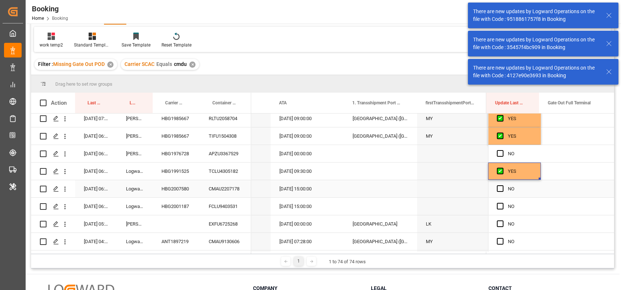
click at [177, 188] on div "HBG2007580" at bounding box center [176, 188] width 47 height 17
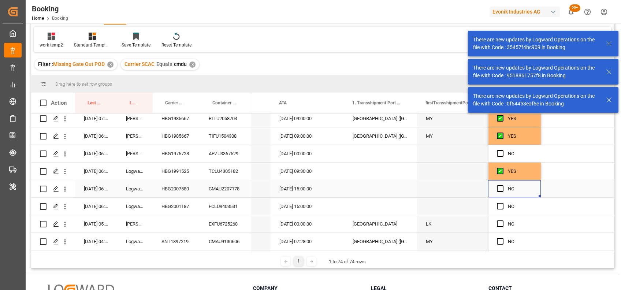
click at [497, 185] on div "Press SPACE to select this row." at bounding box center [502, 188] width 11 height 17
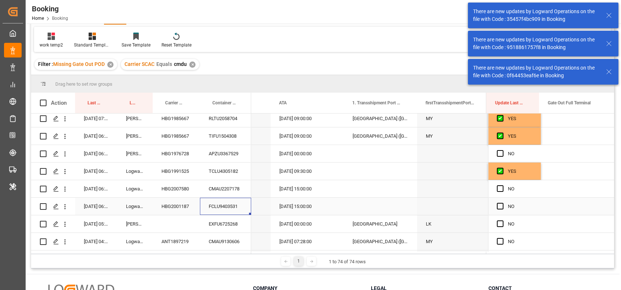
click at [231, 208] on div "FCLU9403531" at bounding box center [225, 206] width 51 height 17
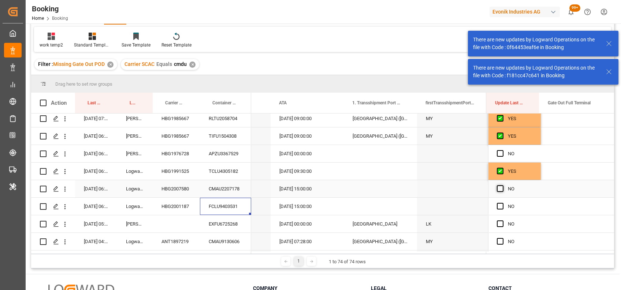
click at [499, 186] on span "Press SPACE to select this row." at bounding box center [500, 188] width 7 height 7
click at [502, 185] on input "Press SPACE to select this row." at bounding box center [502, 185] width 0 height 0
click at [236, 209] on div "FCLU9403531" at bounding box center [225, 206] width 51 height 17
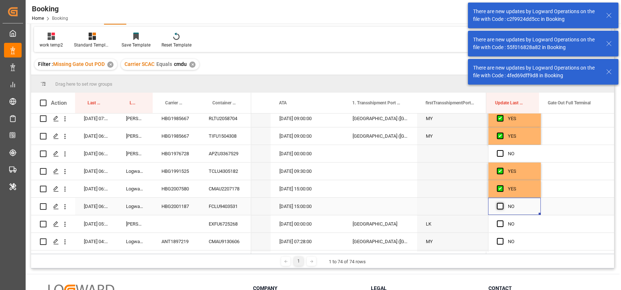
click at [498, 207] on span "Press SPACE to select this row." at bounding box center [500, 206] width 7 height 7
click at [502, 203] on input "Press SPACE to select this row." at bounding box center [502, 203] width 0 height 0
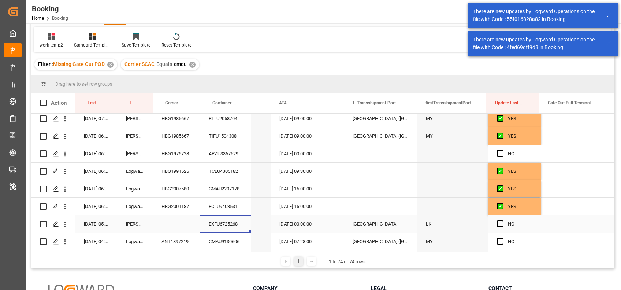
click at [221, 226] on div "EXFU6725268" at bounding box center [225, 223] width 51 height 17
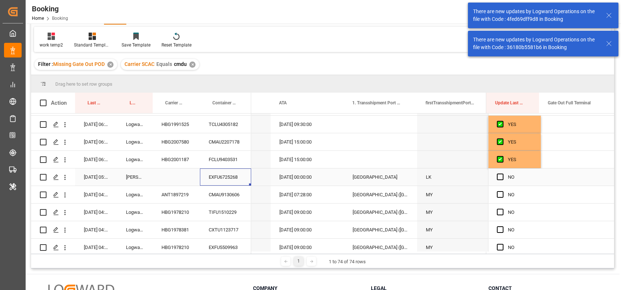
scroll to position [236, 0]
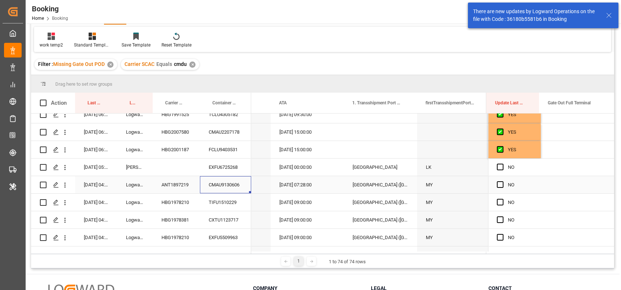
click at [213, 187] on div "CMAU9130606" at bounding box center [225, 184] width 51 height 17
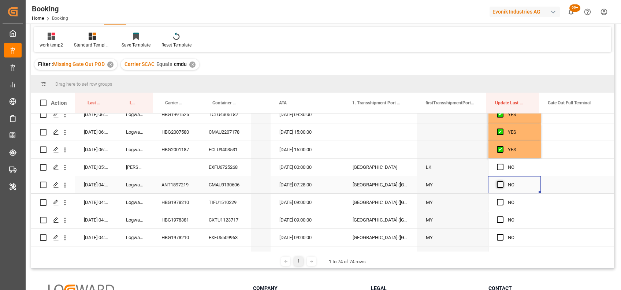
click at [497, 185] on span "Press SPACE to select this row." at bounding box center [500, 184] width 7 height 7
click at [502, 181] on input "Press SPACE to select this row." at bounding box center [502, 181] width 0 height 0
click at [219, 198] on div "TIFU1510229" at bounding box center [225, 202] width 51 height 17
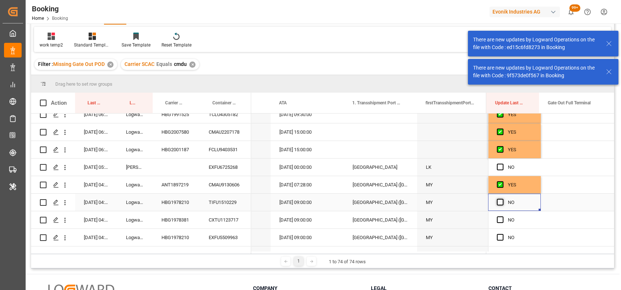
click at [499, 200] on span "Press SPACE to select this row." at bounding box center [500, 202] width 7 height 7
click at [502, 199] on input "Press SPACE to select this row." at bounding box center [502, 199] width 0 height 0
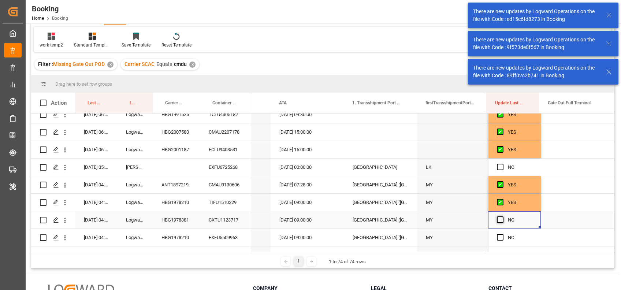
click at [498, 222] on span "Press SPACE to select this row." at bounding box center [500, 219] width 7 height 7
click at [502, 216] on input "Press SPACE to select this row." at bounding box center [502, 216] width 0 height 0
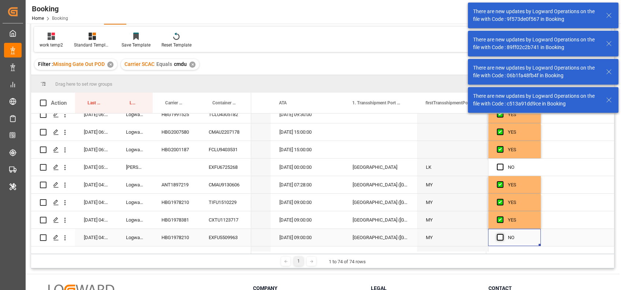
click at [498, 238] on span "Press SPACE to select this row." at bounding box center [500, 237] width 7 height 7
click at [502, 234] on input "Press SPACE to select this row." at bounding box center [502, 234] width 0 height 0
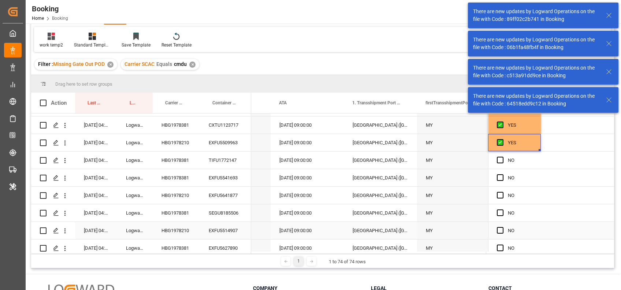
scroll to position [343, 0]
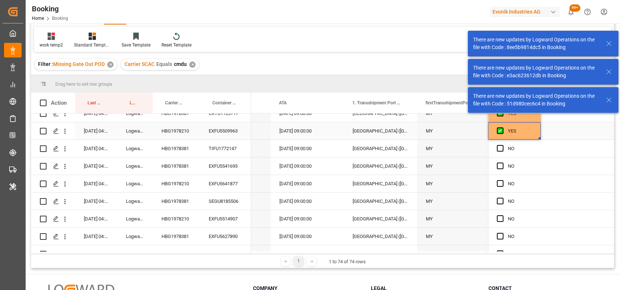
drag, startPoint x: 537, startPoint y: 139, endPoint x: 537, endPoint y: 135, distance: 4.0
click at [537, 135] on div "YES" at bounding box center [514, 130] width 53 height 17
drag, startPoint x: 536, startPoint y: 138, endPoint x: 533, endPoint y: 209, distance: 71.5
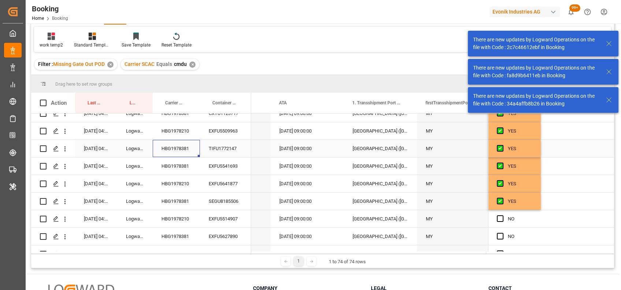
click at [174, 146] on div "HBG1978381" at bounding box center [176, 148] width 47 height 17
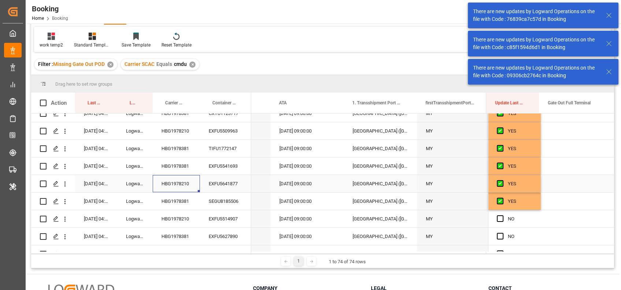
click at [178, 186] on div "HBG1978210" at bounding box center [176, 183] width 47 height 17
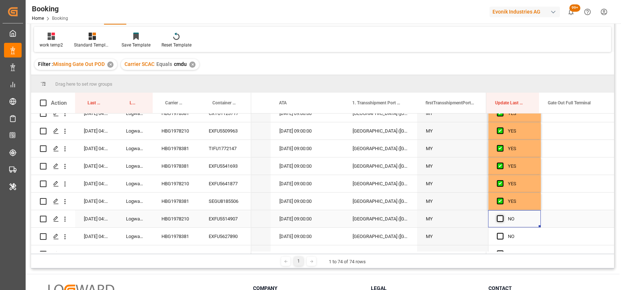
click at [497, 217] on span "Press SPACE to select this row." at bounding box center [500, 218] width 7 height 7
click at [502, 215] on input "Press SPACE to select this row." at bounding box center [502, 215] width 0 height 0
click at [497, 235] on span "Press SPACE to select this row." at bounding box center [500, 236] width 7 height 7
click at [502, 233] on input "Press SPACE to select this row." at bounding box center [502, 233] width 0 height 0
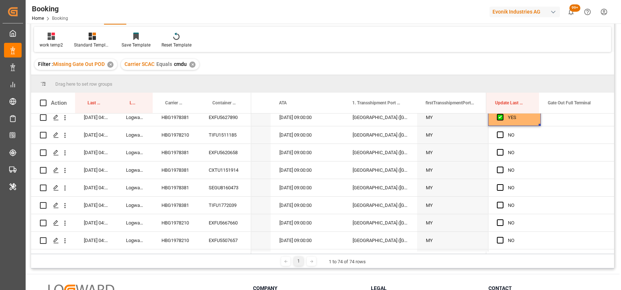
scroll to position [462, 0]
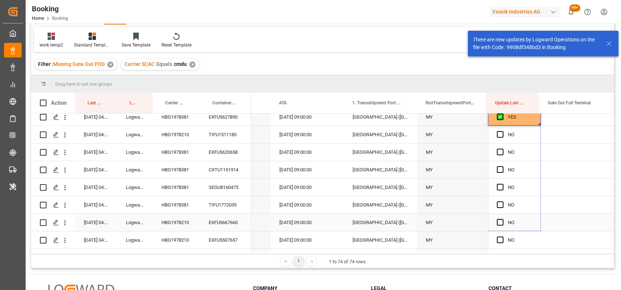
drag, startPoint x: 537, startPoint y: 125, endPoint x: 534, endPoint y: 229, distance: 104.4
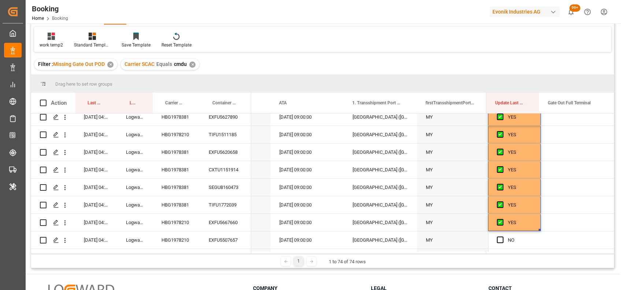
scroll to position [532, 0]
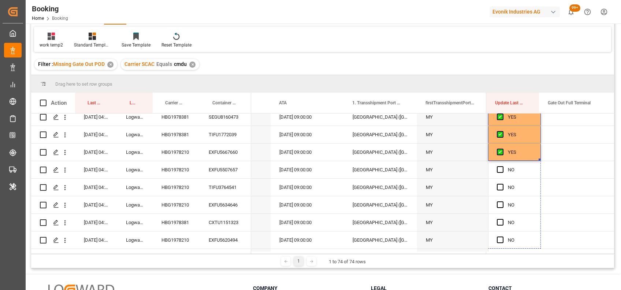
drag, startPoint x: 536, startPoint y: 160, endPoint x: 535, endPoint y: 264, distance: 103.6
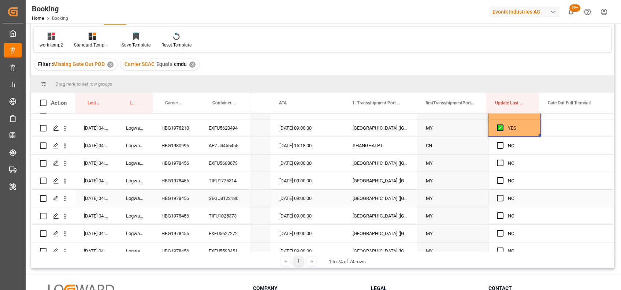
scroll to position [644, 0]
click at [184, 141] on div "HBG1980996" at bounding box center [176, 146] width 47 height 17
click at [499, 146] on span "Press SPACE to select this row." at bounding box center [500, 146] width 7 height 7
click at [502, 143] on input "Press SPACE to select this row." at bounding box center [502, 143] width 0 height 0
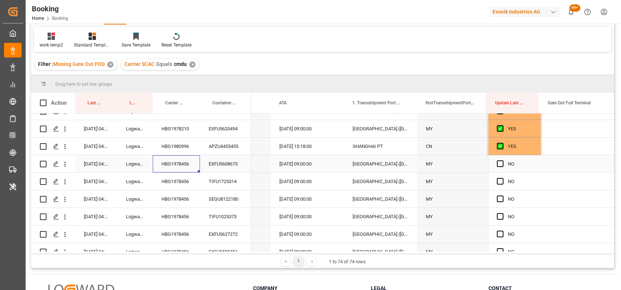
click at [185, 157] on div "HBG1978456" at bounding box center [176, 163] width 47 height 17
click at [498, 161] on span "Press SPACE to select this row." at bounding box center [500, 163] width 7 height 7
click at [502, 160] on input "Press SPACE to select this row." at bounding box center [502, 160] width 0 height 0
drag, startPoint x: 537, startPoint y: 172, endPoint x: 533, endPoint y: 268, distance: 96.4
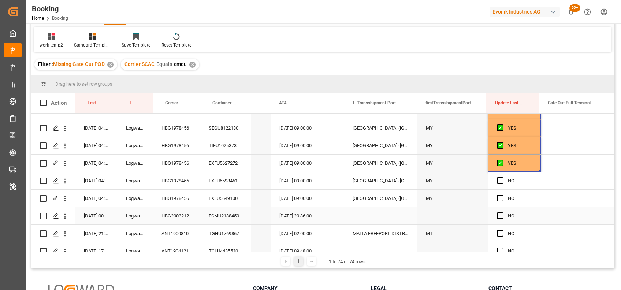
scroll to position [715, 0]
click at [498, 178] on span "Press SPACE to select this row." at bounding box center [500, 179] width 7 height 7
click at [502, 176] on input "Press SPACE to select this row." at bounding box center [502, 176] width 0 height 0
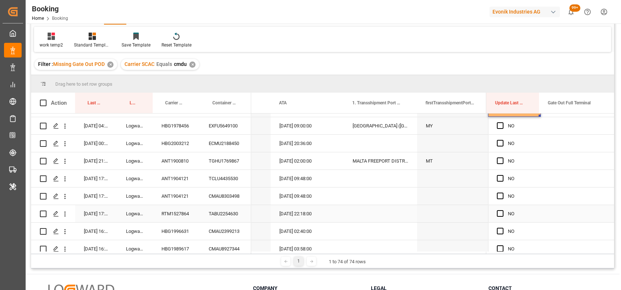
scroll to position [788, 0]
click at [171, 128] on div "HBG1978456" at bounding box center [176, 124] width 47 height 17
click at [498, 127] on span "Press SPACE to select this row." at bounding box center [500, 125] width 7 height 7
click at [502, 122] on input "Press SPACE to select this row." at bounding box center [502, 122] width 0 height 0
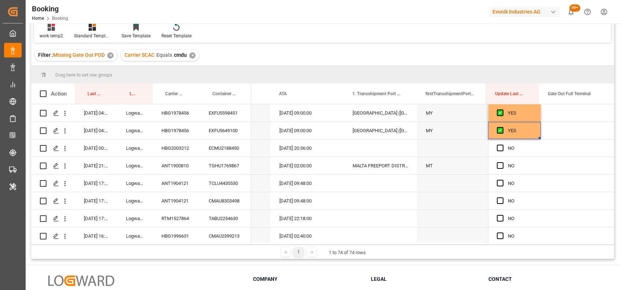
scroll to position [773, 0]
click at [182, 145] on div "HBG2003212" at bounding box center [176, 148] width 47 height 17
click at [497, 146] on span "Press SPACE to select this row." at bounding box center [500, 148] width 7 height 7
click at [502, 145] on input "Press SPACE to select this row." at bounding box center [502, 145] width 0 height 0
click at [500, 167] on span "Press SPACE to select this row." at bounding box center [500, 166] width 7 height 7
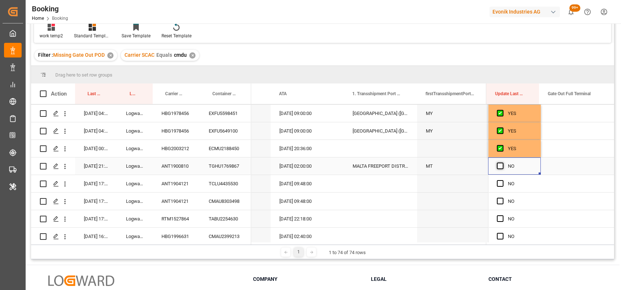
click at [502, 163] on input "Press SPACE to select this row." at bounding box center [502, 163] width 0 height 0
click at [188, 165] on div "ANT1900810" at bounding box center [176, 165] width 47 height 17
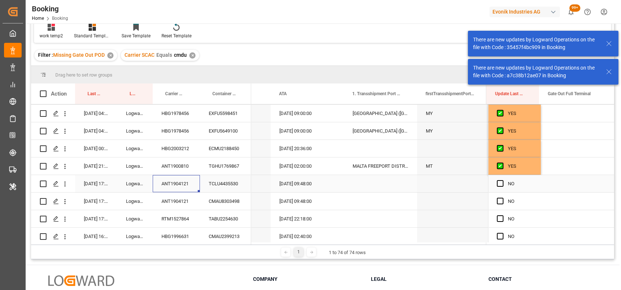
click at [172, 182] on div "ANT1904121" at bounding box center [176, 183] width 47 height 17
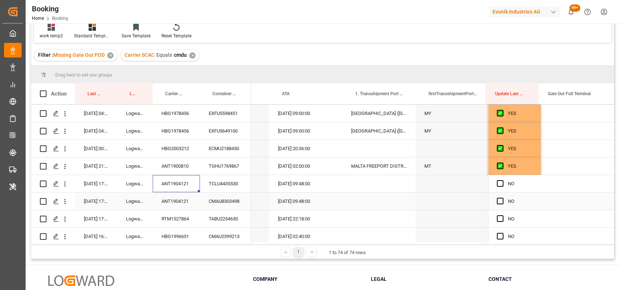
scroll to position [0, 7253]
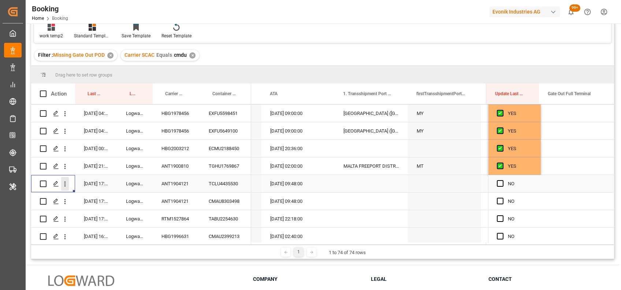
click at [66, 187] on icon "open menu" at bounding box center [65, 184] width 8 height 8
click at [82, 193] on div "Open in new tab" at bounding box center [107, 199] width 90 height 15
click at [66, 202] on icon "open menu" at bounding box center [65, 202] width 8 height 8
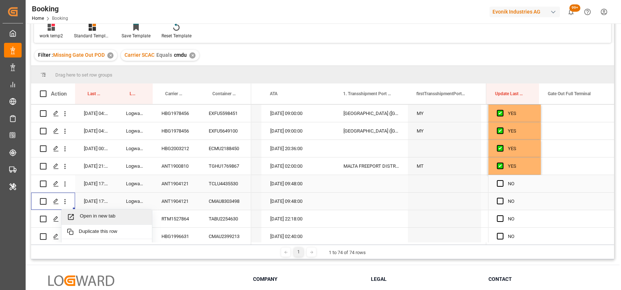
click at [95, 214] on span "Open in new tab" at bounding box center [113, 217] width 67 height 8
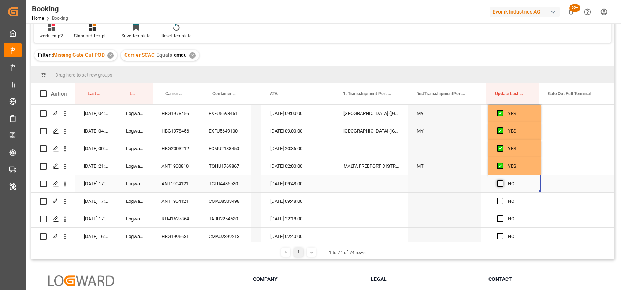
click at [497, 184] on span "Press SPACE to select this row." at bounding box center [500, 183] width 7 height 7
click at [502, 180] on input "Press SPACE to select this row." at bounding box center [502, 180] width 0 height 0
click at [497, 202] on span "Press SPACE to select this row." at bounding box center [500, 201] width 7 height 7
click at [502, 198] on input "Press SPACE to select this row." at bounding box center [502, 198] width 0 height 0
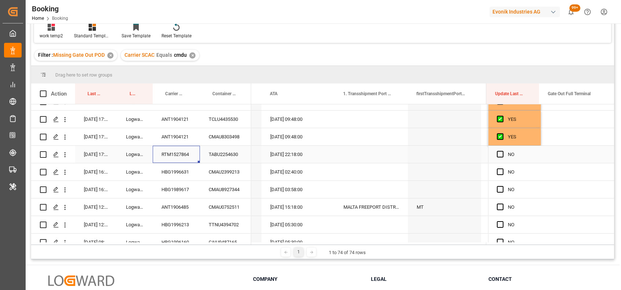
click at [175, 151] on div "RTM1527864" at bounding box center [176, 154] width 47 height 17
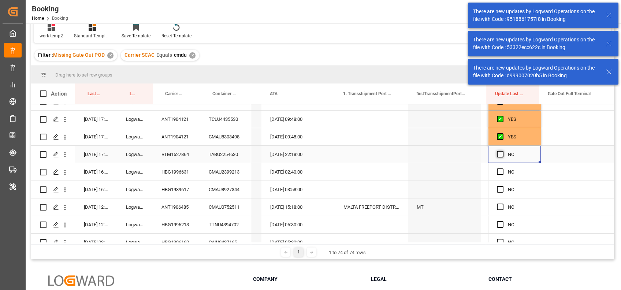
click at [499, 155] on span "Press SPACE to select this row." at bounding box center [500, 154] width 7 height 7
click at [502, 151] on input "Press SPACE to select this row." at bounding box center [502, 151] width 0 height 0
click at [182, 168] on div "HBG1996631" at bounding box center [176, 171] width 47 height 17
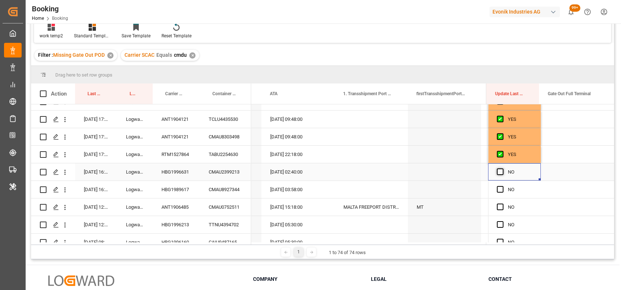
click at [499, 170] on span "Press SPACE to select this row." at bounding box center [500, 171] width 7 height 7
click at [502, 168] on input "Press SPACE to select this row." at bounding box center [502, 168] width 0 height 0
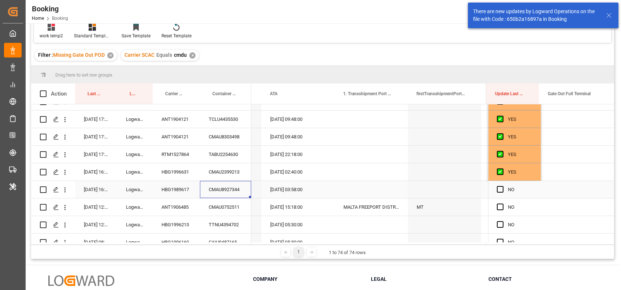
click at [209, 190] on div "CMAU8927344" at bounding box center [225, 189] width 51 height 17
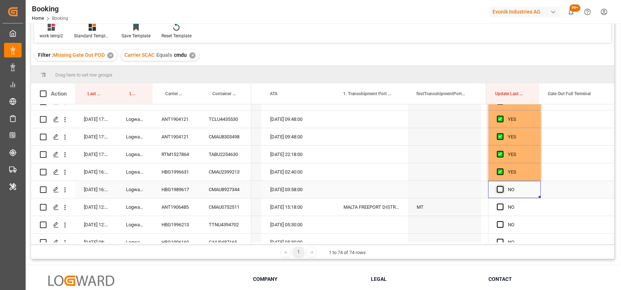
click at [497, 187] on span "Press SPACE to select this row." at bounding box center [500, 189] width 7 height 7
click at [502, 186] on input "Press SPACE to select this row." at bounding box center [502, 186] width 0 height 0
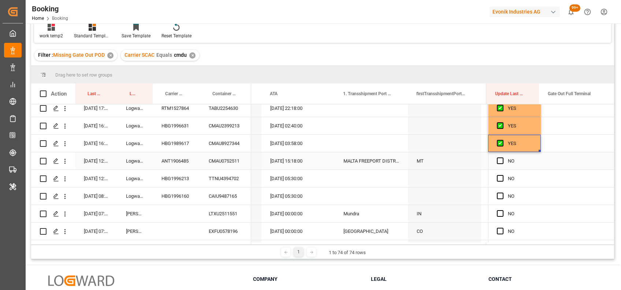
scroll to position [887, 0]
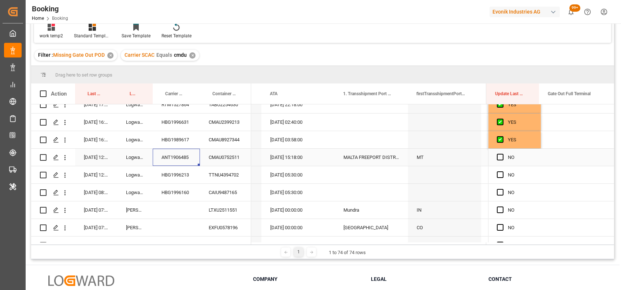
click at [189, 155] on div "ANT1906485" at bounding box center [176, 157] width 47 height 17
click at [498, 158] on span "Press SPACE to select this row." at bounding box center [500, 157] width 7 height 7
click at [502, 154] on input "Press SPACE to select this row." at bounding box center [502, 154] width 0 height 0
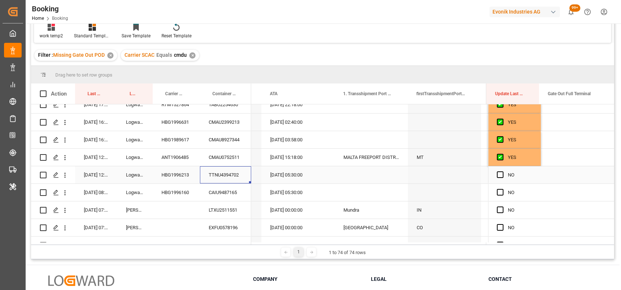
click at [223, 171] on div "TTNU4394702" at bounding box center [225, 174] width 51 height 17
click at [497, 174] on span "Press SPACE to select this row." at bounding box center [500, 174] width 7 height 7
click at [502, 171] on input "Press SPACE to select this row." at bounding box center [502, 171] width 0 height 0
click at [218, 190] on div "CAIU9487165" at bounding box center [225, 192] width 51 height 17
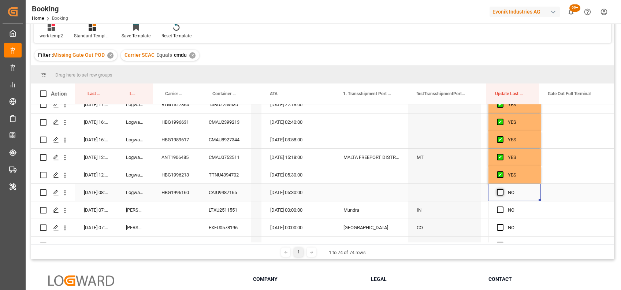
click at [498, 190] on span "Press SPACE to select this row." at bounding box center [500, 192] width 7 height 7
click at [502, 189] on input "Press SPACE to select this row." at bounding box center [502, 189] width 0 height 0
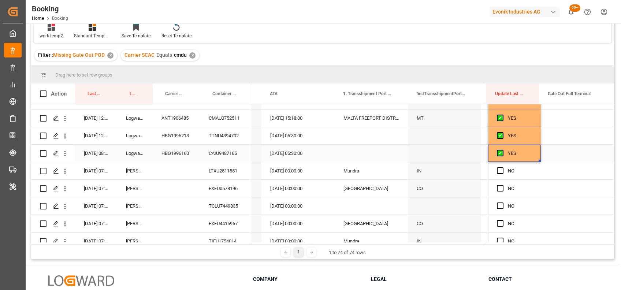
scroll to position [927, 0]
click at [224, 172] on div "LTXU2511551" at bounding box center [225, 169] width 51 height 17
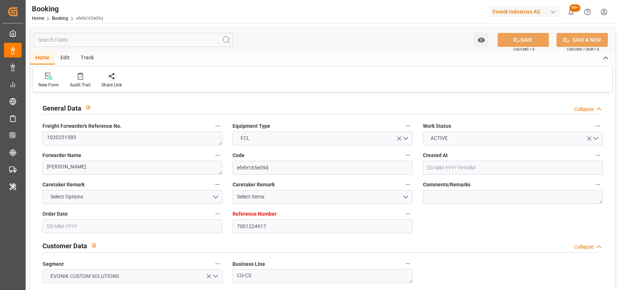
type input "7001224917"
type input "9778791"
type input "Hapag [PERSON_NAME]"
type input "Hapag [PERSON_NAME] Aktiengesellschaft"
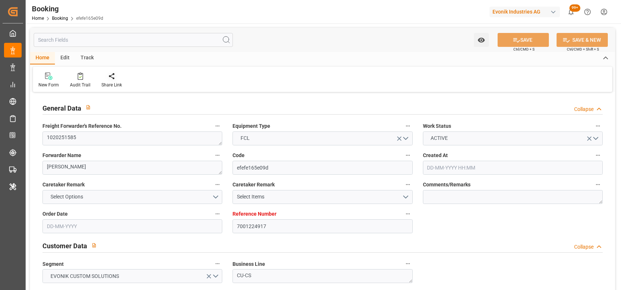
type input "NLRTM"
type input "KRPUS"
type input "CNSGH"
type input "0"
type input "[DATE] 06:50"
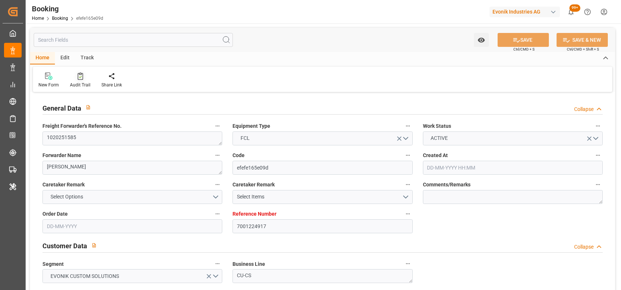
type input "[DATE]"
type input "[DATE] 00:00"
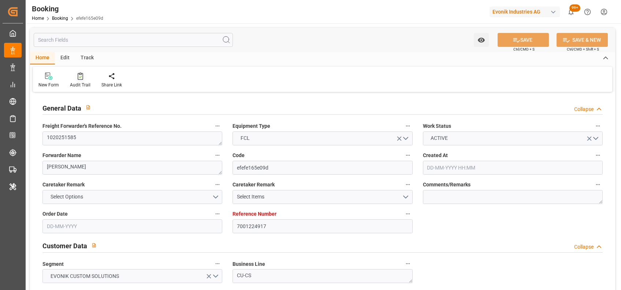
type input "[DATE] 00:00"
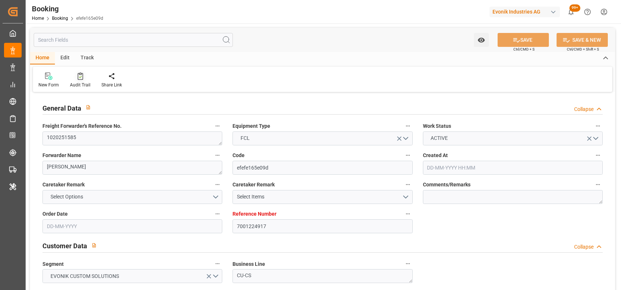
type input "[DATE] 00:00"
type input "[DATE]"
type input "[DATE] 06:07"
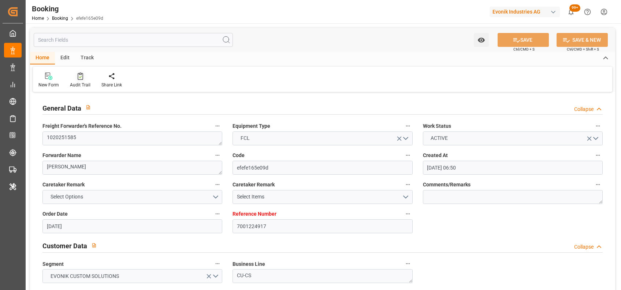
click at [81, 83] on div "Audit Trail" at bounding box center [80, 85] width 21 height 7
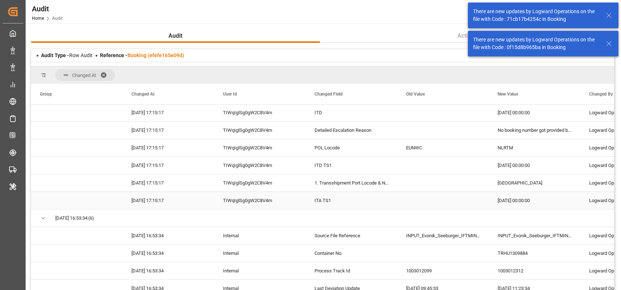
scroll to position [844, 0]
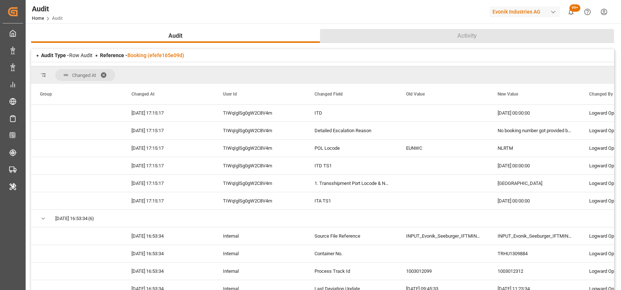
click at [575, 33] on button "Activity" at bounding box center [467, 36] width 294 height 14
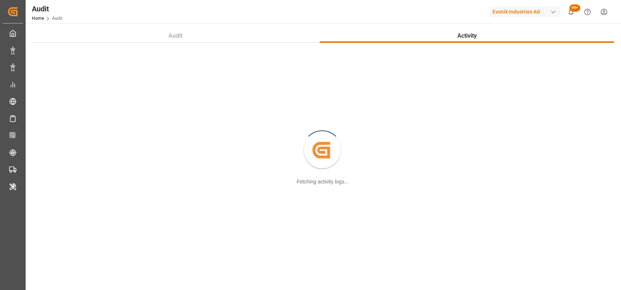
click at [183, 28] on div "Audit Activity Created by potrace 1.15, written by [PERSON_NAME] [DATE]-[DATE] …" at bounding box center [323, 198] width 594 height 351
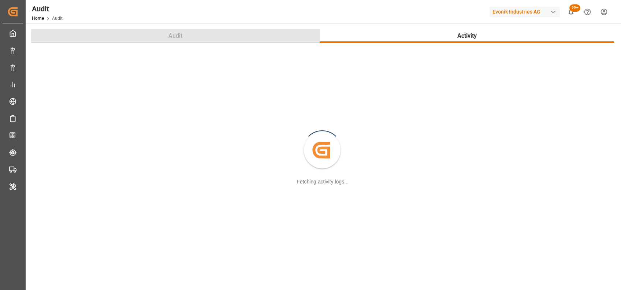
click at [169, 35] on span "Audit" at bounding box center [175, 35] width 20 height 9
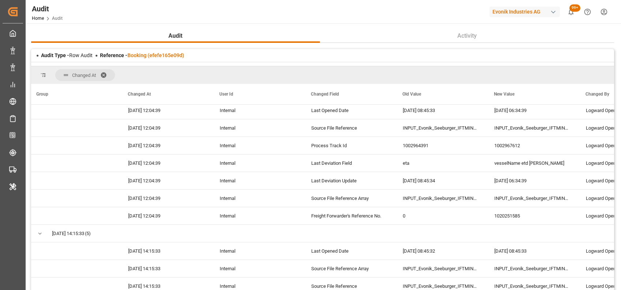
scroll to position [1308, 0]
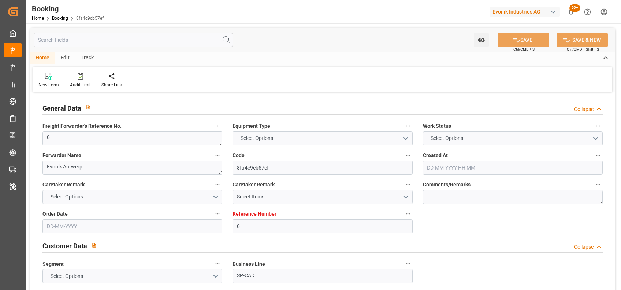
type input "0"
type input "9335202"
type input "CMACGM"
type input "CMA CGM Group"
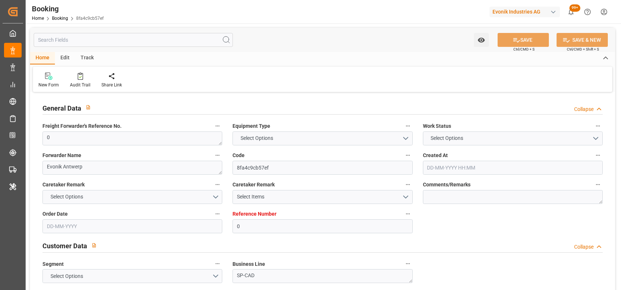
type input "BEANR"
type input "EGPSD"
type input "27"
type input "21"
type input "0"
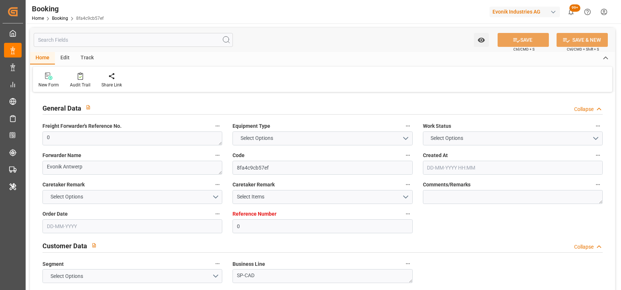
type input "BEANR"
type input "EGPSD"
type input "9335202"
type input "[DATE] 08:39"
type input "[DATE]"
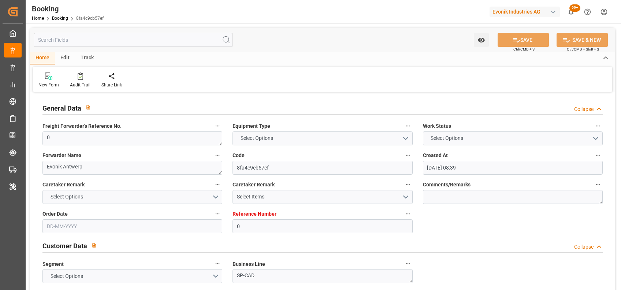
type input "[DATE]"
type input "[DATE] 00:00"
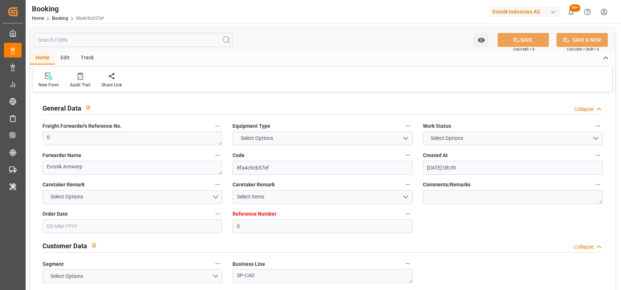
type input "[DATE] 15:54"
type input "[DATE] 20:00"
type input "[DATE] 17:00"
type input "[DATE] 00:00"
type input "[DATE] 09:48"
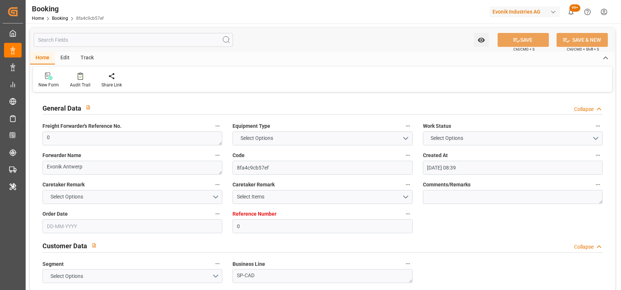
type input "[DATE] 17:59"
type input "[DATE]"
type input "[DATE] 21:58"
type input "[DATE] 11:28"
type input "[DATE] 19:09"
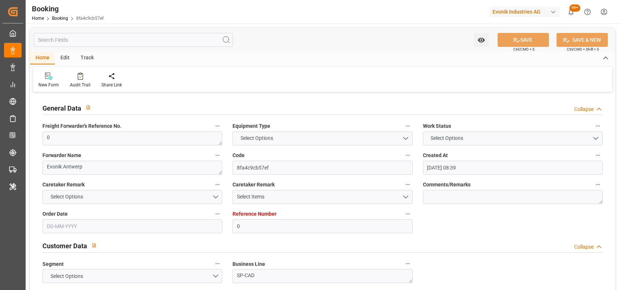
type input "[DATE] 04:05"
type input "[DATE] 07:21"
type input "[DATE] 05:49"
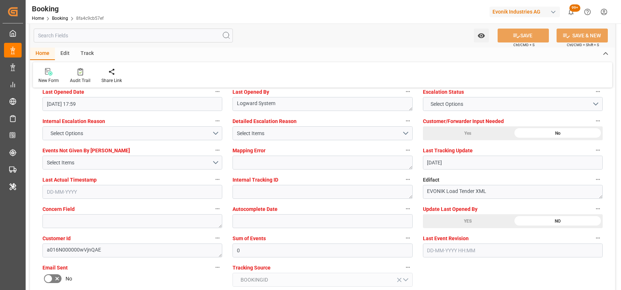
scroll to position [1351, 0]
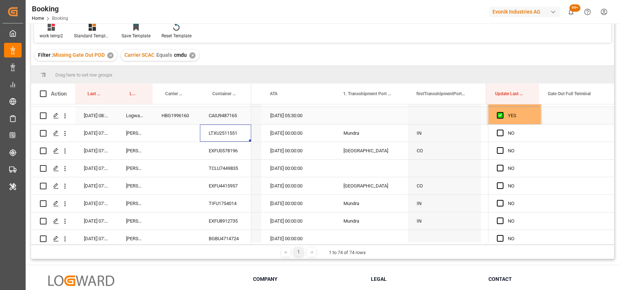
scroll to position [964, 0]
click at [499, 131] on span "Press SPACE to select this row." at bounding box center [500, 132] width 7 height 7
click at [502, 129] on input "Press SPACE to select this row." at bounding box center [502, 129] width 0 height 0
click at [223, 150] on div "EXFU0578196" at bounding box center [225, 150] width 51 height 17
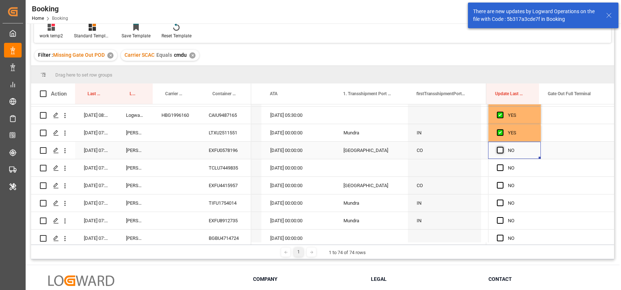
click at [500, 152] on span "Press SPACE to select this row." at bounding box center [500, 150] width 7 height 7
click at [502, 147] on input "Press SPACE to select this row." at bounding box center [502, 147] width 0 height 0
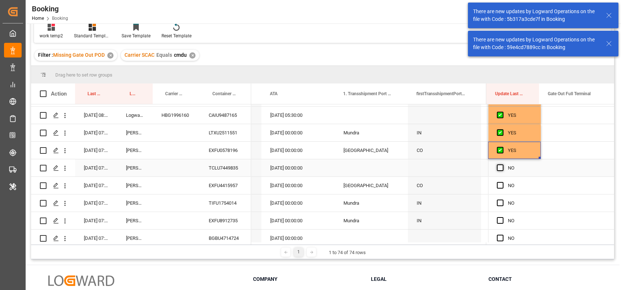
click at [501, 167] on span "Press SPACE to select this row." at bounding box center [500, 167] width 7 height 7
click at [502, 164] on input "Press SPACE to select this row." at bounding box center [502, 164] width 0 height 0
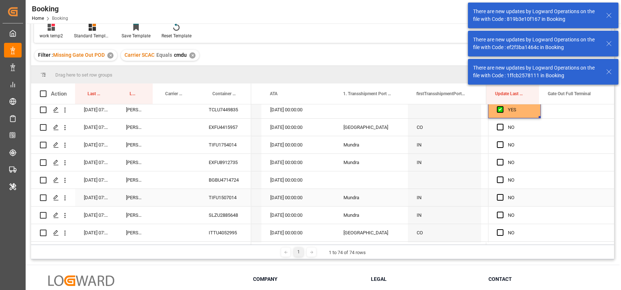
scroll to position [1022, 0]
click at [218, 129] on div "EXFU4415957" at bounding box center [225, 127] width 51 height 17
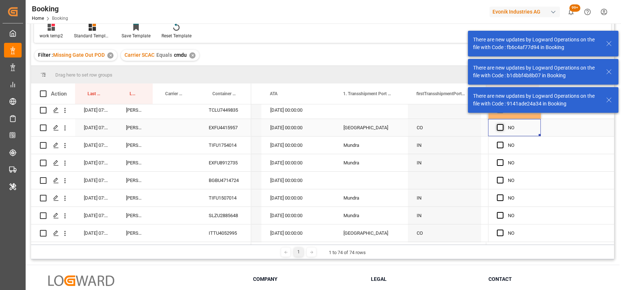
click at [497, 126] on span "Press SPACE to select this row." at bounding box center [500, 127] width 7 height 7
click at [502, 124] on input "Press SPACE to select this row." at bounding box center [502, 124] width 0 height 0
click at [497, 146] on span "Press SPACE to select this row." at bounding box center [500, 145] width 7 height 7
click at [502, 142] on input "Press SPACE to select this row." at bounding box center [502, 142] width 0 height 0
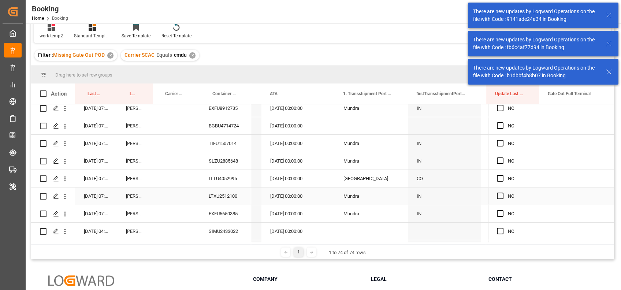
scroll to position [1078, 0]
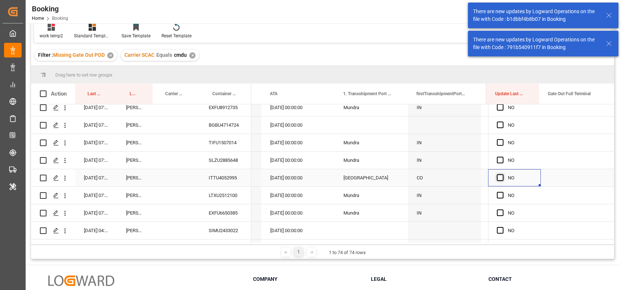
click at [499, 179] on span "Press SPACE to select this row." at bounding box center [500, 177] width 7 height 7
click at [502, 174] on input "Press SPACE to select this row." at bounding box center [502, 174] width 0 height 0
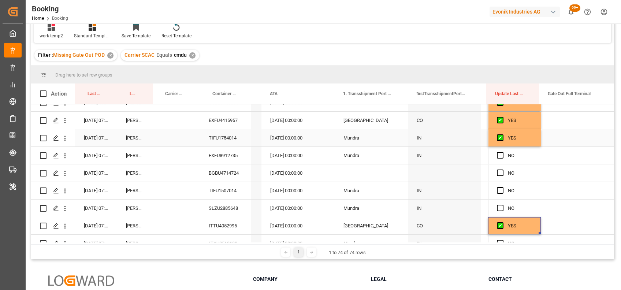
scroll to position [1030, 0]
click at [498, 152] on span "Press SPACE to select this row." at bounding box center [500, 155] width 7 height 7
click at [502, 152] on input "Press SPACE to select this row." at bounding box center [502, 152] width 0 height 0
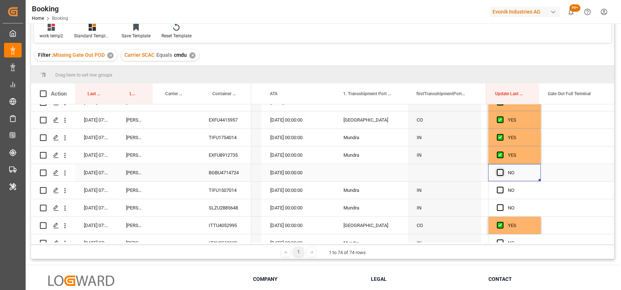
click at [498, 171] on span "Press SPACE to select this row." at bounding box center [500, 172] width 7 height 7
click at [502, 169] on input "Press SPACE to select this row." at bounding box center [502, 169] width 0 height 0
click at [497, 189] on span "Press SPACE to select this row." at bounding box center [500, 190] width 7 height 7
click at [502, 187] on input "Press SPACE to select this row." at bounding box center [502, 187] width 0 height 0
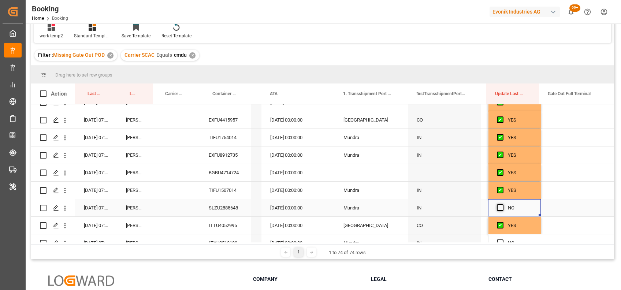
click at [497, 205] on span "Press SPACE to select this row." at bounding box center [500, 207] width 7 height 7
click at [502, 204] on input "Press SPACE to select this row." at bounding box center [502, 204] width 0 height 0
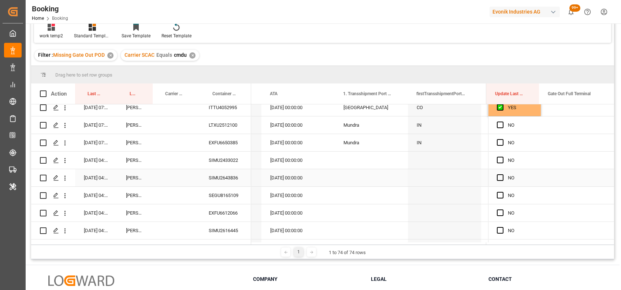
scroll to position [1159, 0]
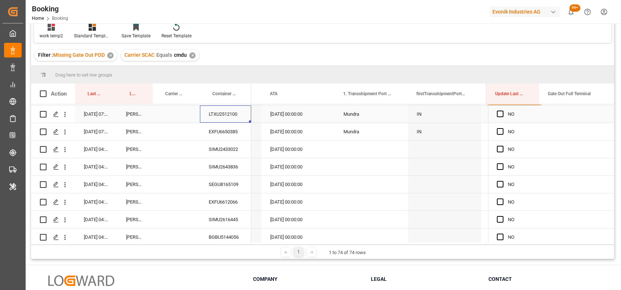
click at [230, 117] on div "LTXU2512100" at bounding box center [225, 113] width 51 height 17
click at [498, 114] on span "Press SPACE to select this row." at bounding box center [500, 114] width 7 height 7
click at [502, 111] on input "Press SPACE to select this row." at bounding box center [502, 111] width 0 height 0
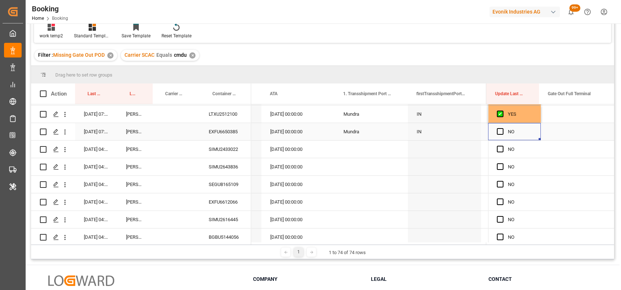
click at [498, 135] on div "Press SPACE to select this row." at bounding box center [502, 131] width 11 height 17
click at [498, 132] on span "Press SPACE to select this row." at bounding box center [500, 131] width 7 height 7
click at [502, 128] on input "Press SPACE to select this row." at bounding box center [502, 128] width 0 height 0
click at [226, 146] on div "SIMU2433022" at bounding box center [225, 149] width 51 height 17
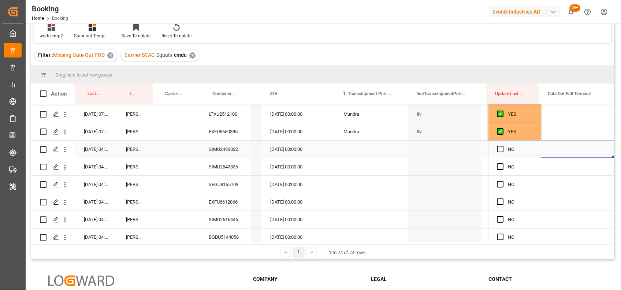
click at [559, 149] on div "Press SPACE to select this row." at bounding box center [577, 149] width 73 height 17
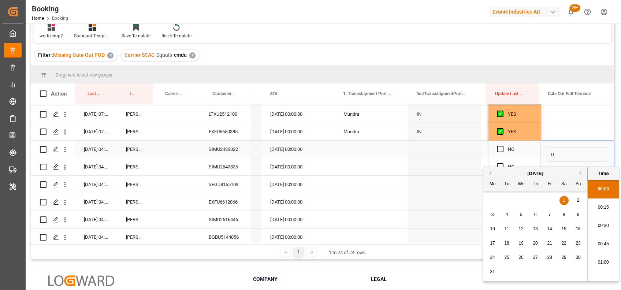
scroll to position [918, 0]
type input "09-08-2025 00:00"
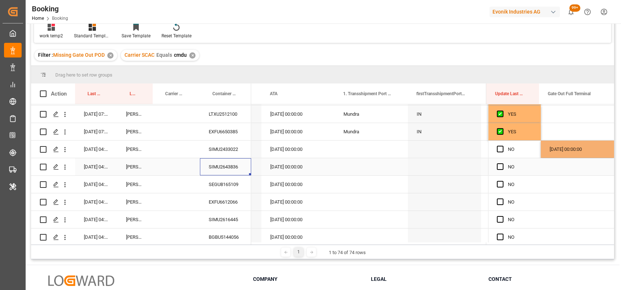
click at [216, 165] on div "SIMU2643836" at bounding box center [225, 166] width 51 height 17
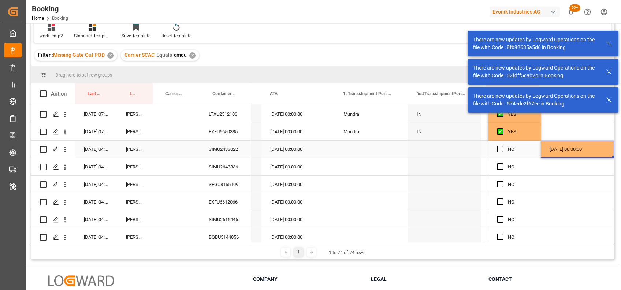
click at [586, 142] on div "09-08-2025 00:00:00" at bounding box center [577, 149] width 73 height 17
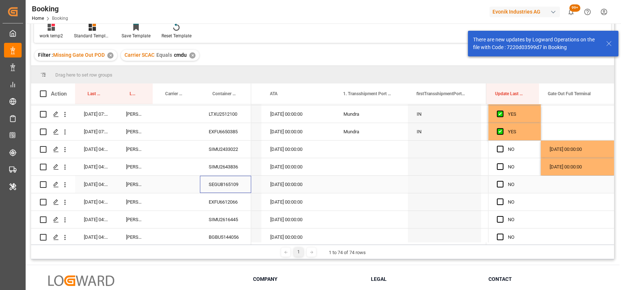
click at [223, 188] on div "SEGU8165109" at bounding box center [225, 184] width 51 height 17
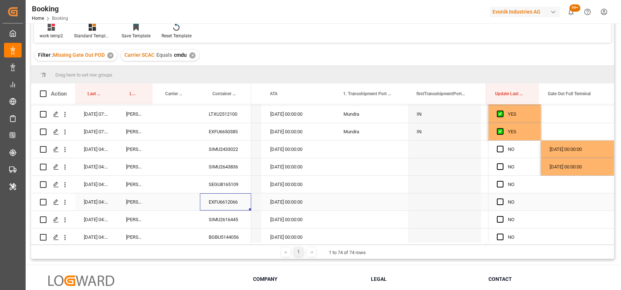
click at [209, 198] on div "EXFU6612066" at bounding box center [225, 201] width 51 height 17
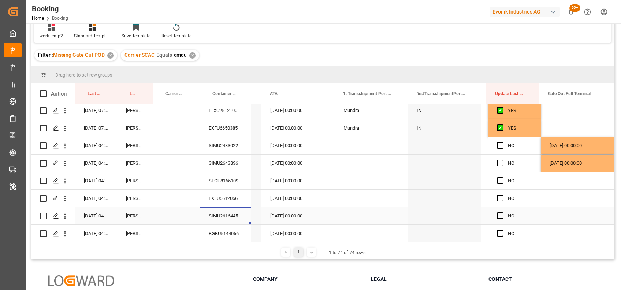
click at [234, 213] on div "SIMU2616445" at bounding box center [225, 215] width 51 height 17
click at [553, 213] on div "Press SPACE to select this row." at bounding box center [577, 215] width 73 height 17
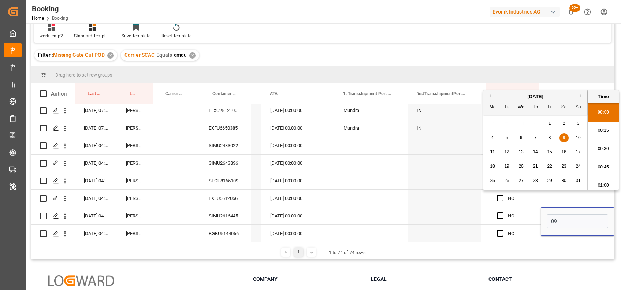
scroll to position [918, 0]
type input "09-08-2025 00:00"
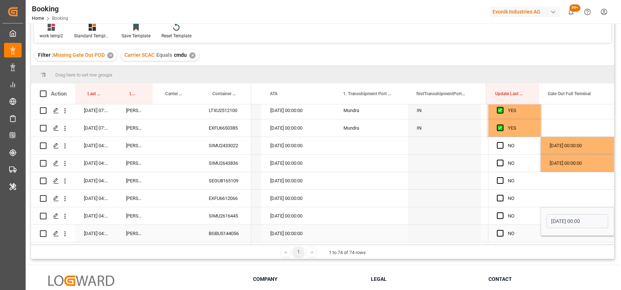
click at [230, 227] on div "BGBU5144056" at bounding box center [225, 233] width 51 height 17
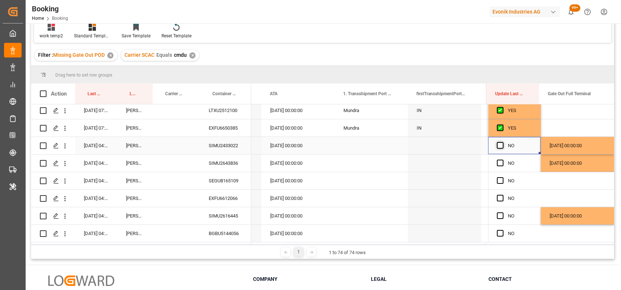
click at [497, 144] on span "Press SPACE to select this row." at bounding box center [500, 145] width 7 height 7
click at [502, 142] on input "Press SPACE to select this row." at bounding box center [502, 142] width 0 height 0
drag, startPoint x: 538, startPoint y: 150, endPoint x: 524, endPoint y: 237, distance: 88.6
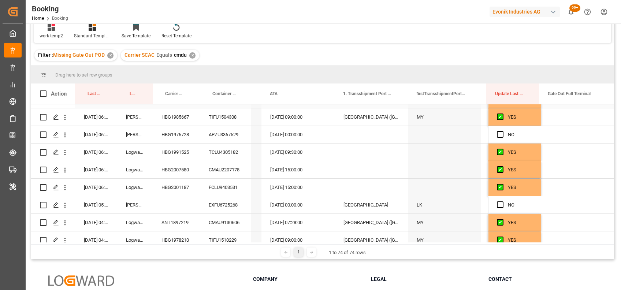
scroll to position [189, 0]
click at [204, 132] on div "APZU3367529" at bounding box center [225, 134] width 51 height 17
click at [497, 135] on span "Press SPACE to select this row." at bounding box center [500, 134] width 7 height 7
click at [502, 131] on input "Press SPACE to select this row." at bounding box center [502, 131] width 0 height 0
click at [494, 201] on div "NO" at bounding box center [514, 205] width 53 height 17
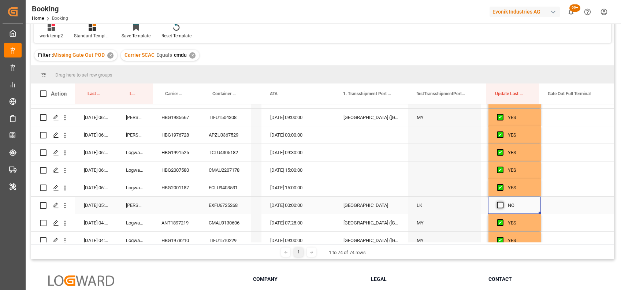
click at [497, 202] on span "Press SPACE to select this row." at bounding box center [500, 205] width 7 height 7
click at [502, 202] on input "Press SPACE to select this row." at bounding box center [502, 202] width 0 height 0
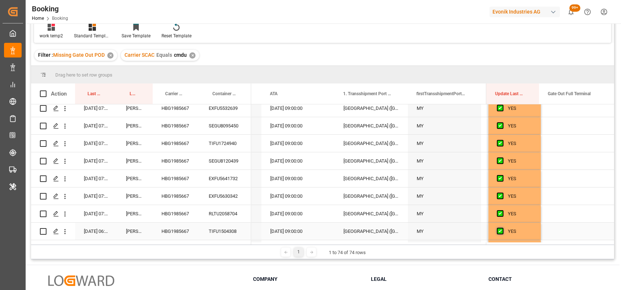
scroll to position [0, 0]
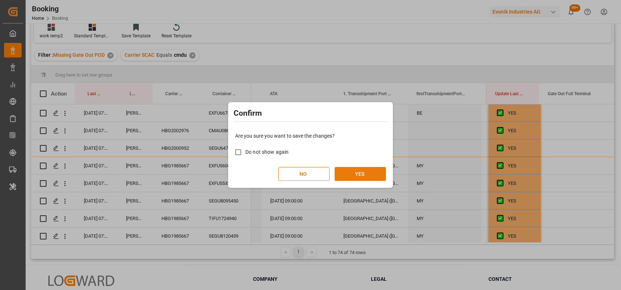
click at [369, 175] on button "YES" at bounding box center [360, 174] width 51 height 14
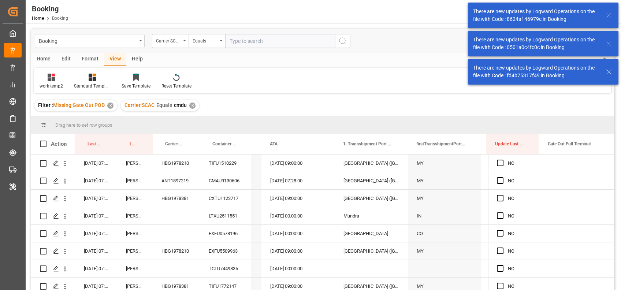
click at [190, 107] on div "✕" at bounding box center [192, 106] width 6 height 6
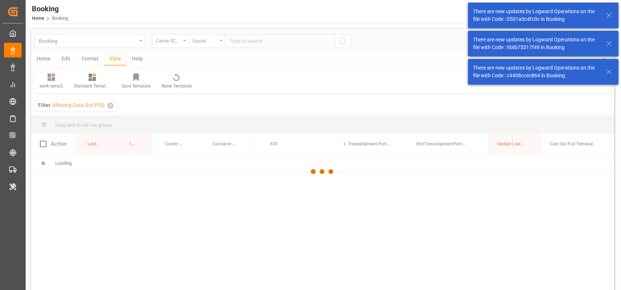
click at [258, 40] on div at bounding box center [322, 172] width 583 height 286
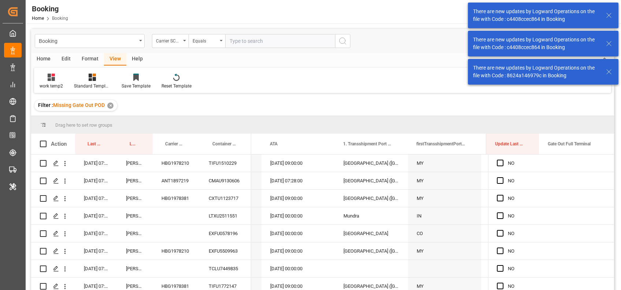
click at [258, 40] on input "text" at bounding box center [280, 41] width 110 height 14
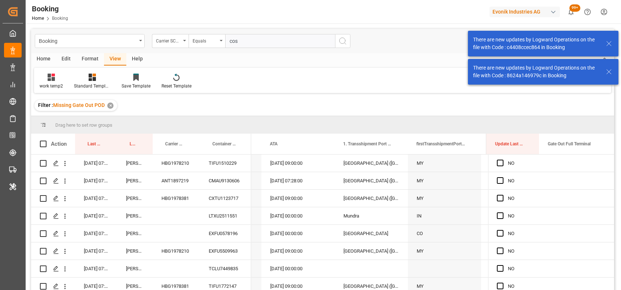
type input "cosu"
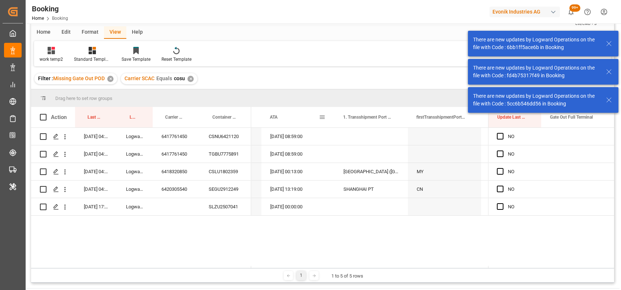
scroll to position [26, 0]
click at [172, 131] on div "6417761450" at bounding box center [176, 136] width 47 height 17
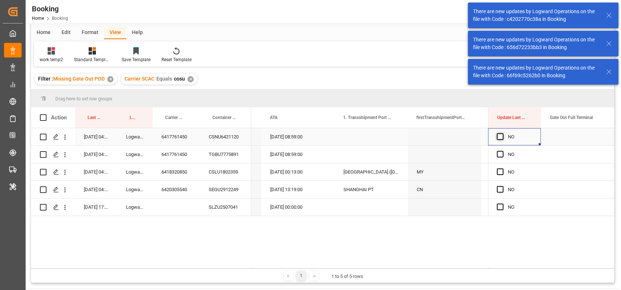
click at [498, 138] on span "Press SPACE to select this row." at bounding box center [500, 136] width 7 height 7
click at [502, 133] on input "Press SPACE to select this row." at bounding box center [502, 133] width 0 height 0
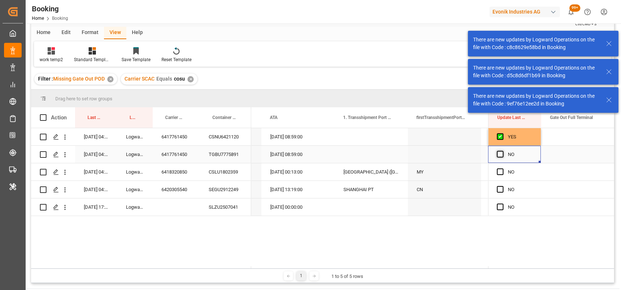
click at [498, 152] on span "Press SPACE to select this row." at bounding box center [500, 154] width 7 height 7
click at [502, 151] on input "Press SPACE to select this row." at bounding box center [502, 151] width 0 height 0
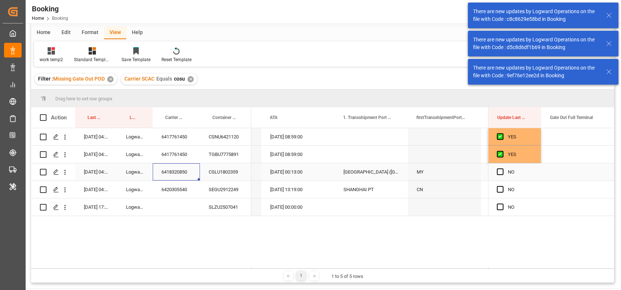
click at [187, 175] on div "6418320850" at bounding box center [176, 171] width 47 height 17
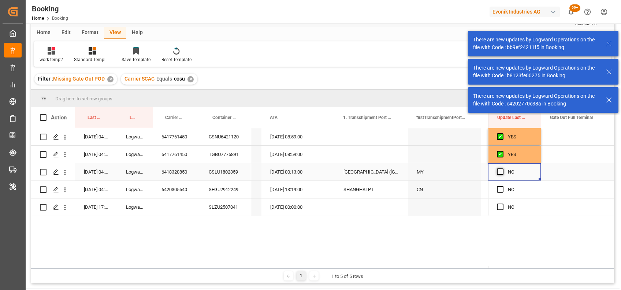
click at [498, 171] on span "Press SPACE to select this row." at bounding box center [500, 171] width 7 height 7
click at [502, 168] on input "Press SPACE to select this row." at bounding box center [502, 168] width 0 height 0
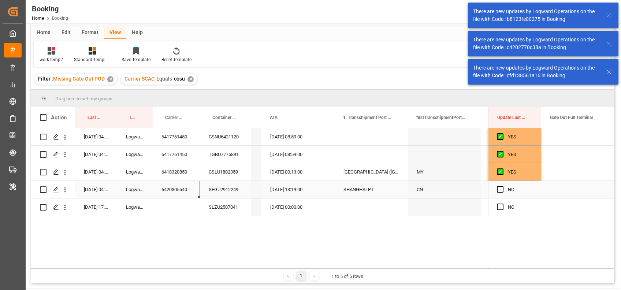
click at [187, 188] on div "6420305540" at bounding box center [176, 189] width 47 height 17
click at [500, 189] on span "Press SPACE to select this row." at bounding box center [500, 189] width 7 height 7
click at [502, 186] on input "Press SPACE to select this row." at bounding box center [502, 186] width 0 height 0
click at [220, 206] on div "SLZU2507041" at bounding box center [225, 206] width 51 height 17
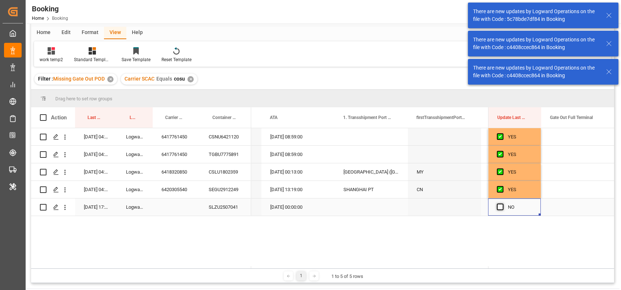
click at [498, 206] on span "Press SPACE to select this row." at bounding box center [500, 207] width 7 height 7
click at [502, 204] on input "Press SPACE to select this row." at bounding box center [502, 204] width 0 height 0
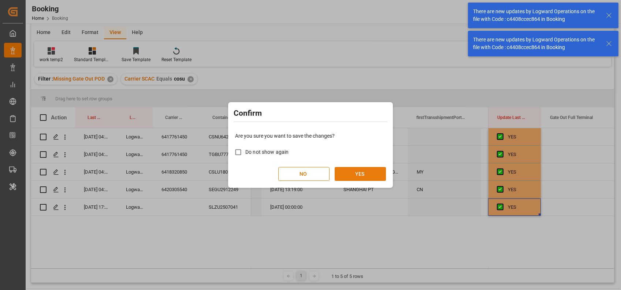
click at [376, 172] on button "YES" at bounding box center [360, 174] width 51 height 14
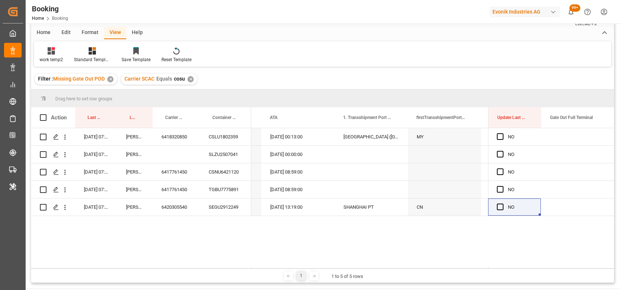
click at [191, 81] on div "✕" at bounding box center [190, 79] width 6 height 6
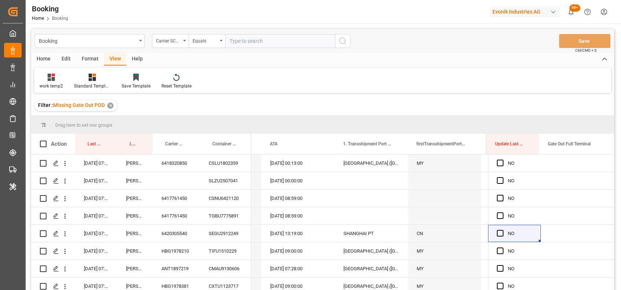
click at [263, 43] on input "text" at bounding box center [280, 41] width 110 height 14
type input "maeu"
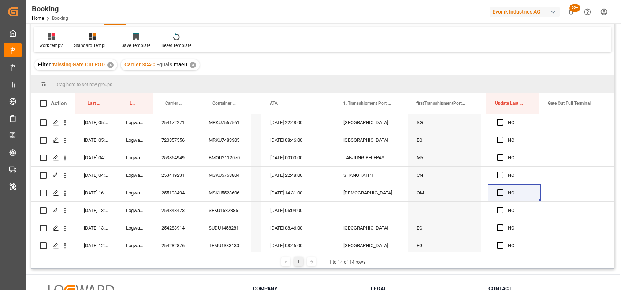
scroll to position [41, 0]
click at [169, 123] on div "254172271" at bounding box center [176, 121] width 47 height 17
click at [498, 122] on span "Press SPACE to select this row." at bounding box center [500, 122] width 7 height 7
click at [502, 119] on input "Press SPACE to select this row." at bounding box center [502, 119] width 0 height 0
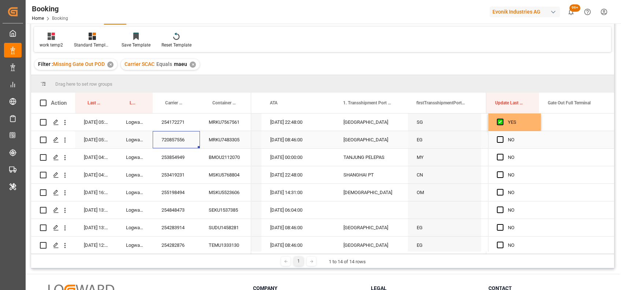
click at [181, 140] on div "720857556" at bounding box center [176, 139] width 47 height 17
click at [497, 139] on span "Press SPACE to select this row." at bounding box center [500, 139] width 7 height 7
click at [502, 136] on input "Press SPACE to select this row." at bounding box center [502, 136] width 0 height 0
click at [178, 152] on div "253854949" at bounding box center [176, 157] width 47 height 17
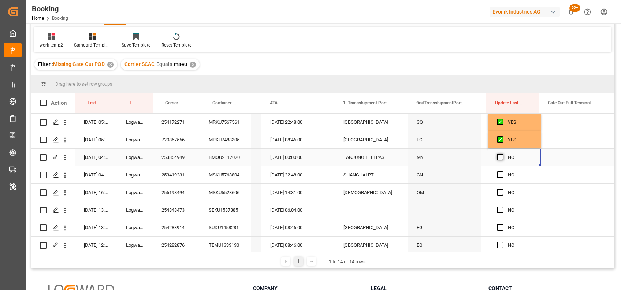
click at [499, 155] on span "Press SPACE to select this row." at bounding box center [500, 157] width 7 height 7
click at [502, 154] on input "Press SPACE to select this row." at bounding box center [502, 154] width 0 height 0
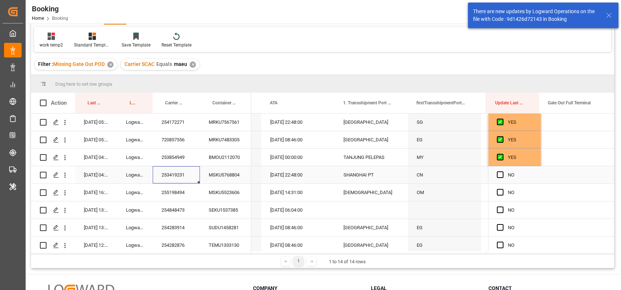
click at [185, 173] on div "253419231" at bounding box center [176, 174] width 47 height 17
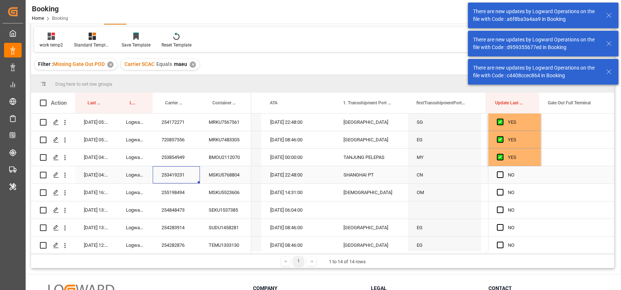
click at [502, 173] on div "Press SPACE to select this row." at bounding box center [502, 175] width 11 height 17
click at [501, 174] on div "Press SPACE to select this row." at bounding box center [502, 175] width 11 height 17
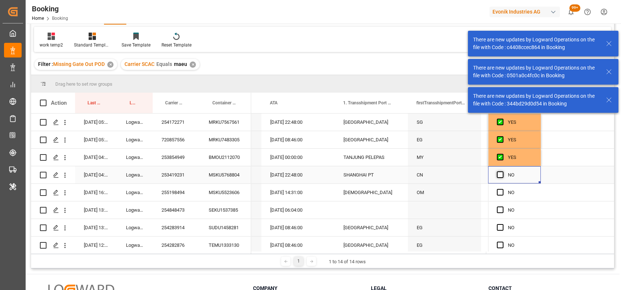
click at [499, 174] on span "Press SPACE to select this row." at bounding box center [500, 174] width 7 height 7
click at [502, 171] on input "Press SPACE to select this row." at bounding box center [502, 171] width 0 height 0
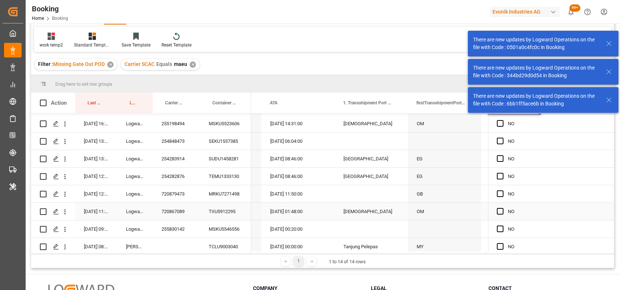
scroll to position [70, 0]
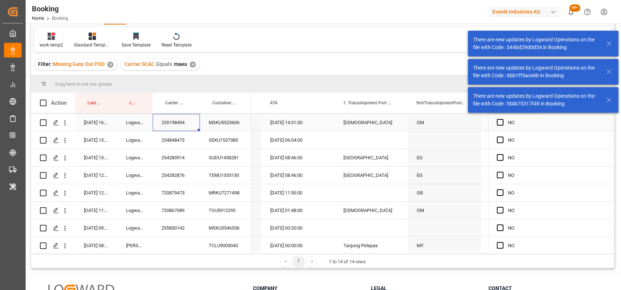
click at [178, 118] on div "255198494" at bounding box center [176, 122] width 47 height 17
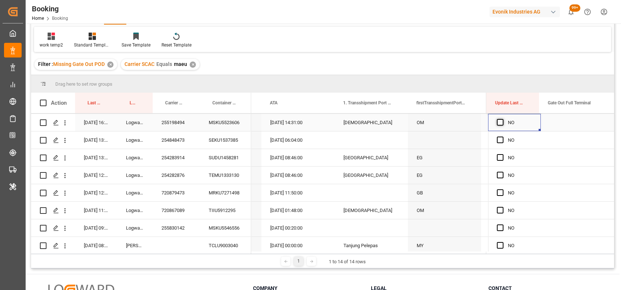
click at [499, 122] on span "Press SPACE to select this row." at bounding box center [500, 122] width 7 height 7
click at [502, 119] on input "Press SPACE to select this row." at bounding box center [502, 119] width 0 height 0
click at [184, 141] on div "254848473" at bounding box center [176, 139] width 47 height 17
click at [497, 141] on span "Press SPACE to select this row." at bounding box center [500, 140] width 7 height 7
click at [502, 137] on input "Press SPACE to select this row." at bounding box center [502, 137] width 0 height 0
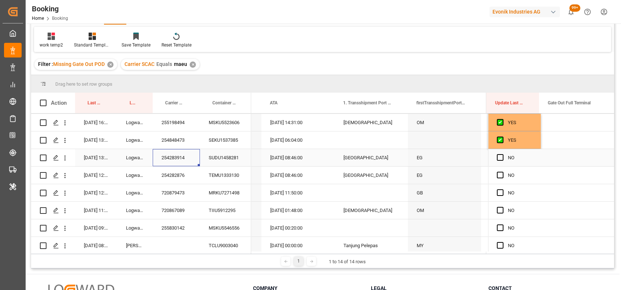
click at [174, 156] on div "254283914" at bounding box center [176, 157] width 47 height 17
click at [498, 154] on span "Press SPACE to select this row." at bounding box center [500, 157] width 7 height 7
click at [502, 154] on input "Press SPACE to select this row." at bounding box center [502, 154] width 0 height 0
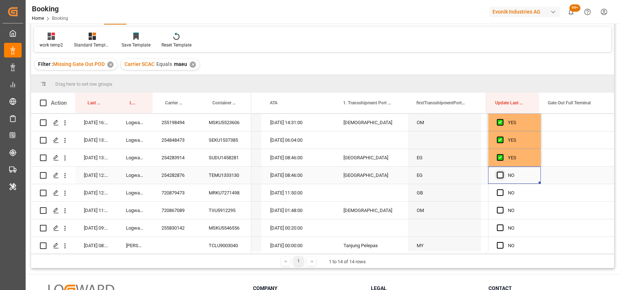
click at [498, 175] on span "Press SPACE to select this row." at bounding box center [500, 175] width 7 height 7
click at [502, 172] on input "Press SPACE to select this row." at bounding box center [502, 172] width 0 height 0
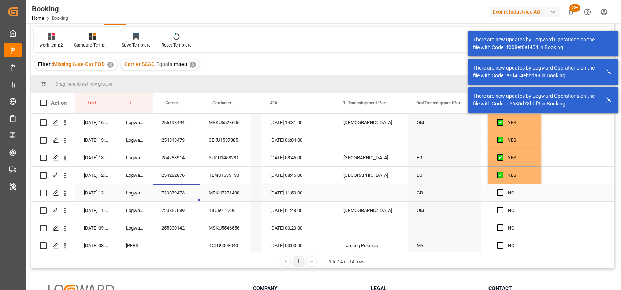
click at [174, 190] on div "720879473" at bounding box center [176, 192] width 47 height 17
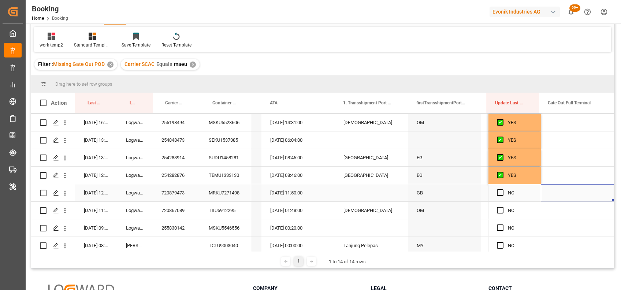
click at [566, 189] on div "Press SPACE to select this row." at bounding box center [577, 192] width 73 height 17
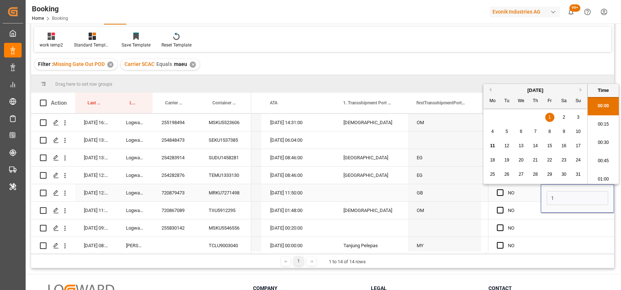
scroll to position [918, 0]
type input "11-08-2025 00:00"
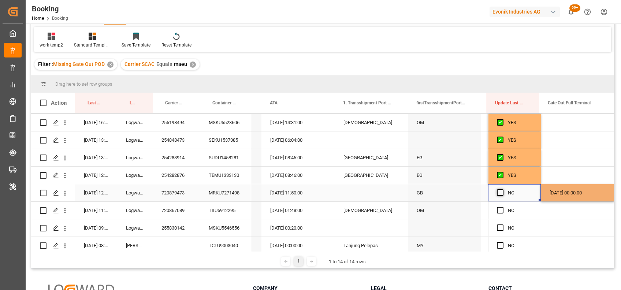
click at [498, 190] on span "Press SPACE to select this row." at bounding box center [500, 192] width 7 height 7
click at [502, 189] on input "Press SPACE to select this row." at bounding box center [502, 189] width 0 height 0
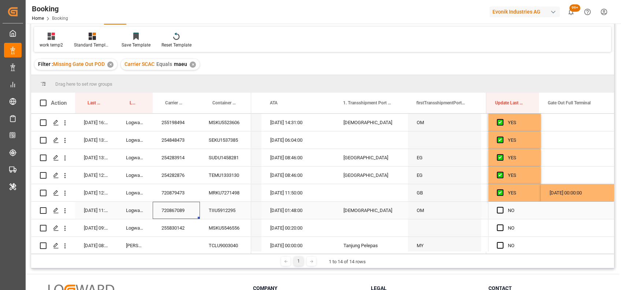
click at [180, 215] on div "720867089" at bounding box center [176, 210] width 47 height 17
click at [500, 209] on span "Press SPACE to select this row." at bounding box center [500, 210] width 7 height 7
click at [502, 207] on input "Press SPACE to select this row." at bounding box center [502, 207] width 0 height 0
click at [175, 220] on div "255830142" at bounding box center [176, 227] width 47 height 17
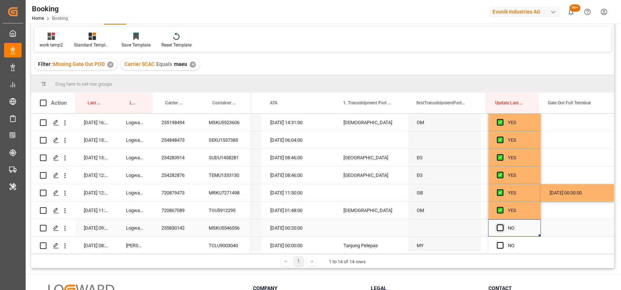
click at [498, 227] on span "Press SPACE to select this row." at bounding box center [500, 227] width 7 height 7
click at [502, 224] on input "Press SPACE to select this row." at bounding box center [502, 224] width 0 height 0
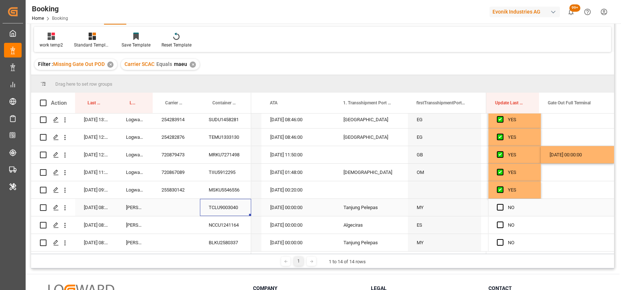
click at [224, 204] on div "TCLU9003040" at bounding box center [225, 207] width 51 height 17
click at [498, 207] on span "Press SPACE to select this row." at bounding box center [500, 207] width 7 height 7
click at [502, 204] on input "Press SPACE to select this row." at bounding box center [502, 204] width 0 height 0
click at [228, 225] on div "NCCU1241164" at bounding box center [225, 224] width 51 height 17
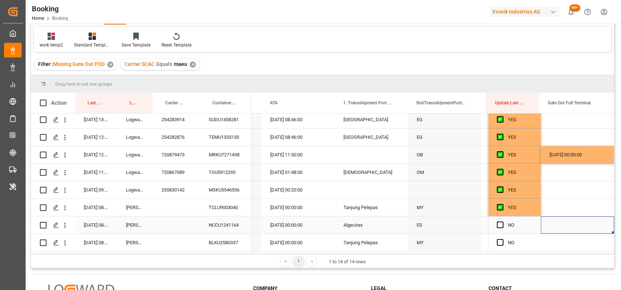
click at [566, 222] on div "Press SPACE to select this row." at bounding box center [577, 224] width 73 height 17
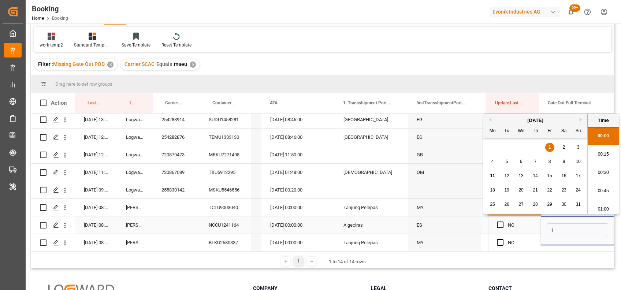
scroll to position [918, 0]
type input "10-08-2025 00:00"
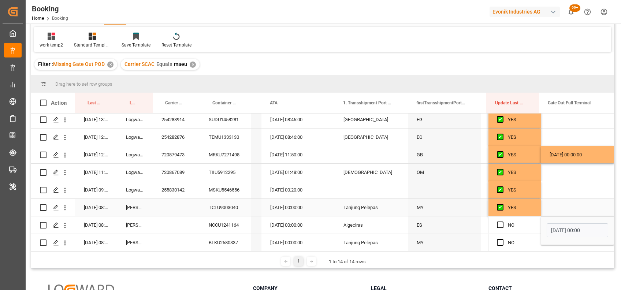
scroll to position [77, 0]
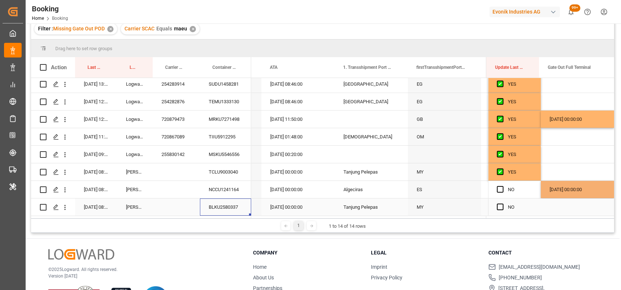
click at [235, 204] on div "BLKU2580337" at bounding box center [225, 206] width 51 height 17
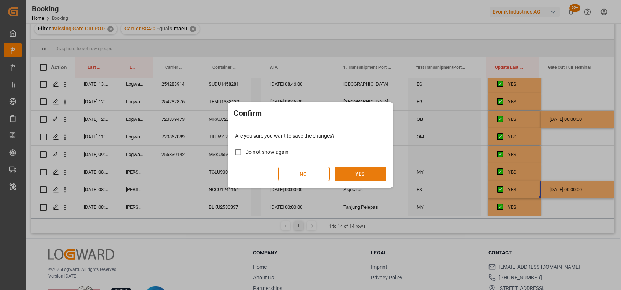
click at [369, 177] on button "YES" at bounding box center [360, 174] width 51 height 14
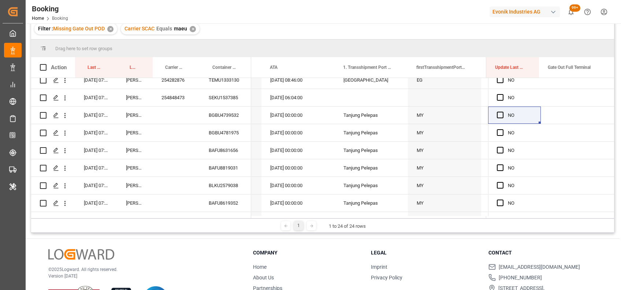
scroll to position [182, 0]
click at [502, 132] on div "Press SPACE to select this row." at bounding box center [502, 133] width 11 height 17
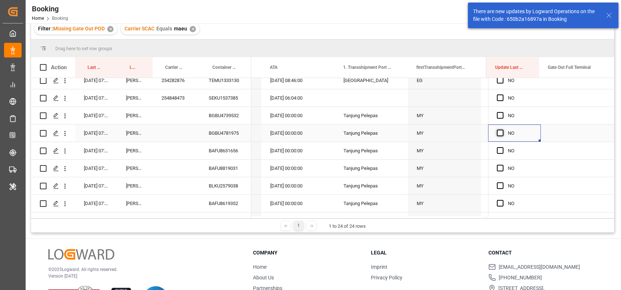
click at [500, 132] on span "Press SPACE to select this row." at bounding box center [500, 133] width 7 height 7
click at [502, 130] on input "Press SPACE to select this row." at bounding box center [502, 130] width 0 height 0
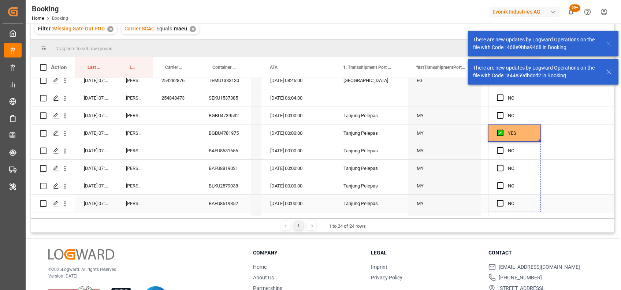
drag, startPoint x: 537, startPoint y: 139, endPoint x: 538, endPoint y: 196, distance: 56.8
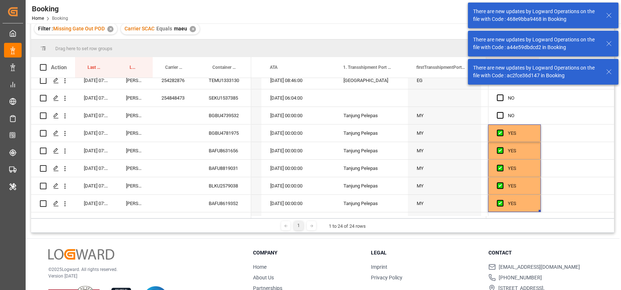
scroll to position [286, 0]
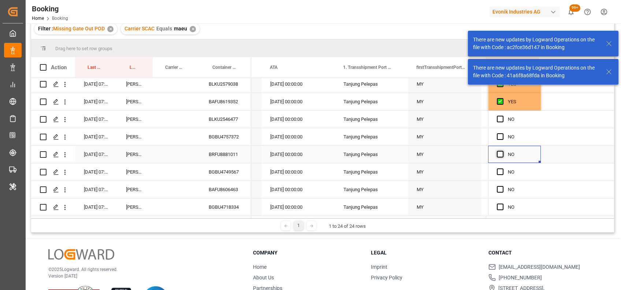
click at [497, 153] on span "Press SPACE to select this row." at bounding box center [500, 154] width 7 height 7
click at [502, 151] on input "Press SPACE to select this row." at bounding box center [502, 151] width 0 height 0
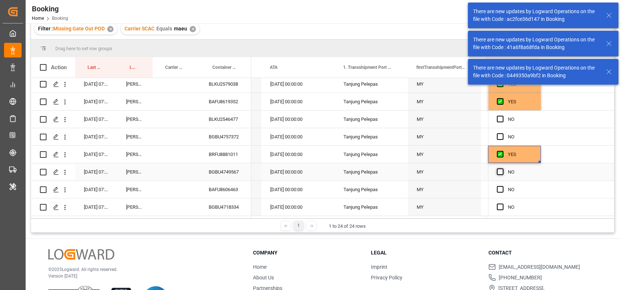
click at [499, 168] on span "Press SPACE to select this row." at bounding box center [500, 171] width 7 height 7
click at [502, 168] on input "Press SPACE to select this row." at bounding box center [502, 168] width 0 height 0
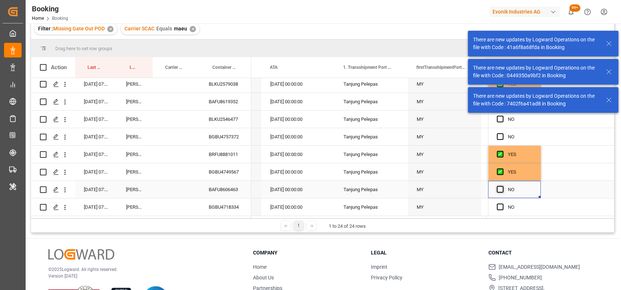
click at [497, 187] on span "Press SPACE to select this row." at bounding box center [500, 189] width 7 height 7
click at [502, 186] on input "Press SPACE to select this row." at bounding box center [502, 186] width 0 height 0
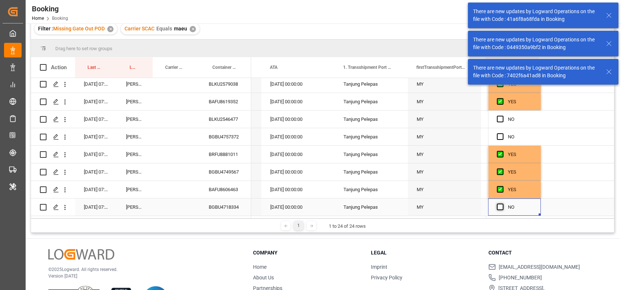
click at [497, 205] on span "Press SPACE to select this row." at bounding box center [500, 207] width 7 height 7
click at [502, 204] on input "Press SPACE to select this row." at bounding box center [502, 204] width 0 height 0
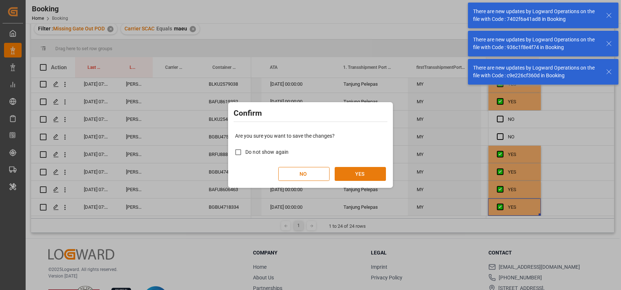
click at [355, 177] on button "YES" at bounding box center [360, 174] width 51 height 14
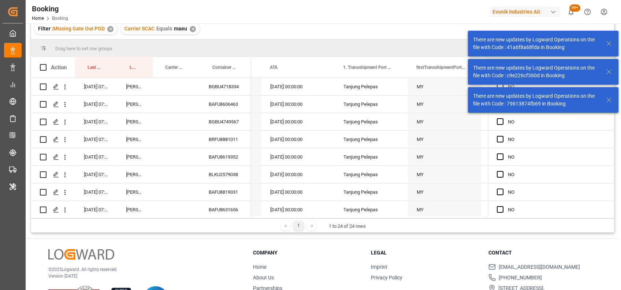
scroll to position [0, 0]
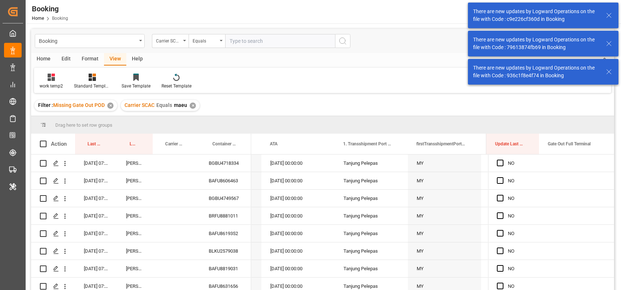
click at [239, 44] on input "text" at bounding box center [280, 41] width 110 height 14
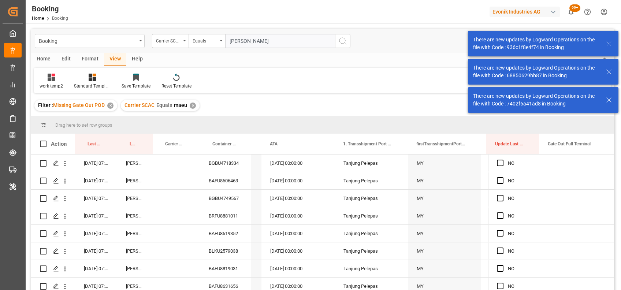
type input "oney"
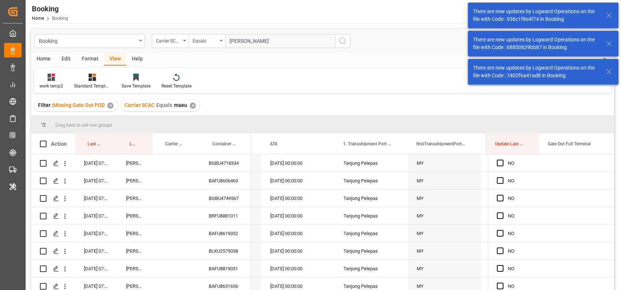
click at [190, 102] on div "Carrier SCAC Equals maeu ✕" at bounding box center [160, 105] width 79 height 11
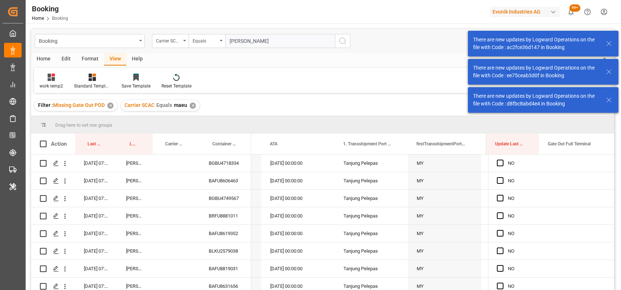
click at [193, 104] on div "✕" at bounding box center [193, 106] width 6 height 6
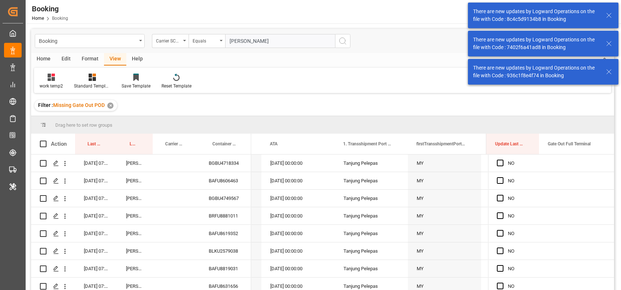
click at [343, 44] on icon "search button" at bounding box center [342, 41] width 9 height 9
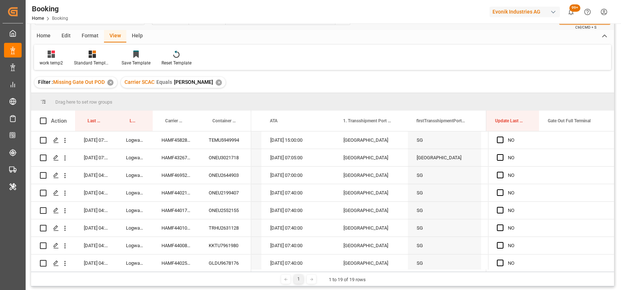
scroll to position [28, 0]
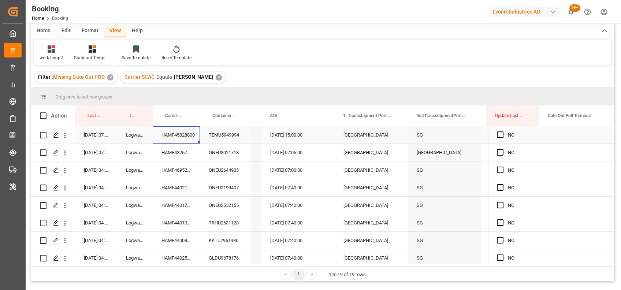
click at [178, 134] on div "HAMF45828800" at bounding box center [176, 134] width 47 height 17
click at [66, 135] on icon "open menu" at bounding box center [65, 135] width 8 height 8
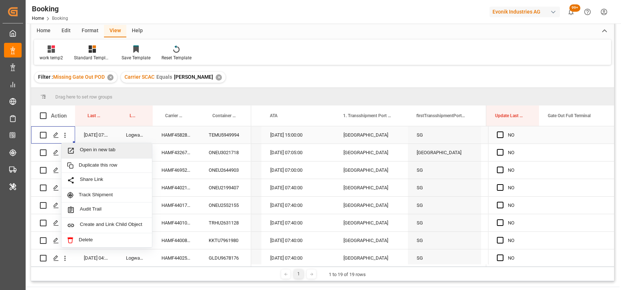
click at [89, 147] on span "Open in new tab" at bounding box center [113, 151] width 67 height 8
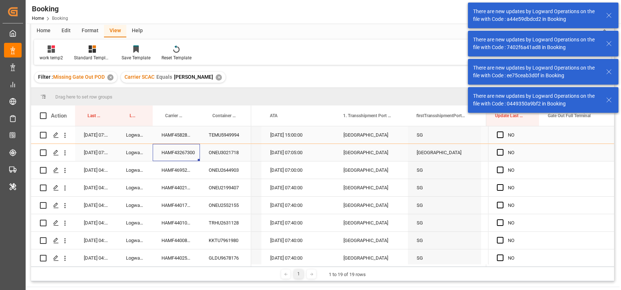
click at [182, 152] on div "HAMF43267300" at bounding box center [176, 152] width 47 height 17
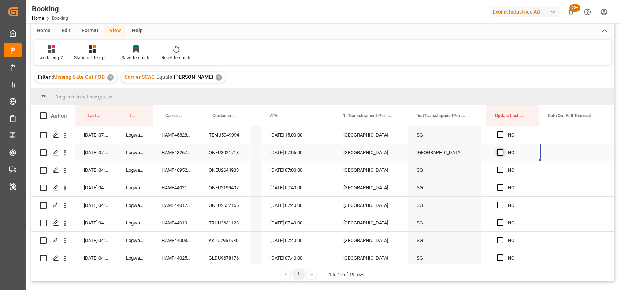
click at [500, 152] on span "Press SPACE to select this row." at bounding box center [500, 152] width 7 height 7
click at [502, 149] on input "Press SPACE to select this row." at bounding box center [502, 149] width 0 height 0
click at [275, 149] on div "09-08-2025 07:05:00" at bounding box center [297, 152] width 73 height 17
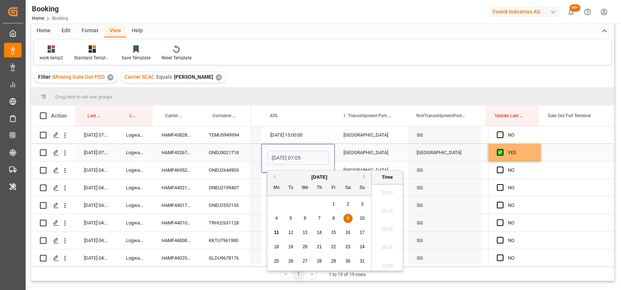
scroll to position [936, 0]
click at [277, 158] on input "09-08-2025 07:05" at bounding box center [298, 158] width 62 height 14
type input "08-08-2025 07:05"
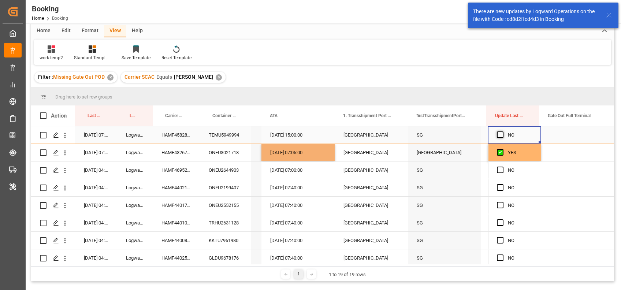
click at [497, 134] on span "Press SPACE to select this row." at bounding box center [500, 134] width 7 height 7
click at [502, 131] on input "Press SPACE to select this row." at bounding box center [502, 131] width 0 height 0
click at [183, 174] on div "HAMF46952700" at bounding box center [176, 169] width 47 height 17
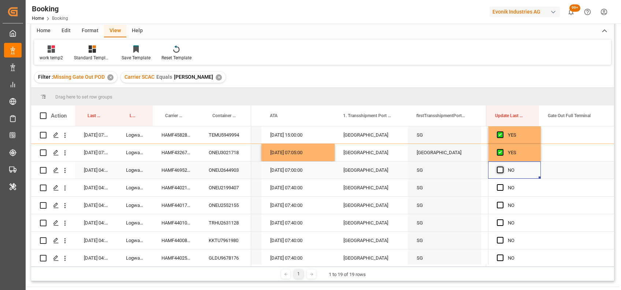
click at [497, 171] on span "Press SPACE to select this row." at bounding box center [500, 170] width 7 height 7
click at [502, 167] on input "Press SPACE to select this row." at bounding box center [502, 167] width 0 height 0
click at [176, 190] on div "HAMF44021600" at bounding box center [176, 187] width 47 height 17
click at [500, 190] on span "Press SPACE to select this row." at bounding box center [500, 187] width 7 height 7
click at [502, 184] on input "Press SPACE to select this row." at bounding box center [502, 184] width 0 height 0
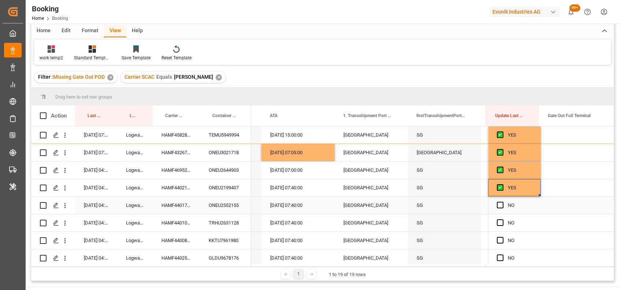
scroll to position [56, 0]
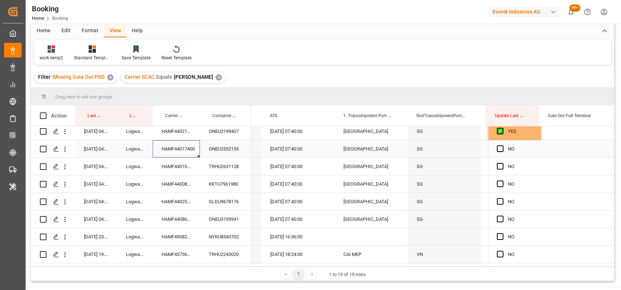
click at [174, 151] on div "HAMF44017400" at bounding box center [176, 148] width 47 height 17
click at [179, 161] on div "HAMF44010400" at bounding box center [176, 166] width 47 height 17
click at [178, 145] on div "HAMF44017400" at bounding box center [176, 148] width 47 height 17
click at [499, 146] on span "Press SPACE to select this row." at bounding box center [500, 148] width 7 height 7
click at [502, 145] on input "Press SPACE to select this row." at bounding box center [502, 145] width 0 height 0
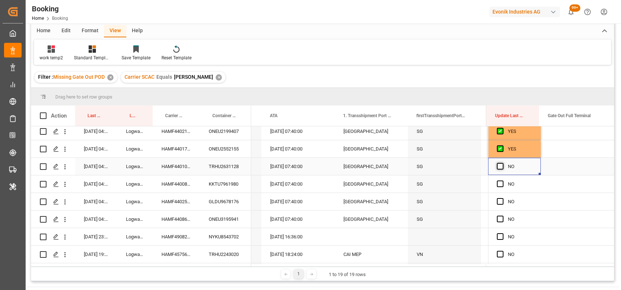
click at [499, 167] on span "Press SPACE to select this row." at bounding box center [500, 166] width 7 height 7
click at [502, 163] on input "Press SPACE to select this row." at bounding box center [502, 163] width 0 height 0
click at [179, 182] on div "HAMF44008400" at bounding box center [176, 183] width 47 height 17
click at [498, 185] on span "Press SPACE to select this row." at bounding box center [500, 183] width 7 height 7
click at [502, 180] on input "Press SPACE to select this row." at bounding box center [502, 180] width 0 height 0
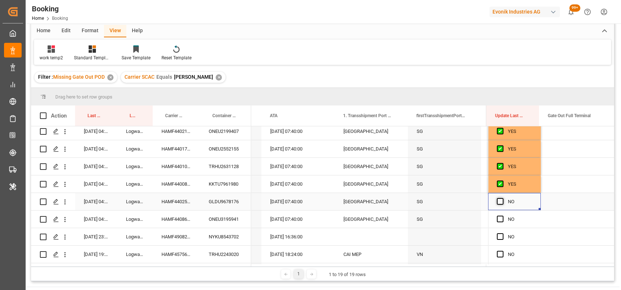
click at [499, 199] on span "Press SPACE to select this row." at bounding box center [500, 201] width 7 height 7
click at [502, 198] on input "Press SPACE to select this row." at bounding box center [502, 198] width 0 height 0
click at [499, 217] on span "Press SPACE to select this row." at bounding box center [500, 219] width 7 height 7
click at [502, 216] on input "Press SPACE to select this row." at bounding box center [502, 216] width 0 height 0
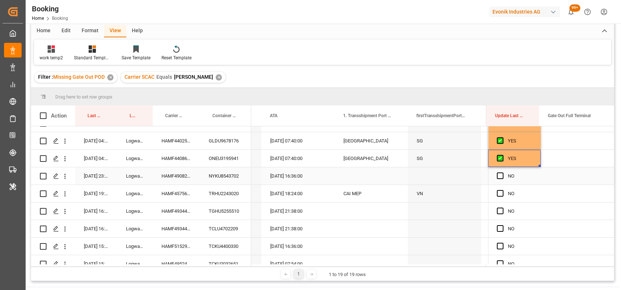
scroll to position [116, 0]
click at [182, 177] on div "HAMF49082400" at bounding box center [176, 176] width 47 height 17
click at [497, 175] on span "Press SPACE to select this row." at bounding box center [500, 177] width 7 height 7
click at [502, 174] on input "Press SPACE to select this row." at bounding box center [502, 174] width 0 height 0
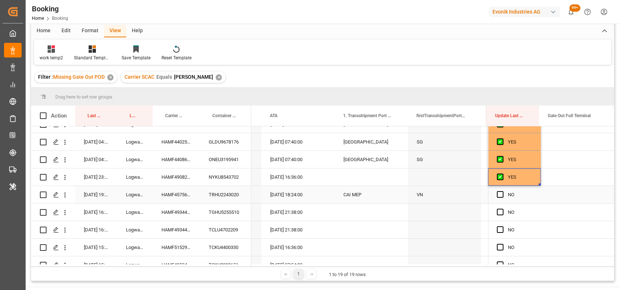
click at [176, 194] on div "HAMF45756800" at bounding box center [176, 194] width 47 height 17
click at [497, 193] on span "Press SPACE to select this row." at bounding box center [500, 194] width 7 height 7
click at [502, 191] on input "Press SPACE to select this row." at bounding box center [502, 191] width 0 height 0
click at [180, 210] on div "HAMF49344500" at bounding box center [176, 212] width 47 height 17
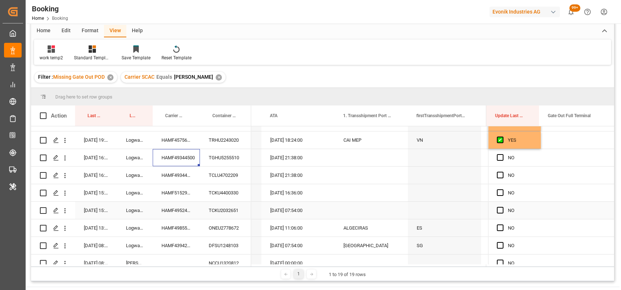
scroll to position [171, 0]
click at [179, 171] on div "HAMF49344500" at bounding box center [176, 174] width 47 height 17
click at [498, 157] on span "Press SPACE to select this row." at bounding box center [500, 156] width 7 height 7
click at [502, 153] on input "Press SPACE to select this row." at bounding box center [502, 153] width 0 height 0
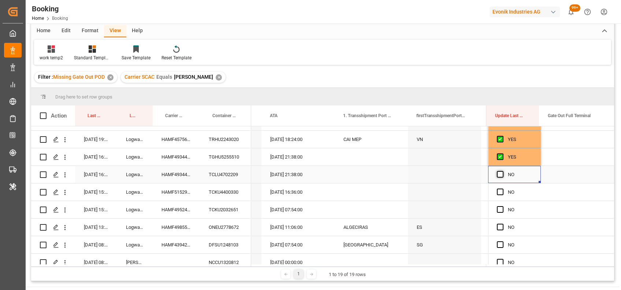
click at [498, 173] on span "Press SPACE to select this row." at bounding box center [500, 174] width 7 height 7
click at [502, 171] on input "Press SPACE to select this row." at bounding box center [502, 171] width 0 height 0
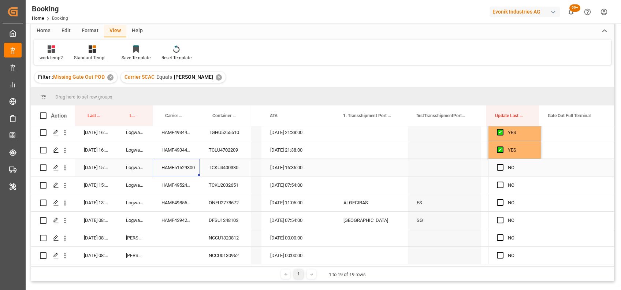
click at [176, 168] on div "HAMF51529300" at bounding box center [176, 167] width 47 height 17
click at [497, 167] on span "Press SPACE to select this row." at bounding box center [500, 167] width 7 height 7
click at [502, 164] on input "Press SPACE to select this row." at bounding box center [502, 164] width 0 height 0
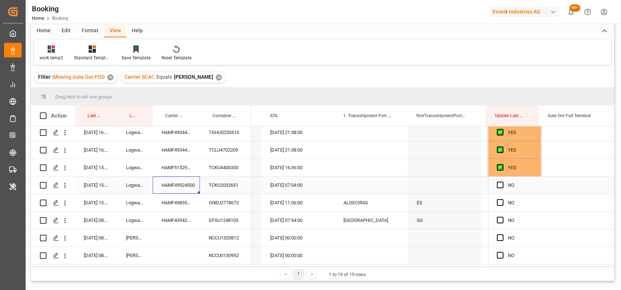
click at [173, 189] on div "HAMF49524500" at bounding box center [176, 184] width 47 height 17
click at [498, 184] on span "Press SPACE to select this row." at bounding box center [500, 185] width 7 height 7
click at [502, 182] on input "Press SPACE to select this row." at bounding box center [502, 182] width 0 height 0
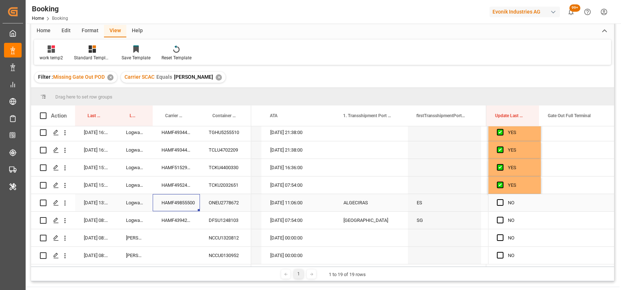
click at [170, 201] on div "HAMF49855500" at bounding box center [176, 202] width 47 height 17
click at [498, 201] on span "Press SPACE to select this row." at bounding box center [500, 202] width 7 height 7
click at [502, 199] on input "Press SPACE to select this row." at bounding box center [502, 199] width 0 height 0
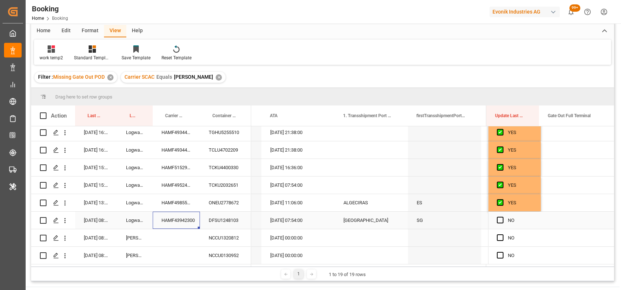
click at [161, 217] on div "HAMF43942300" at bounding box center [176, 220] width 47 height 17
click at [497, 218] on span "Press SPACE to select this row." at bounding box center [500, 220] width 7 height 7
click at [502, 217] on input "Press SPACE to select this row." at bounding box center [502, 217] width 0 height 0
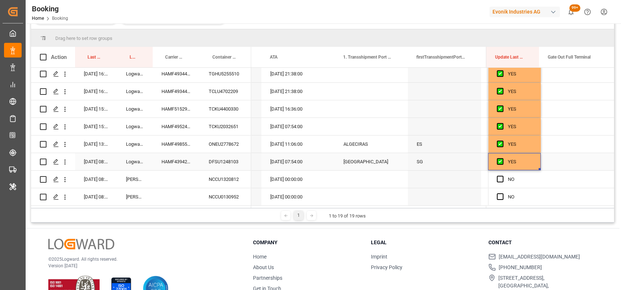
scroll to position [90, 0]
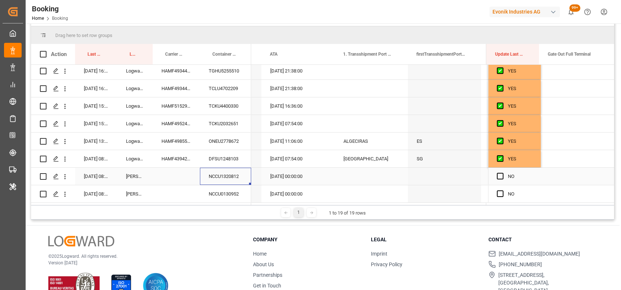
click at [219, 173] on div "NCCU1320812" at bounding box center [225, 176] width 51 height 17
click at [500, 173] on span "Press SPACE to select this row." at bounding box center [500, 176] width 7 height 7
click at [502, 173] on input "Press SPACE to select this row." at bounding box center [502, 173] width 0 height 0
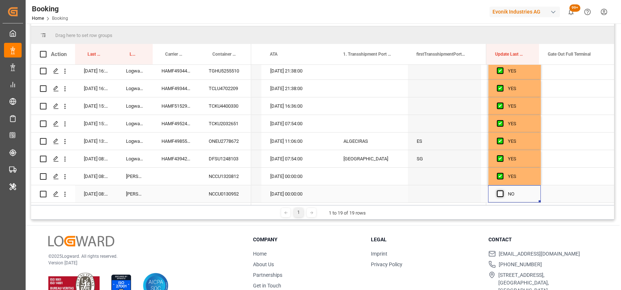
click at [498, 190] on span "Press SPACE to select this row." at bounding box center [500, 193] width 7 height 7
click at [502, 190] on input "Press SPACE to select this row." at bounding box center [502, 190] width 0 height 0
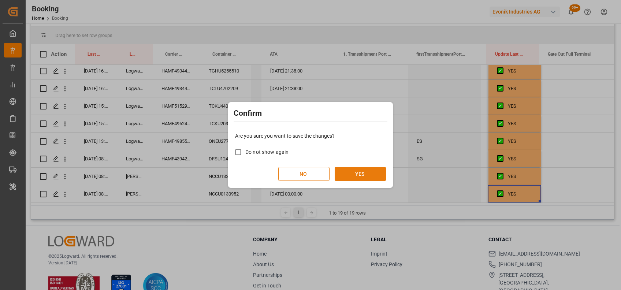
click at [367, 171] on button "YES" at bounding box center [360, 174] width 51 height 14
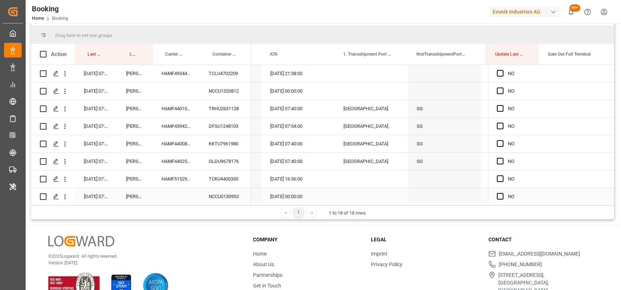
scroll to position [47, 0]
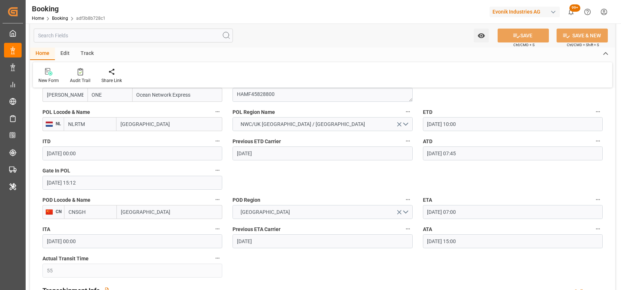
scroll to position [575, 0]
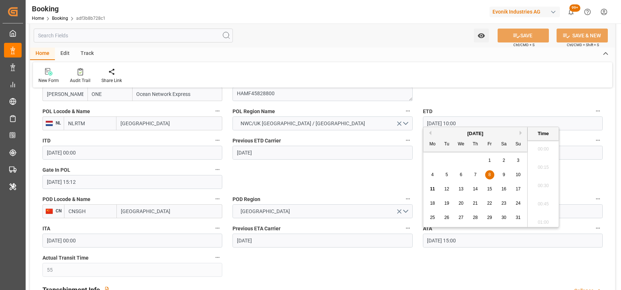
drag, startPoint x: 482, startPoint y: 239, endPoint x: 396, endPoint y: 249, distance: 87.0
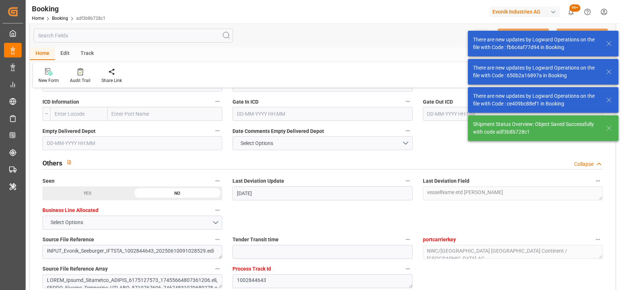
scroll to position [1270, 0]
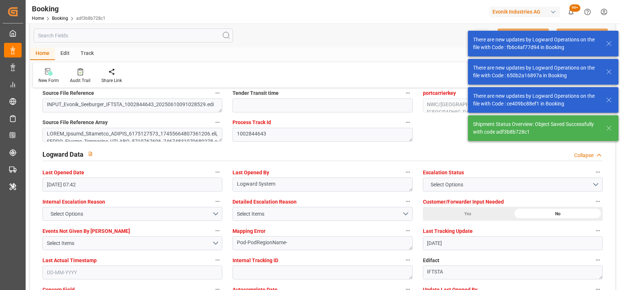
type textarea "[PERSON_NAME]"
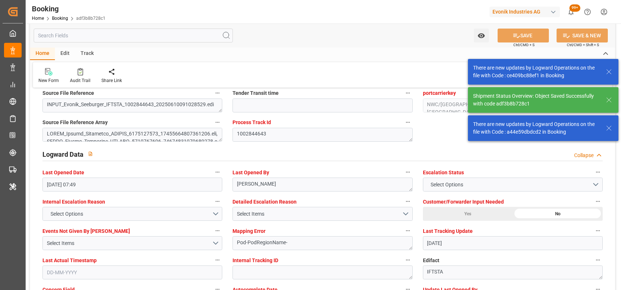
type input "[DATE] 07:49"
